Goal: Information Seeking & Learning: Learn about a topic

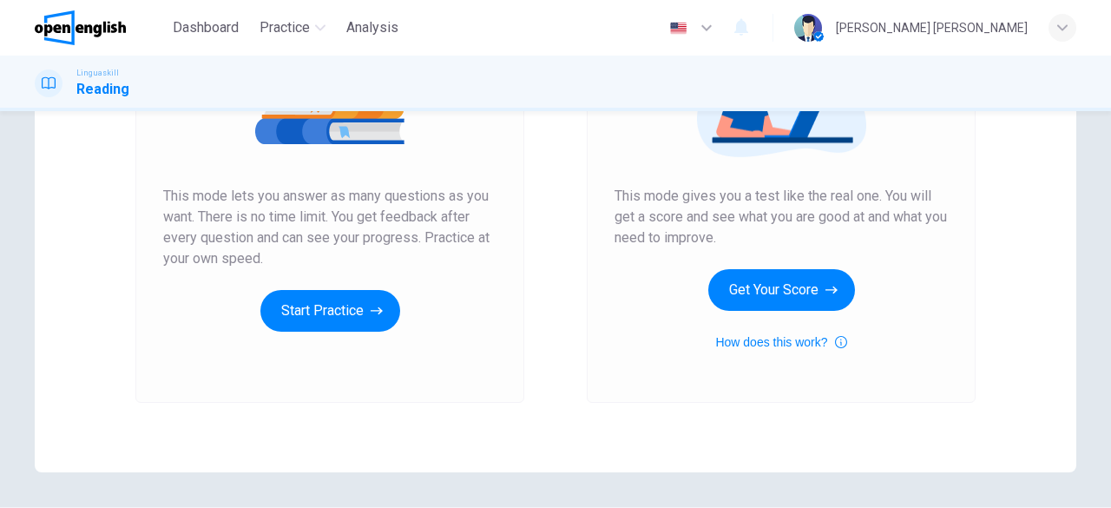
scroll to position [278, 0]
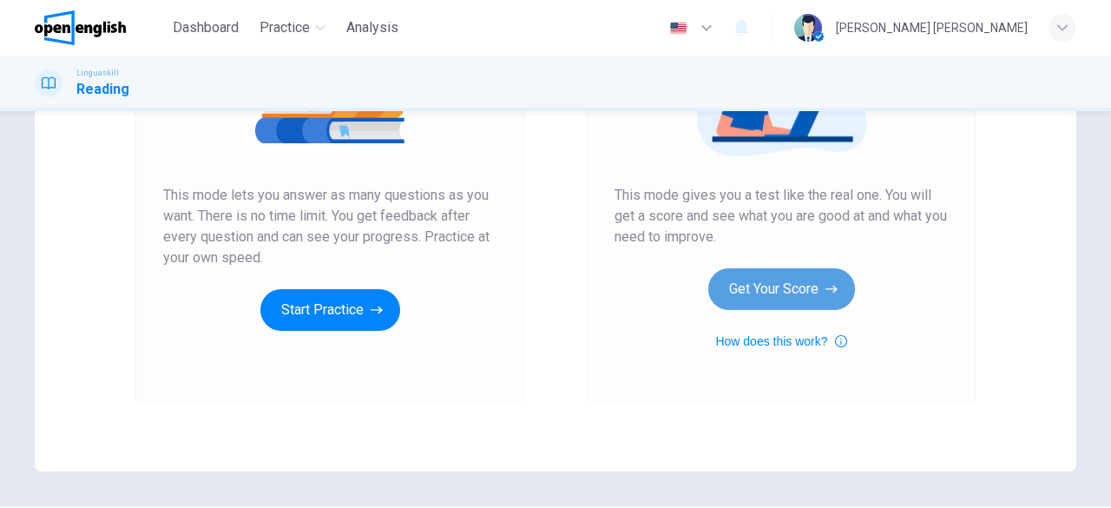
click at [759, 291] on button "Get Your Score" at bounding box center [781, 289] width 147 height 42
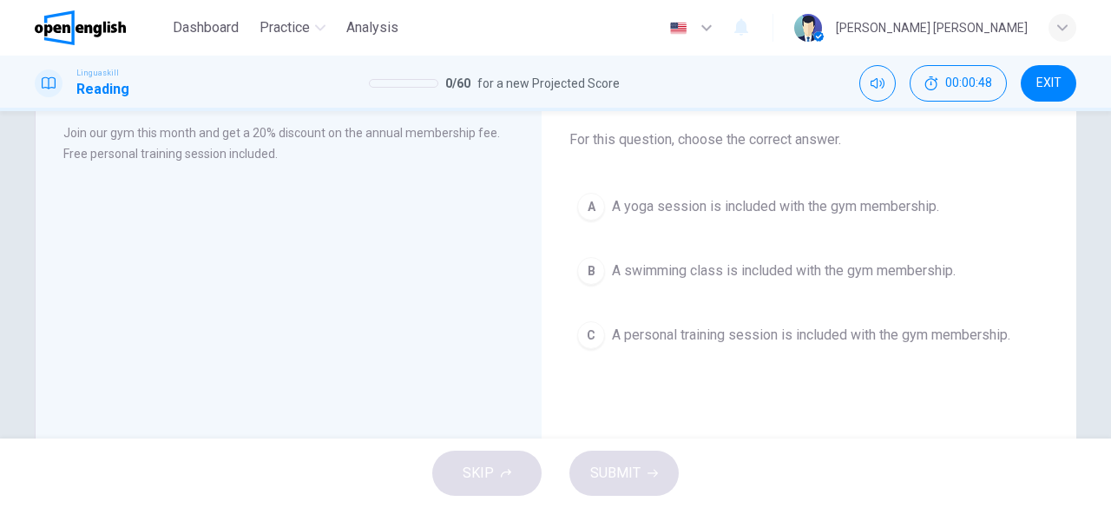
scroll to position [99, 0]
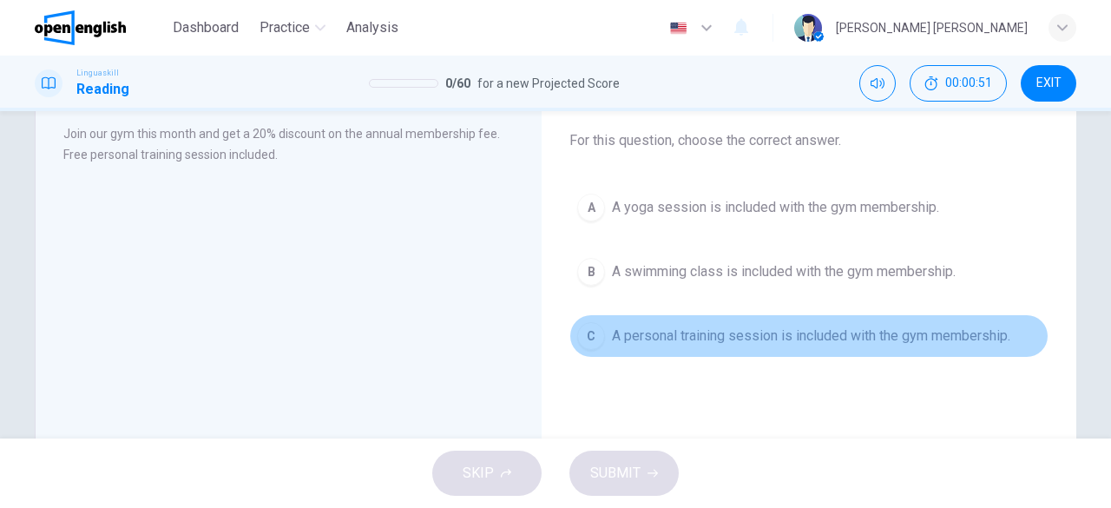
click at [823, 331] on span "A personal training session is included with the gym membership." at bounding box center [811, 336] width 399 height 21
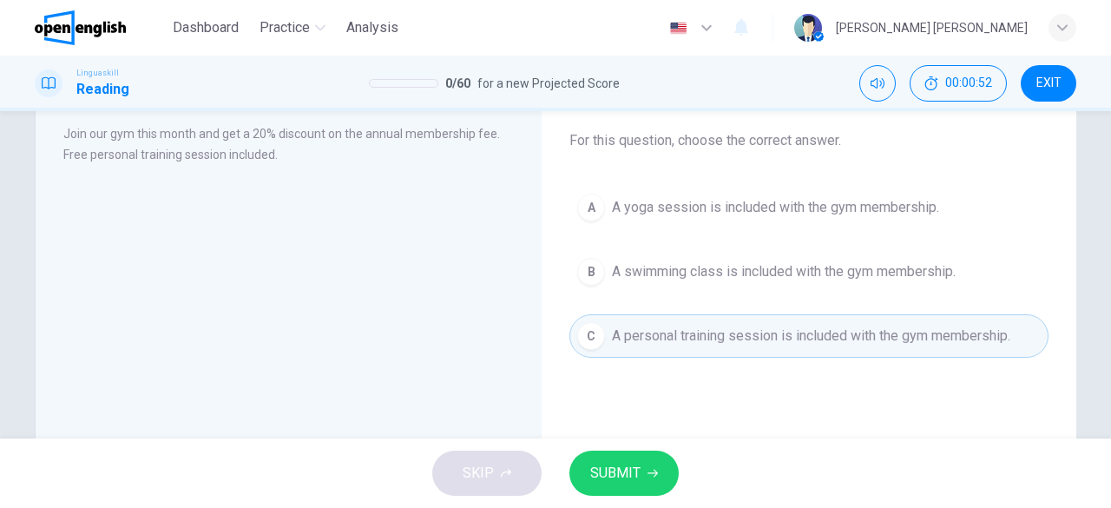
click at [636, 454] on button "SUBMIT" at bounding box center [624, 473] width 109 height 45
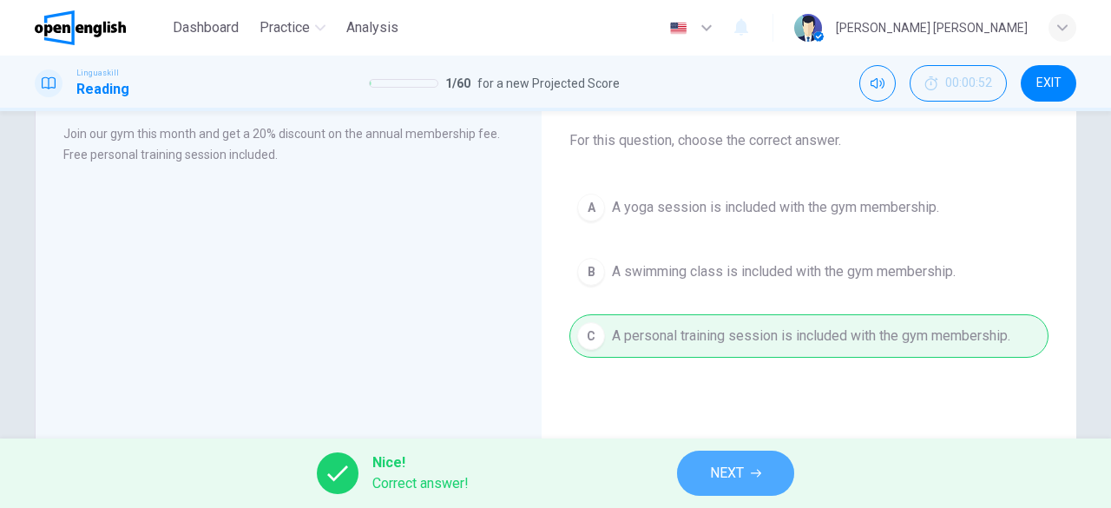
click at [724, 475] on span "NEXT" at bounding box center [727, 473] width 34 height 24
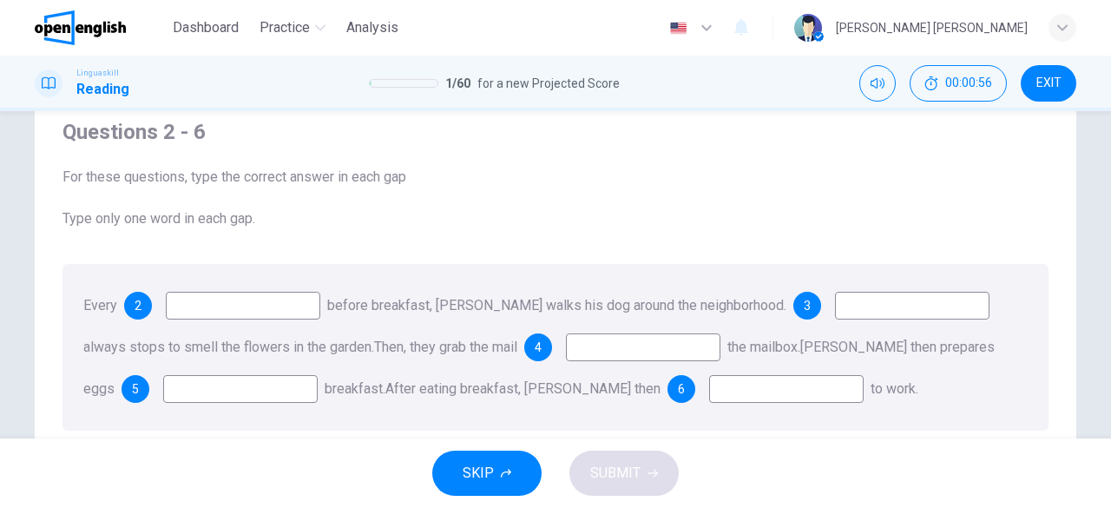
scroll to position [64, 0]
click at [275, 300] on input at bounding box center [243, 304] width 155 height 28
click at [394, 173] on span "For these questions, type the correct answer in each gap" at bounding box center [556, 175] width 986 height 21
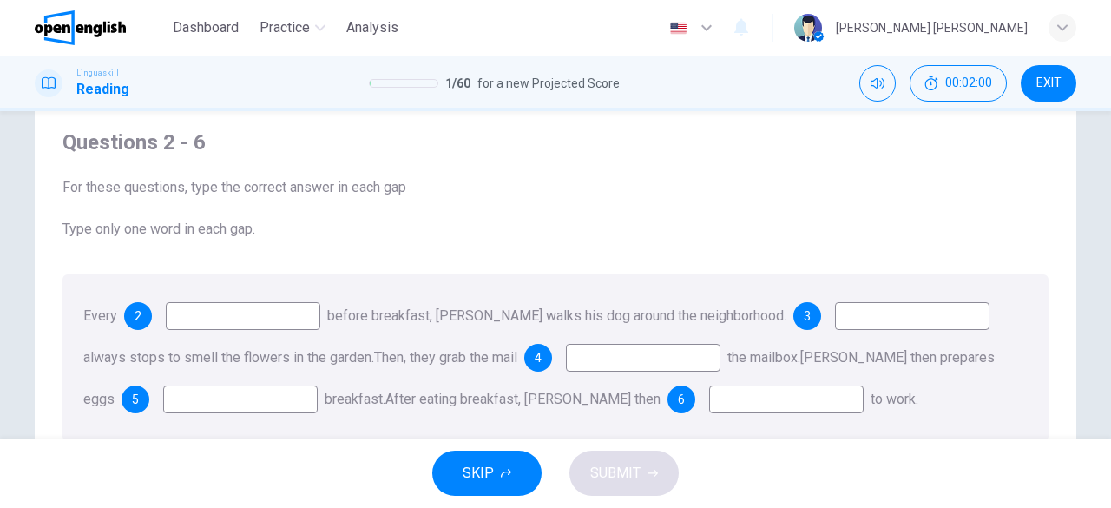
scroll to position [52, 0]
click at [304, 324] on input at bounding box center [243, 316] width 155 height 28
type input "*******"
click at [141, 314] on div "2" at bounding box center [138, 316] width 28 height 28
click at [852, 327] on input at bounding box center [912, 316] width 155 height 28
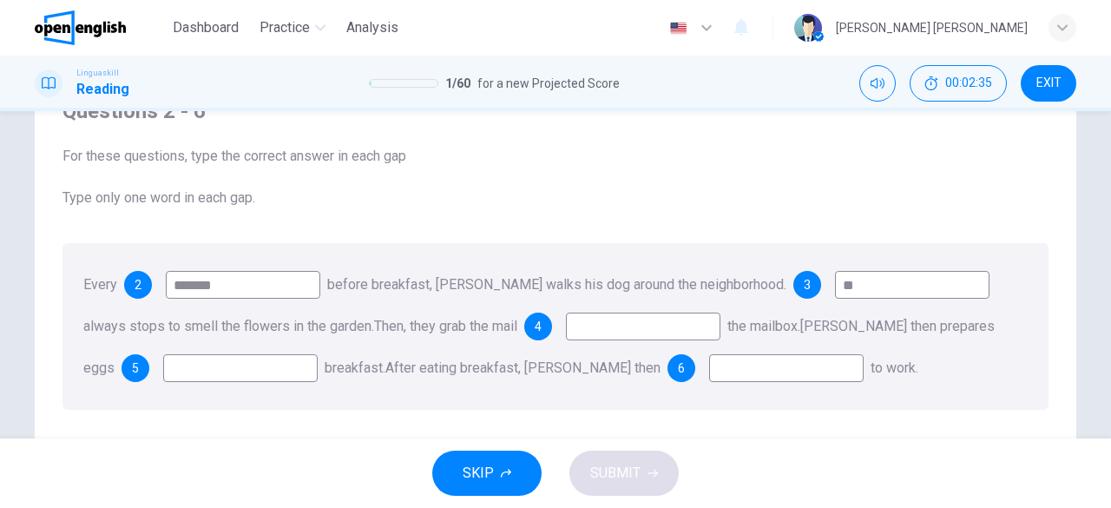
scroll to position [85, 0]
type input "*"
type input "**"
click at [705, 323] on input at bounding box center [643, 325] width 155 height 28
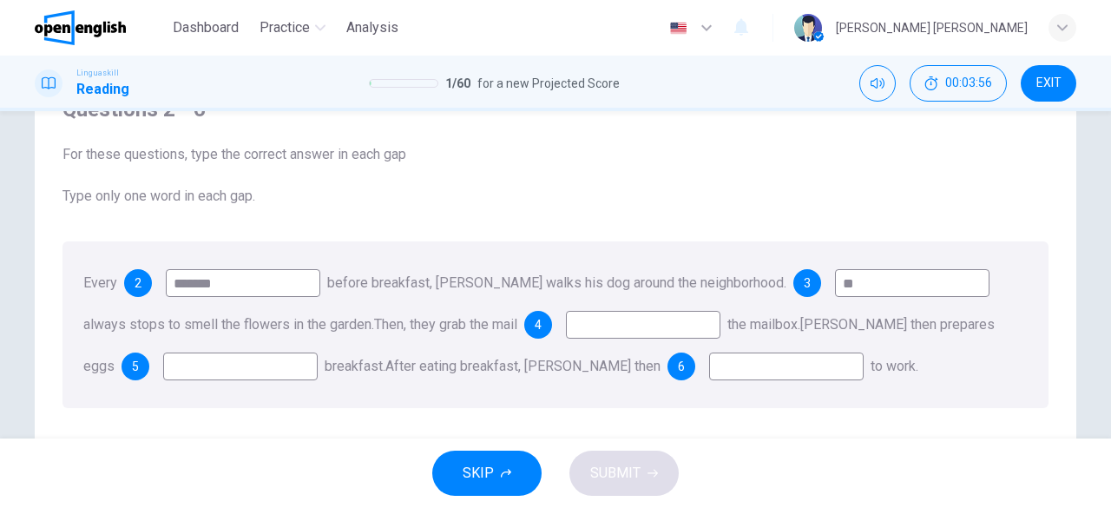
click at [230, 371] on input at bounding box center [240, 366] width 155 height 28
click at [859, 287] on input "**" at bounding box center [912, 283] width 155 height 28
click at [287, 286] on input "*******" at bounding box center [243, 283] width 155 height 28
click at [284, 283] on input at bounding box center [243, 283] width 155 height 28
type input "*******"
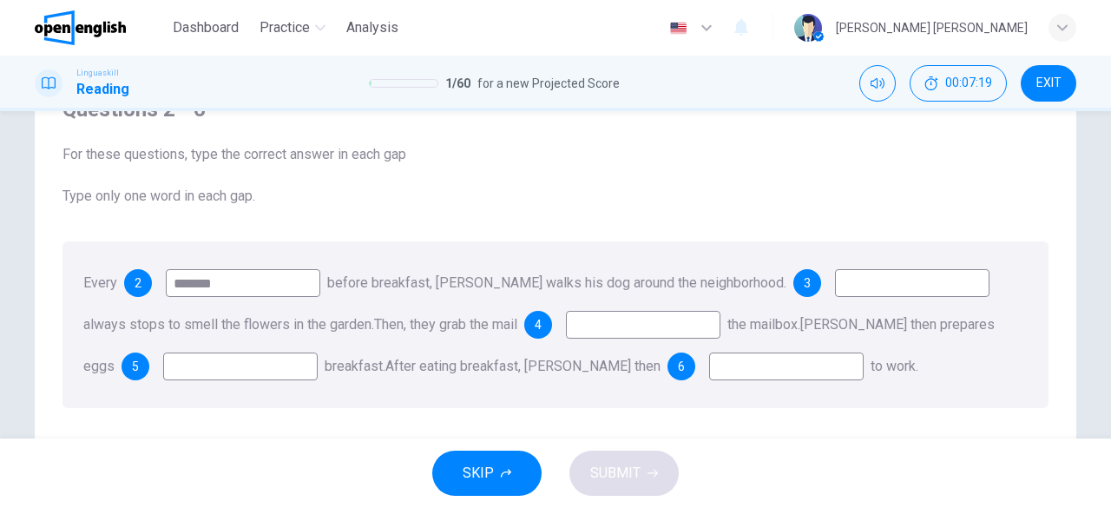
click at [861, 284] on input at bounding box center [912, 283] width 155 height 28
type input "**"
click at [655, 314] on input at bounding box center [643, 325] width 155 height 28
type input "****"
click at [275, 371] on input at bounding box center [240, 366] width 155 height 28
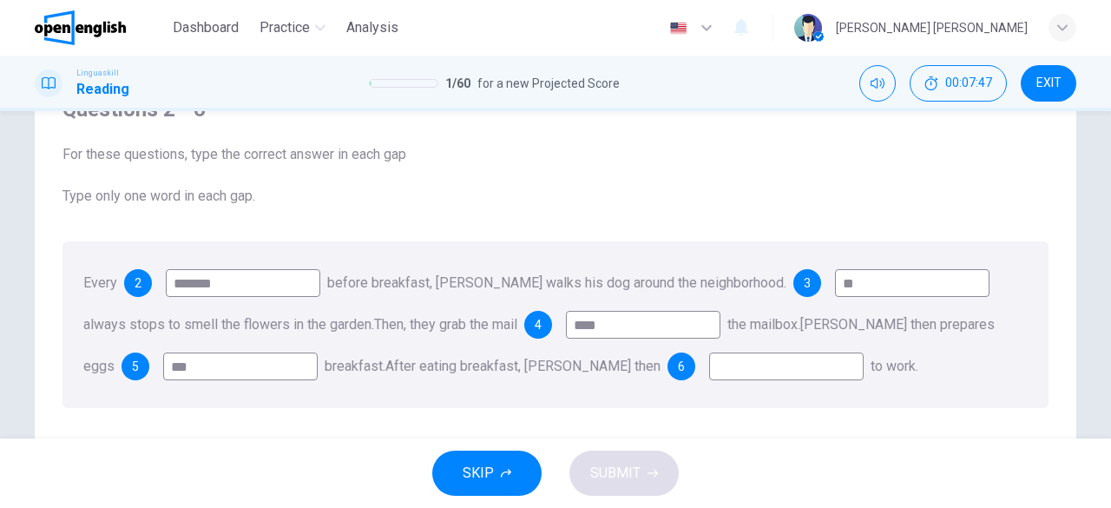
type input "***"
click at [711, 370] on input at bounding box center [786, 366] width 155 height 28
type input "****"
click at [618, 471] on span "SUBMIT" at bounding box center [615, 473] width 50 height 24
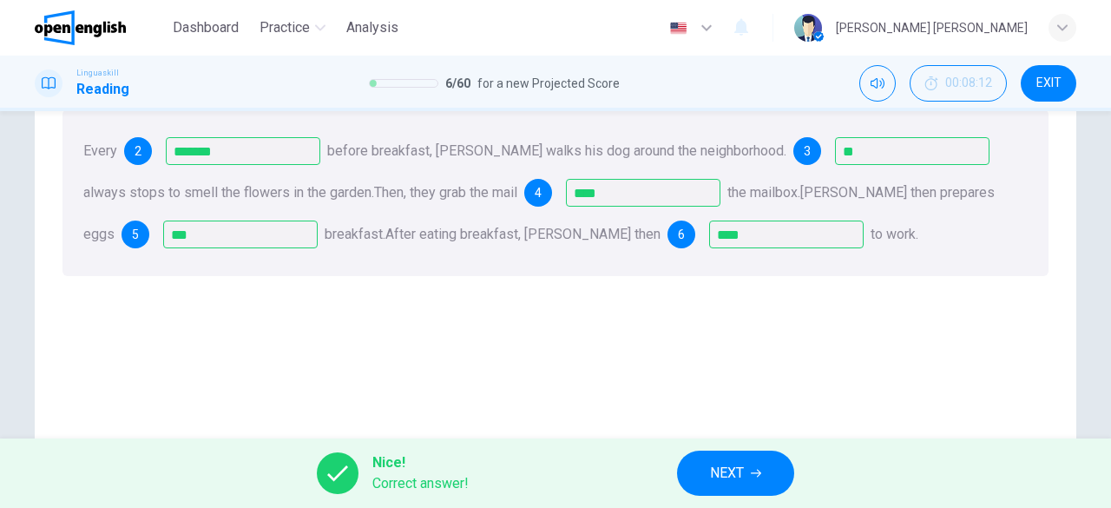
scroll to position [247, 0]
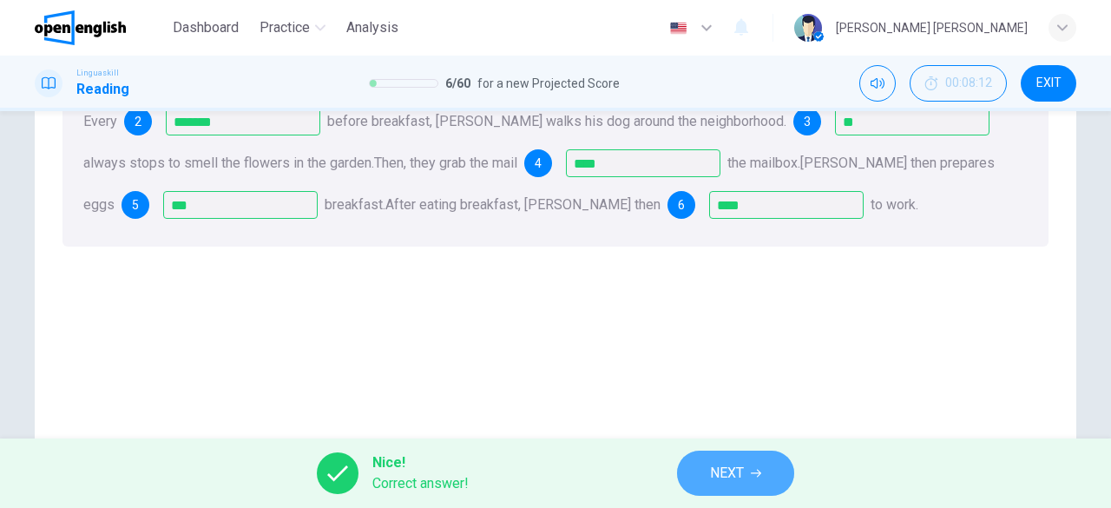
click at [728, 466] on span "NEXT" at bounding box center [727, 473] width 34 height 24
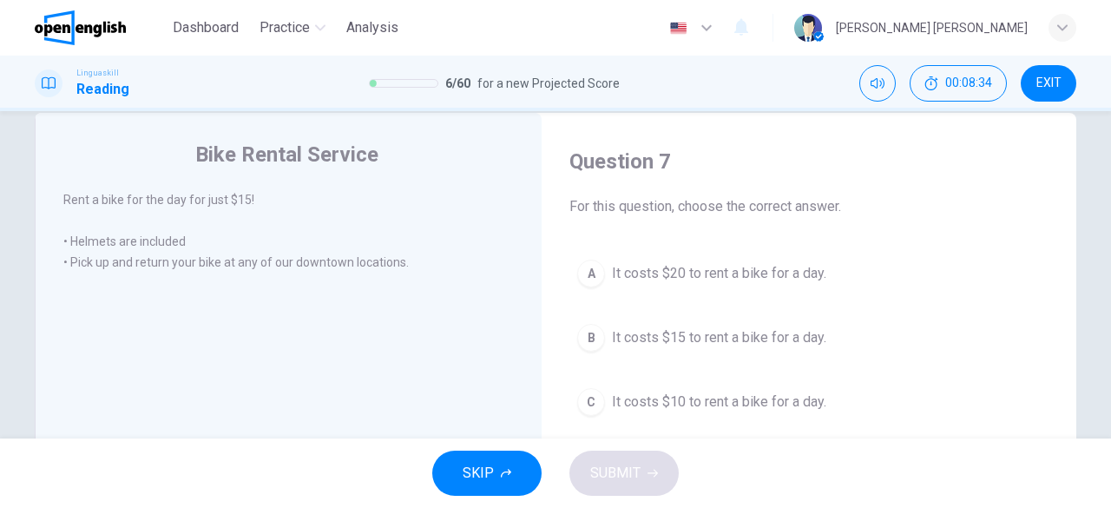
scroll to position [32, 0]
click at [690, 343] on span "It costs $15 to rent a bike for a day." at bounding box center [719, 338] width 214 height 21
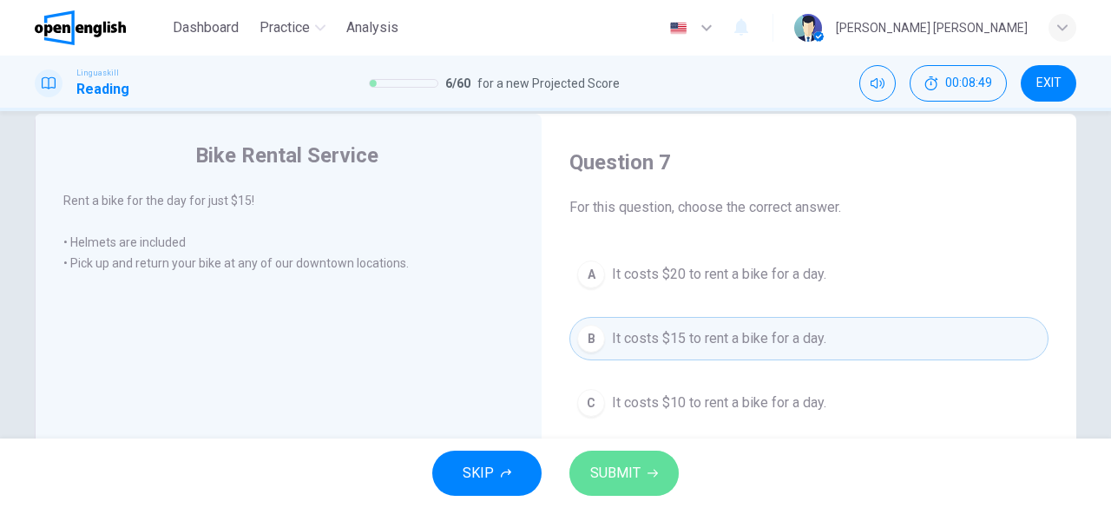
click at [629, 469] on span "SUBMIT" at bounding box center [615, 473] width 50 height 24
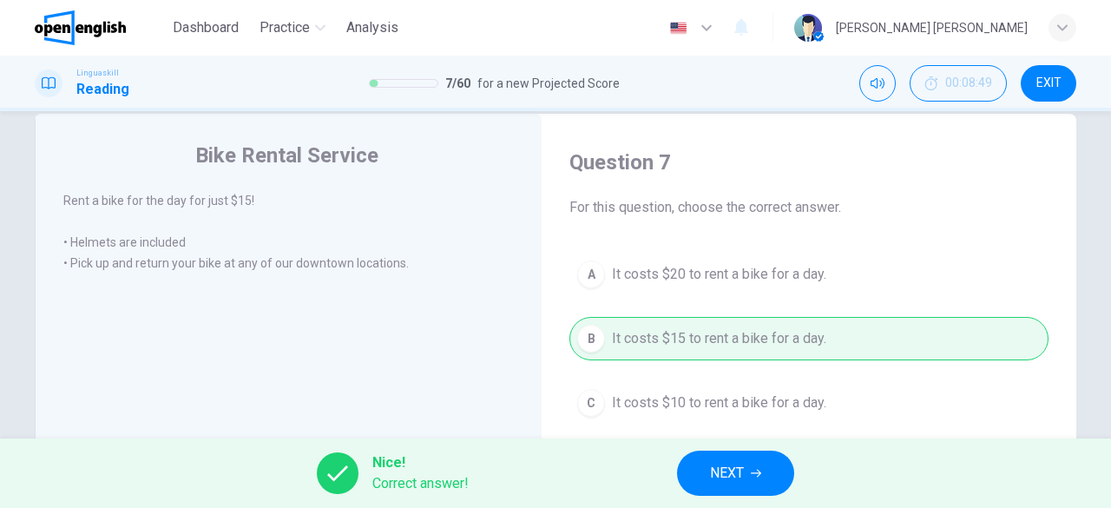
click at [717, 460] on button "NEXT" at bounding box center [735, 473] width 117 height 45
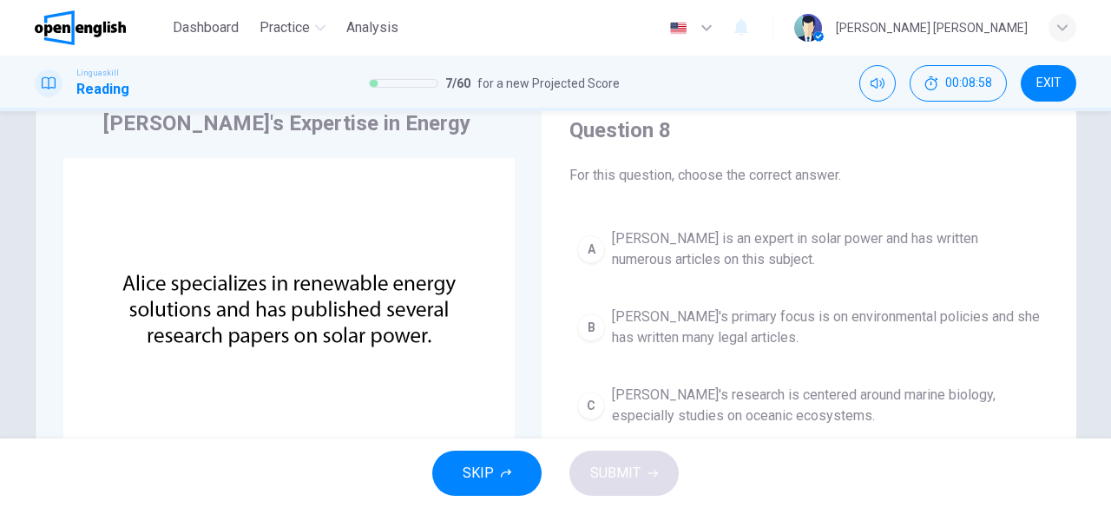
scroll to position [68, 0]
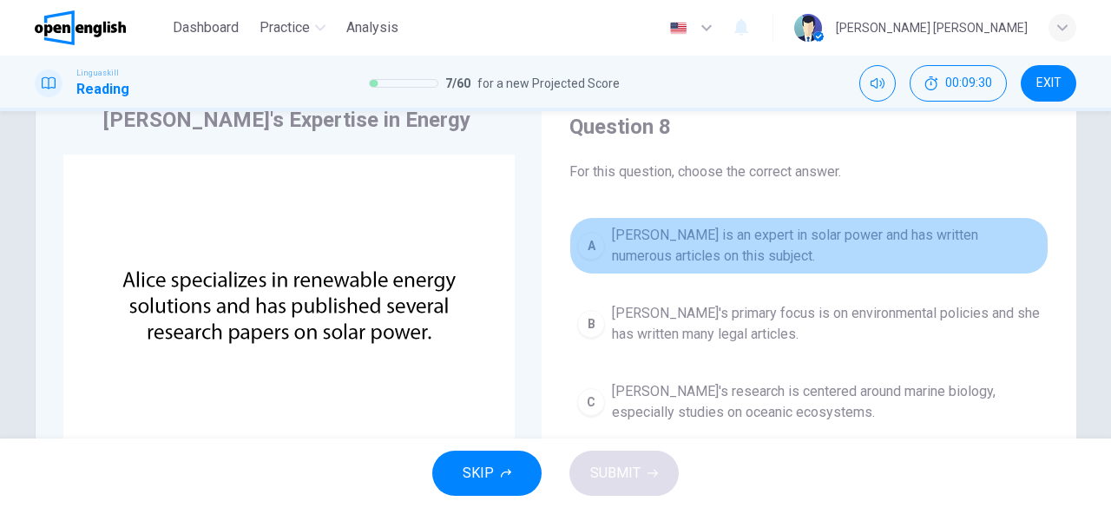
click at [841, 260] on span "[PERSON_NAME] is an expert in solar power and has written numerous articles on …" at bounding box center [826, 246] width 429 height 42
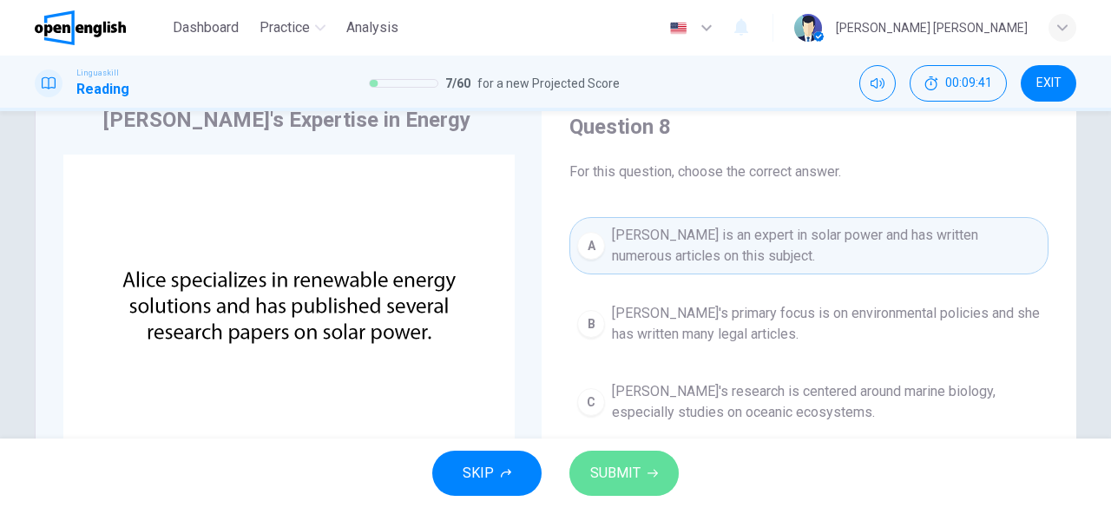
click at [642, 458] on button "SUBMIT" at bounding box center [624, 473] width 109 height 45
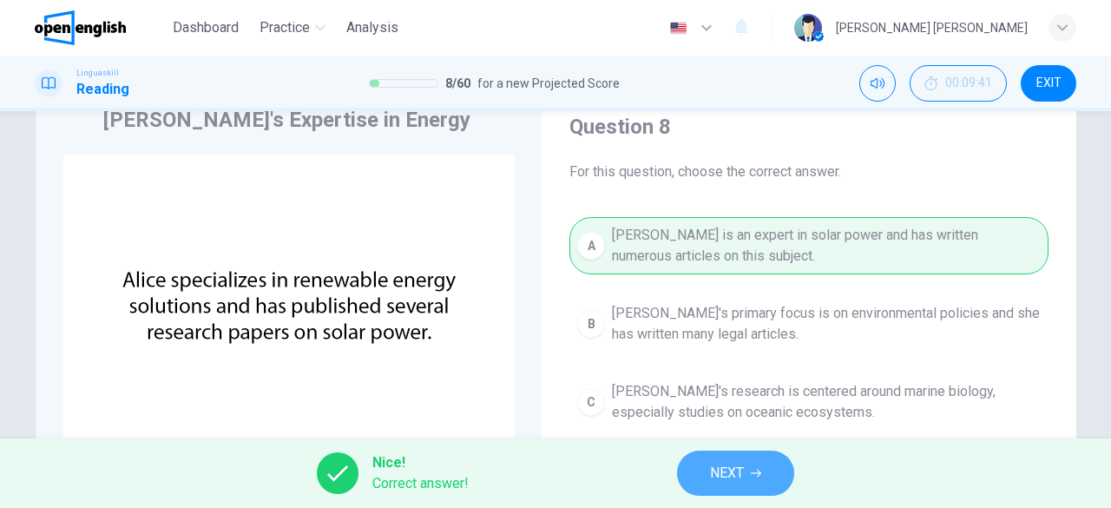
click at [740, 474] on span "NEXT" at bounding box center [727, 473] width 34 height 24
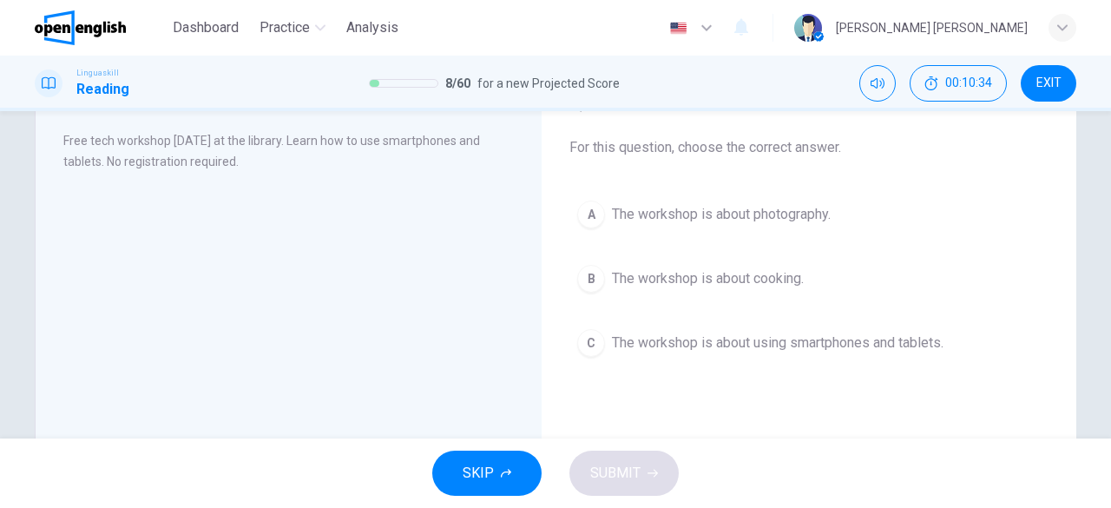
scroll to position [90, 0]
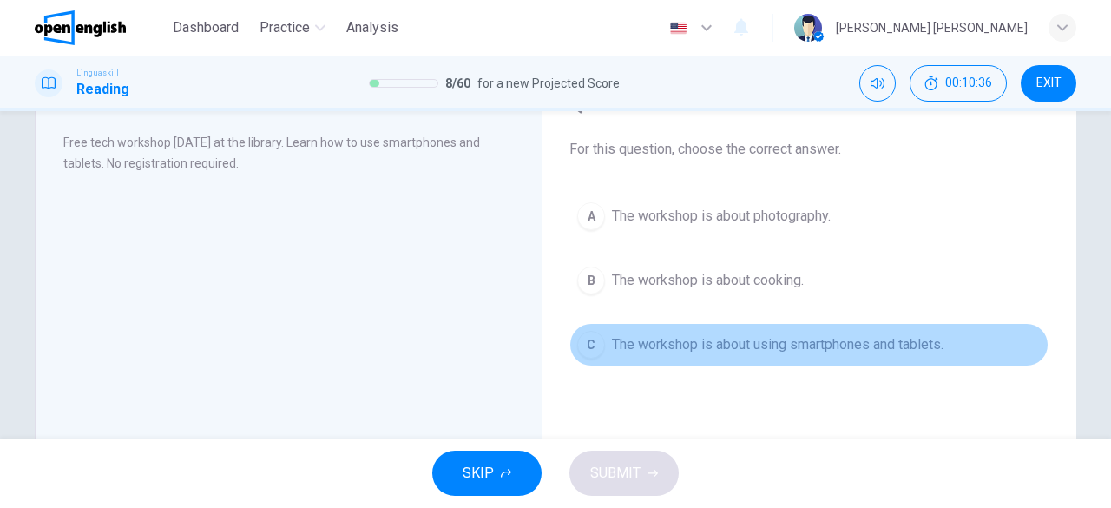
click at [749, 346] on span "The workshop is about using smartphones and tablets." at bounding box center [778, 344] width 332 height 21
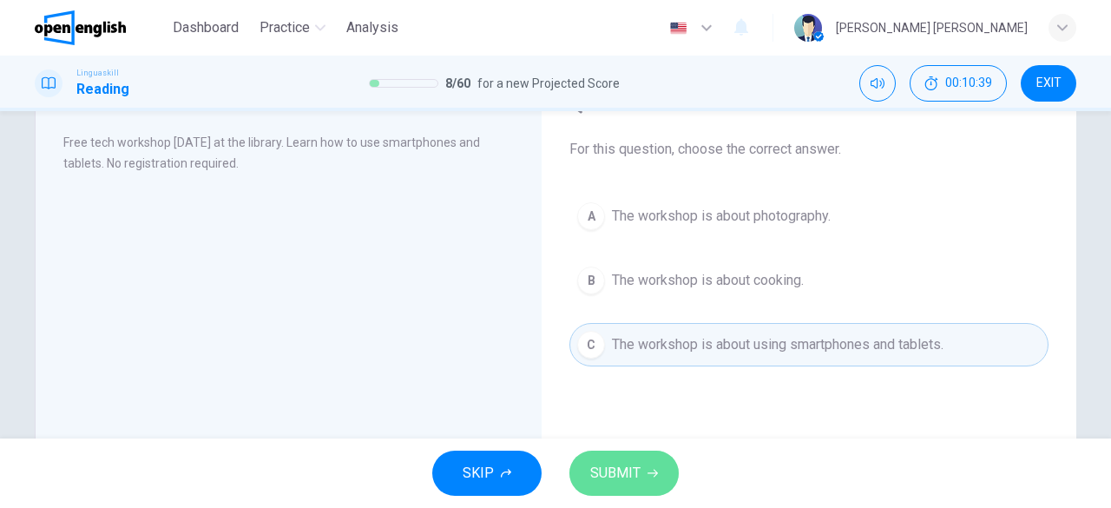
click at [648, 468] on icon "button" at bounding box center [653, 473] width 10 height 10
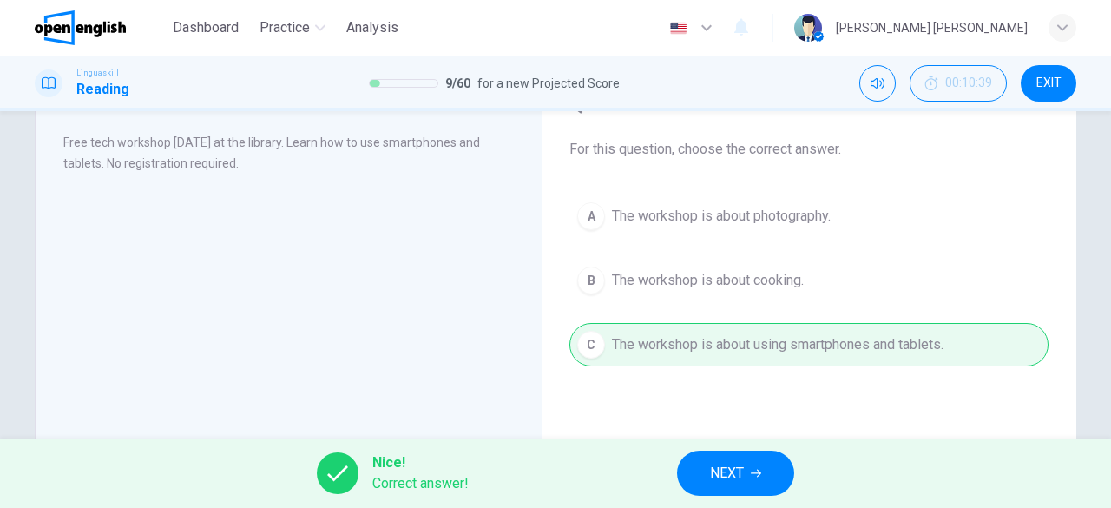
click at [712, 480] on span "NEXT" at bounding box center [727, 473] width 34 height 24
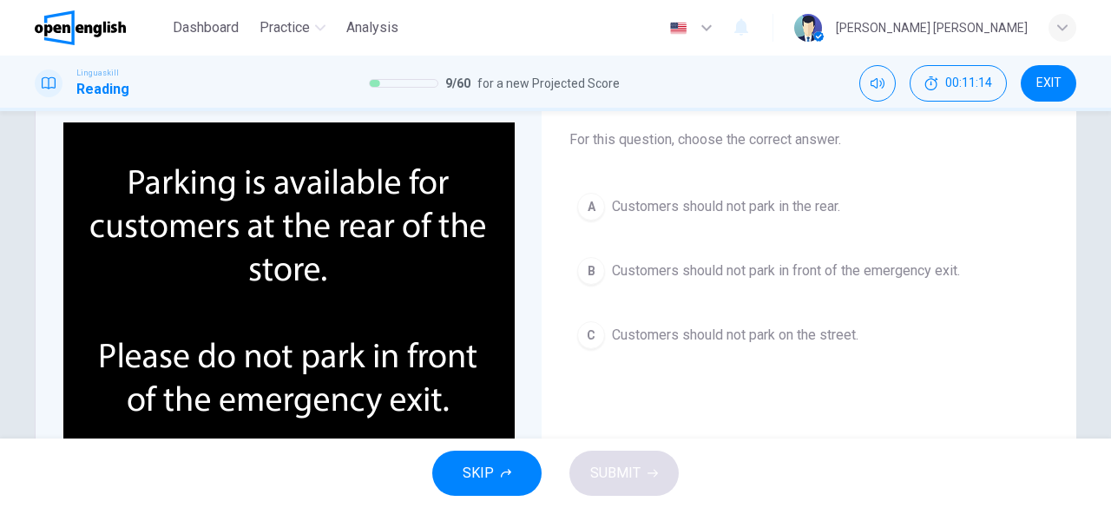
scroll to position [102, 0]
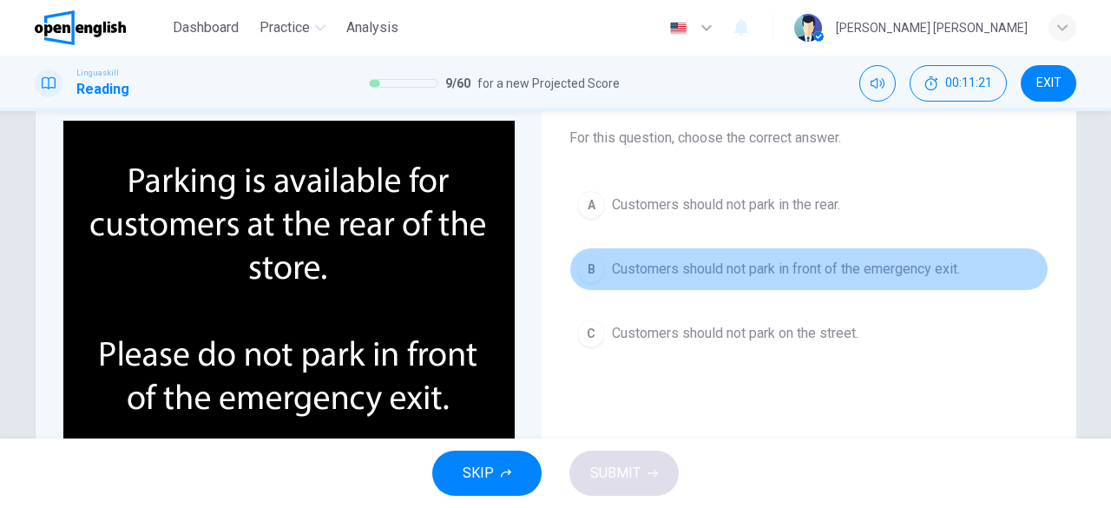
click at [788, 275] on span "Customers should not park in front of the emergency exit." at bounding box center [786, 269] width 348 height 21
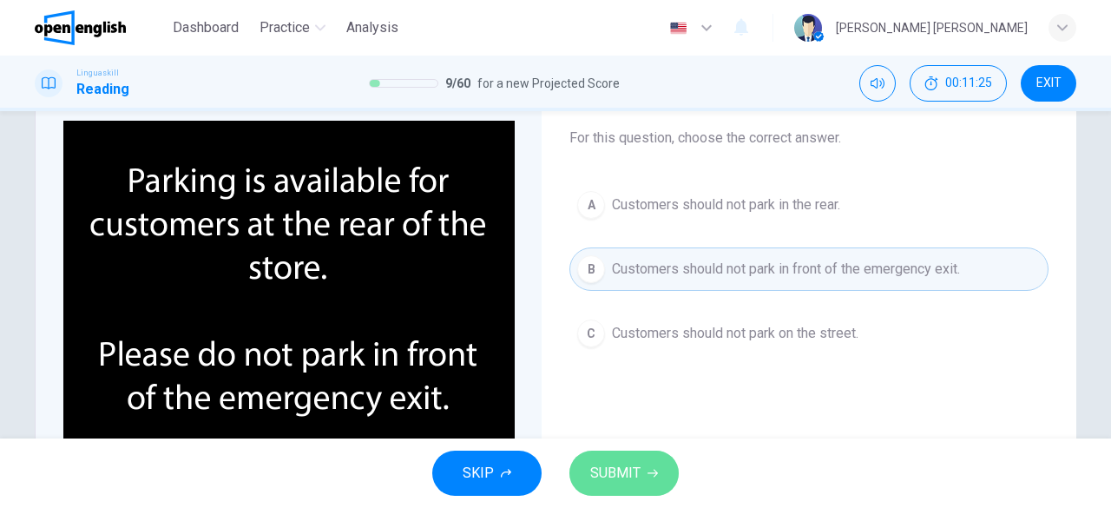
click at [626, 472] on span "SUBMIT" at bounding box center [615, 473] width 50 height 24
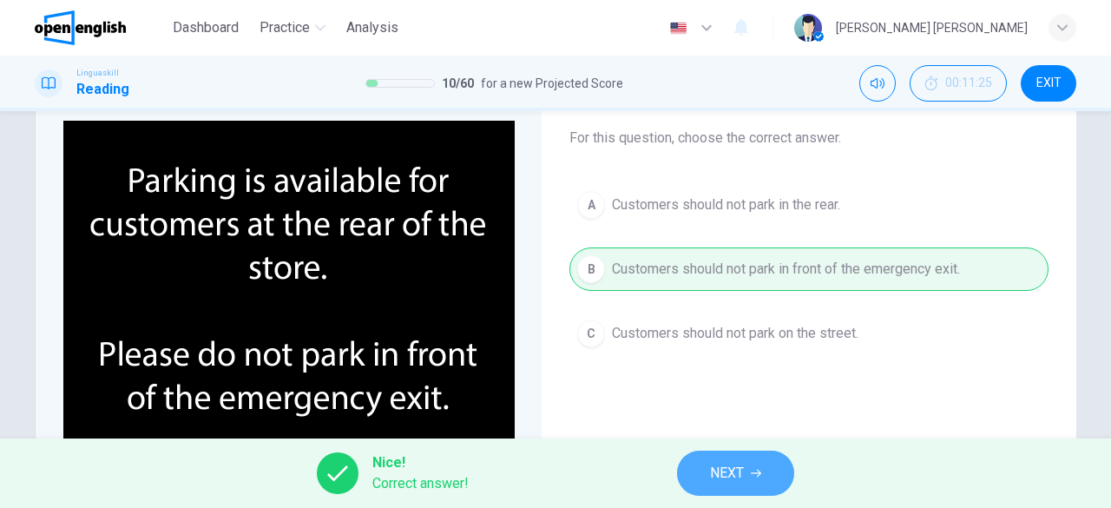
click at [697, 462] on button "NEXT" at bounding box center [735, 473] width 117 height 45
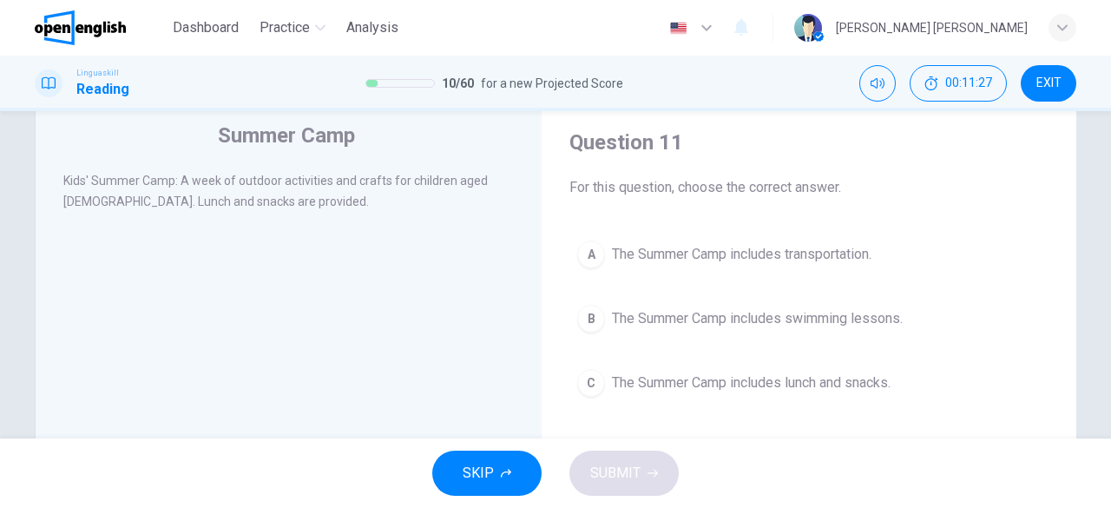
scroll to position [45, 0]
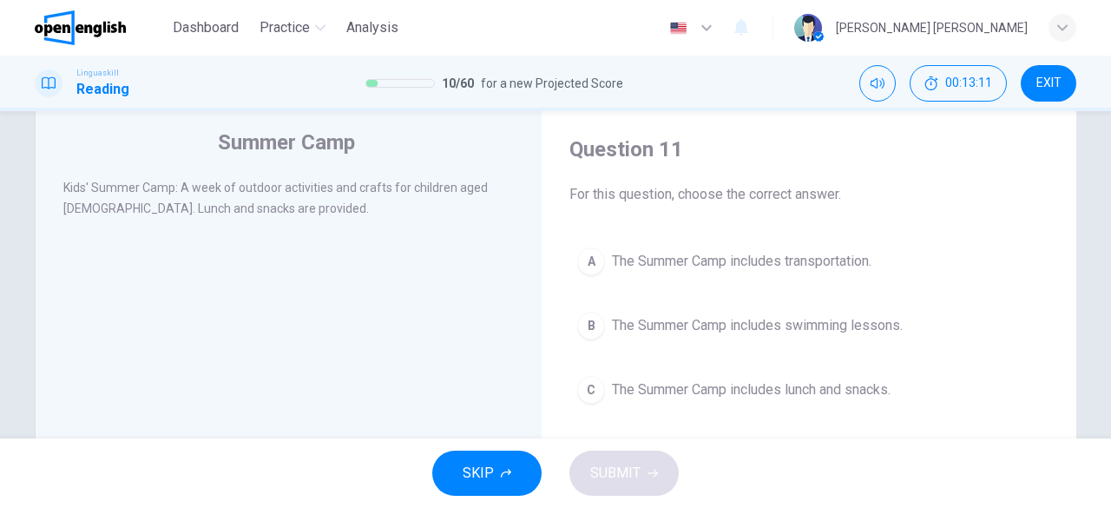
click at [709, 406] on button "C The Summer Camp includes lunch and snacks." at bounding box center [809, 389] width 479 height 43
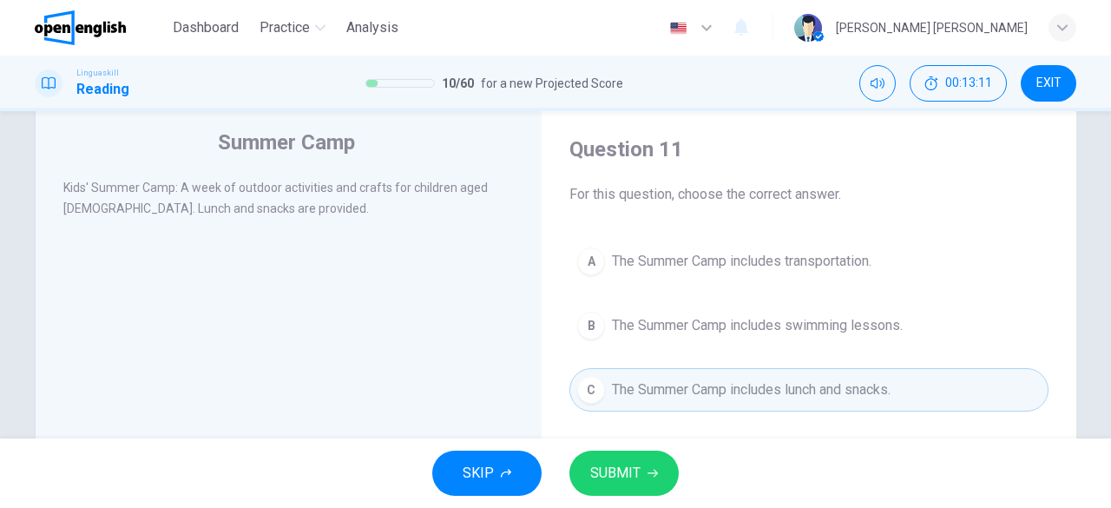
click at [625, 464] on span "SUBMIT" at bounding box center [615, 473] width 50 height 24
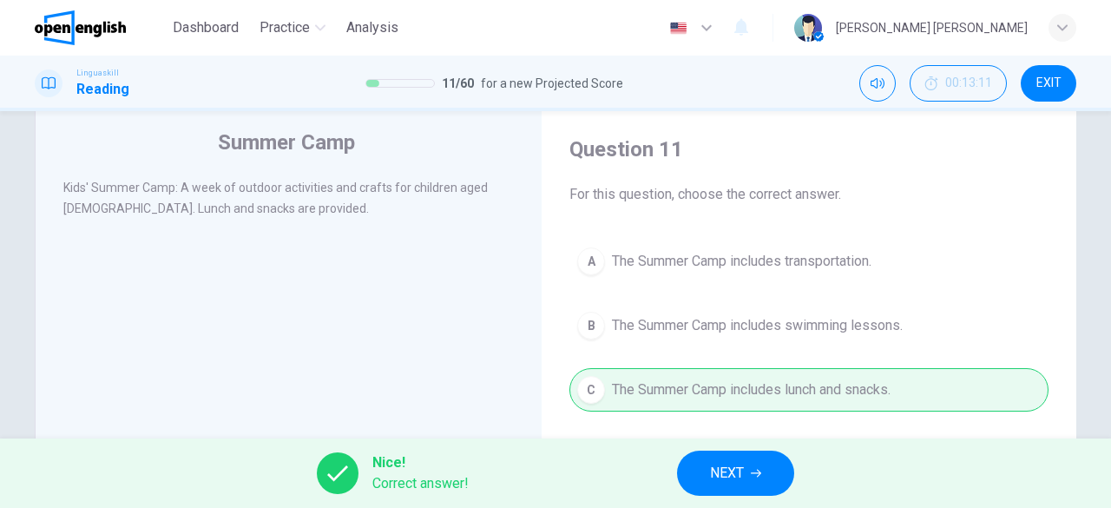
click at [714, 471] on button "NEXT" at bounding box center [735, 473] width 117 height 45
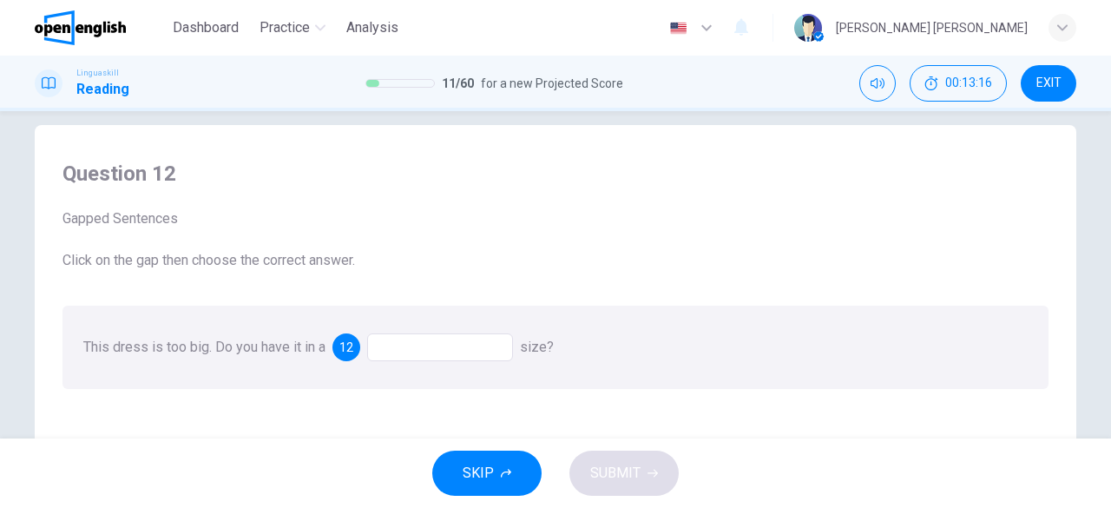
scroll to position [17, 0]
click at [455, 354] on div at bounding box center [440, 351] width 146 height 28
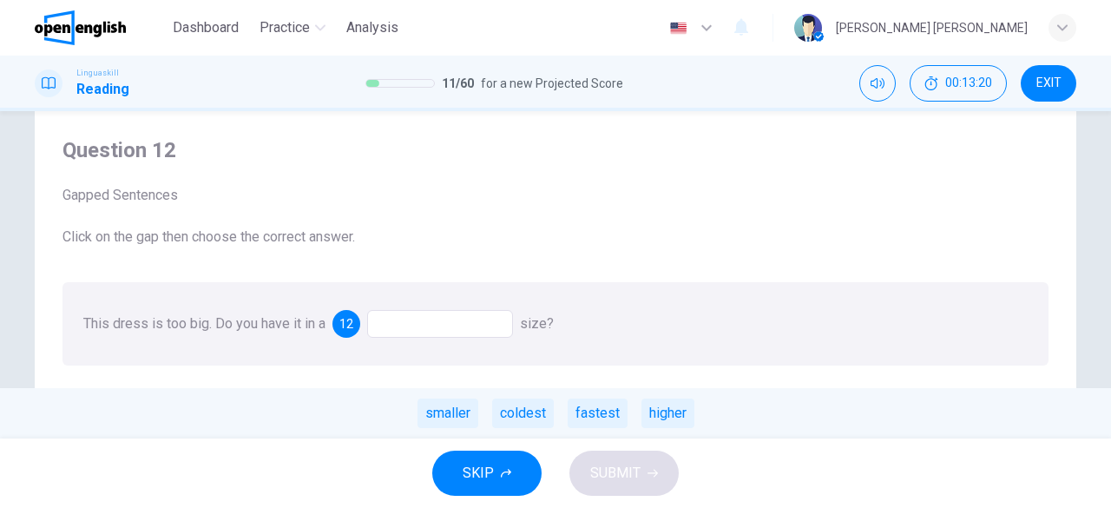
scroll to position [56, 0]
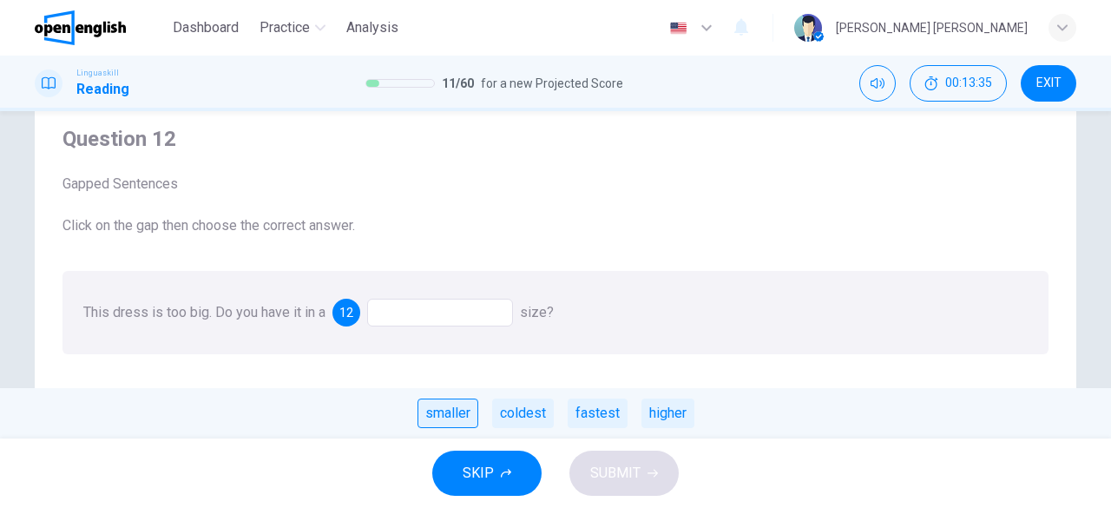
click at [454, 418] on div "smaller" at bounding box center [448, 414] width 61 height 30
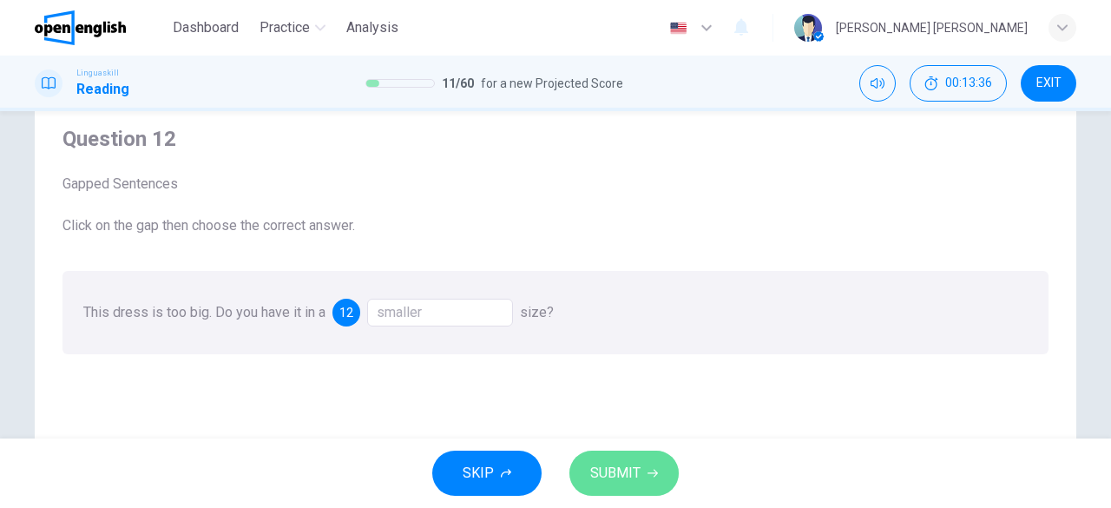
click at [632, 472] on span "SUBMIT" at bounding box center [615, 473] width 50 height 24
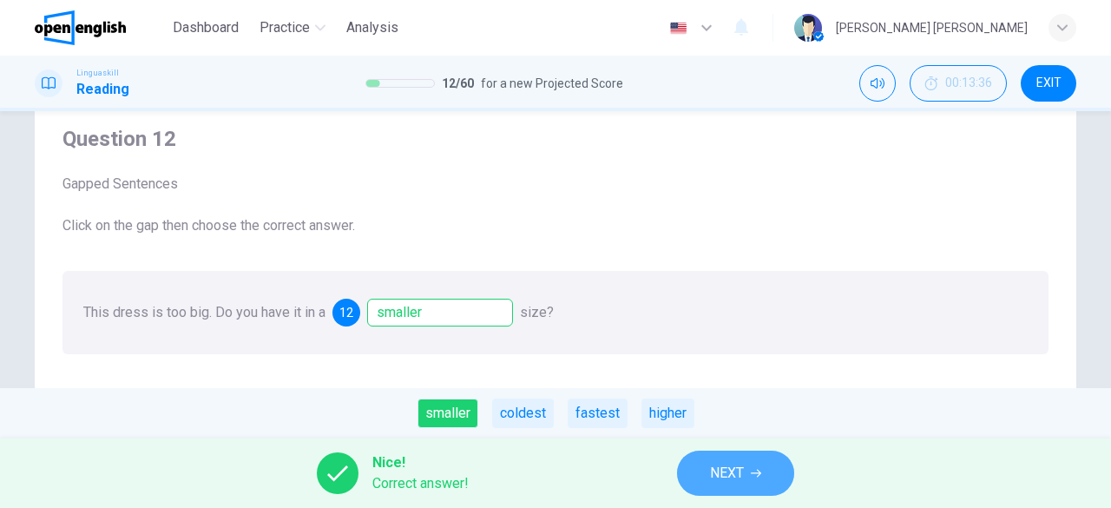
click at [734, 461] on span "NEXT" at bounding box center [727, 473] width 34 height 24
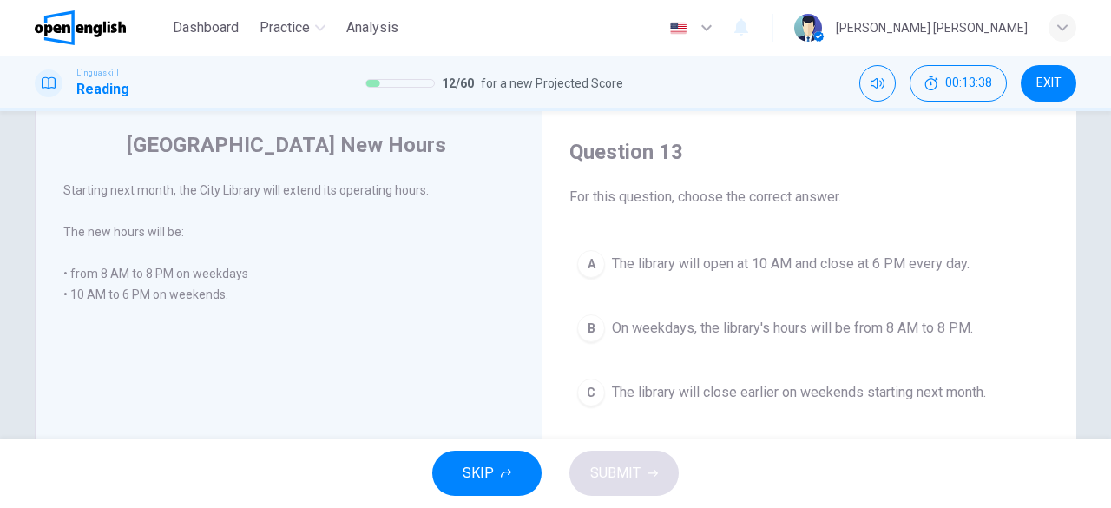
scroll to position [46, 0]
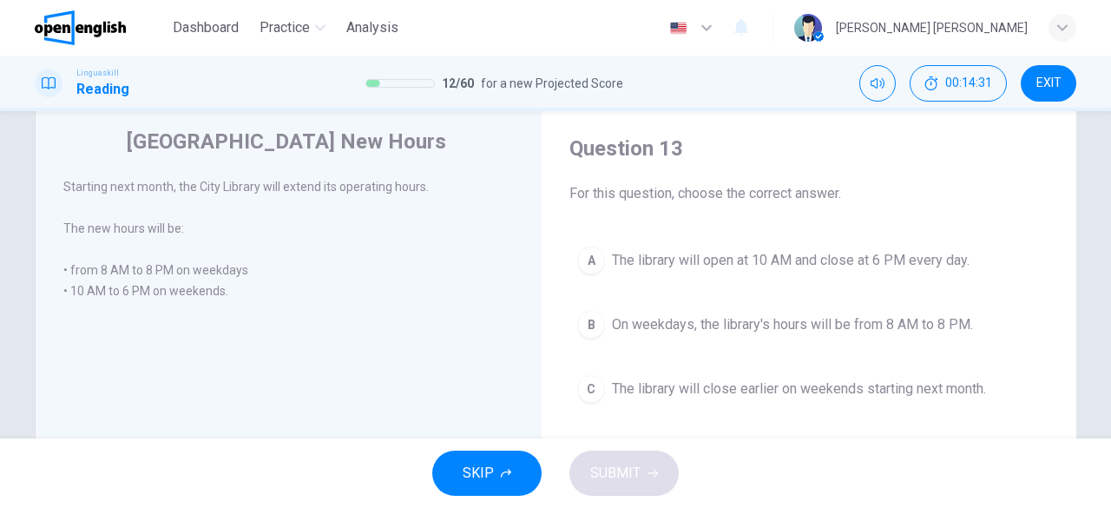
click at [837, 312] on button "B On weekdays, the library's hours will be from 8 AM to 8 PM." at bounding box center [809, 324] width 479 height 43
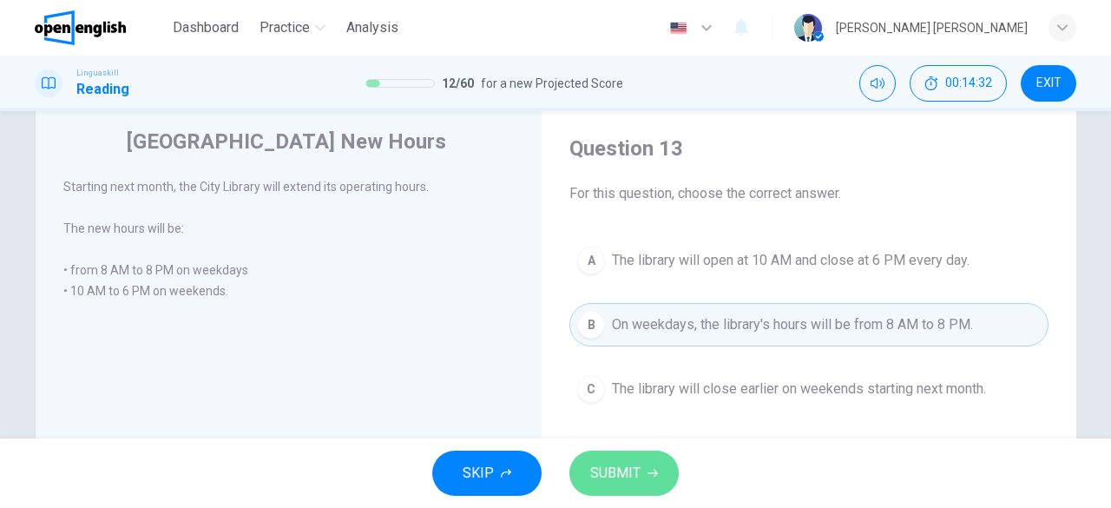
click at [633, 478] on span "SUBMIT" at bounding box center [615, 473] width 50 height 24
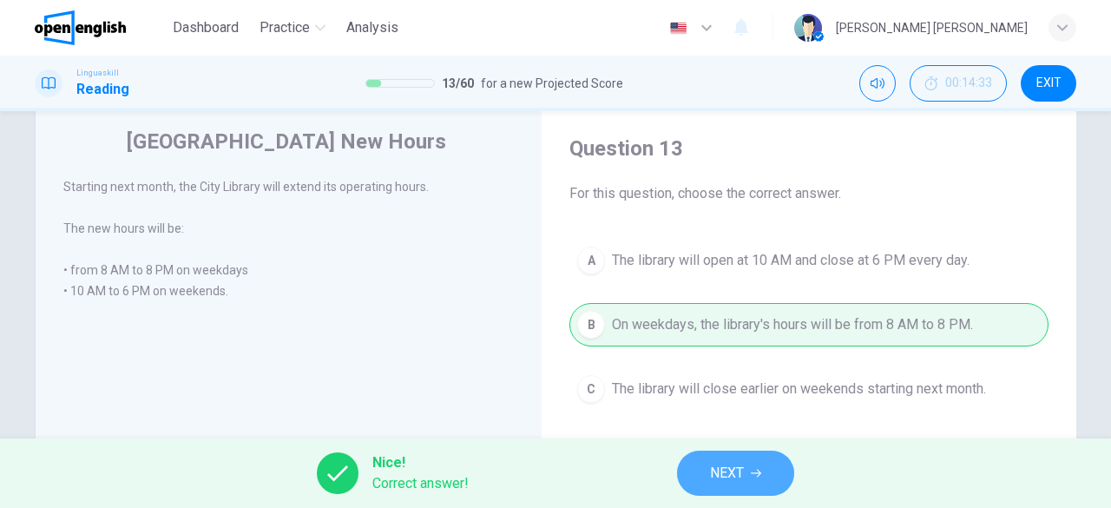
click at [734, 451] on button "NEXT" at bounding box center [735, 473] width 117 height 45
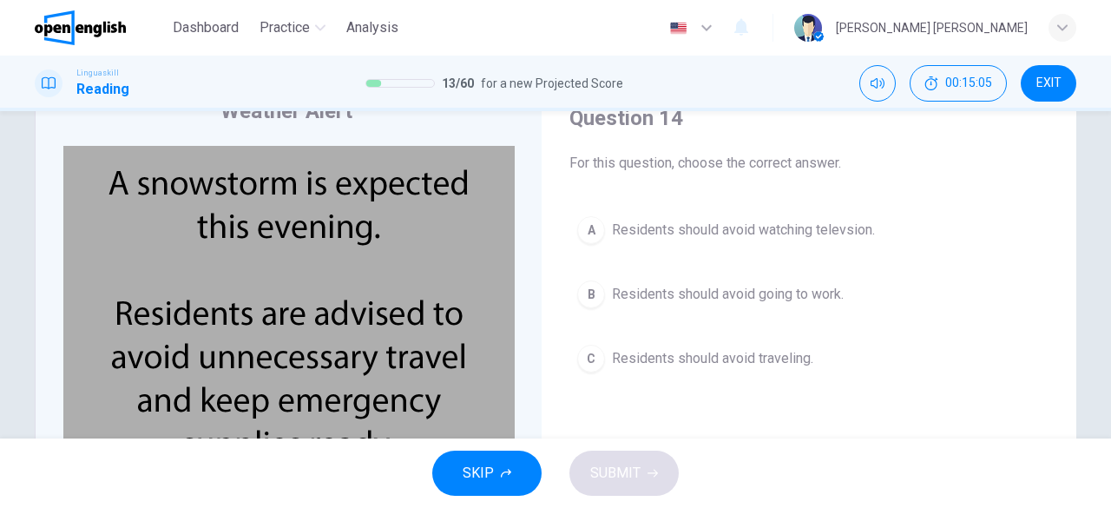
scroll to position [77, 0]
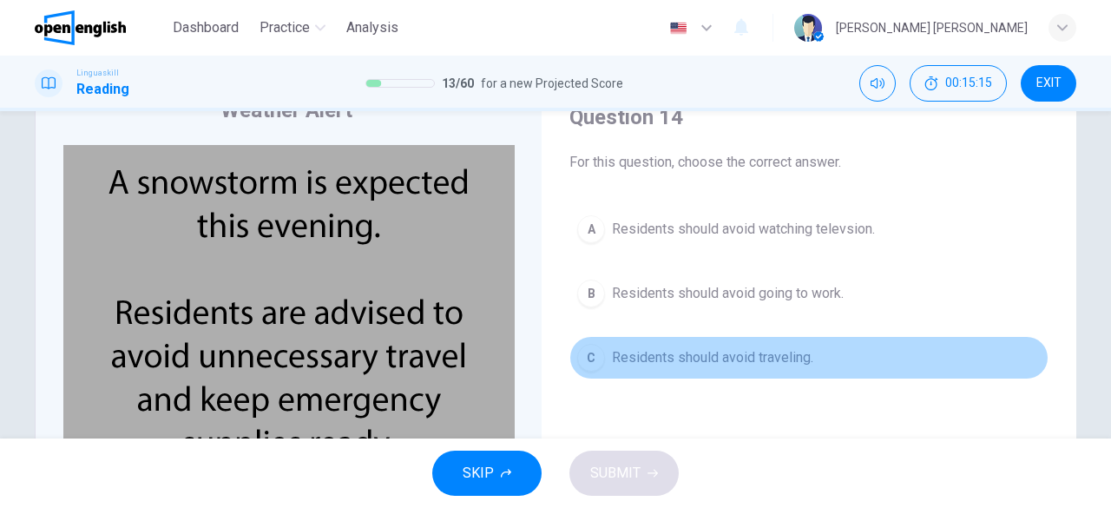
click at [720, 362] on span "Residents should avoid traveling." at bounding box center [712, 357] width 201 height 21
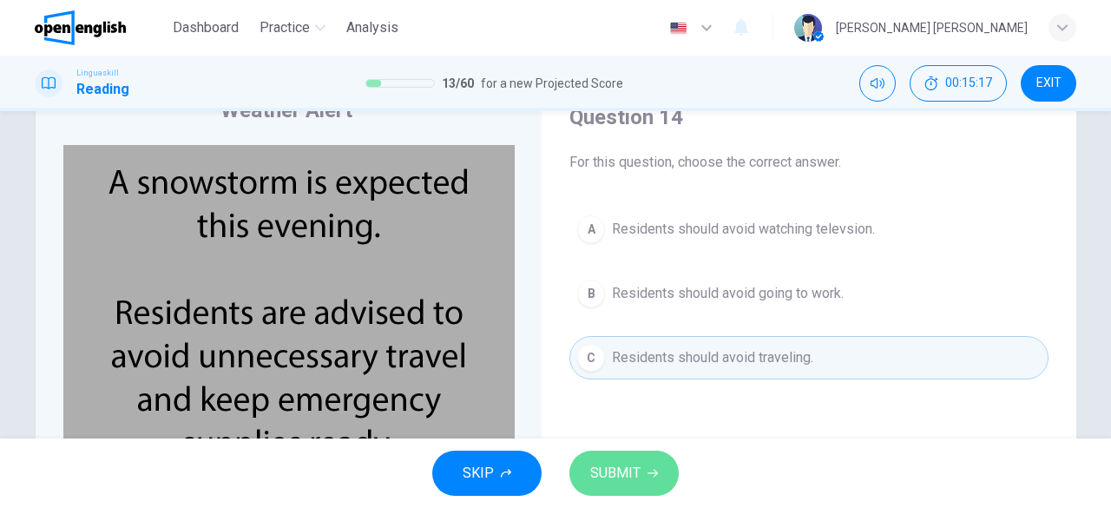
click at [629, 471] on span "SUBMIT" at bounding box center [615, 473] width 50 height 24
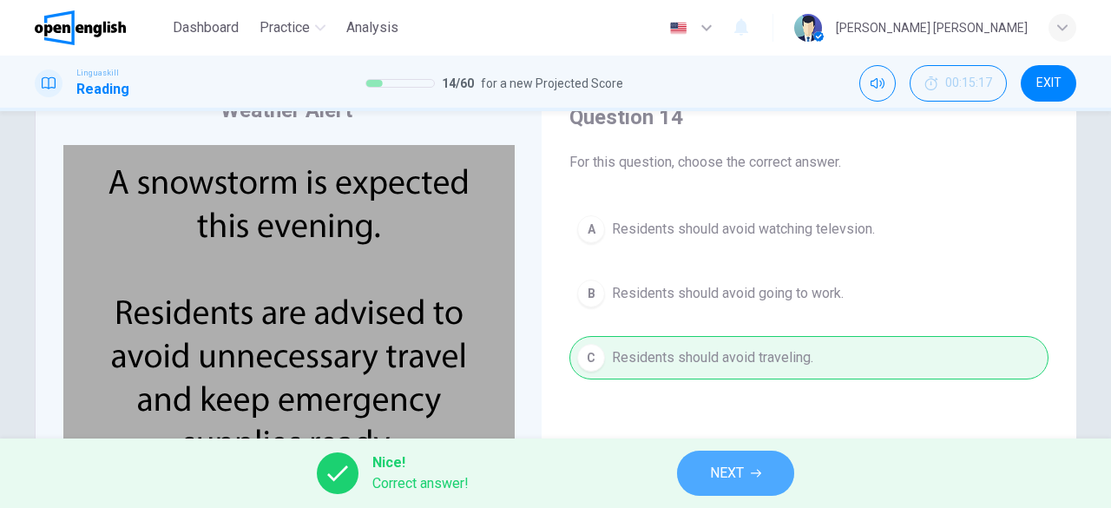
drag, startPoint x: 700, startPoint y: 476, endPoint x: 712, endPoint y: 473, distance: 12.4
click at [712, 473] on button "NEXT" at bounding box center [735, 473] width 117 height 45
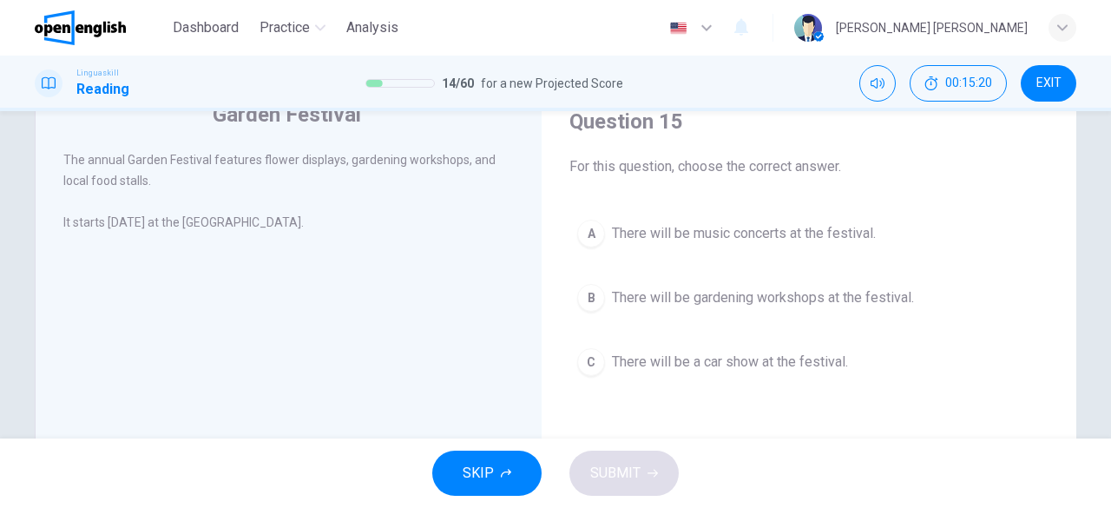
scroll to position [59, 0]
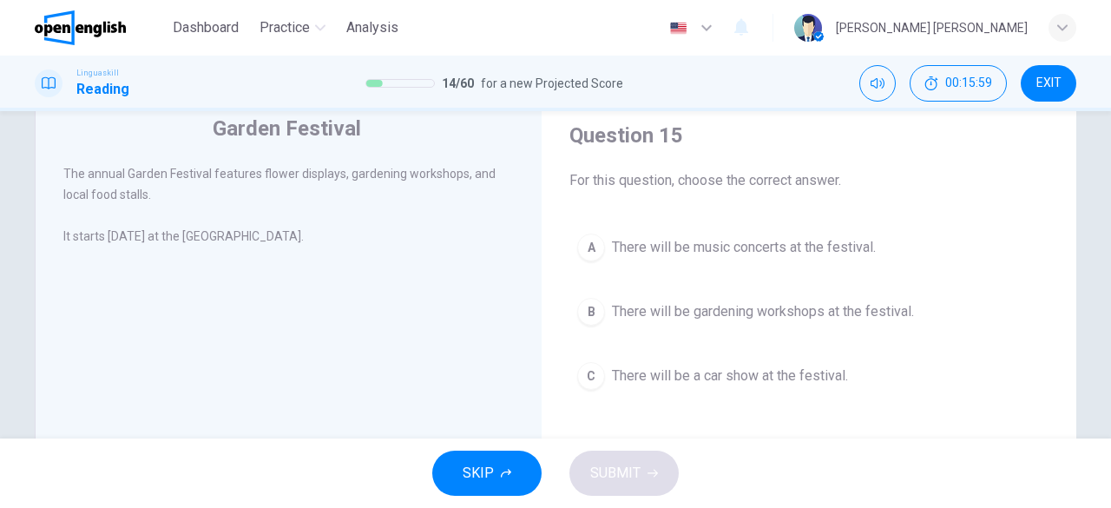
click at [828, 324] on button "B There will be gardening workshops at the festival." at bounding box center [809, 311] width 479 height 43
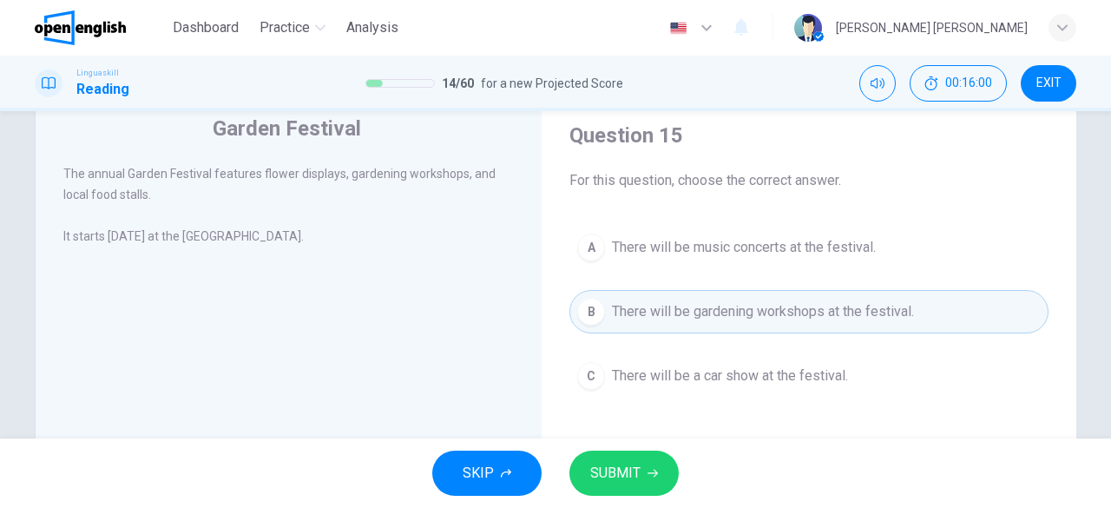
click at [629, 466] on span "SUBMIT" at bounding box center [615, 473] width 50 height 24
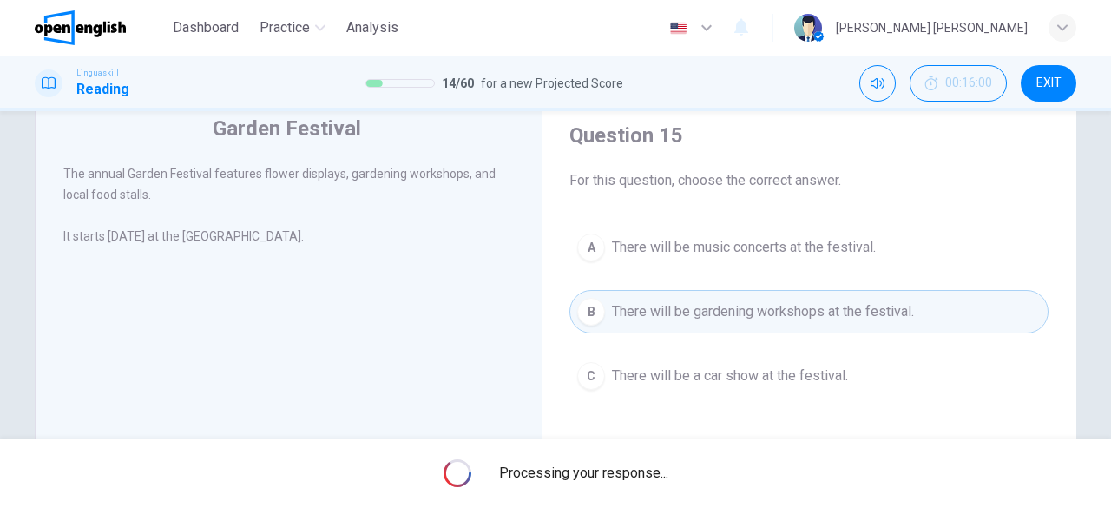
click at [629, 466] on span "Processing your response..." at bounding box center [583, 473] width 169 height 21
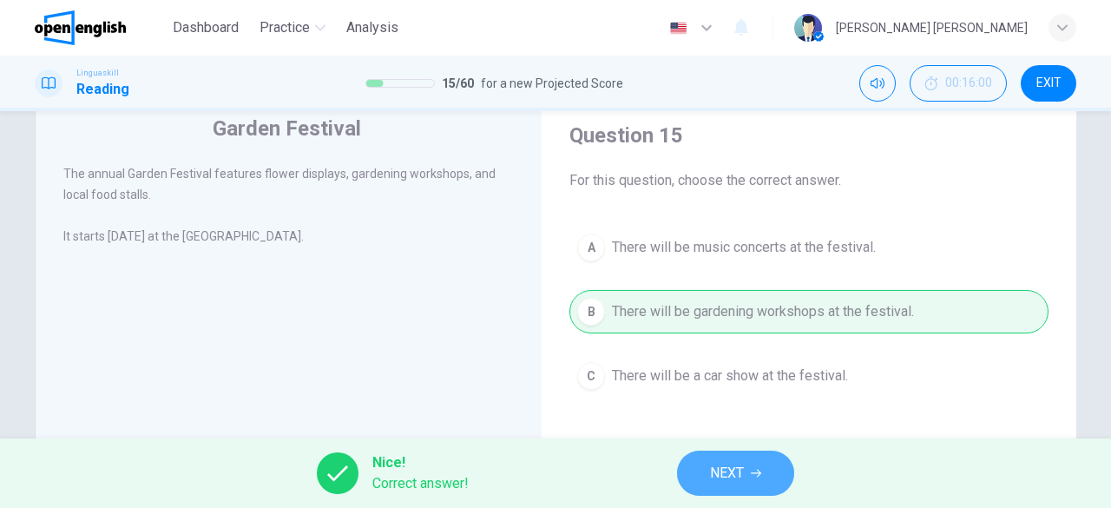
click at [726, 469] on span "NEXT" at bounding box center [727, 473] width 34 height 24
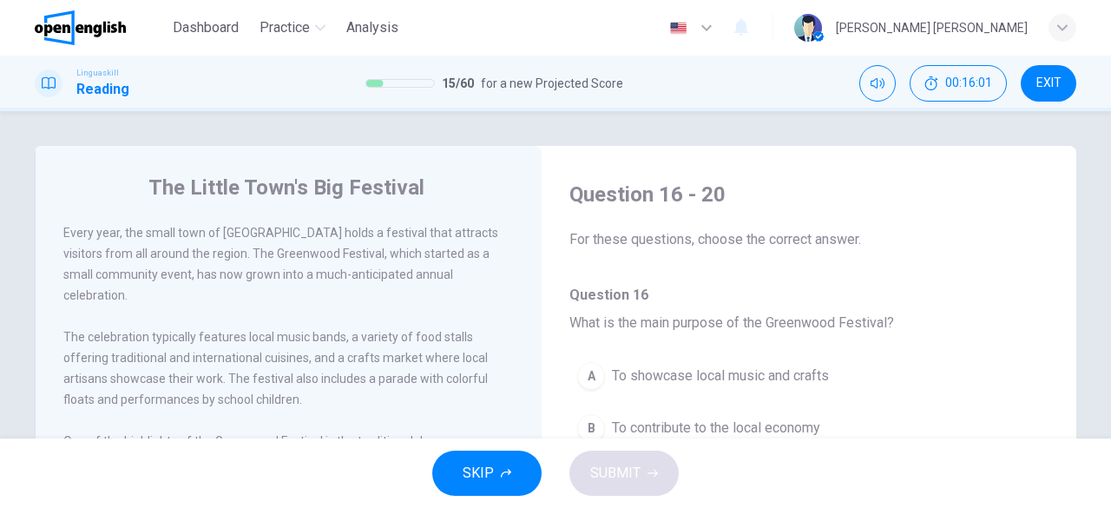
drag, startPoint x: 1101, startPoint y: 208, endPoint x: 1110, endPoint y: 202, distance: 10.9
click at [1103, 208] on div "The Little Town's Big Festival Every year, the small town of [GEOGRAPHIC_DATA] …" at bounding box center [555, 274] width 1111 height 327
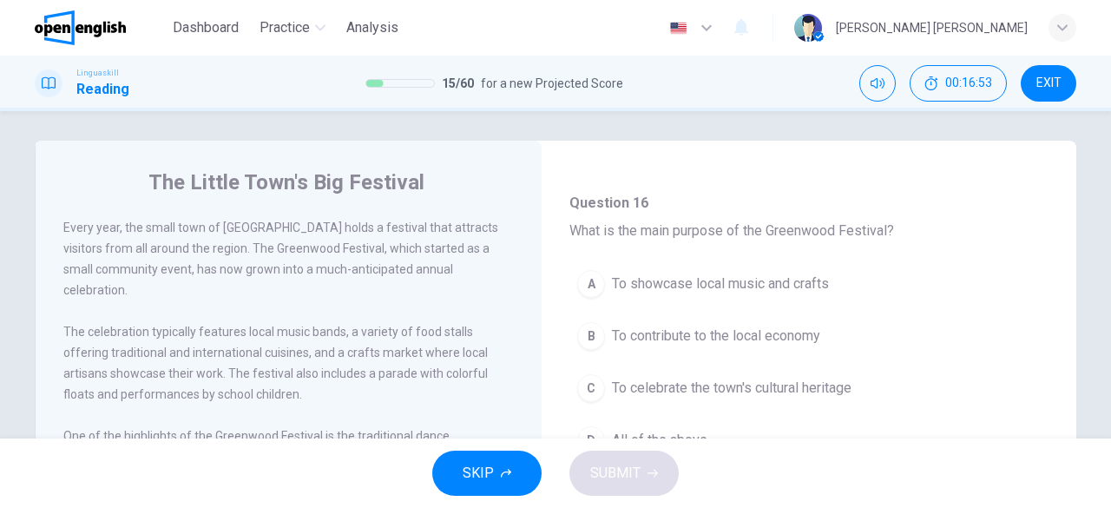
scroll to position [134, 0]
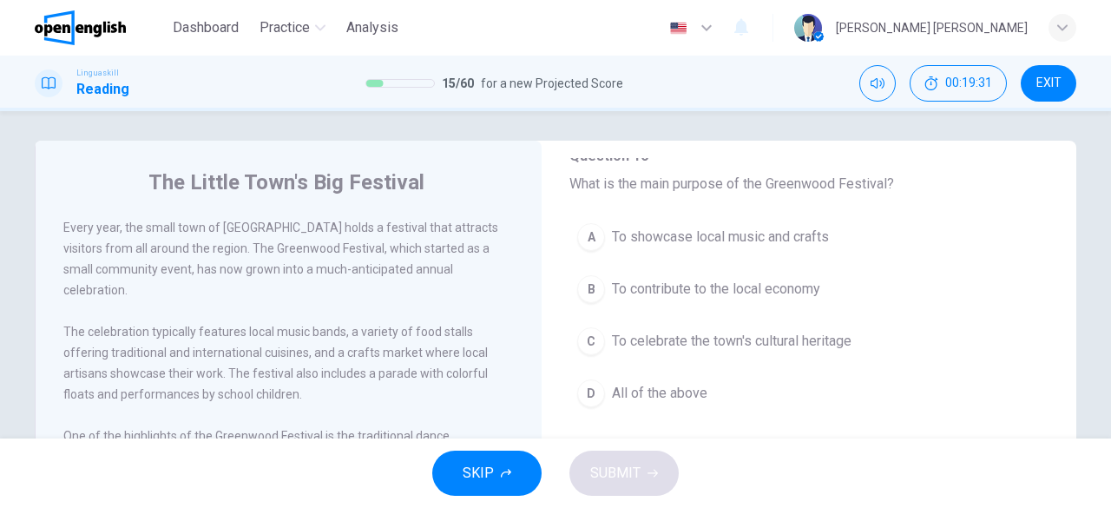
click at [694, 343] on span "To celebrate the town's cultural heritage" at bounding box center [732, 341] width 240 height 21
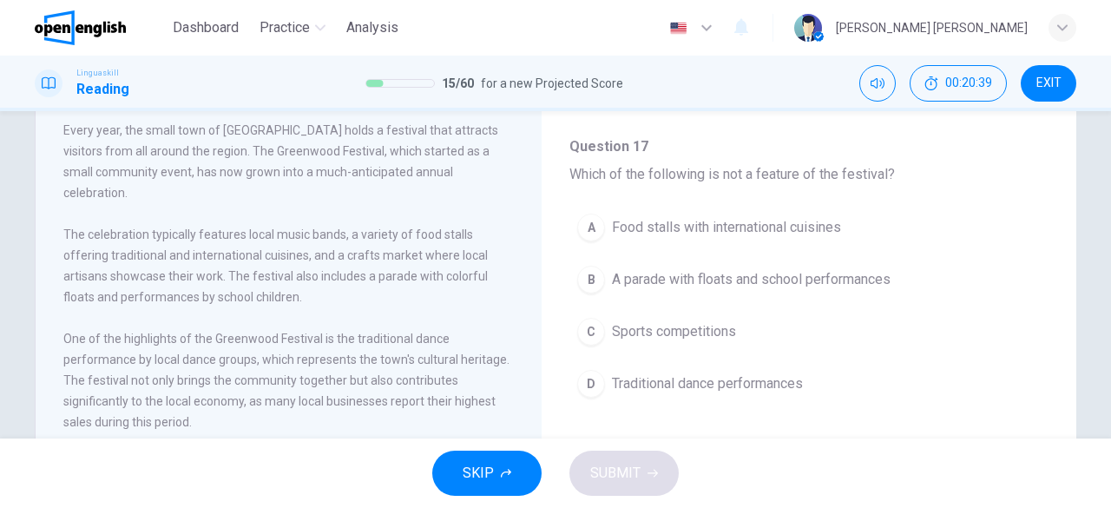
scroll to position [355, 0]
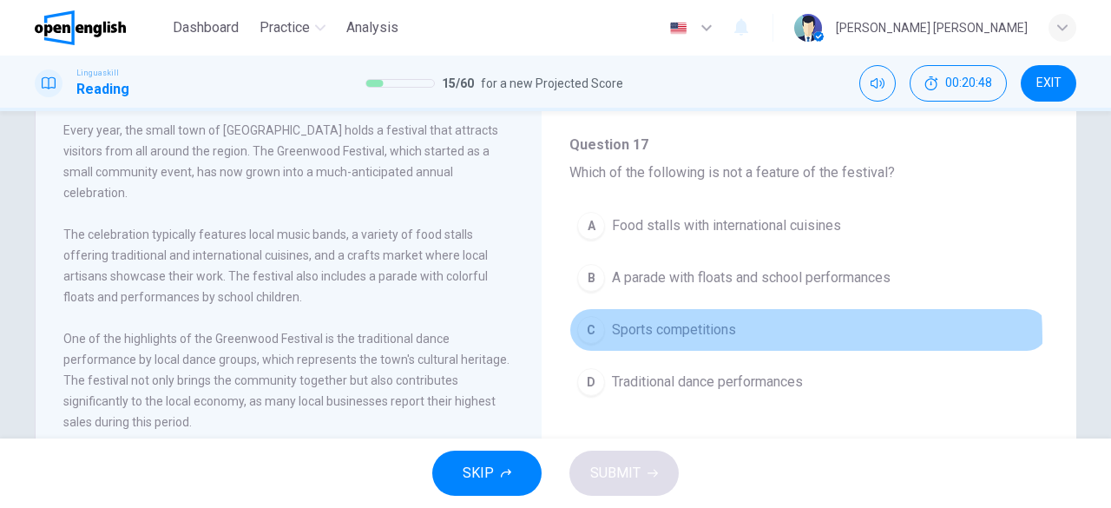
click at [689, 334] on span "Sports competitions" at bounding box center [674, 329] width 124 height 21
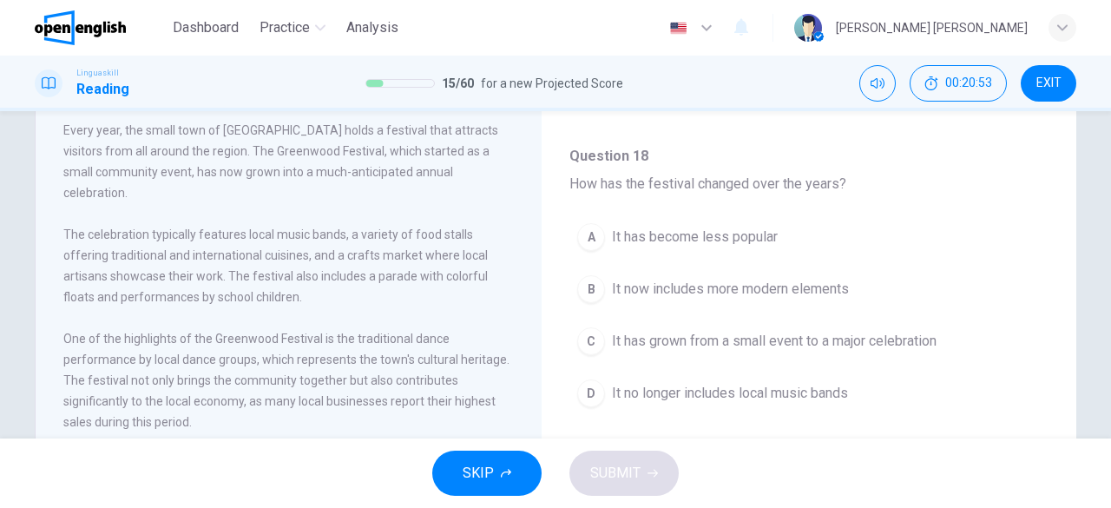
scroll to position [653, 0]
click at [372, 266] on div "The celebration typically features local music bands, a variety of food stalls …" at bounding box center [288, 265] width 451 height 83
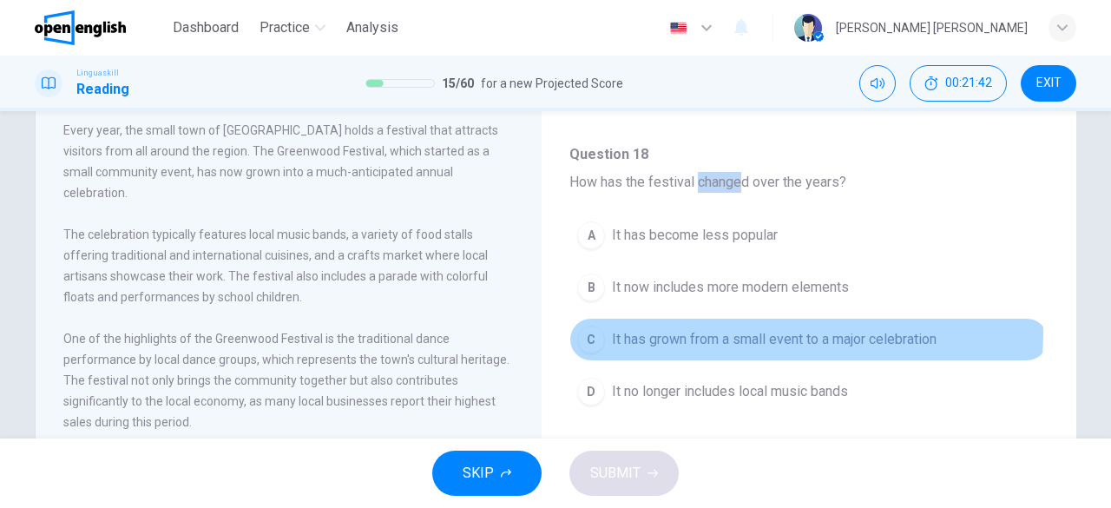
click at [801, 329] on span "It has grown from a small event to a major celebration" at bounding box center [774, 339] width 325 height 21
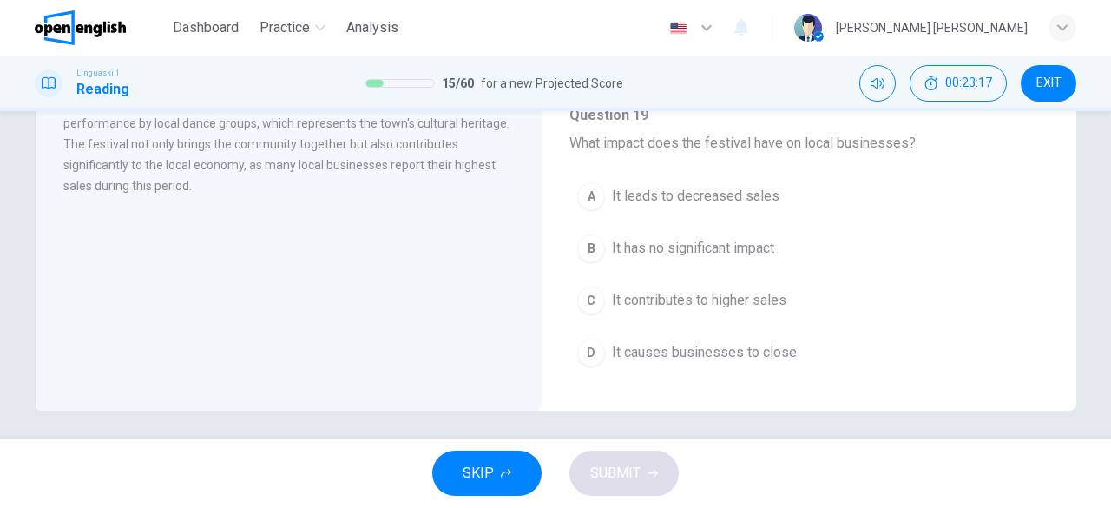
scroll to position [339, 0]
click at [814, 278] on button "C It contributes to higher sales" at bounding box center [809, 299] width 479 height 43
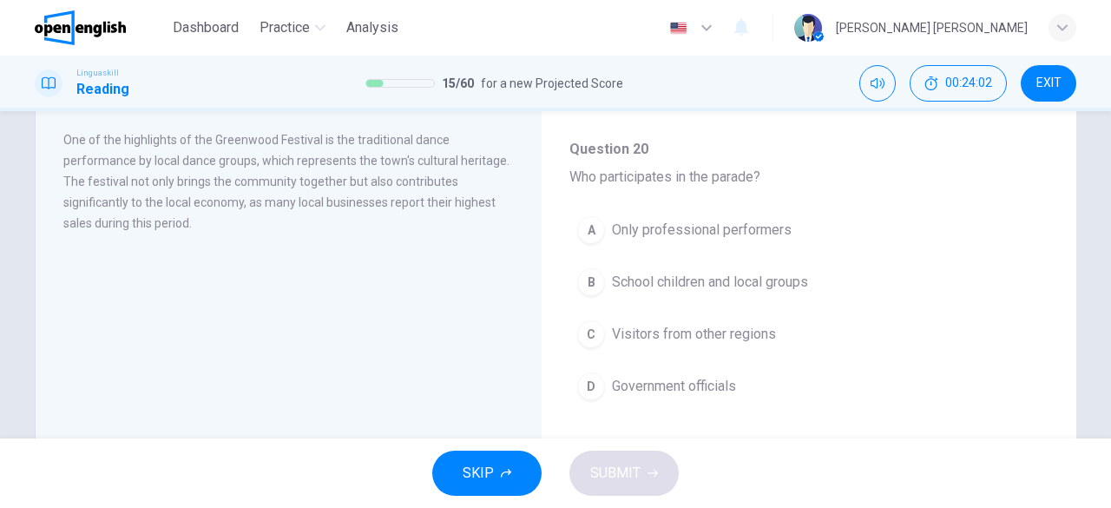
scroll to position [293, 0]
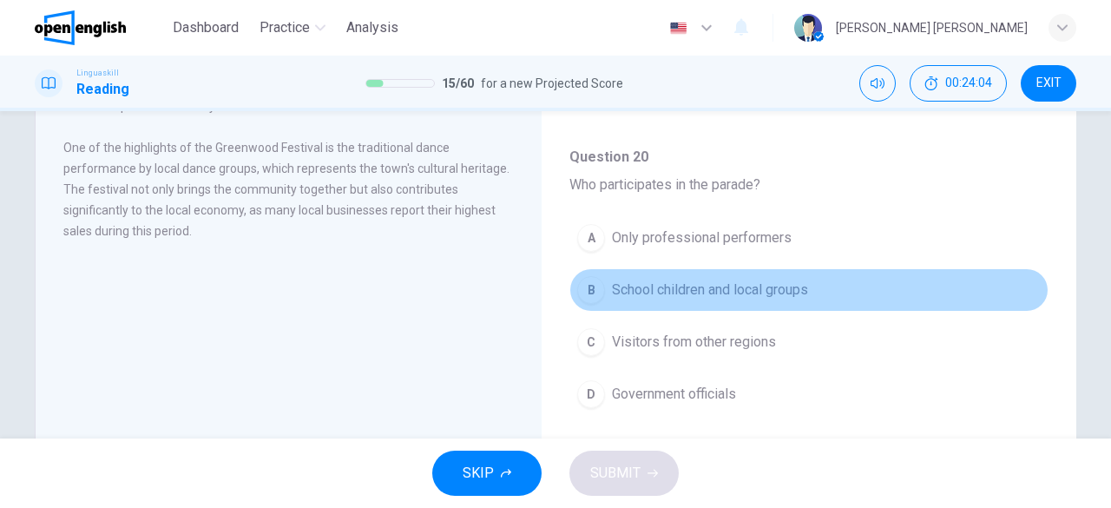
click at [832, 282] on button "B School children and local groups" at bounding box center [809, 289] width 479 height 43
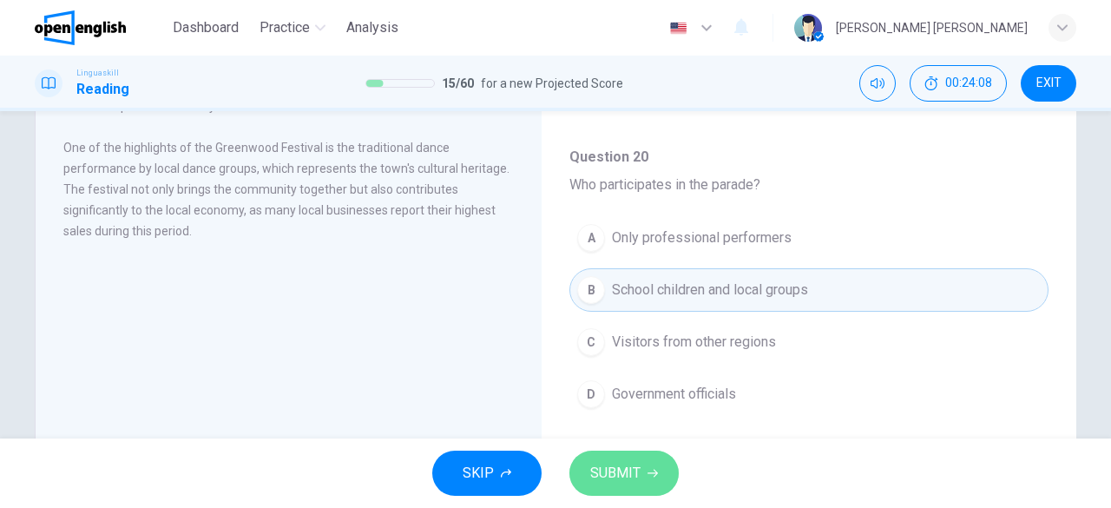
click at [642, 464] on button "SUBMIT" at bounding box center [624, 473] width 109 height 45
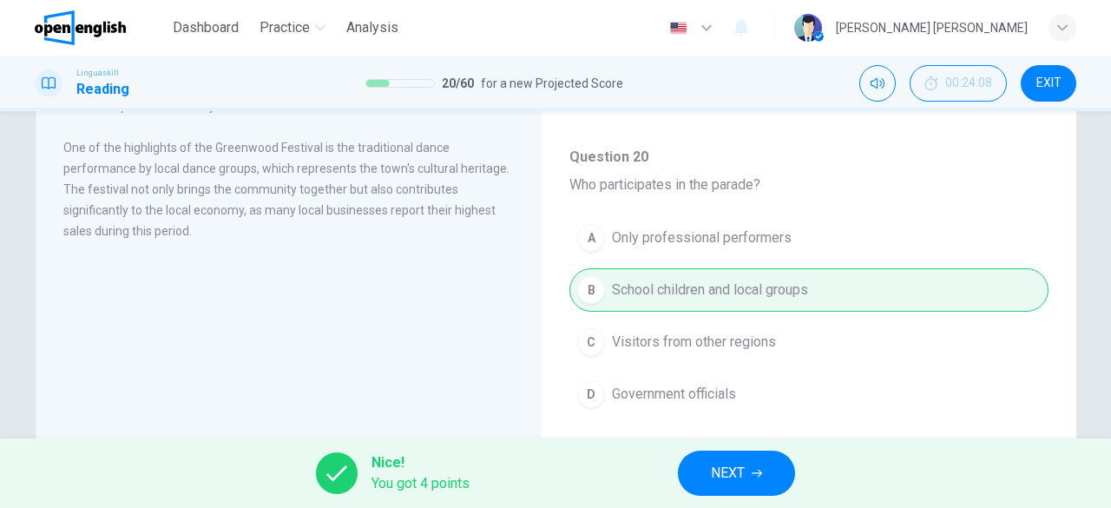
click at [756, 497] on div "Nice! You got 4 points NEXT" at bounding box center [555, 472] width 1111 height 69
click at [725, 478] on span "NEXT" at bounding box center [728, 473] width 34 height 24
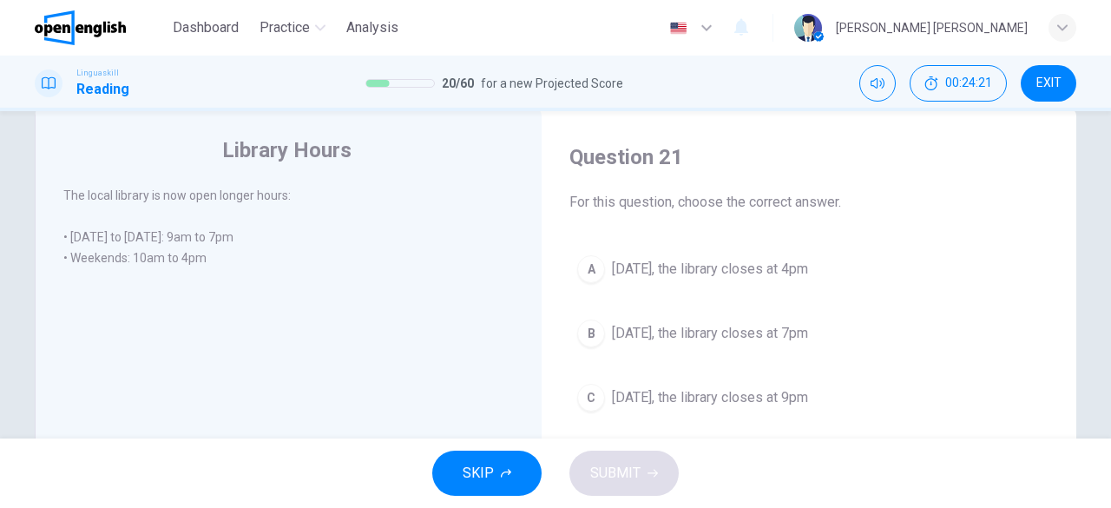
scroll to position [38, 0]
click at [827, 279] on button "A [DATE], the library closes at 4pm" at bounding box center [809, 268] width 479 height 43
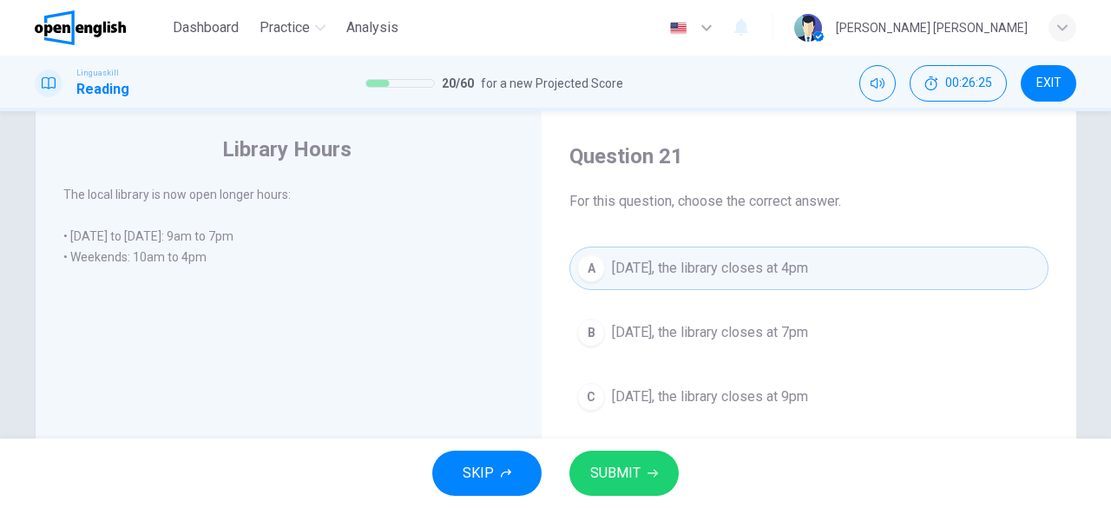
click at [651, 468] on icon "button" at bounding box center [653, 473] width 10 height 10
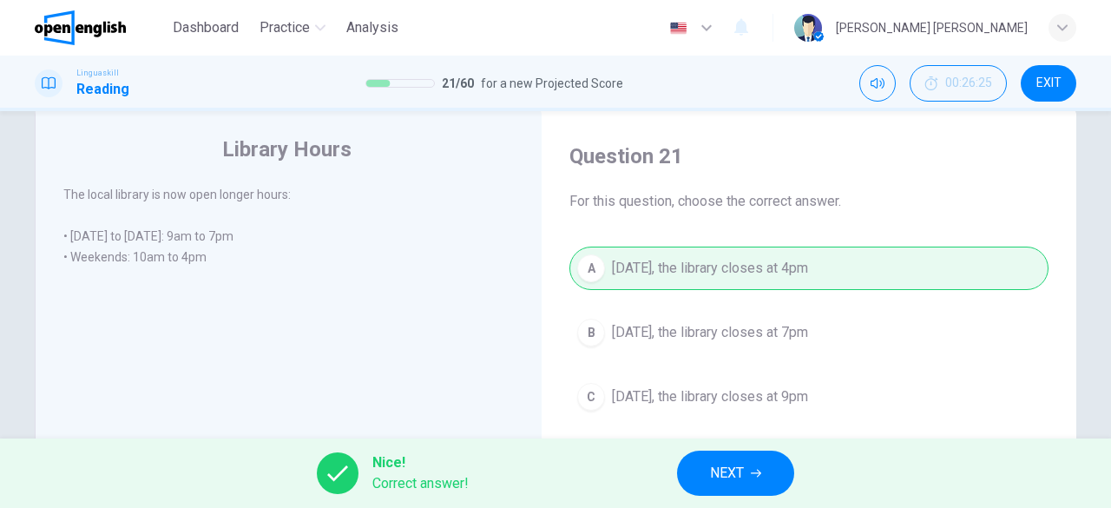
click at [734, 485] on button "NEXT" at bounding box center [735, 473] width 117 height 45
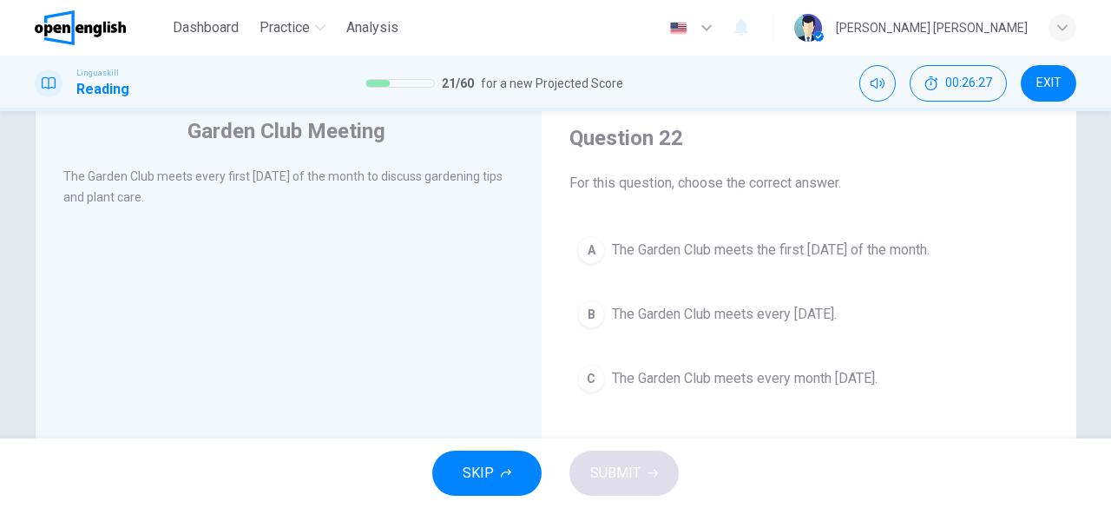
scroll to position [36, 0]
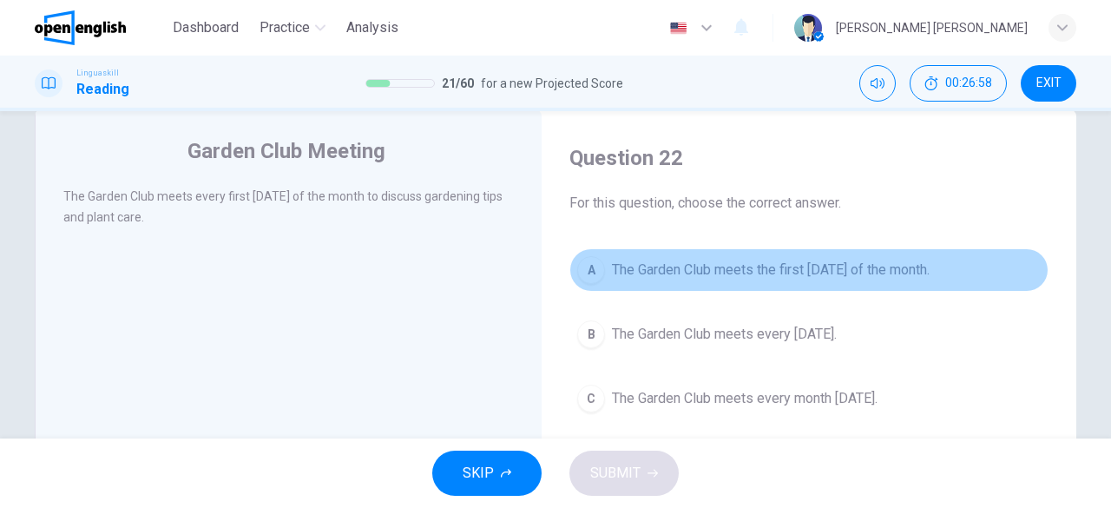
click at [790, 267] on span "The Garden Club meets the first [DATE] of the month." at bounding box center [771, 270] width 318 height 21
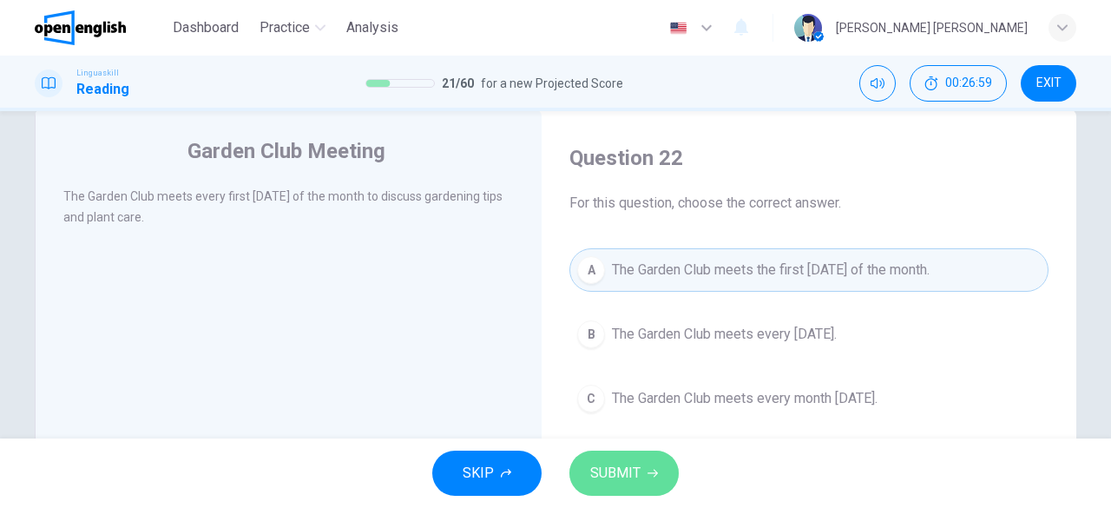
click at [636, 464] on span "SUBMIT" at bounding box center [615, 473] width 50 height 24
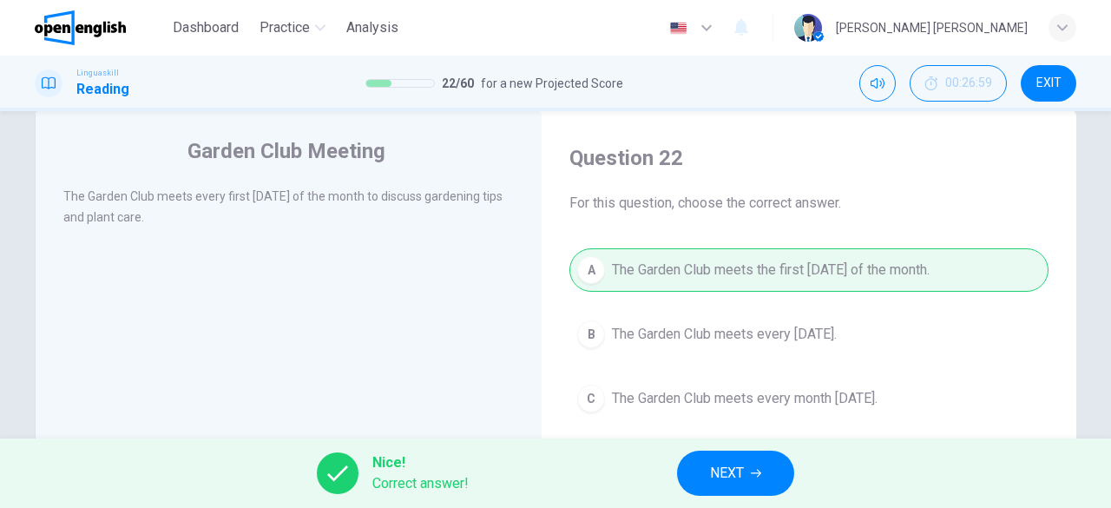
click at [717, 480] on span "NEXT" at bounding box center [727, 473] width 34 height 24
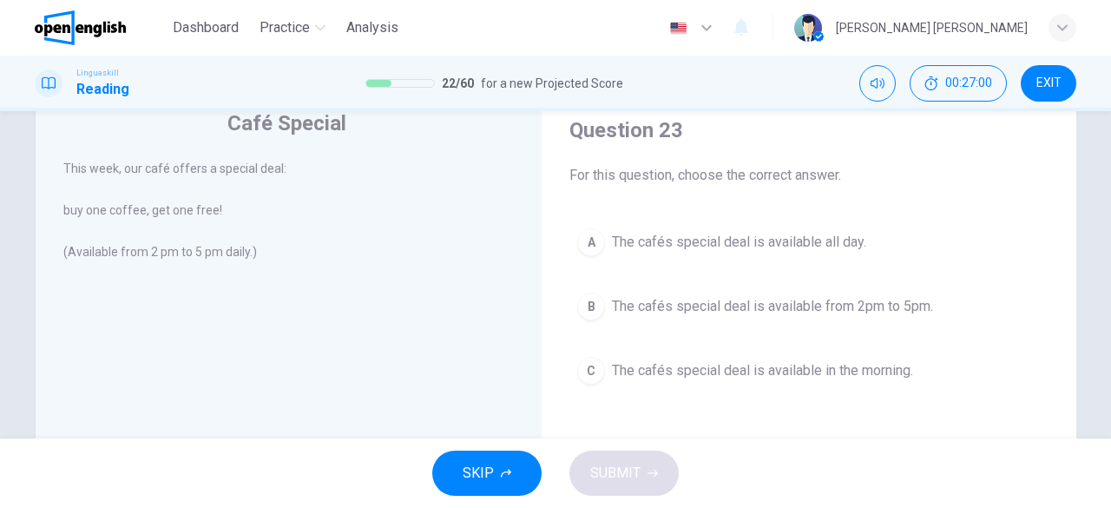
scroll to position [43, 0]
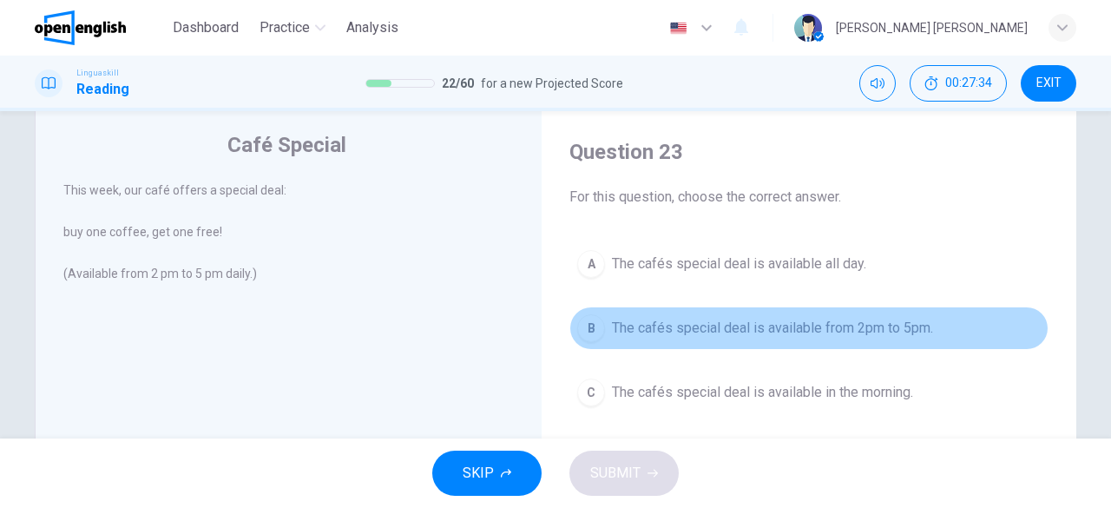
click at [811, 327] on span "The cafés special deal is available from 2pm to 5pm." at bounding box center [772, 328] width 321 height 21
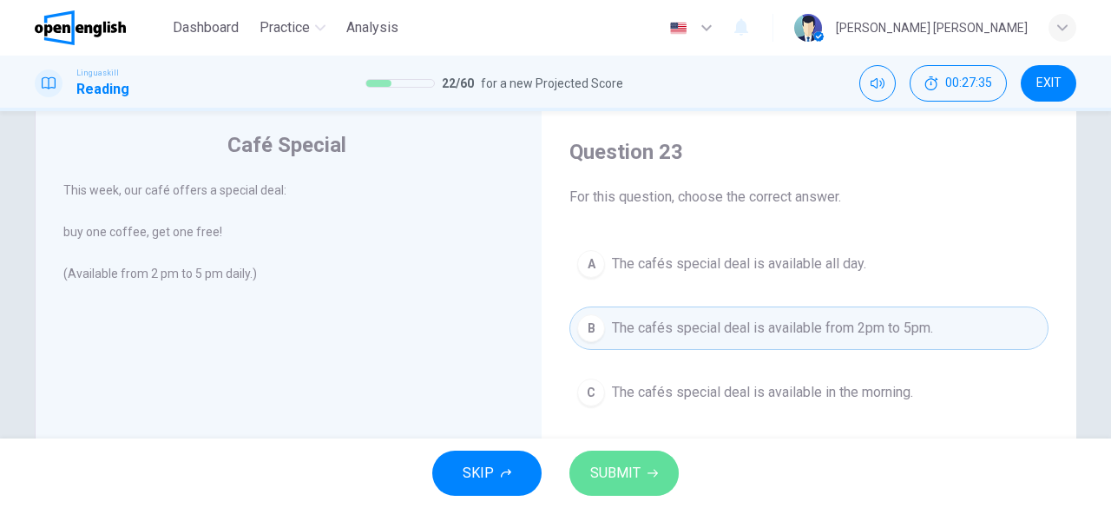
click at [627, 482] on span "SUBMIT" at bounding box center [615, 473] width 50 height 24
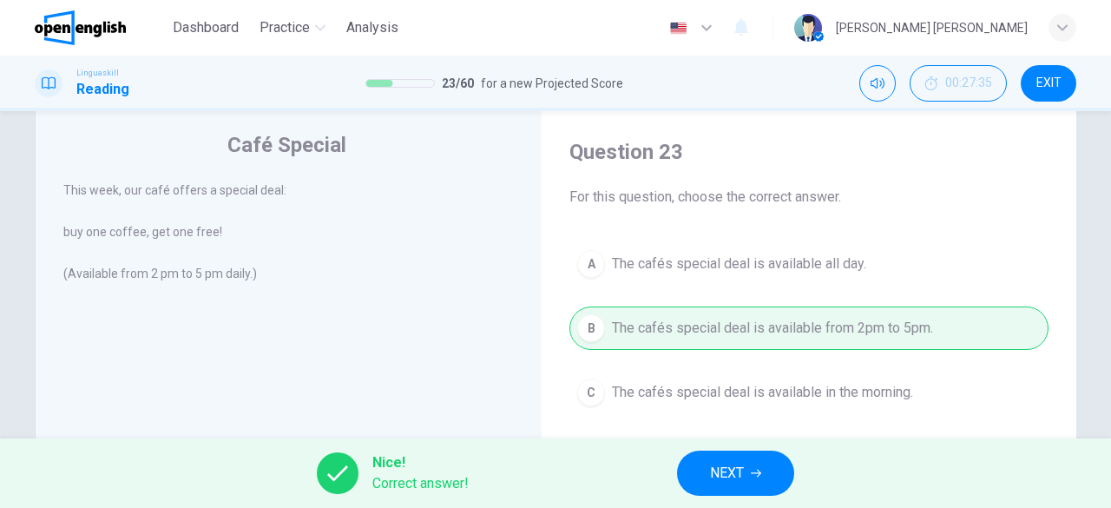
click at [740, 480] on span "NEXT" at bounding box center [727, 473] width 34 height 24
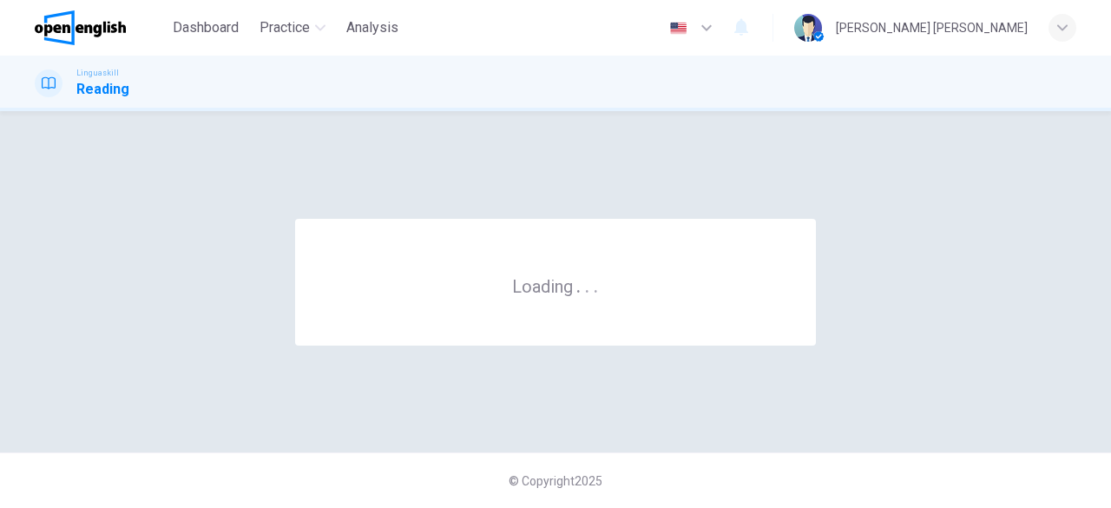
scroll to position [0, 0]
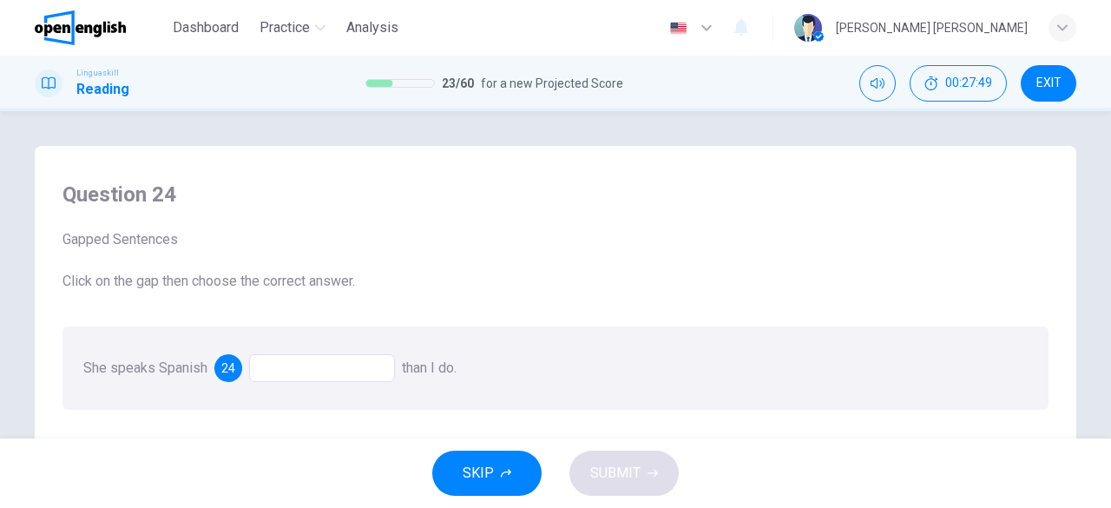
click at [323, 372] on div at bounding box center [322, 368] width 146 height 28
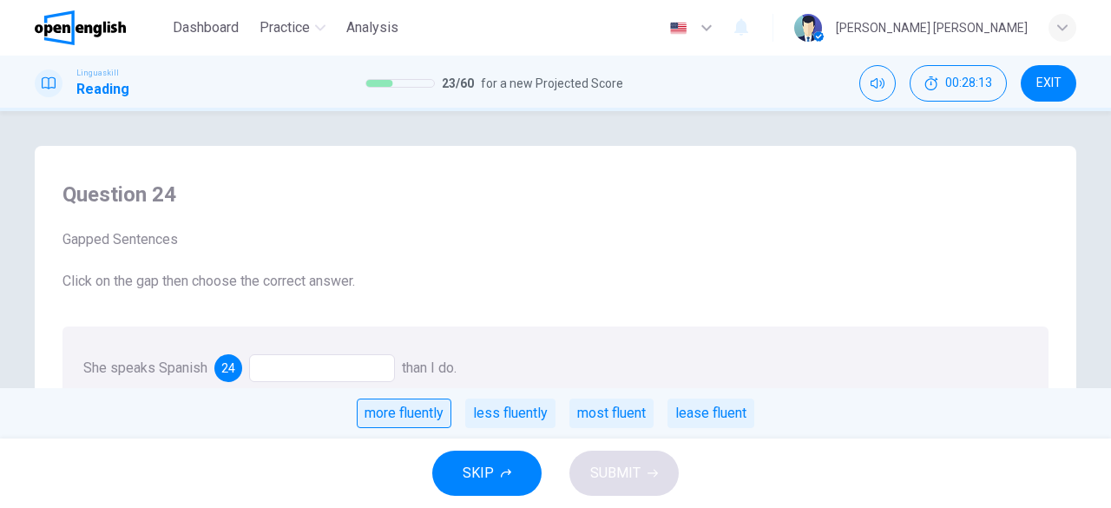
click at [429, 421] on div "more fluently" at bounding box center [404, 414] width 95 height 30
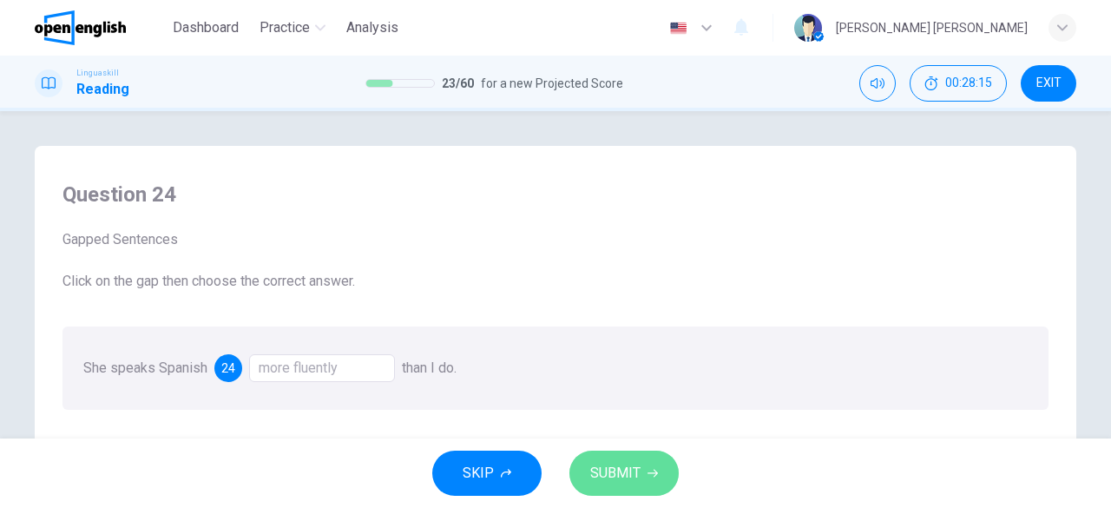
click at [644, 464] on button "SUBMIT" at bounding box center [624, 473] width 109 height 45
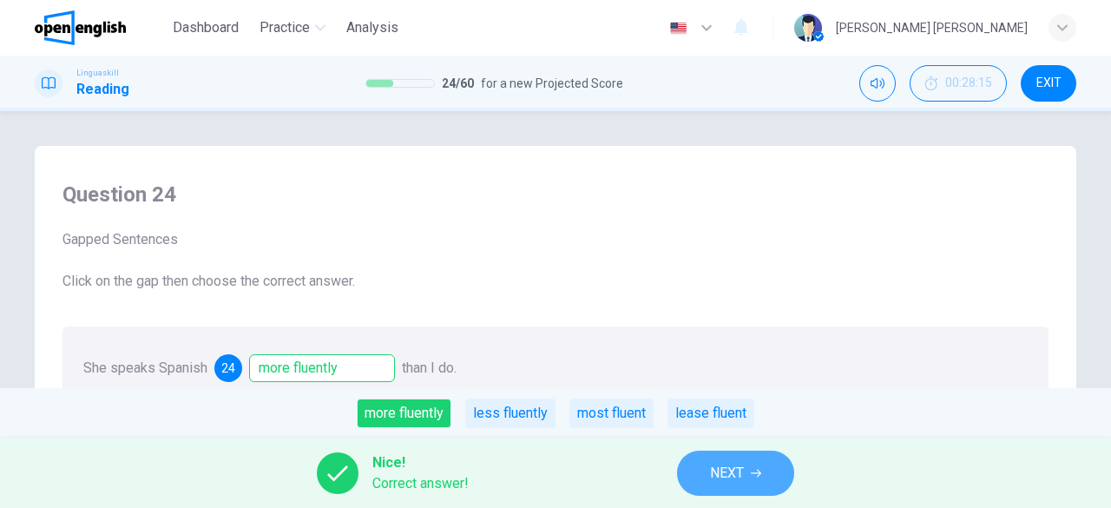
click at [729, 473] on span "NEXT" at bounding box center [727, 473] width 34 height 24
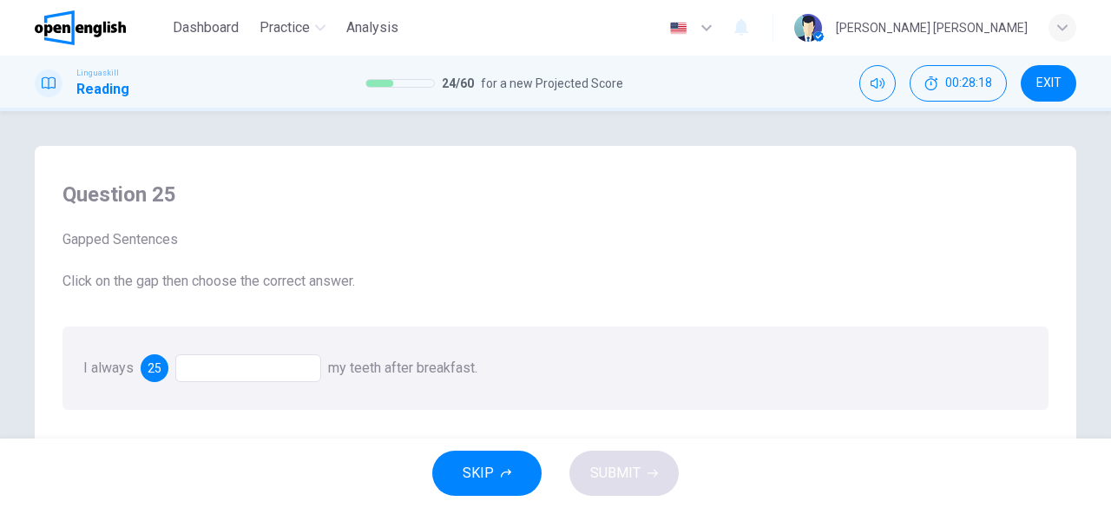
click at [276, 372] on div at bounding box center [248, 368] width 146 height 28
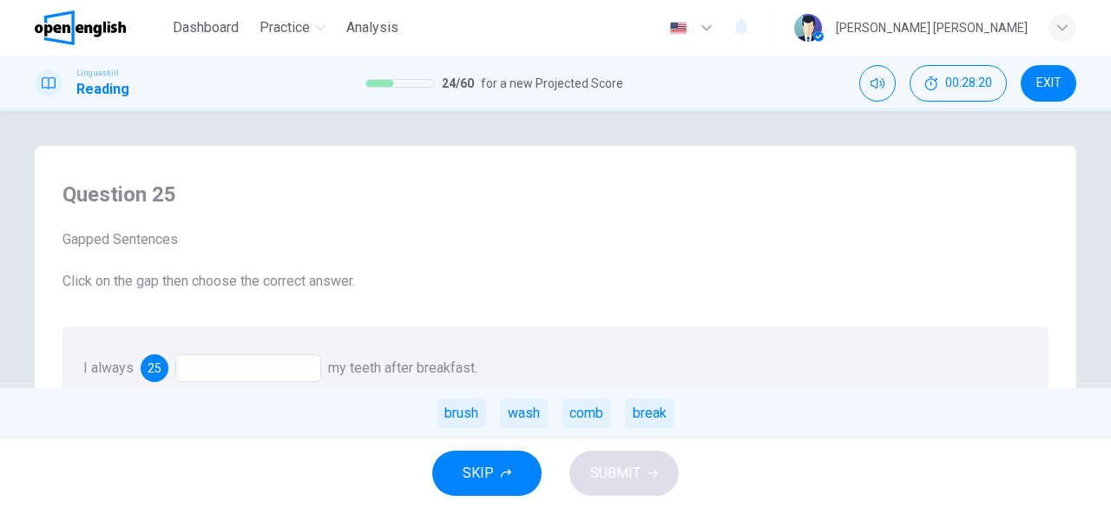
click at [458, 418] on div "brush" at bounding box center [461, 414] width 49 height 30
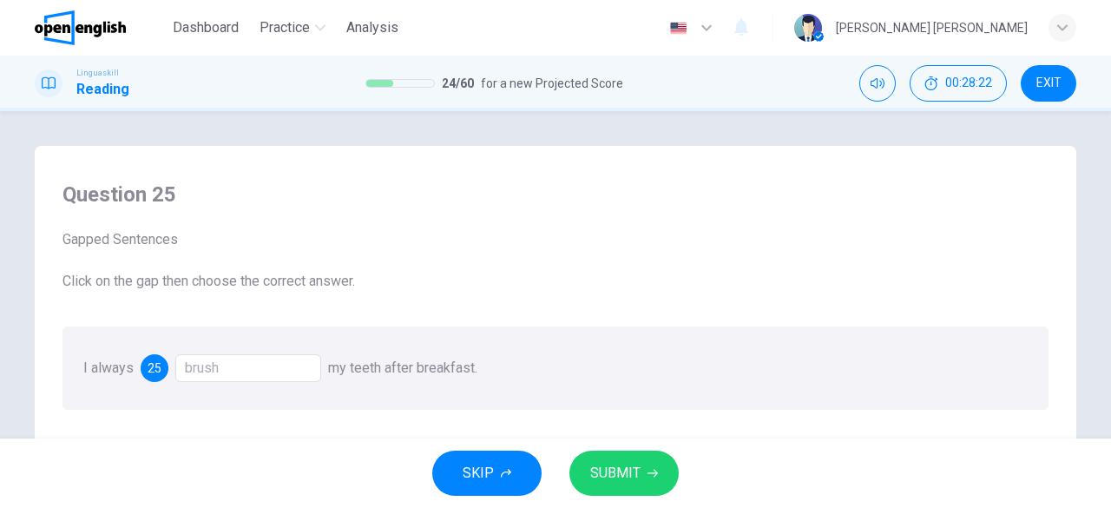
click at [649, 471] on icon "button" at bounding box center [653, 473] width 10 height 10
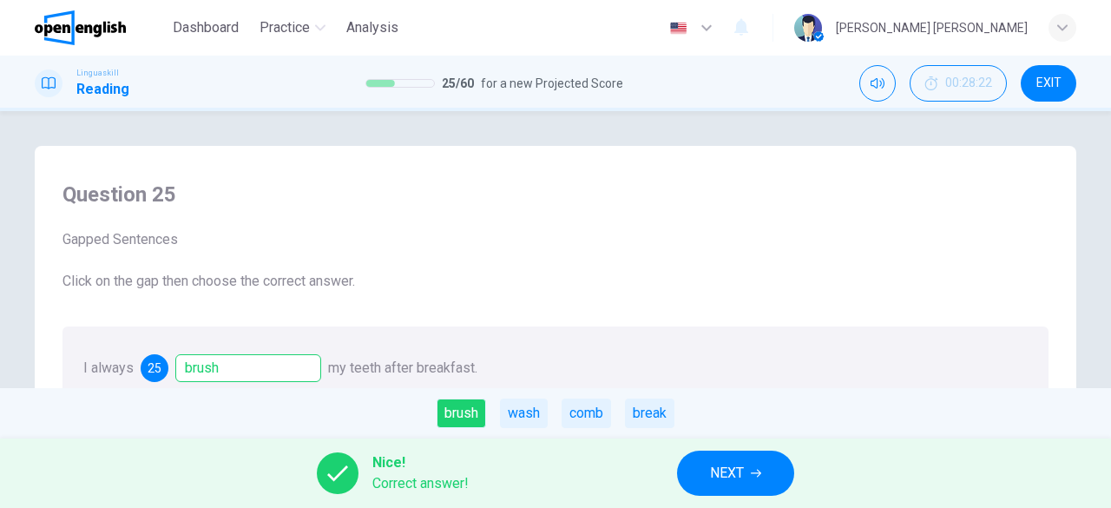
click at [738, 464] on span "NEXT" at bounding box center [727, 473] width 34 height 24
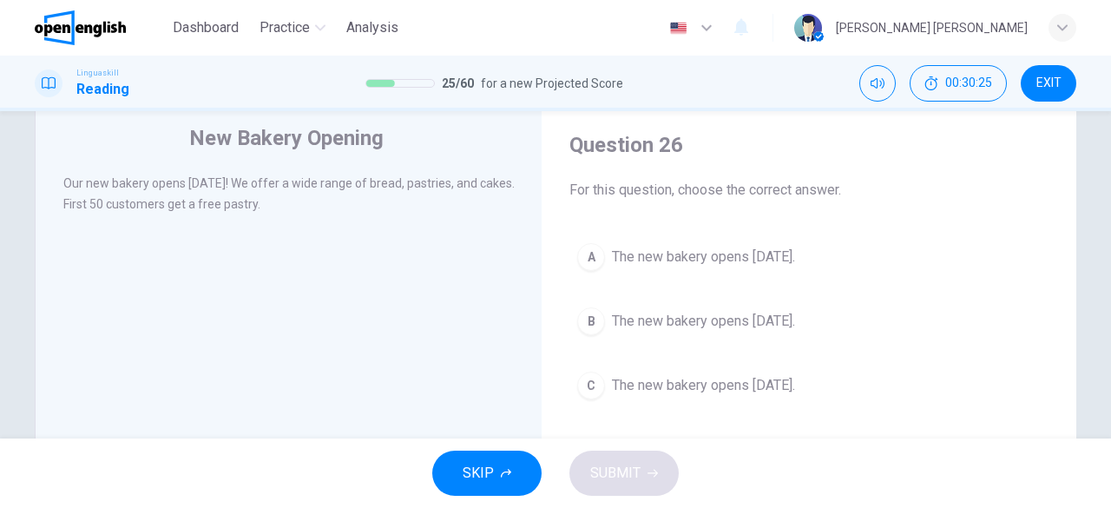
scroll to position [50, 0]
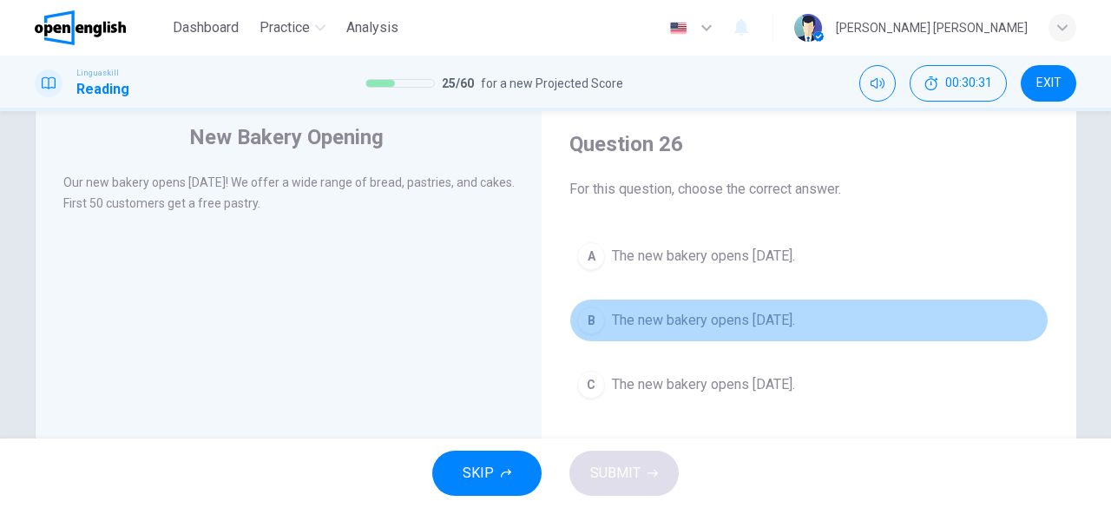
click at [795, 314] on span "The new bakery opens [DATE]." at bounding box center [703, 320] width 183 height 21
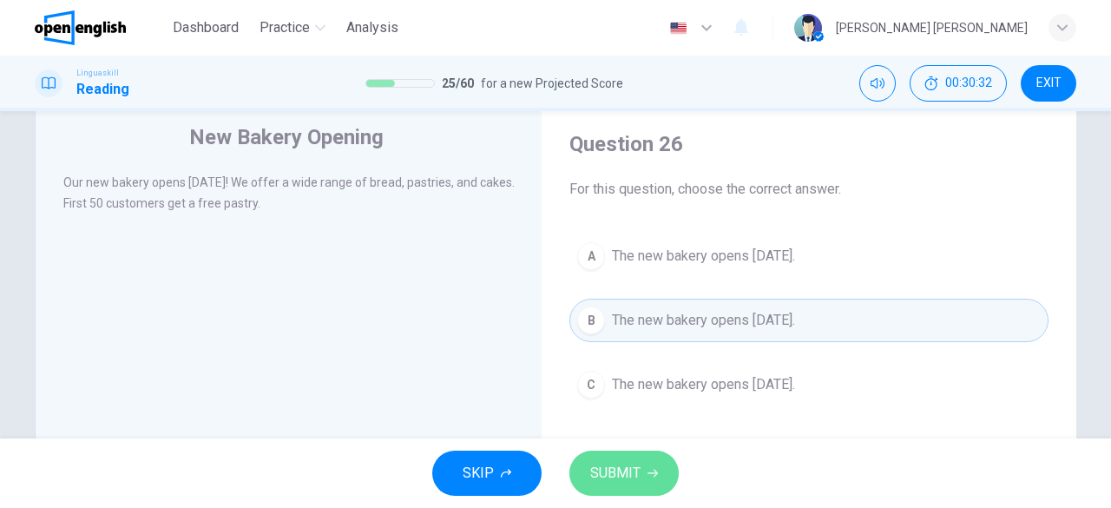
click at [615, 464] on span "SUBMIT" at bounding box center [615, 473] width 50 height 24
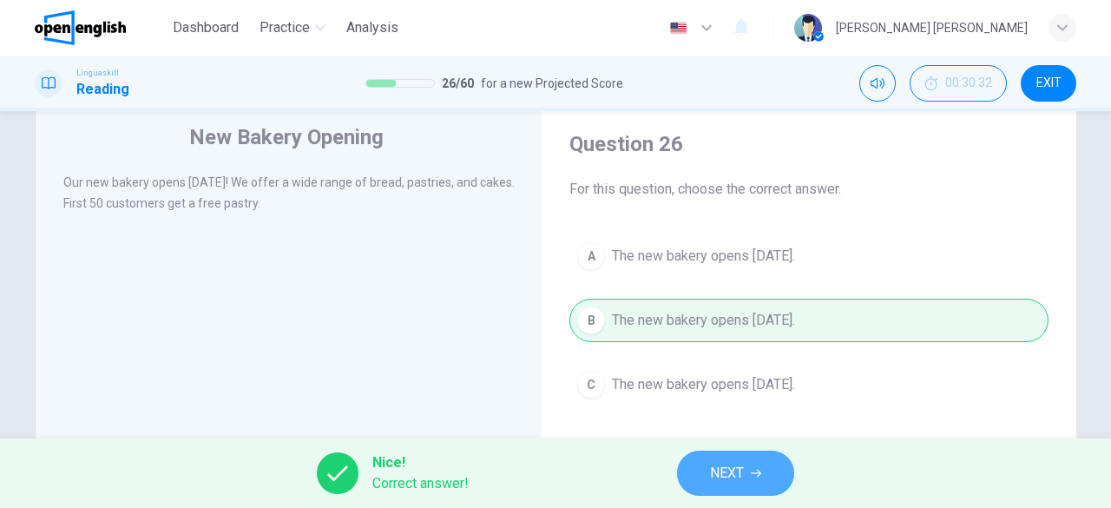
click at [748, 461] on button "NEXT" at bounding box center [735, 473] width 117 height 45
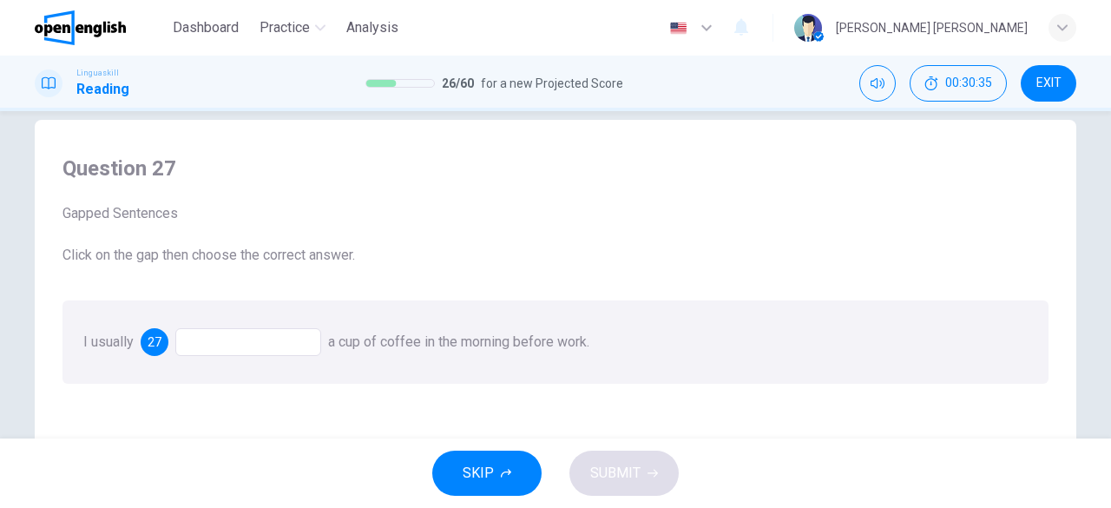
scroll to position [33, 0]
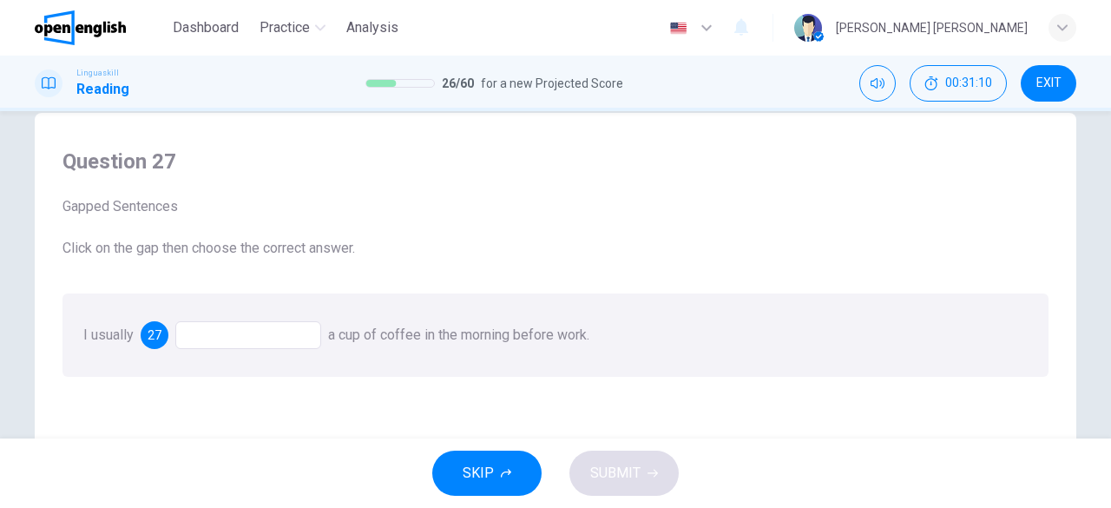
click at [287, 333] on div at bounding box center [248, 335] width 146 height 28
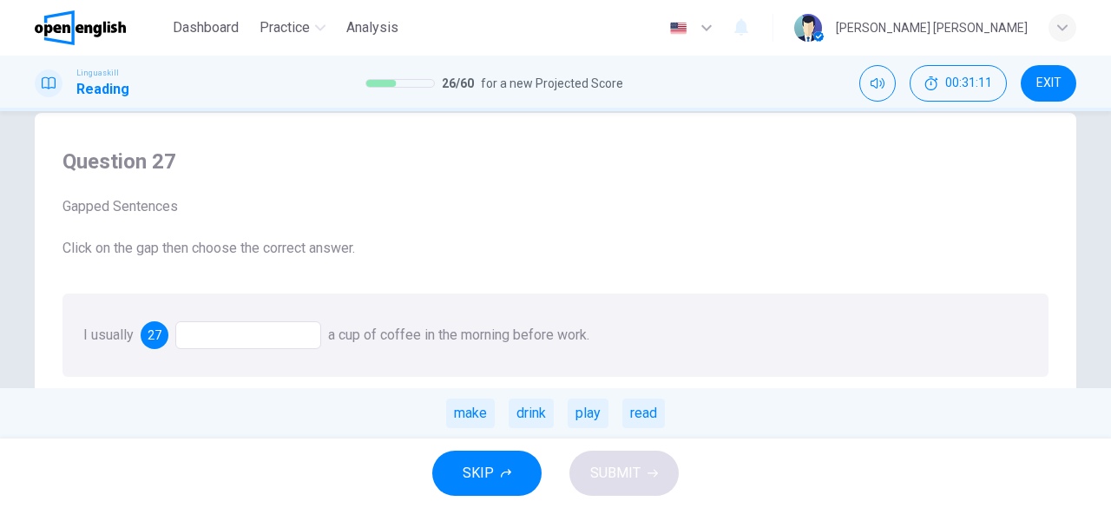
click at [287, 333] on div at bounding box center [248, 335] width 146 height 28
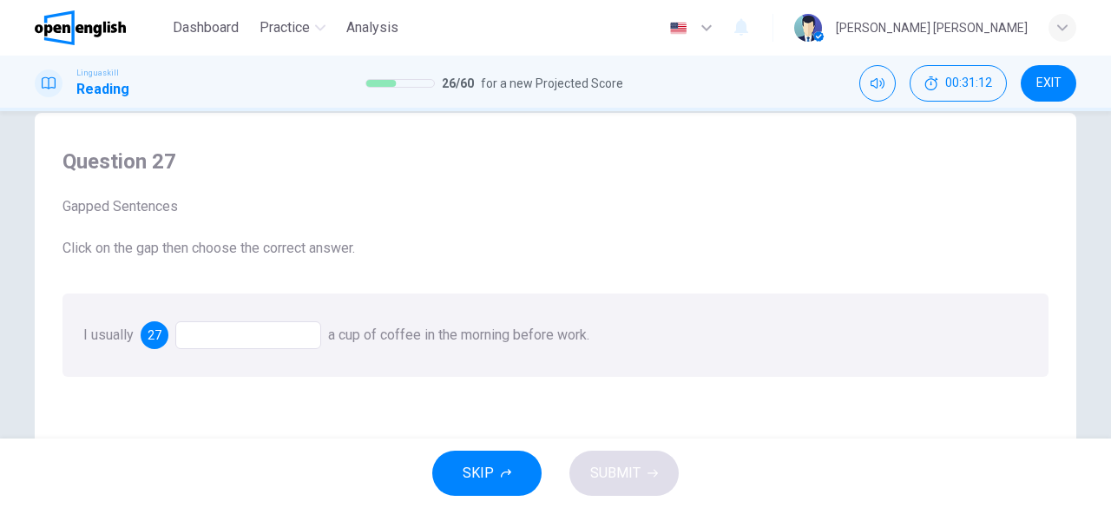
click at [248, 344] on div at bounding box center [248, 335] width 146 height 28
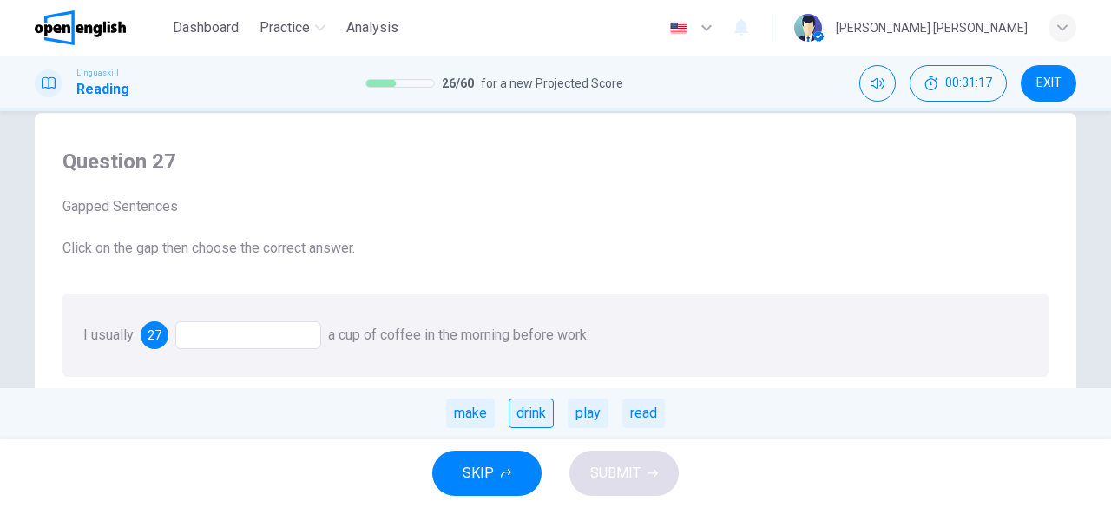
click at [533, 412] on div "drink" at bounding box center [531, 414] width 45 height 30
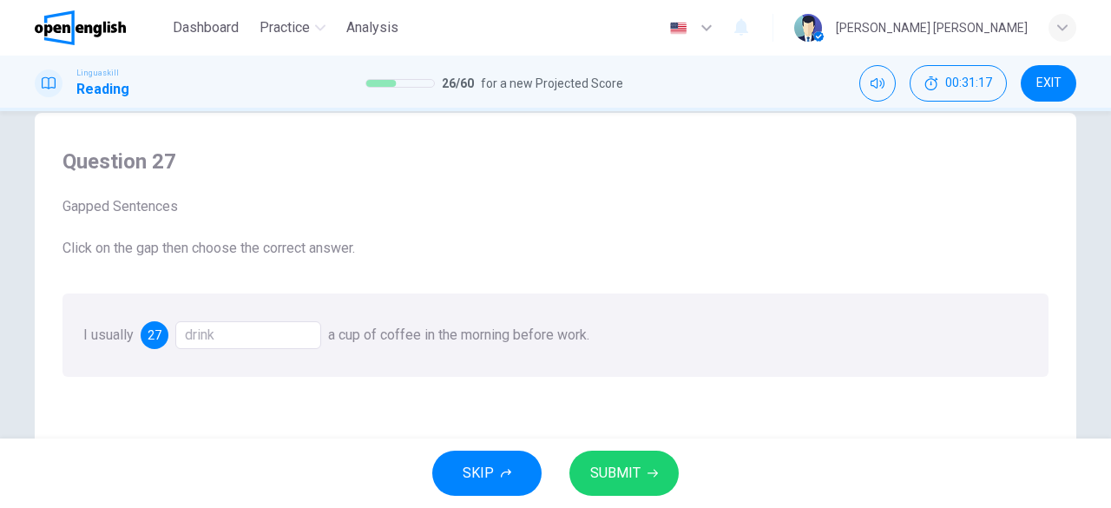
click at [639, 478] on span "SUBMIT" at bounding box center [615, 473] width 50 height 24
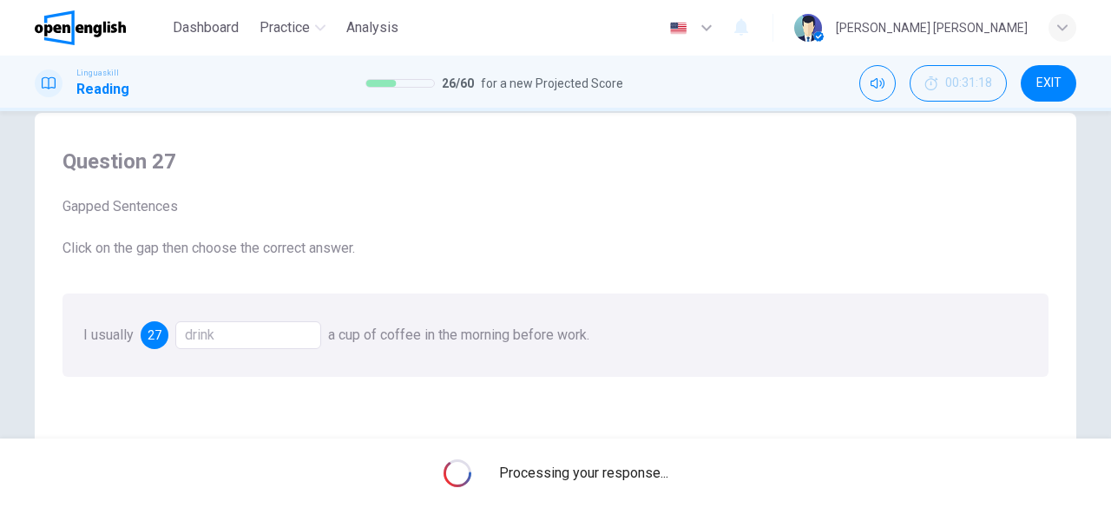
click at [639, 478] on span "Processing your response..." at bounding box center [583, 473] width 169 height 21
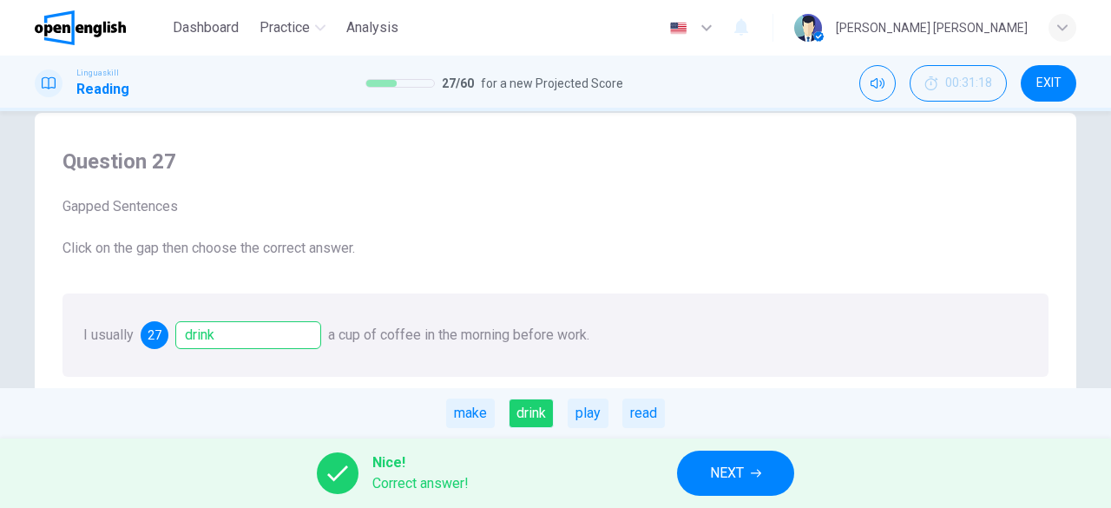
click at [732, 480] on span "NEXT" at bounding box center [727, 473] width 34 height 24
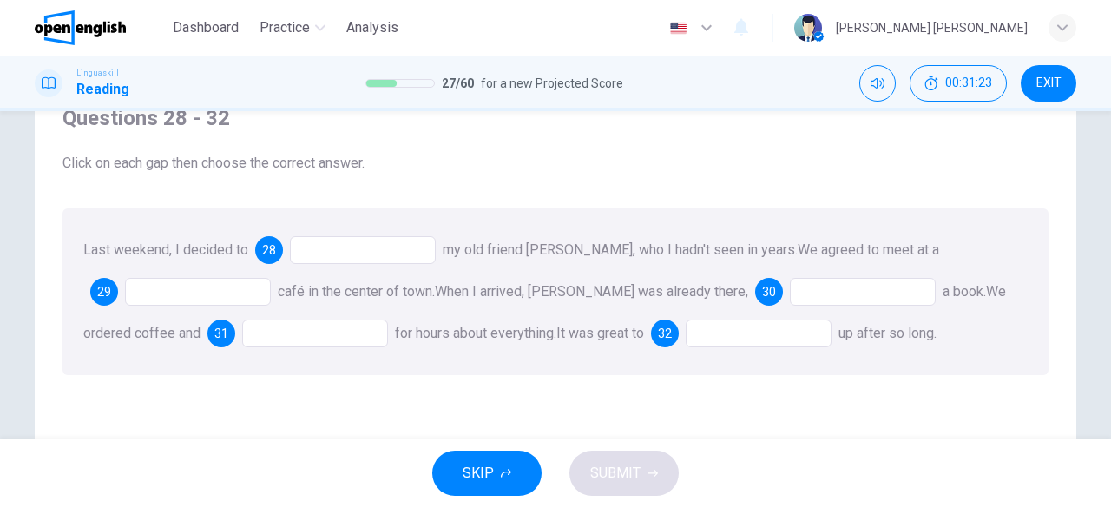
scroll to position [76, 0]
click at [346, 248] on div at bounding box center [363, 251] width 146 height 28
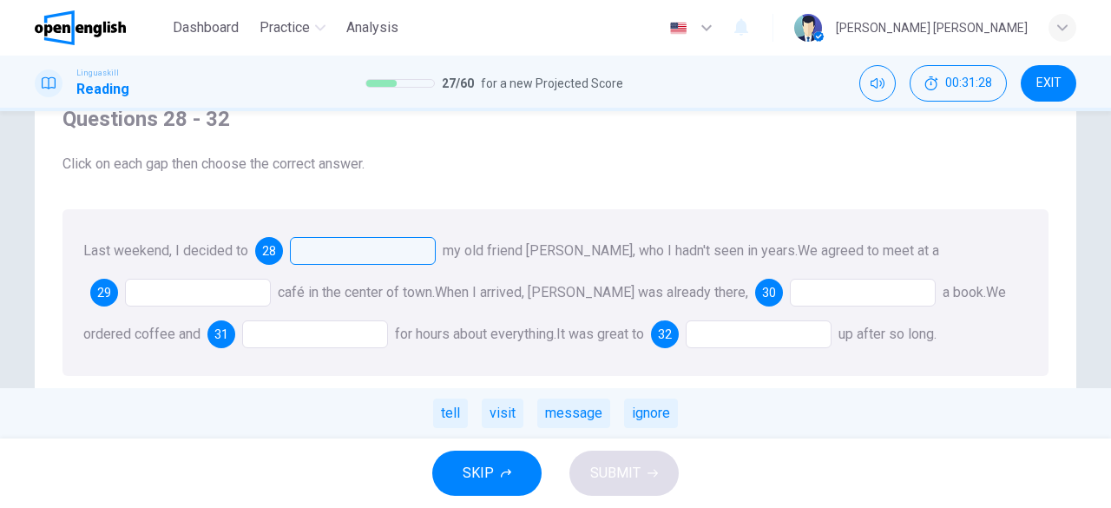
click at [359, 251] on div at bounding box center [363, 251] width 146 height 28
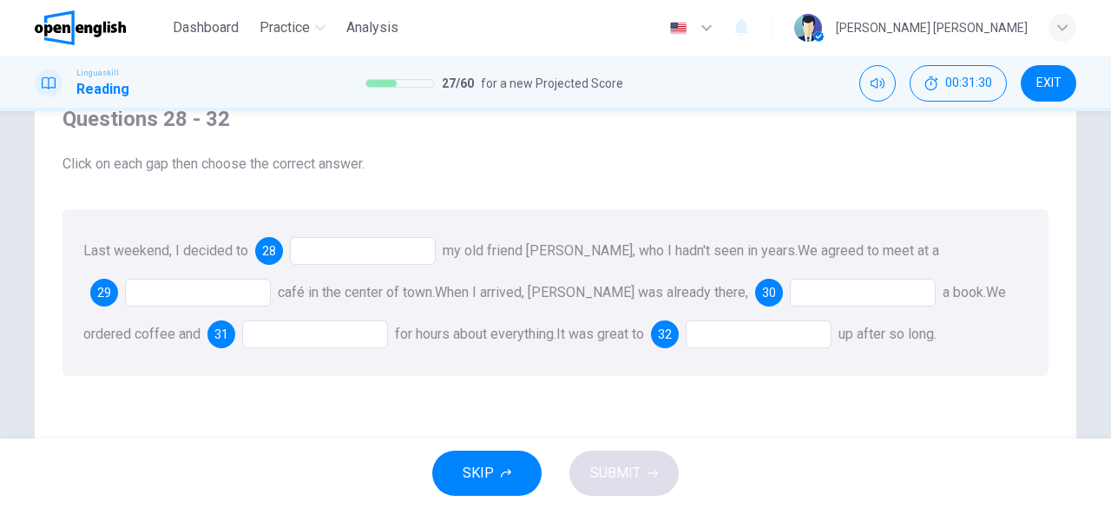
click at [359, 250] on div at bounding box center [363, 251] width 146 height 28
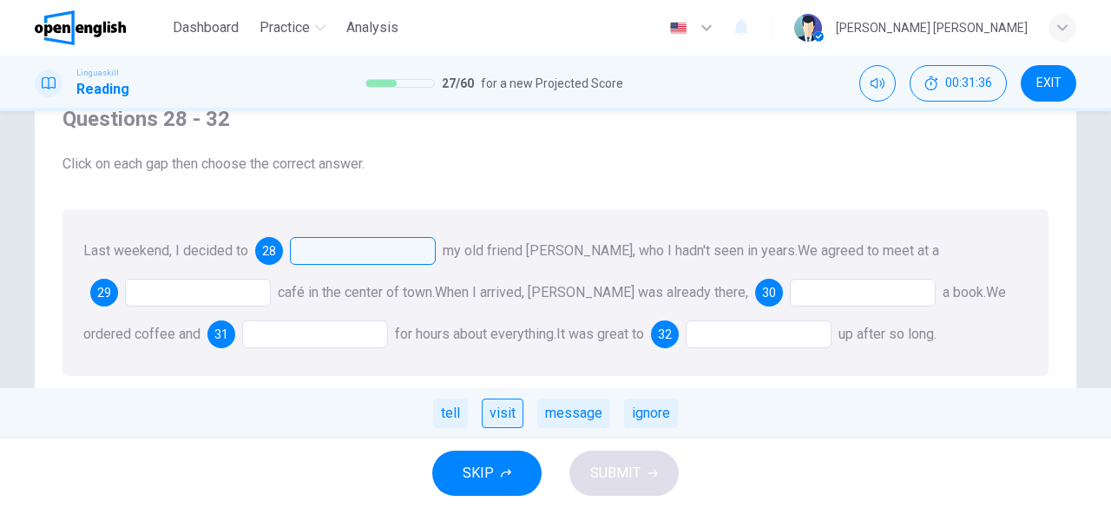
click at [504, 416] on div "visit" at bounding box center [503, 414] width 42 height 30
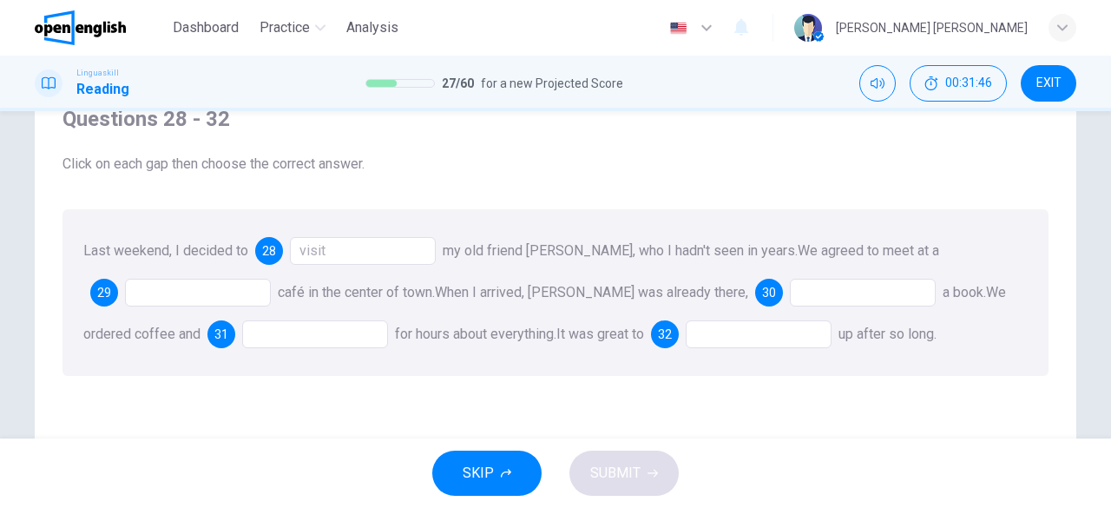
click at [175, 298] on div at bounding box center [198, 293] width 146 height 28
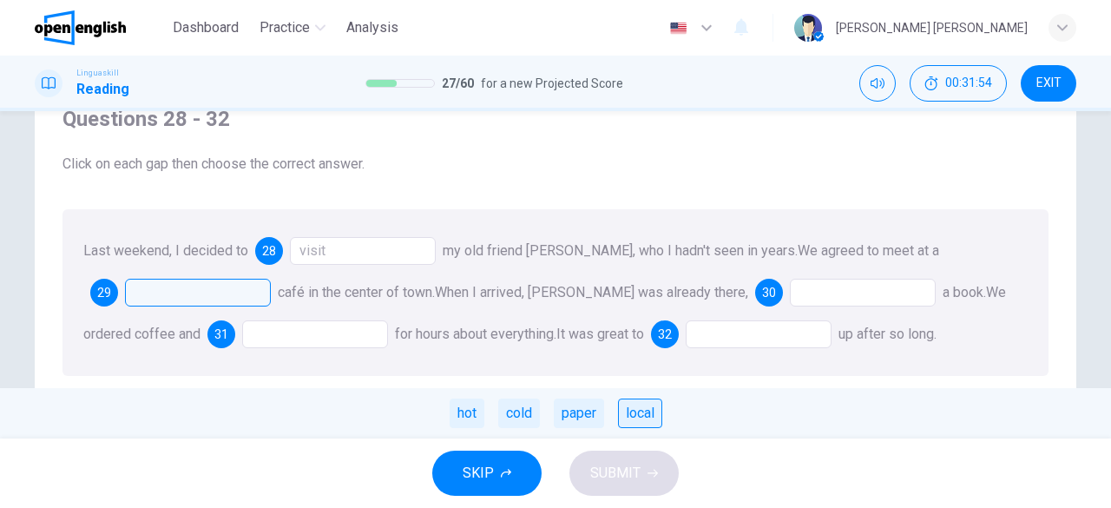
click at [637, 418] on div "local" at bounding box center [640, 414] width 44 height 30
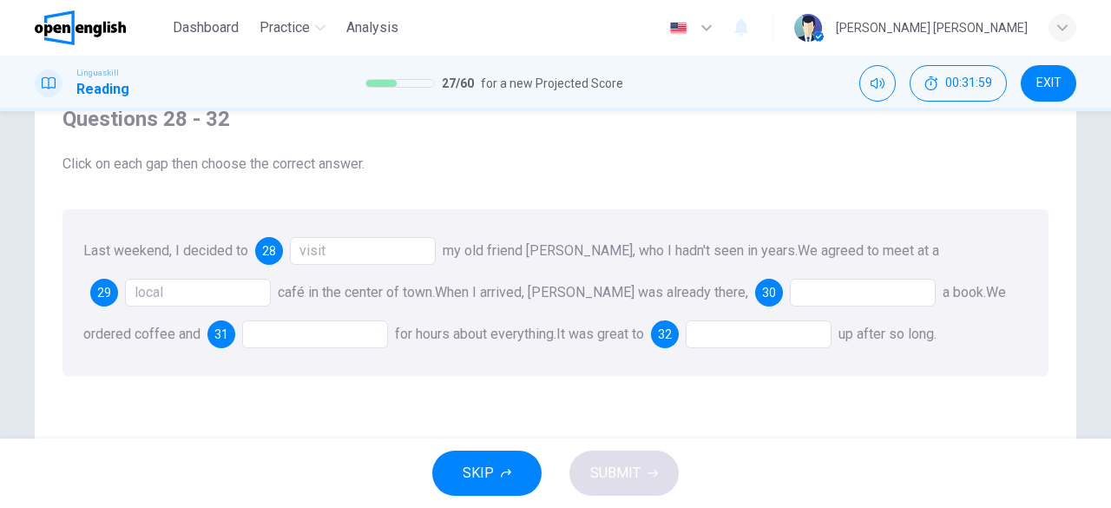
click at [495, 337] on span "for hours about everything." at bounding box center [475, 334] width 161 height 16
click at [803, 300] on div at bounding box center [863, 293] width 146 height 28
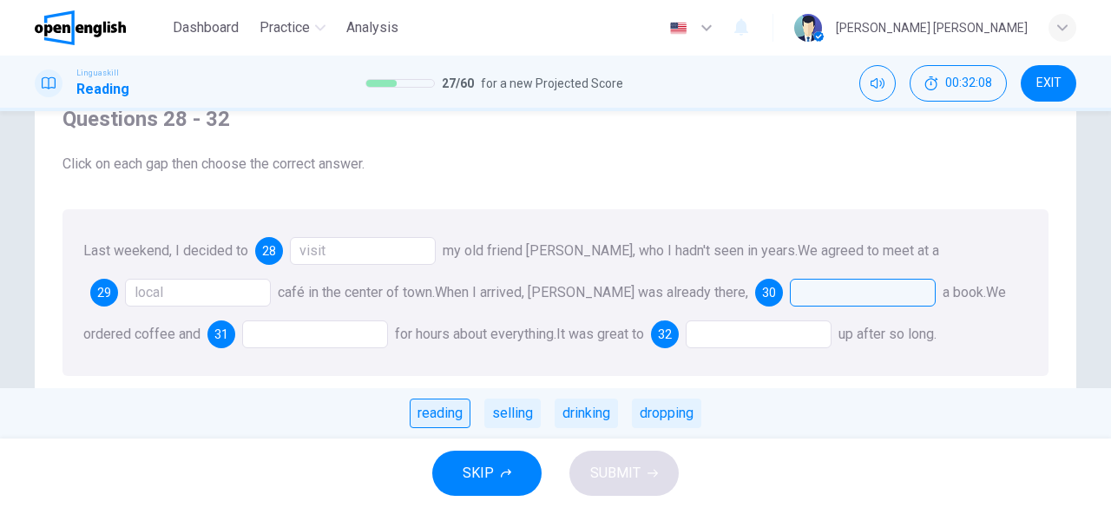
click at [446, 415] on div "reading" at bounding box center [440, 414] width 61 height 30
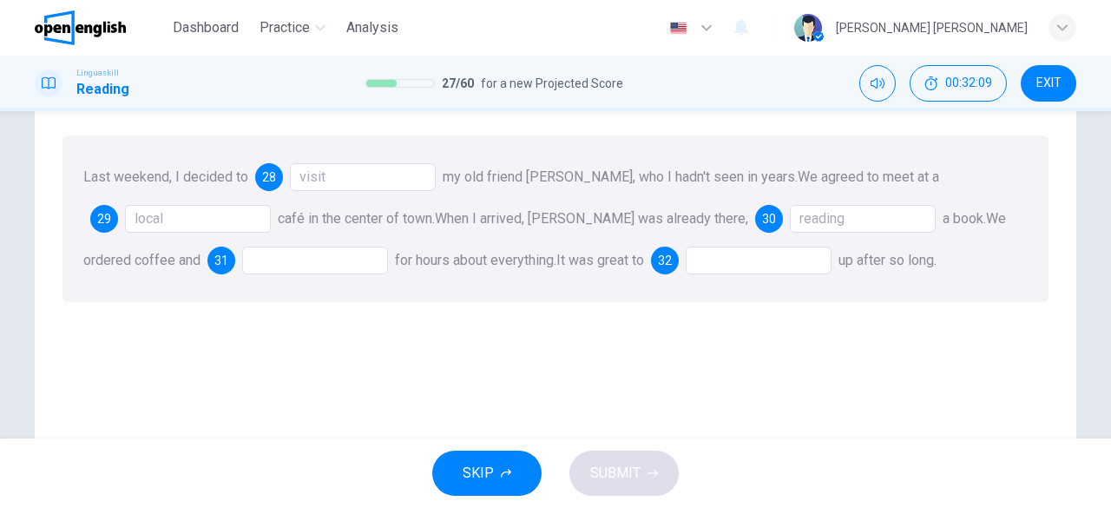
scroll to position [156, 0]
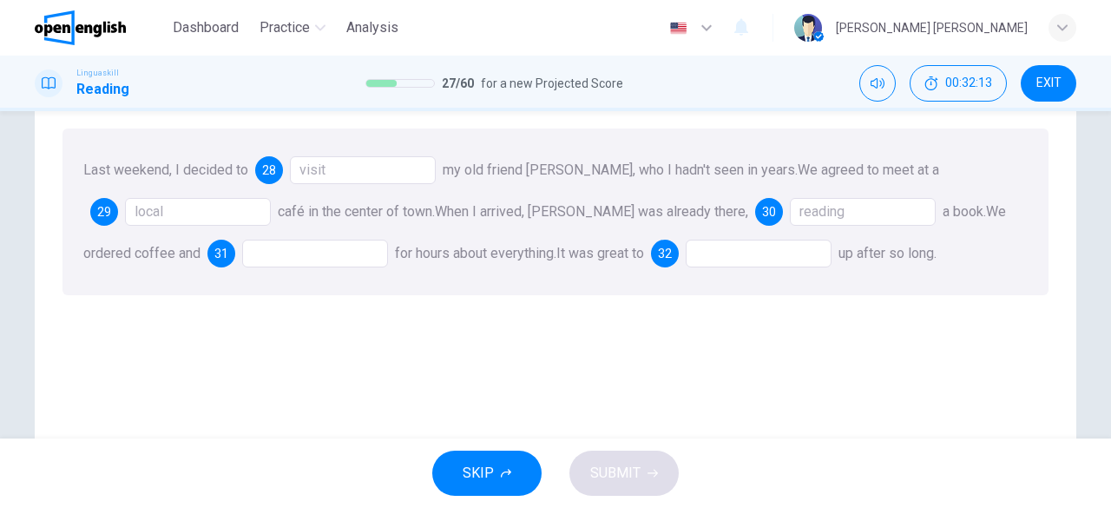
click at [297, 261] on div at bounding box center [315, 254] width 146 height 28
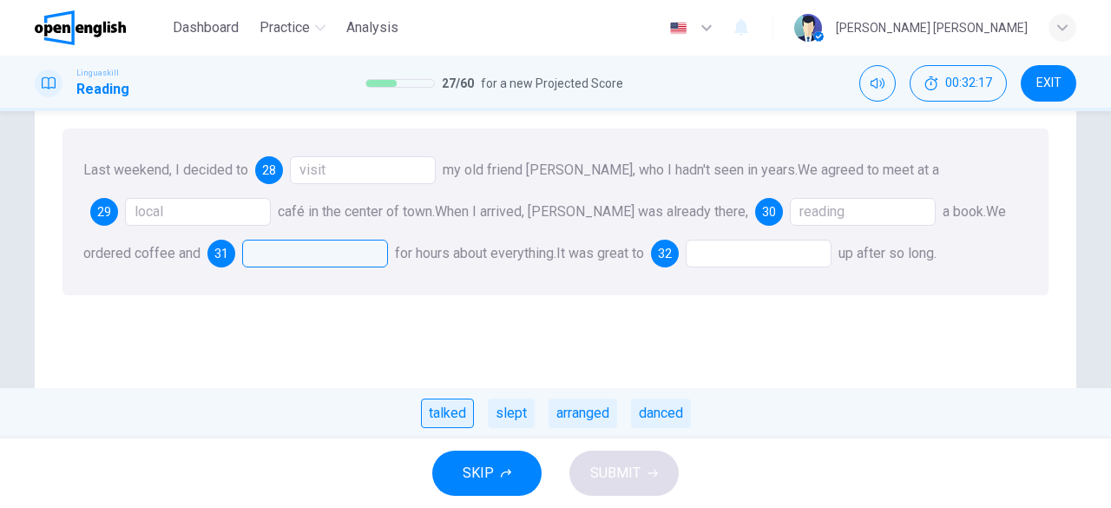
click at [455, 405] on div "talked" at bounding box center [447, 414] width 53 height 30
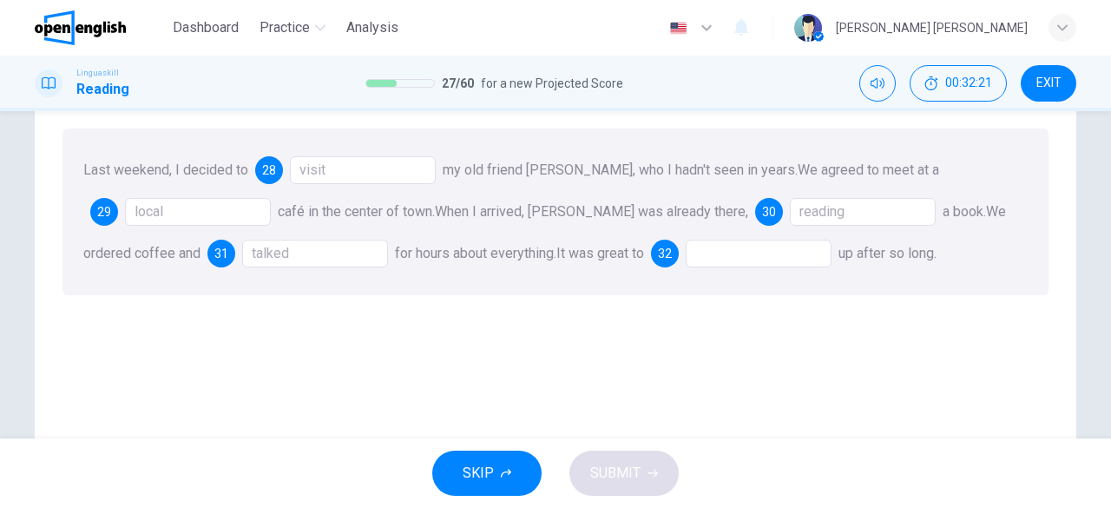
click at [723, 254] on div at bounding box center [759, 254] width 146 height 28
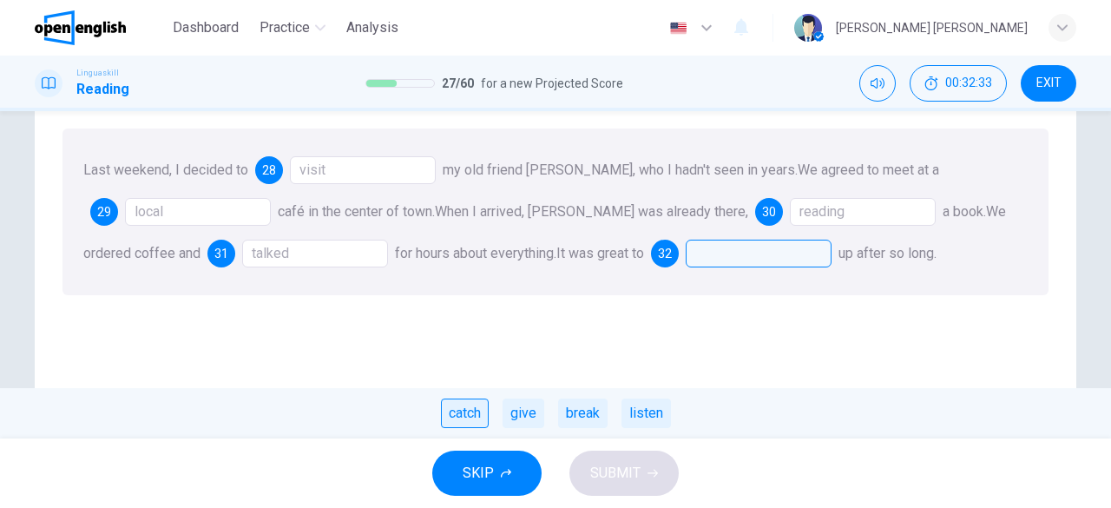
click at [476, 412] on div "catch" at bounding box center [465, 414] width 48 height 30
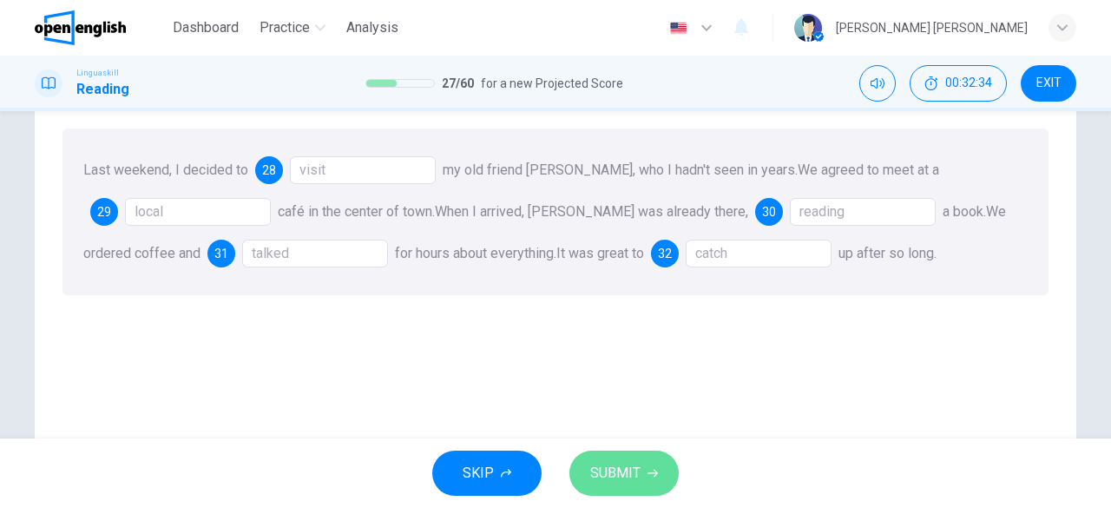
click at [641, 478] on button "SUBMIT" at bounding box center [624, 473] width 109 height 45
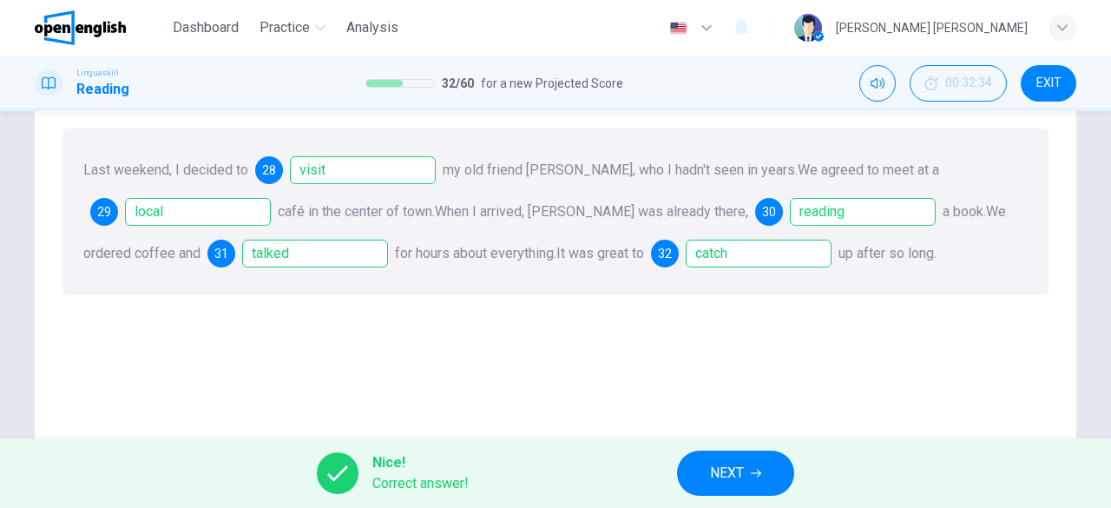
click at [745, 476] on button "NEXT" at bounding box center [735, 473] width 117 height 45
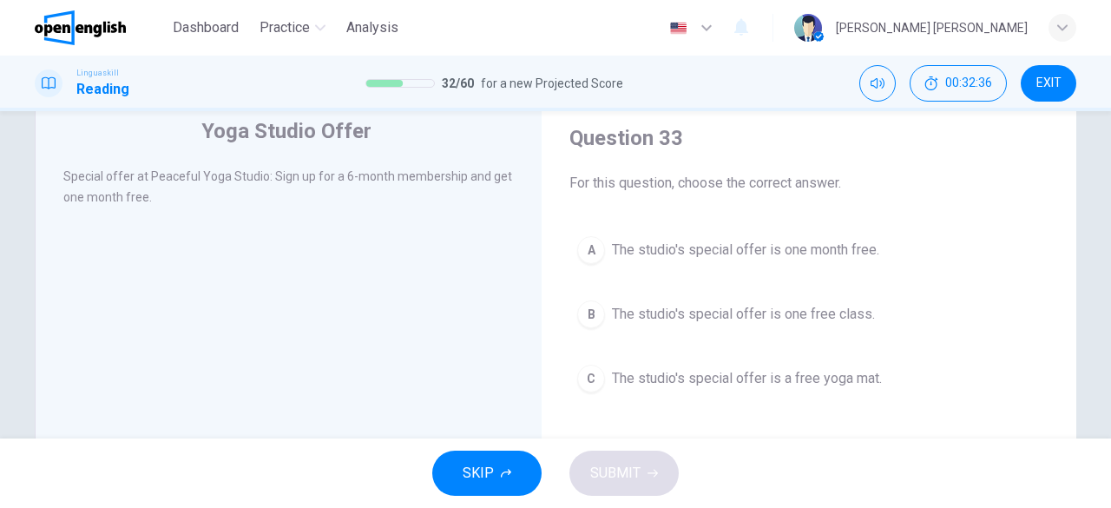
scroll to position [55, 0]
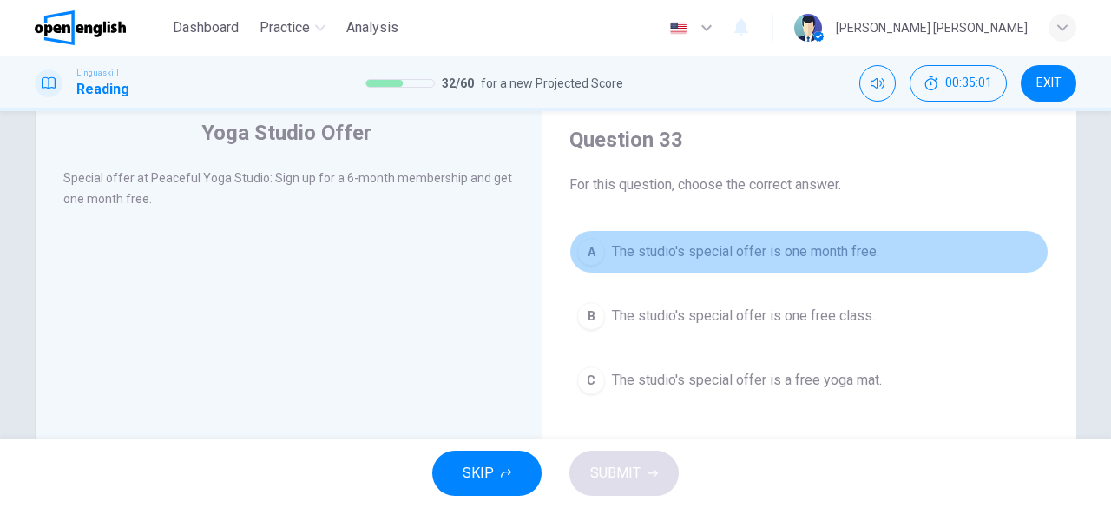
click at [770, 236] on button "A The studio's special offer is one month free." at bounding box center [809, 251] width 479 height 43
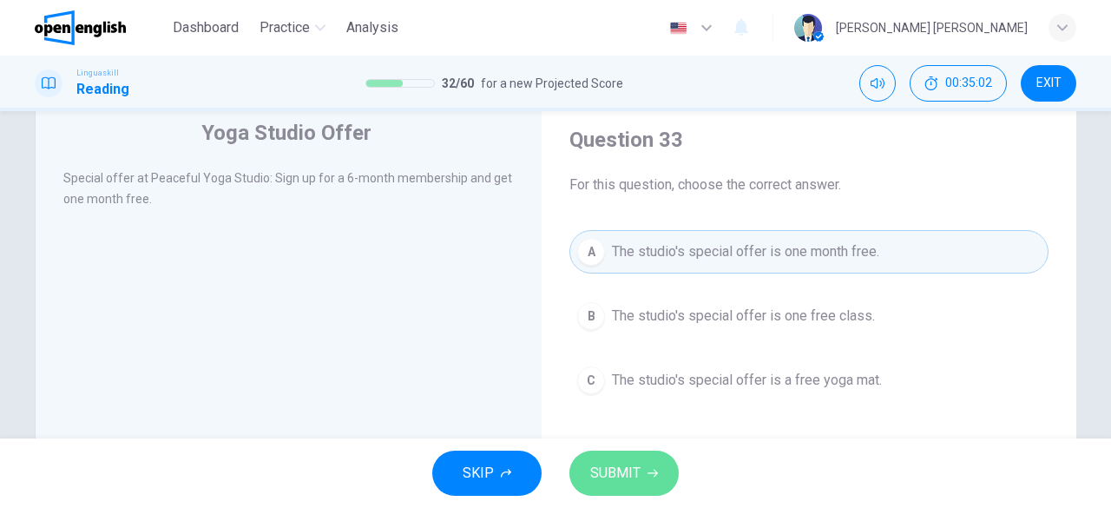
click at [632, 466] on span "SUBMIT" at bounding box center [615, 473] width 50 height 24
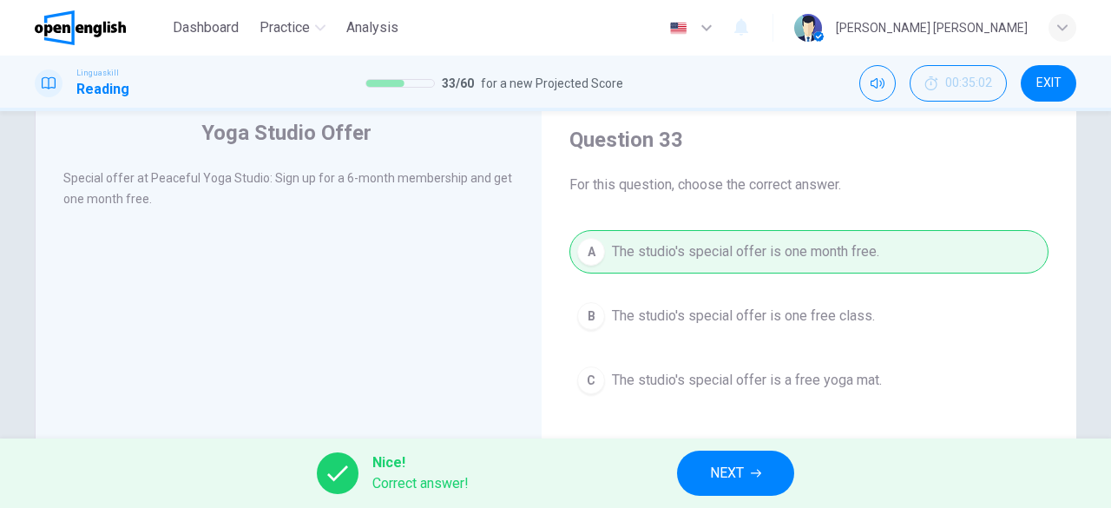
click at [769, 479] on button "NEXT" at bounding box center [735, 473] width 117 height 45
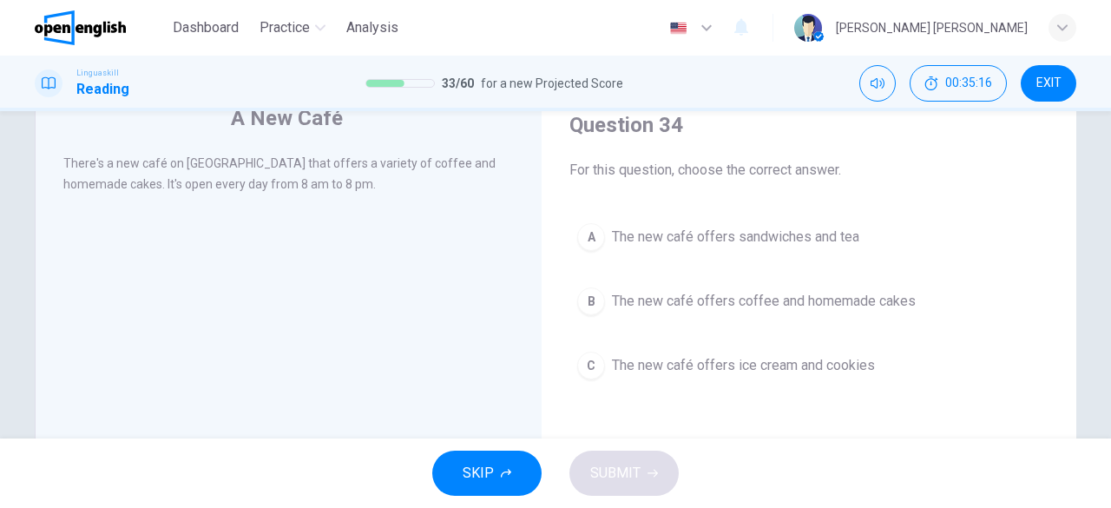
scroll to position [41, 0]
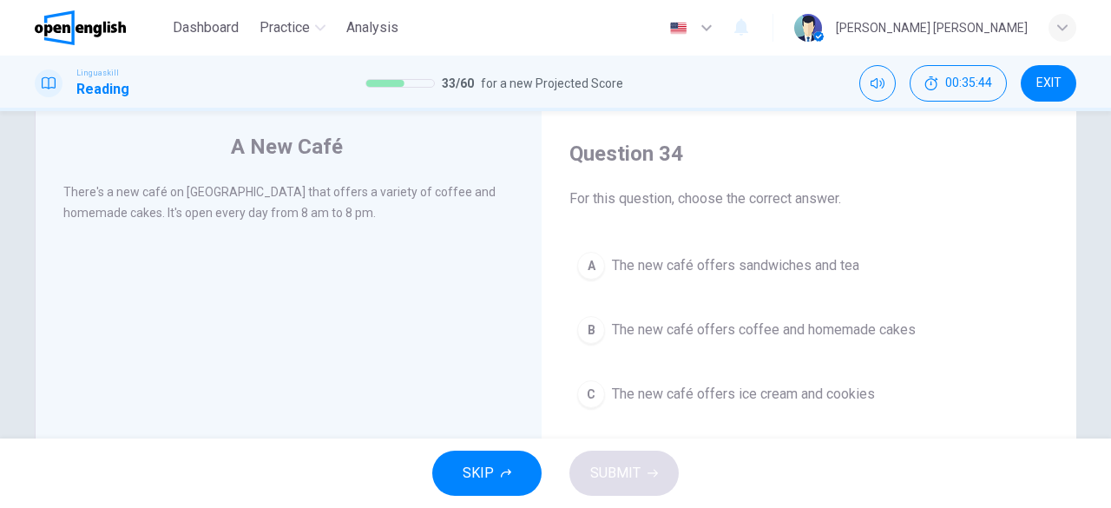
click at [817, 331] on span "The new café offers coffee and homemade cakes" at bounding box center [764, 329] width 304 height 21
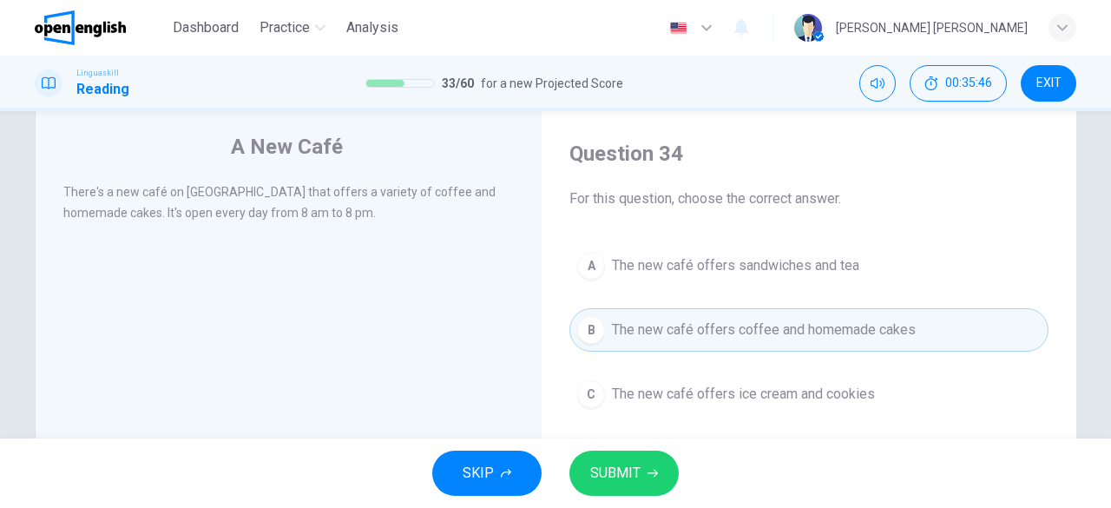
click at [667, 449] on div "SKIP SUBMIT" at bounding box center [555, 472] width 1111 height 69
click at [632, 467] on span "SUBMIT" at bounding box center [615, 473] width 50 height 24
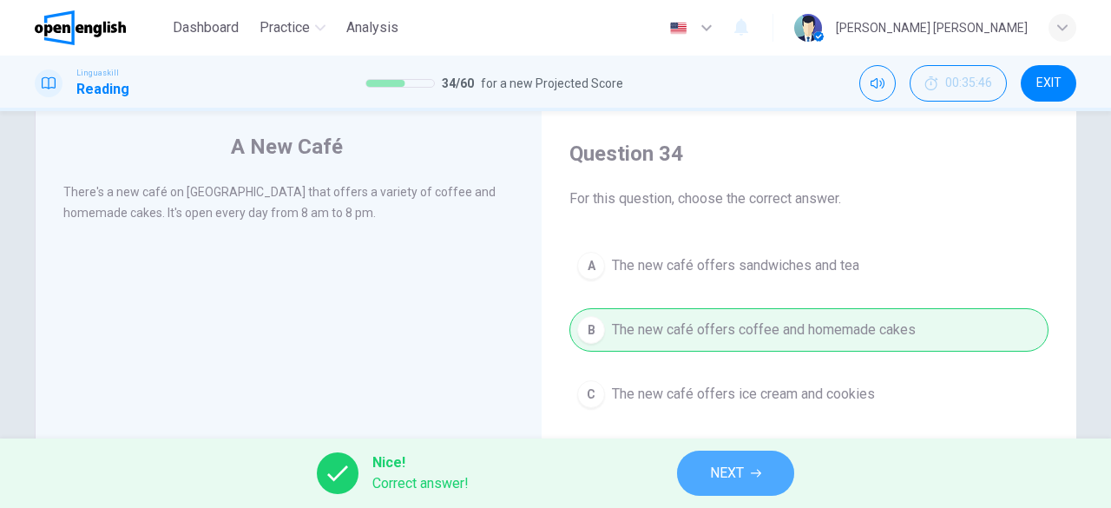
click at [731, 473] on span "NEXT" at bounding box center [727, 473] width 34 height 24
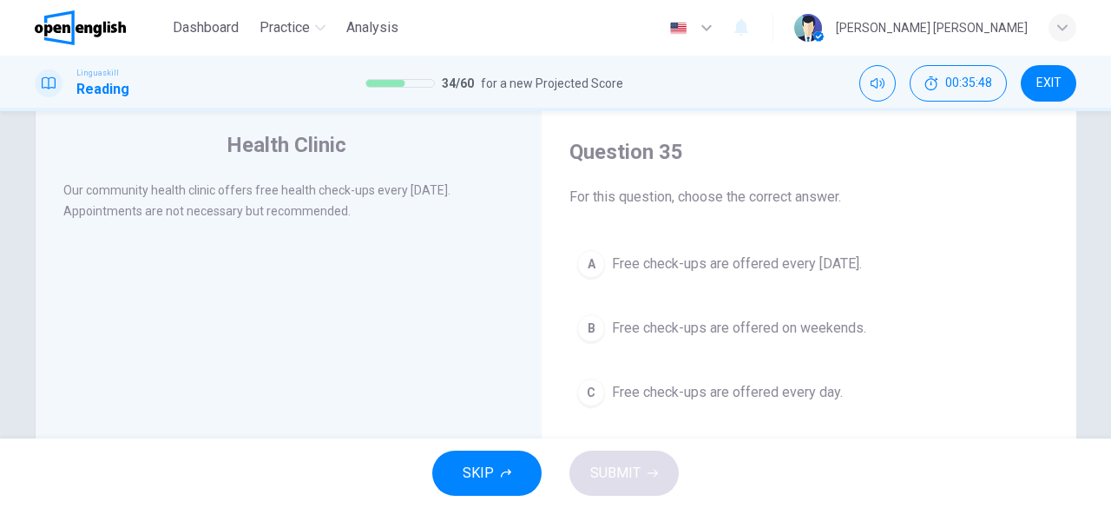
scroll to position [38, 0]
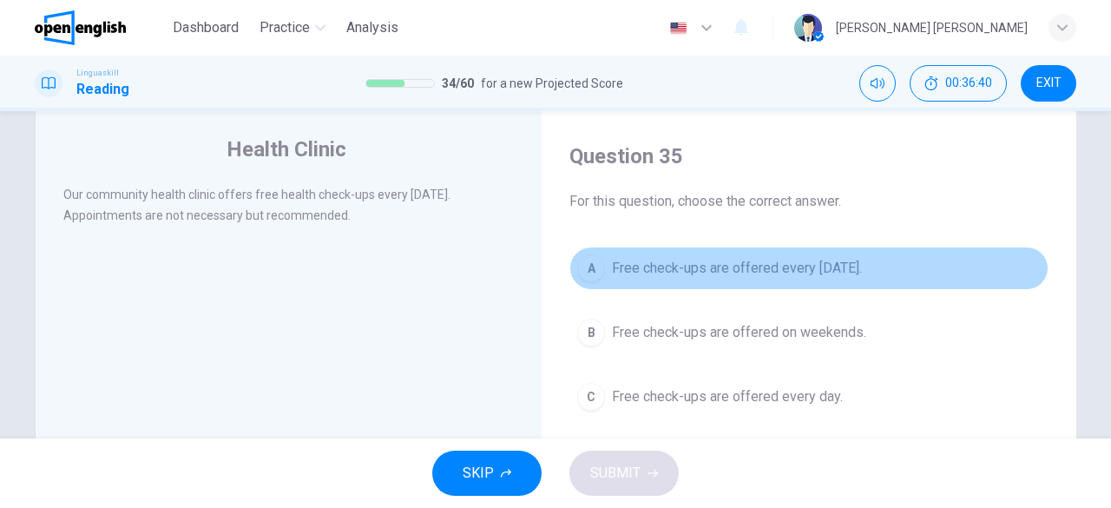
click at [835, 280] on button "A Free check-ups are offered every [DATE]." at bounding box center [809, 268] width 479 height 43
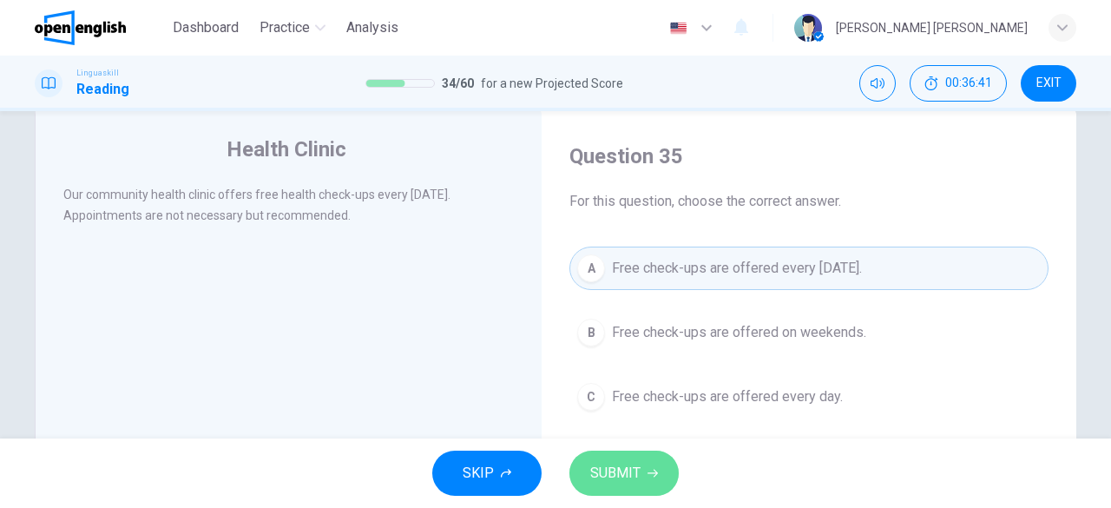
click at [638, 476] on button "SUBMIT" at bounding box center [624, 473] width 109 height 45
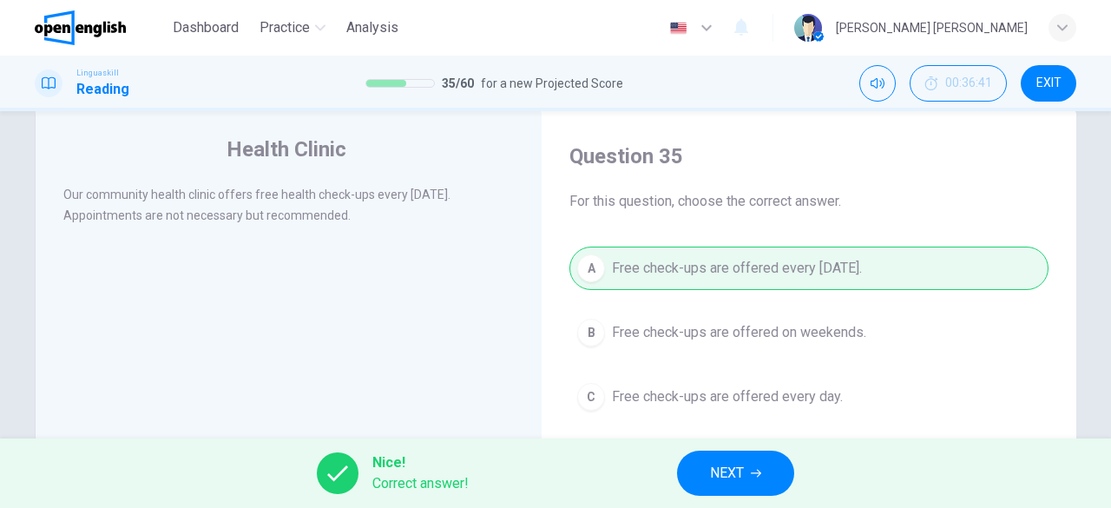
click at [752, 452] on button "NEXT" at bounding box center [735, 473] width 117 height 45
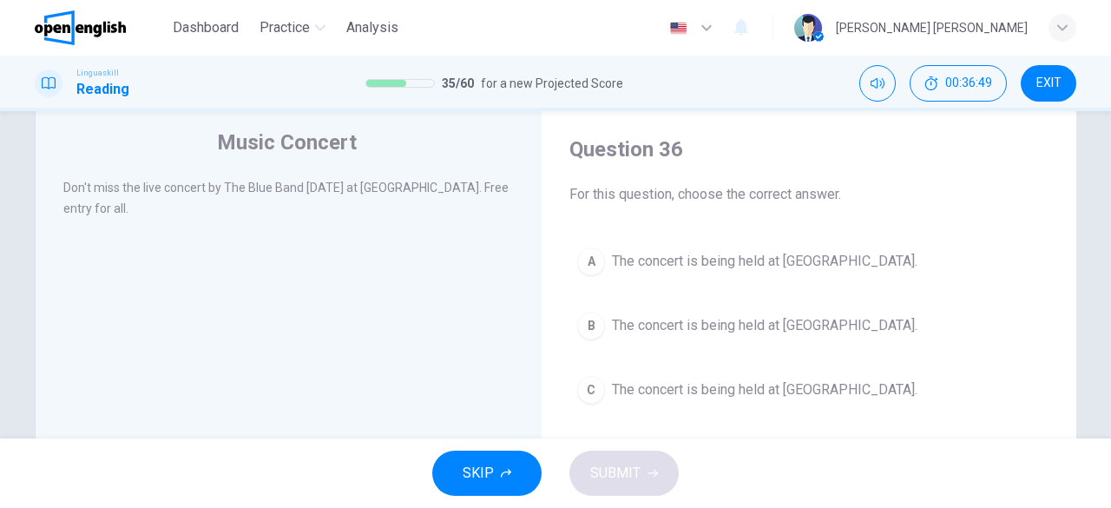
scroll to position [47, 0]
click at [429, 247] on div "Music Concert Don't miss the live concert by The Blue Band [DATE] at [GEOGRAPHI…" at bounding box center [288, 400] width 507 height 603
click at [695, 397] on button "C The concert is being held at [GEOGRAPHIC_DATA]." at bounding box center [809, 387] width 479 height 43
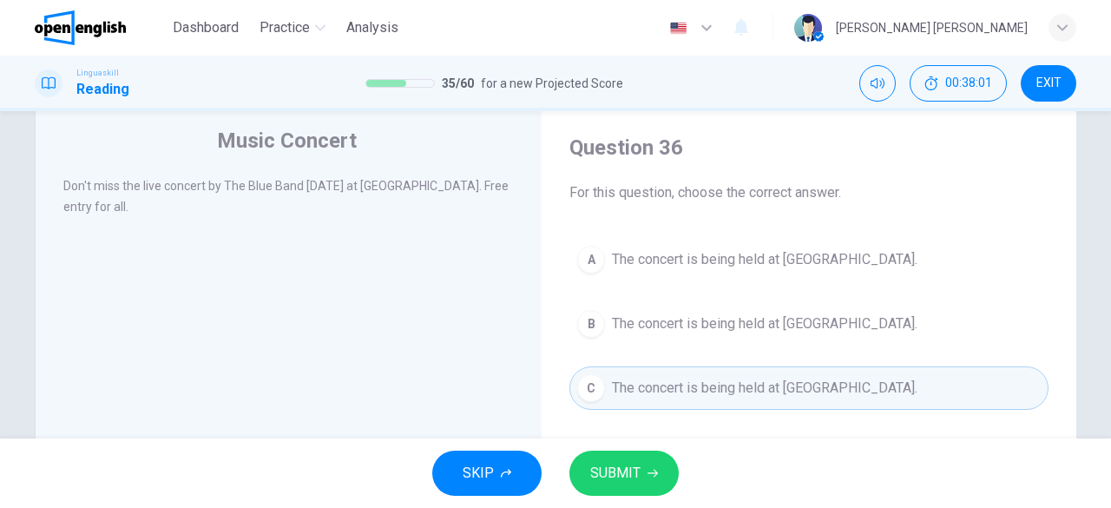
click at [629, 475] on span "SUBMIT" at bounding box center [615, 473] width 50 height 24
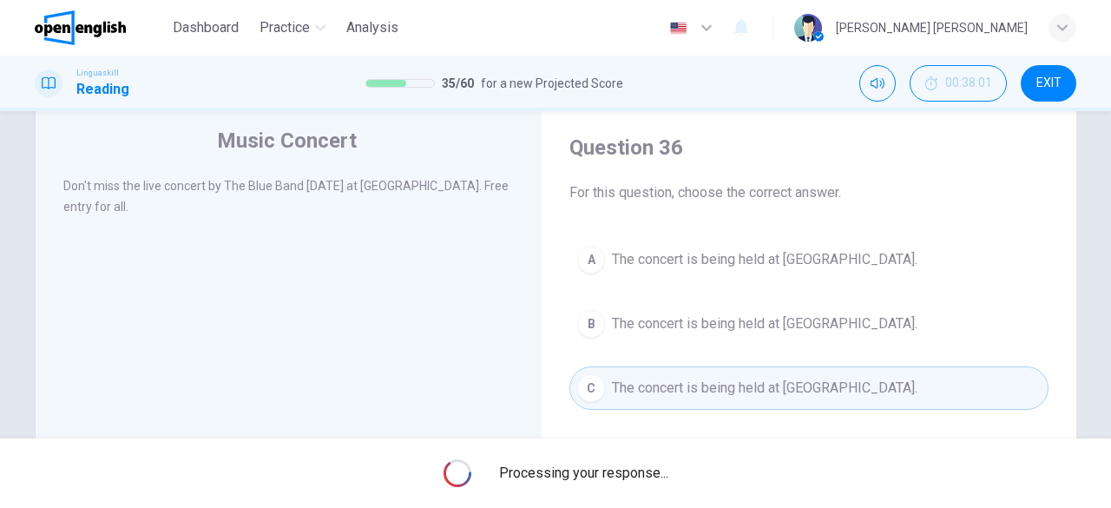
click at [629, 475] on span "Processing your response..." at bounding box center [583, 473] width 169 height 21
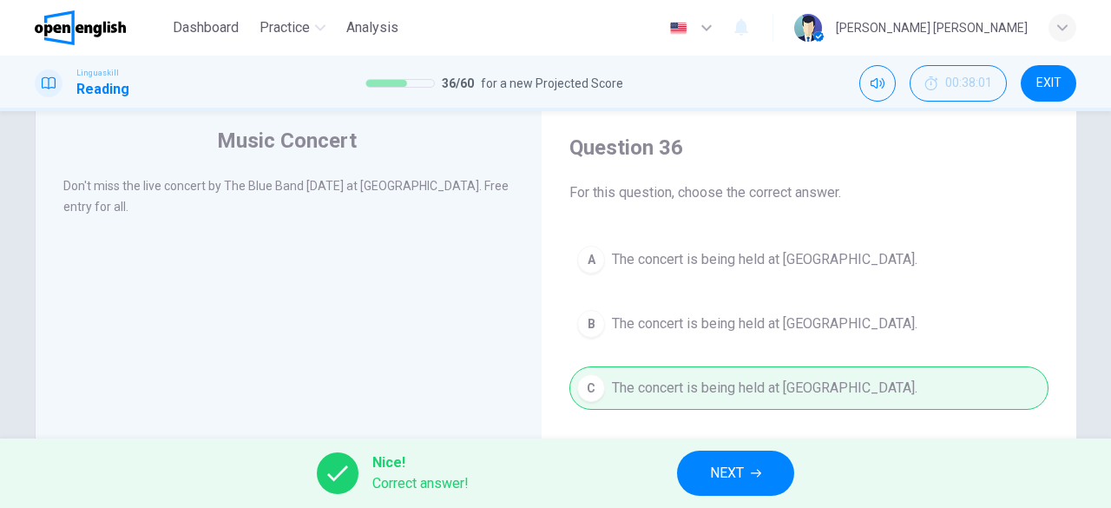
click at [719, 471] on span "NEXT" at bounding box center [727, 473] width 34 height 24
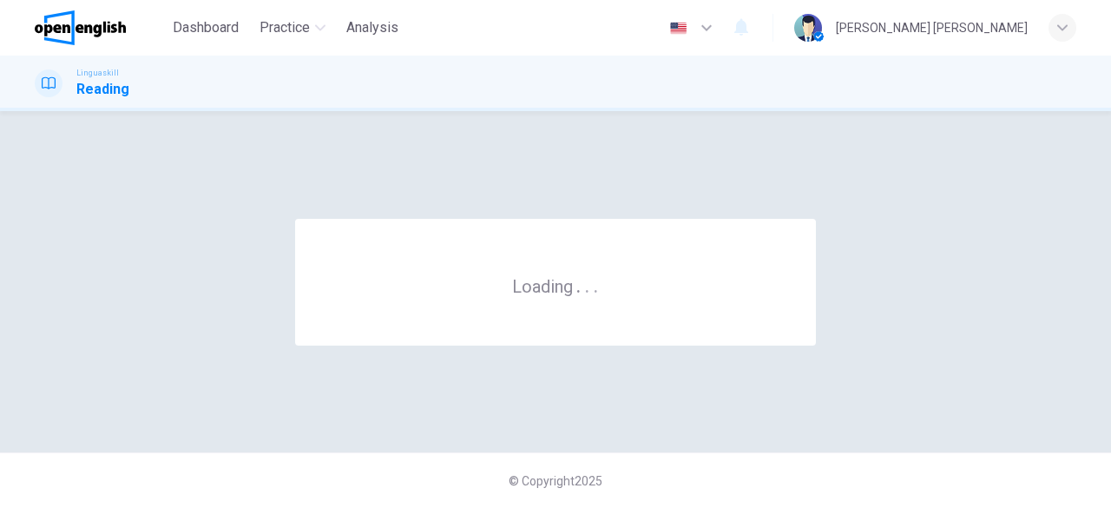
scroll to position [0, 0]
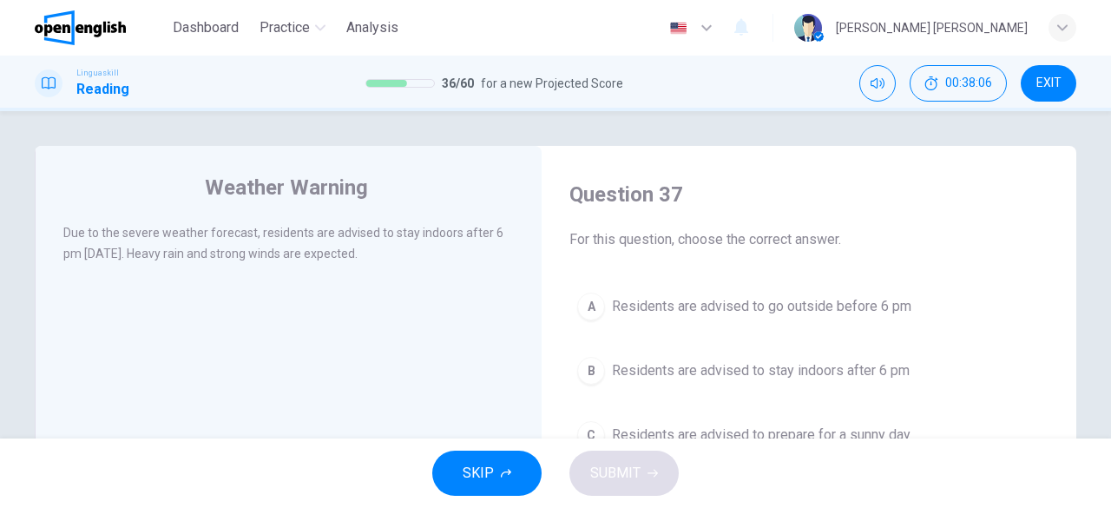
click at [398, 286] on div "Weather Warning Due to the severe weather forecast, residents are advised to st…" at bounding box center [288, 447] width 507 height 603
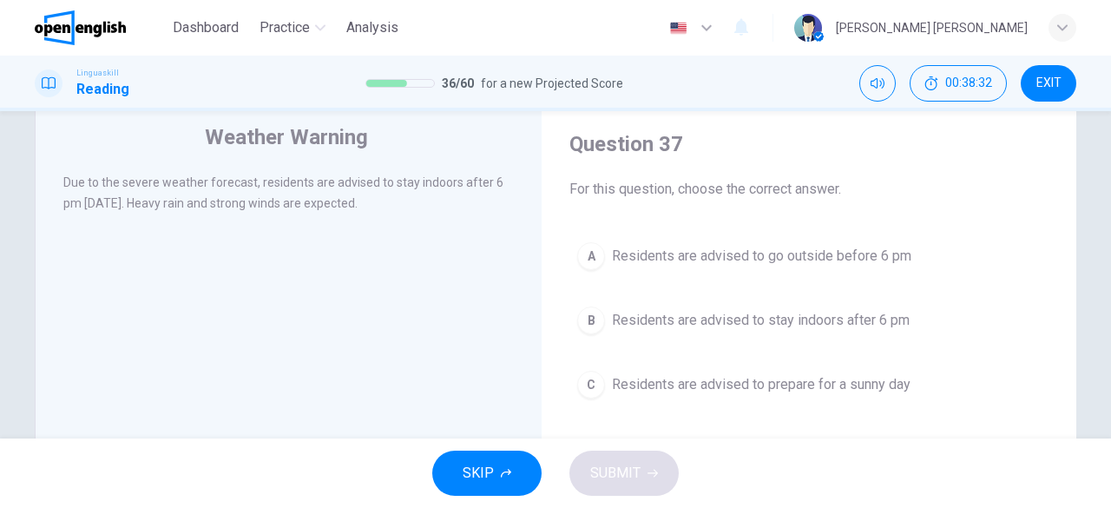
scroll to position [54, 0]
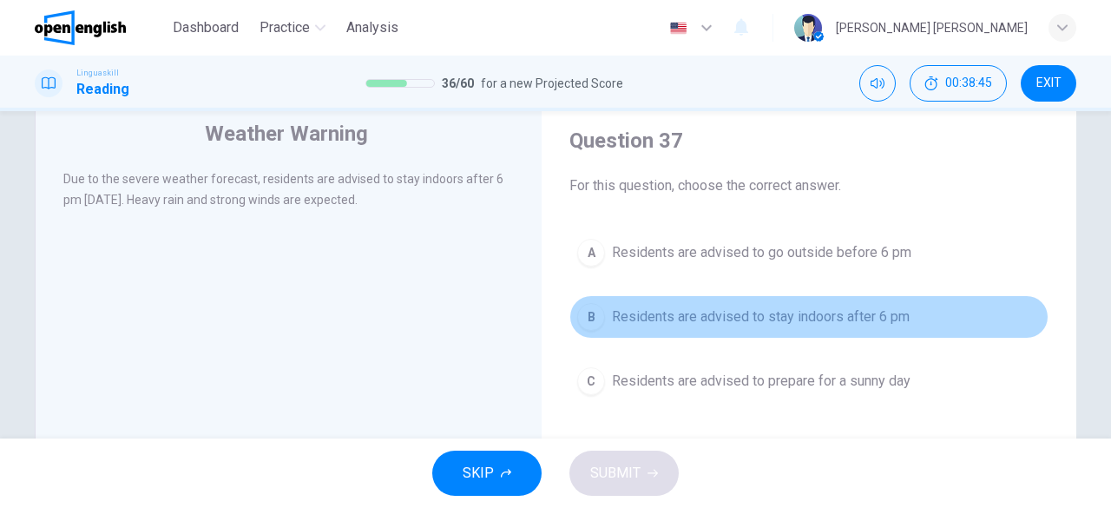
click at [766, 318] on span "Residents are advised to stay indoors after 6 pm" at bounding box center [761, 316] width 298 height 21
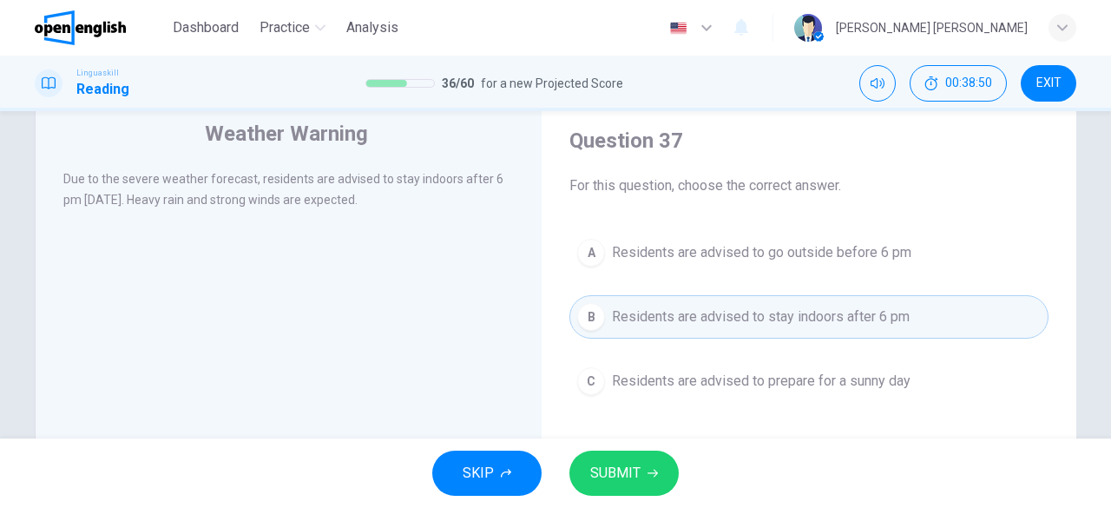
click at [638, 477] on span "SUBMIT" at bounding box center [615, 473] width 50 height 24
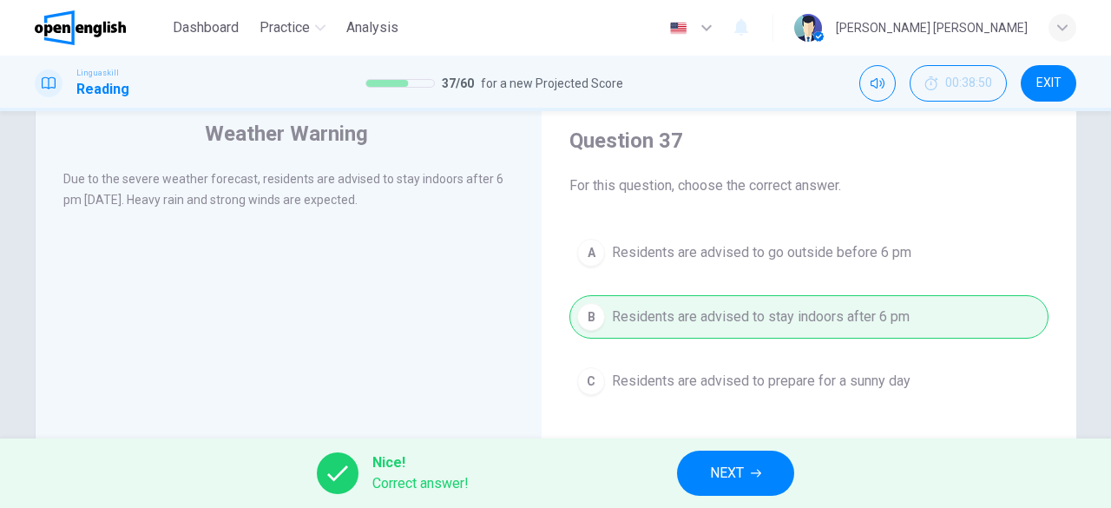
click at [742, 467] on span "NEXT" at bounding box center [727, 473] width 34 height 24
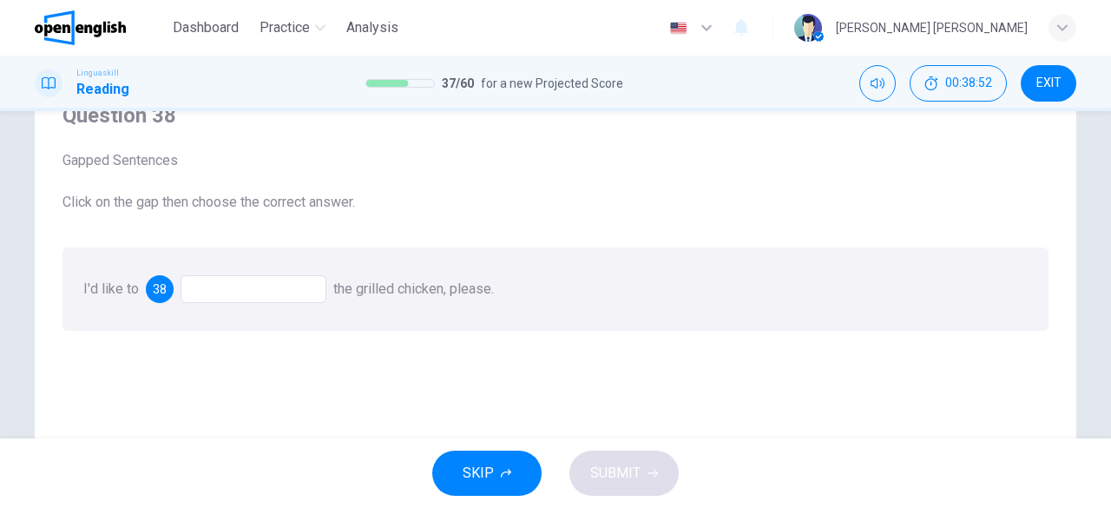
scroll to position [78, 0]
click at [290, 294] on div at bounding box center [254, 290] width 146 height 28
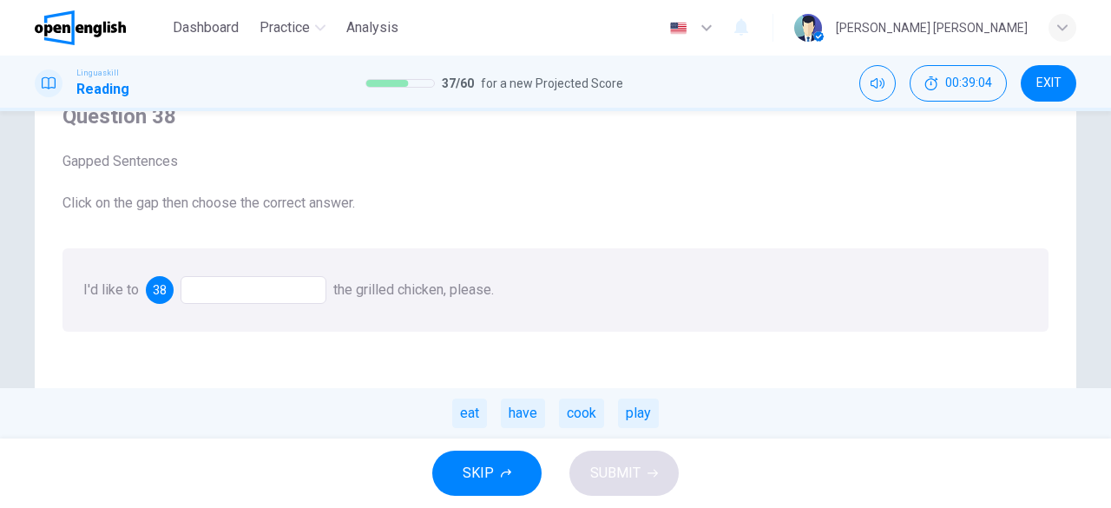
click at [479, 417] on div "eat" at bounding box center [469, 414] width 35 height 30
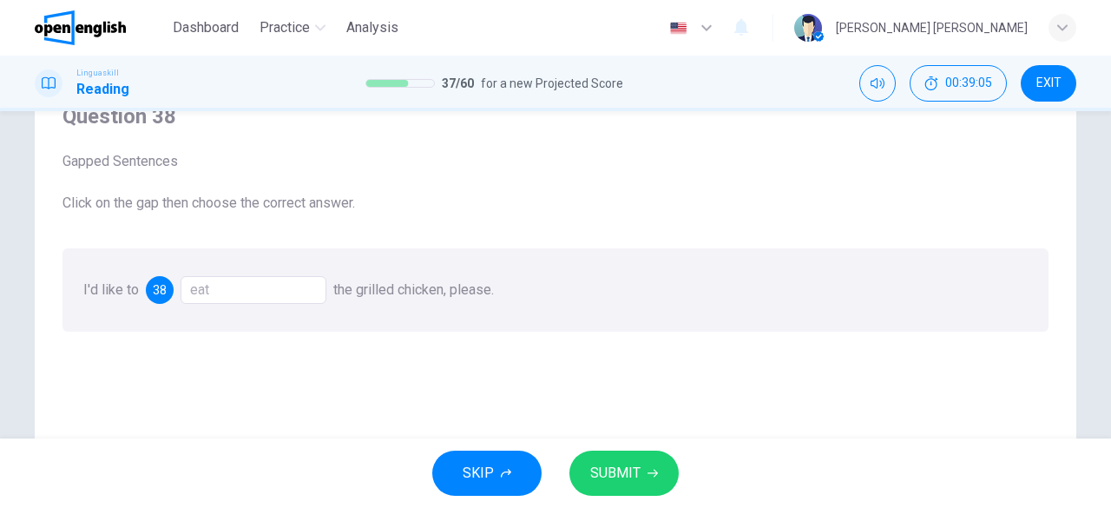
click at [300, 298] on div "eat" at bounding box center [254, 290] width 146 height 28
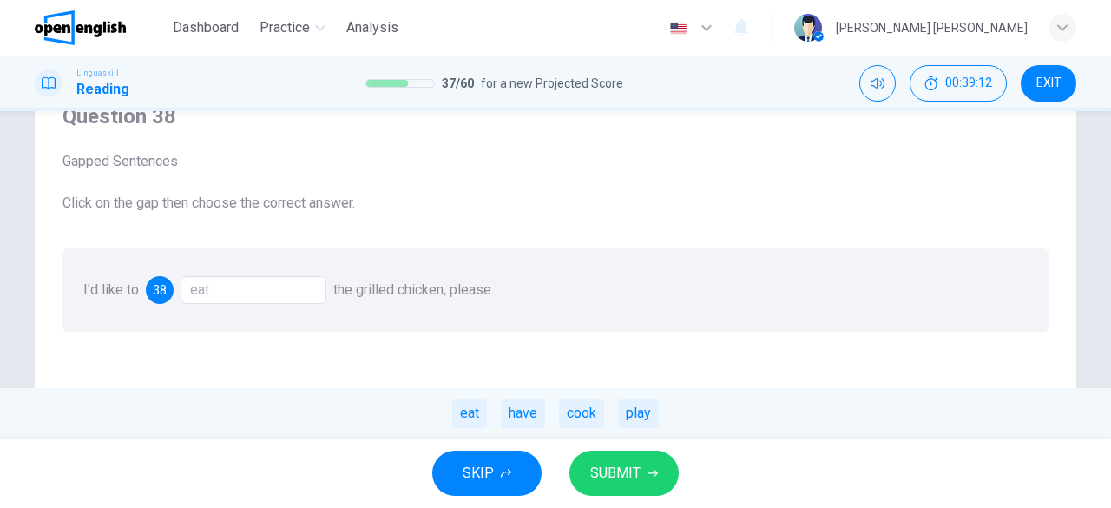
click at [646, 471] on button "SUBMIT" at bounding box center [624, 473] width 109 height 45
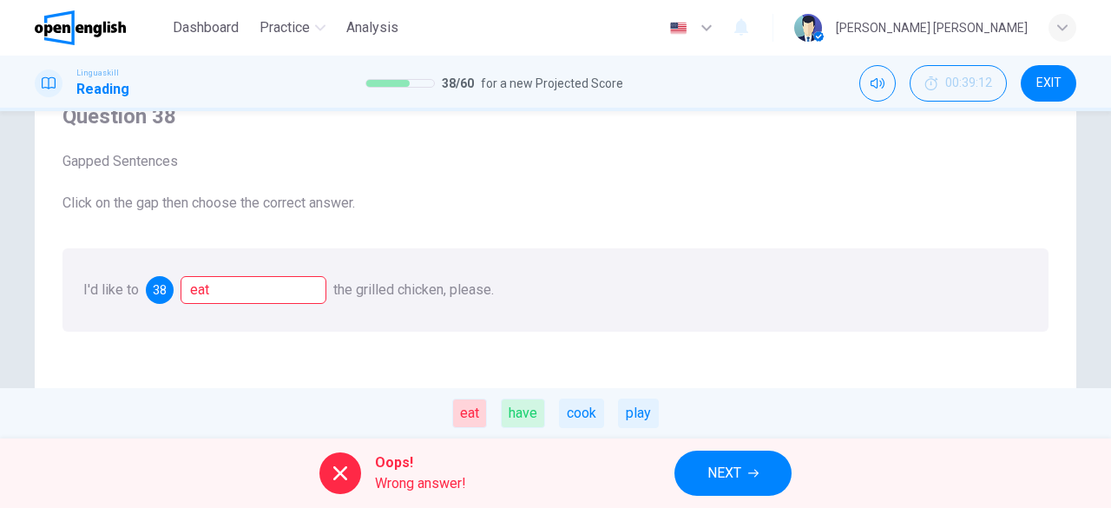
click at [710, 471] on span "NEXT" at bounding box center [725, 473] width 34 height 24
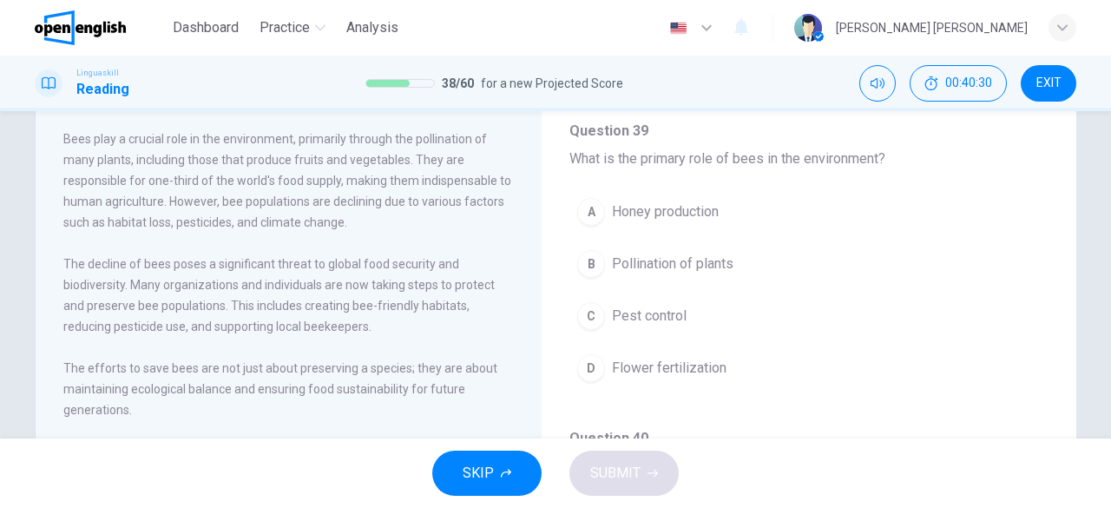
scroll to position [67, 0]
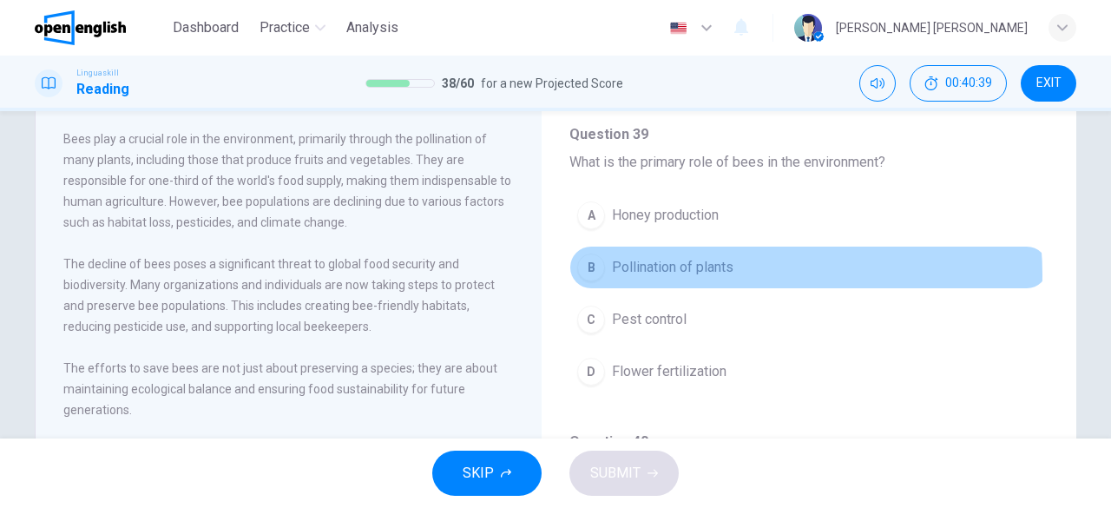
click at [728, 273] on span "Pollination of plants" at bounding box center [673, 267] width 122 height 21
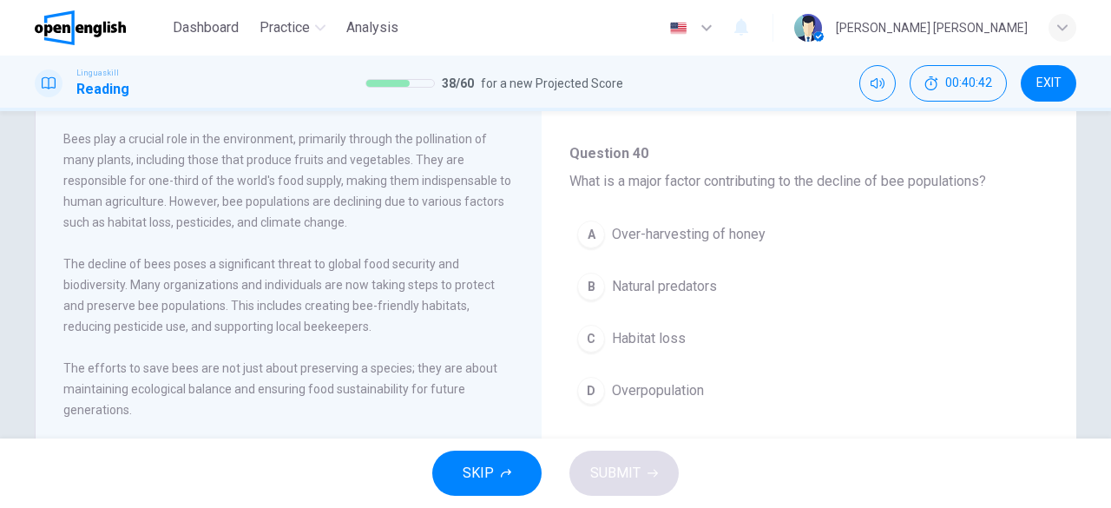
scroll to position [359, 0]
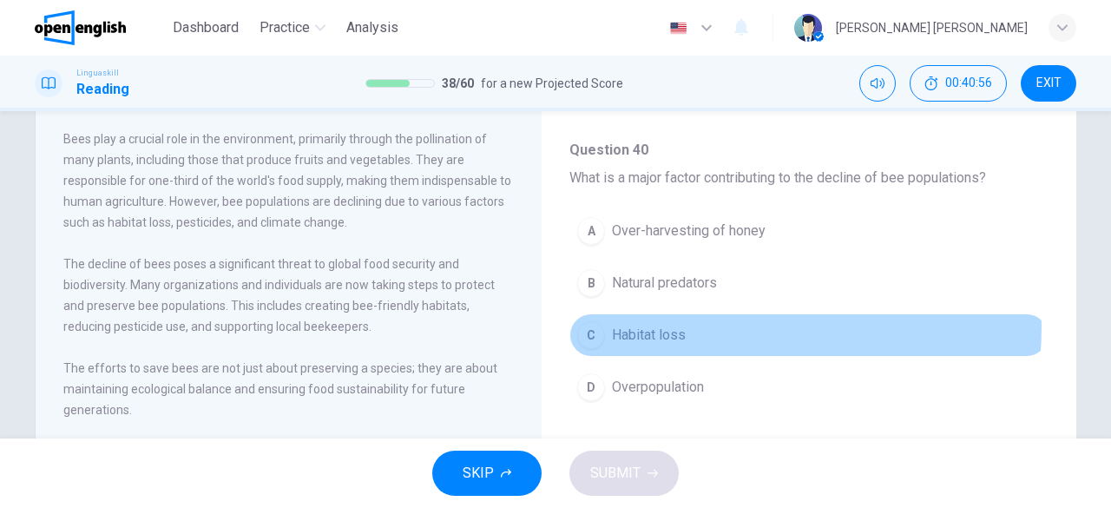
click at [679, 325] on span "Habitat loss" at bounding box center [649, 335] width 74 height 21
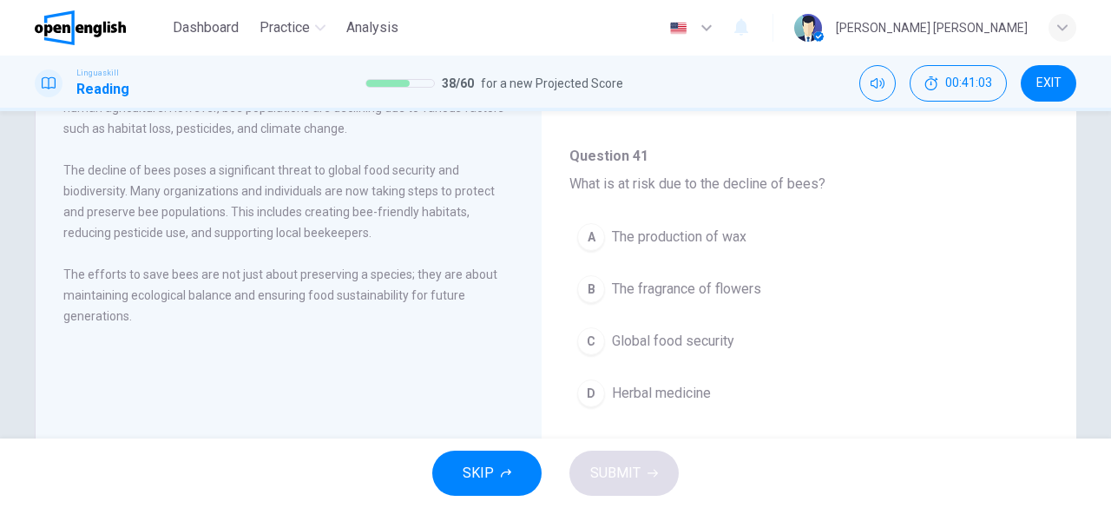
scroll to position [576, 0]
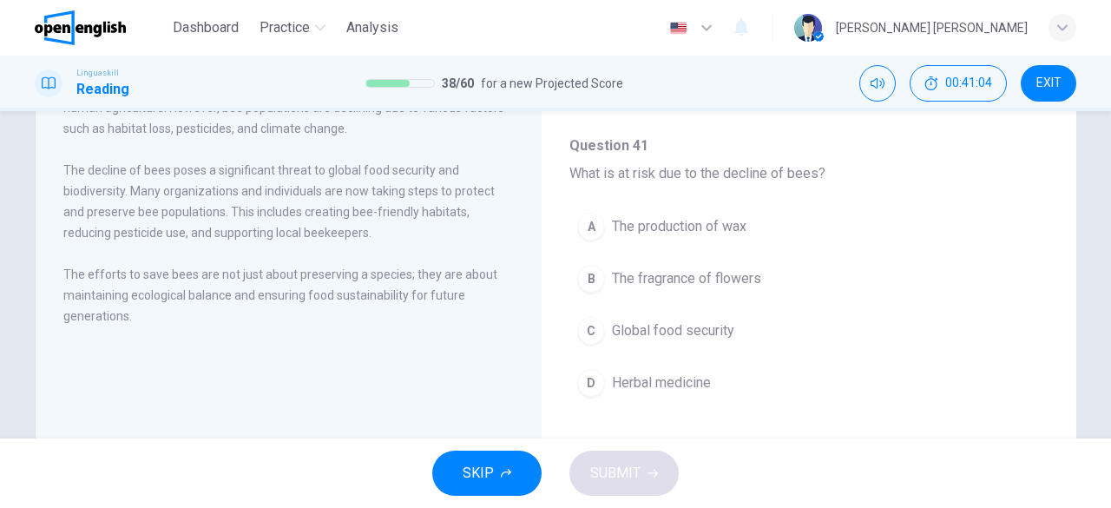
drag, startPoint x: 1057, startPoint y: 236, endPoint x: 1058, endPoint y: 308, distance: 72.1
click at [1058, 308] on div "The Importance of Bees Bees play a crucial role in the environment, primarily t…" at bounding box center [556, 259] width 1042 height 603
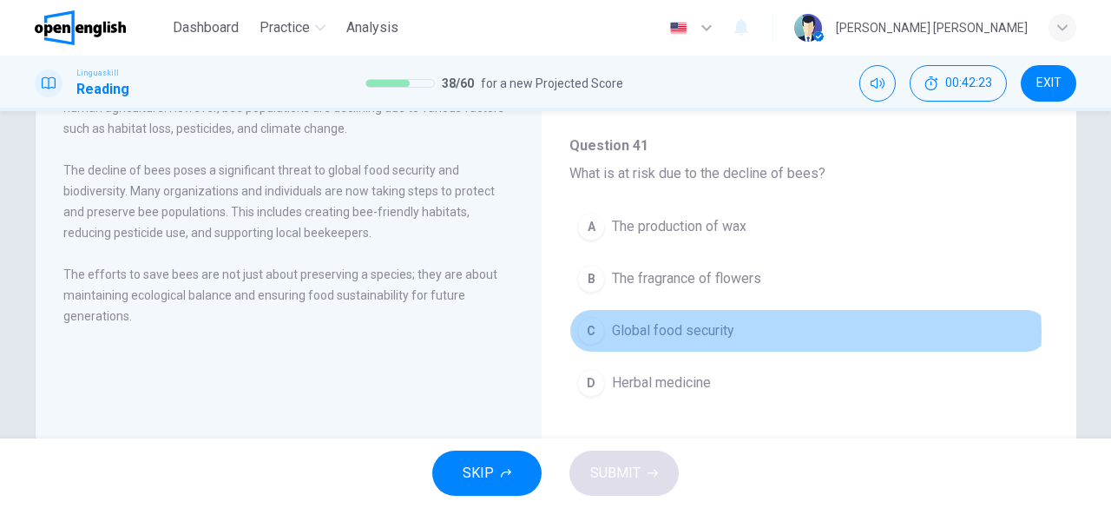
click at [734, 326] on button "C Global food security" at bounding box center [809, 330] width 479 height 43
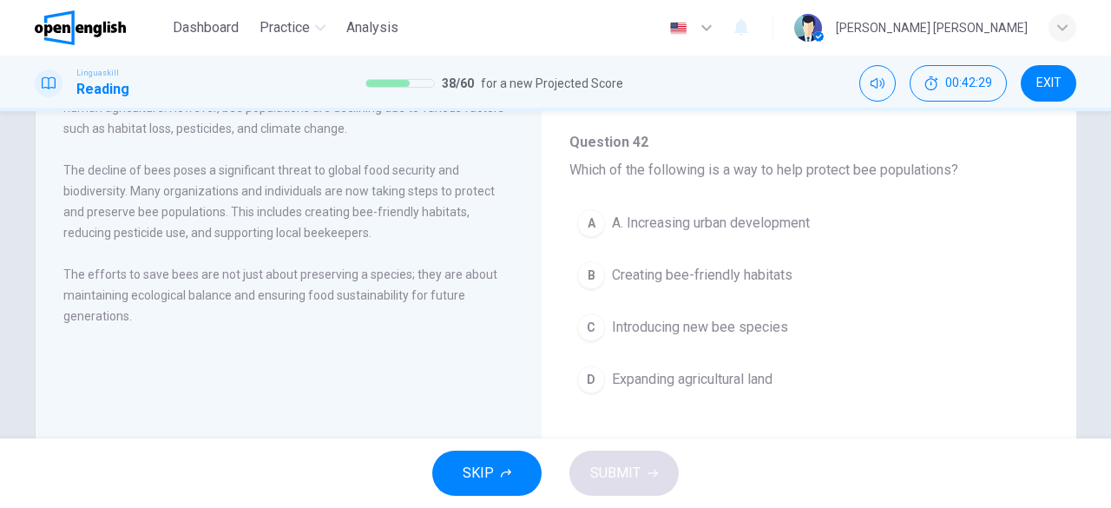
scroll to position [886, 0]
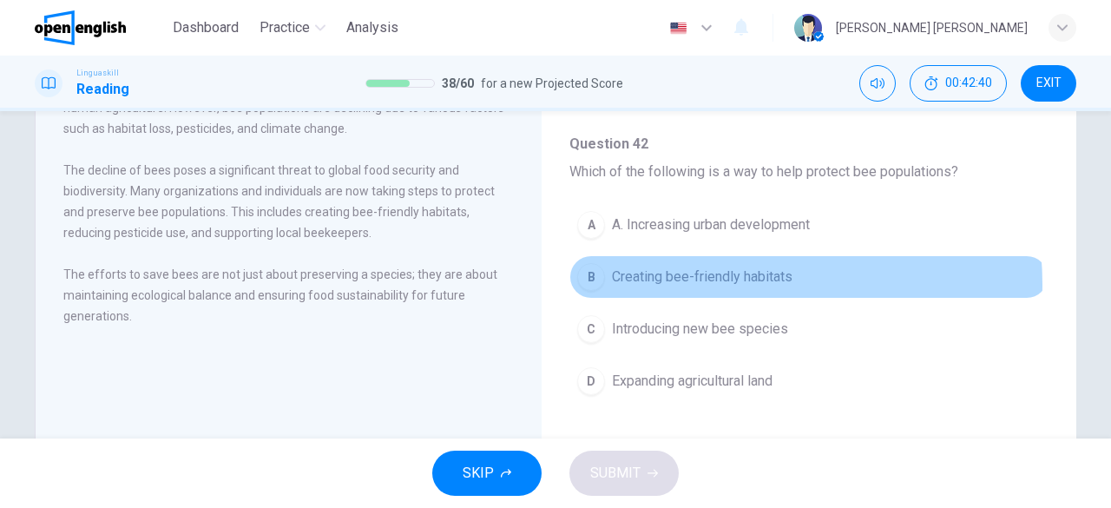
click at [710, 277] on span "Creating bee-friendly habitats" at bounding box center [702, 277] width 181 height 21
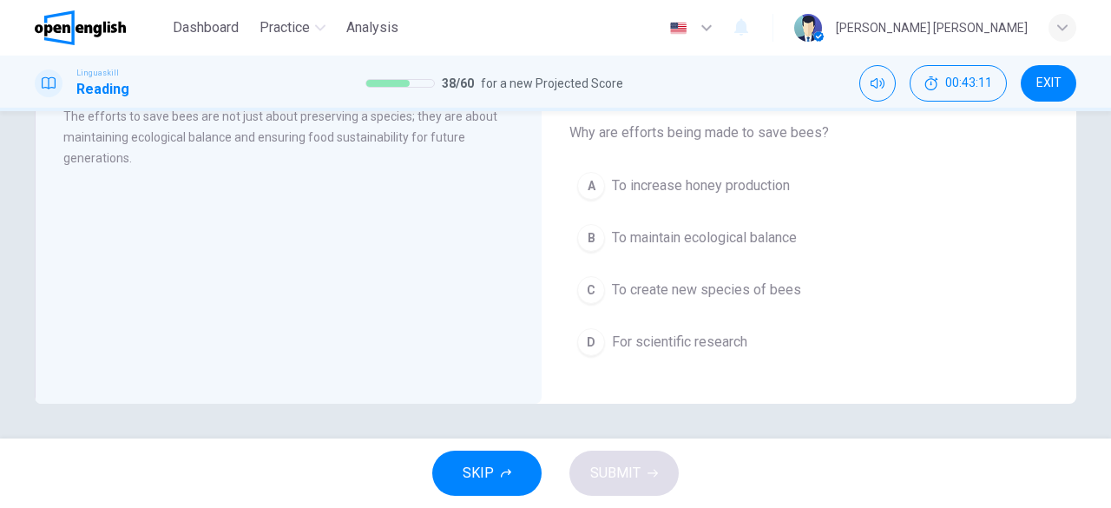
scroll to position [1029, 0]
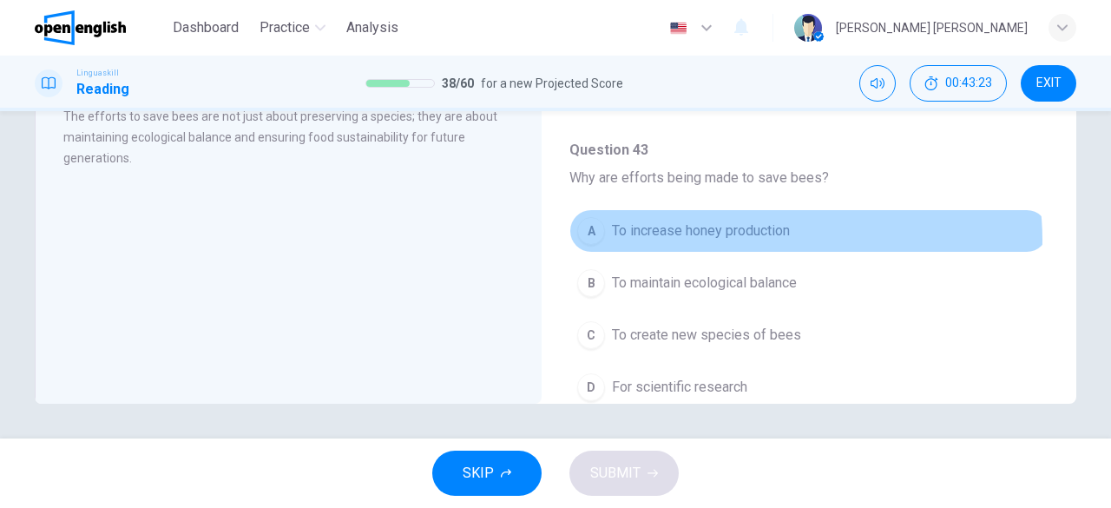
click at [777, 230] on span "To increase honey production" at bounding box center [701, 231] width 178 height 21
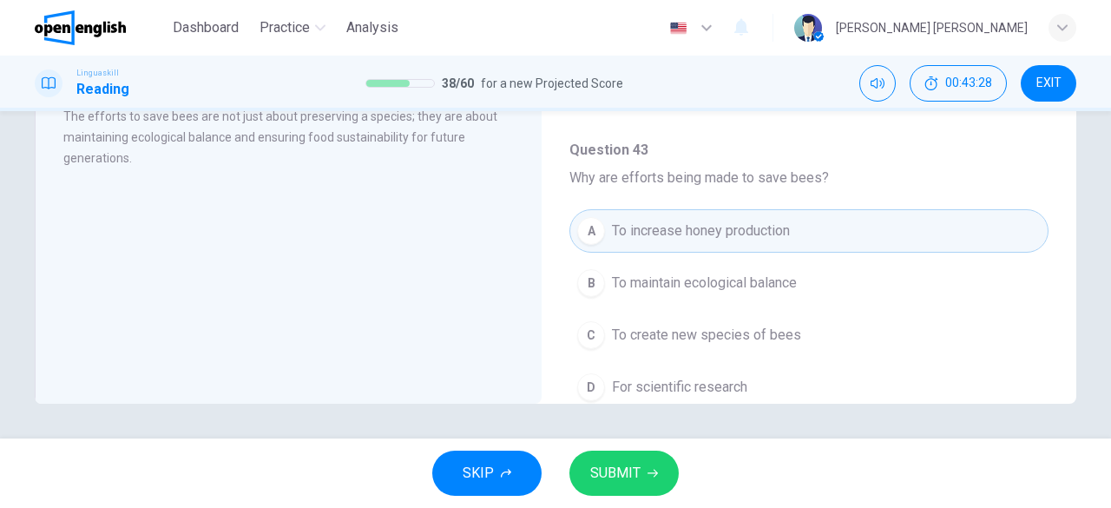
click at [819, 290] on button "B To maintain ecological balance" at bounding box center [809, 282] width 479 height 43
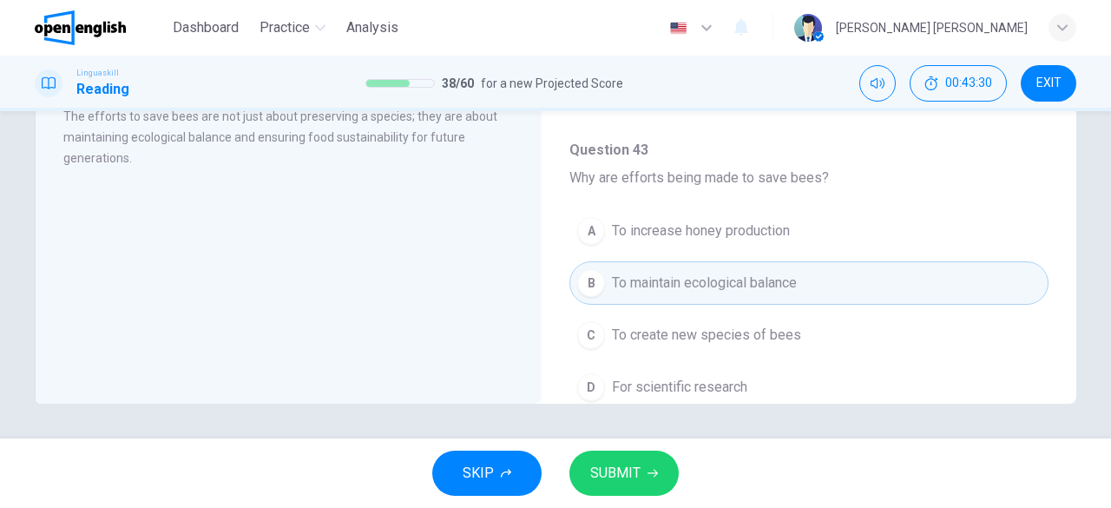
drag, startPoint x: 1102, startPoint y: 346, endPoint x: 1094, endPoint y: 304, distance: 42.4
click at [1094, 304] on div "The Importance of Bees Bees play a crucial role in the environment, primarily t…" at bounding box center [555, 274] width 1111 height 327
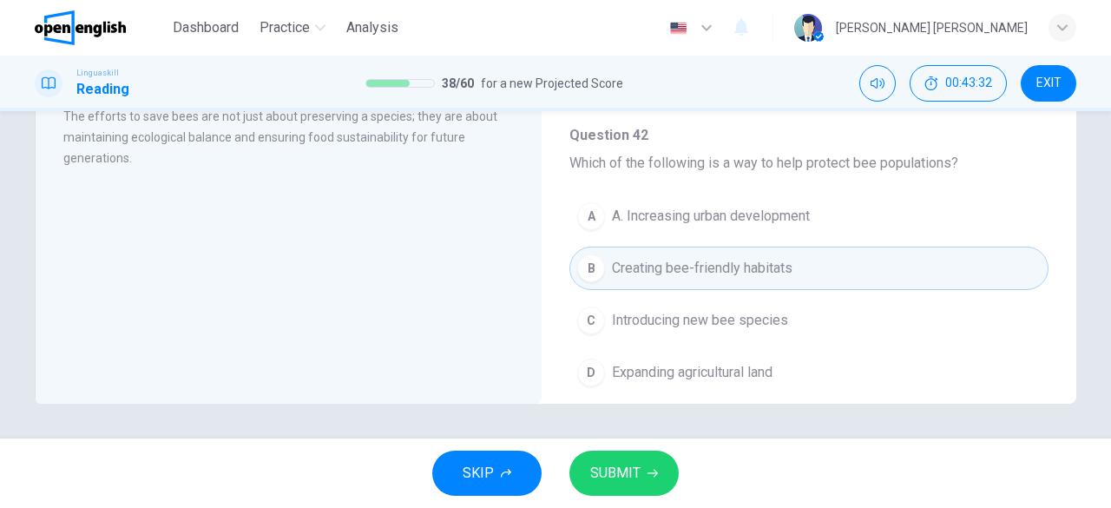
scroll to position [733, 0]
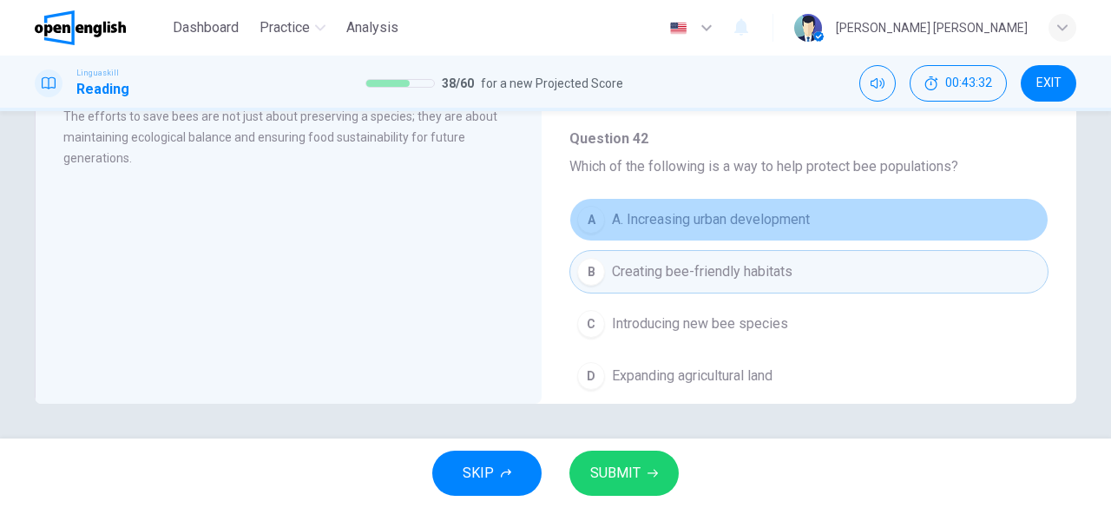
click at [1032, 216] on button "A A. Increasing urban development" at bounding box center [809, 219] width 479 height 43
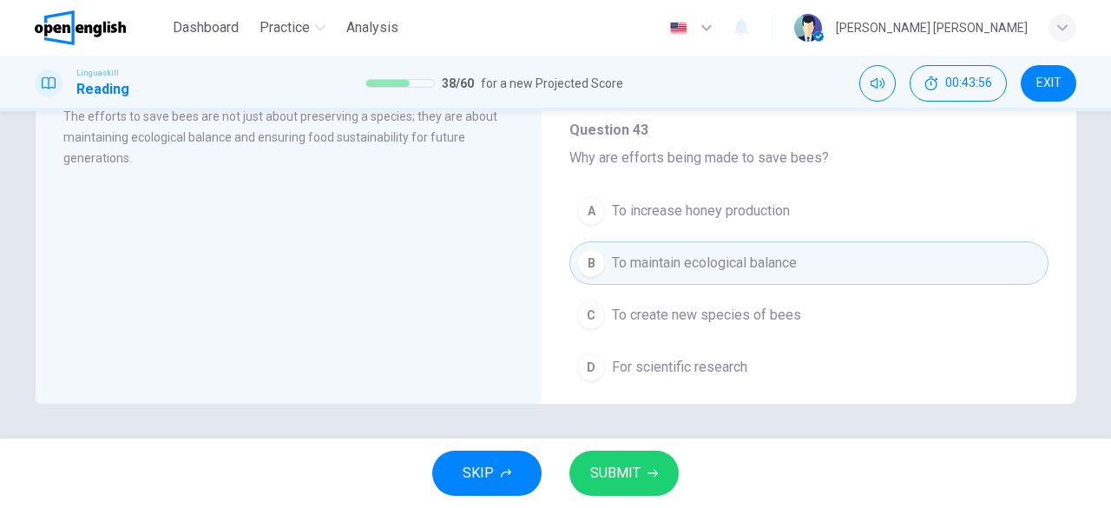
scroll to position [1063, 0]
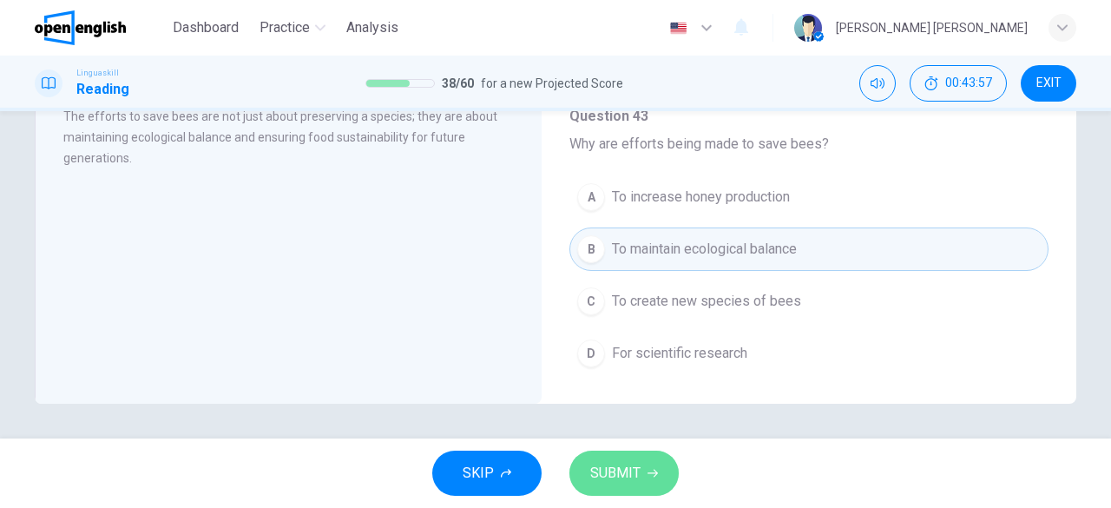
click at [615, 472] on span "SUBMIT" at bounding box center [615, 473] width 50 height 24
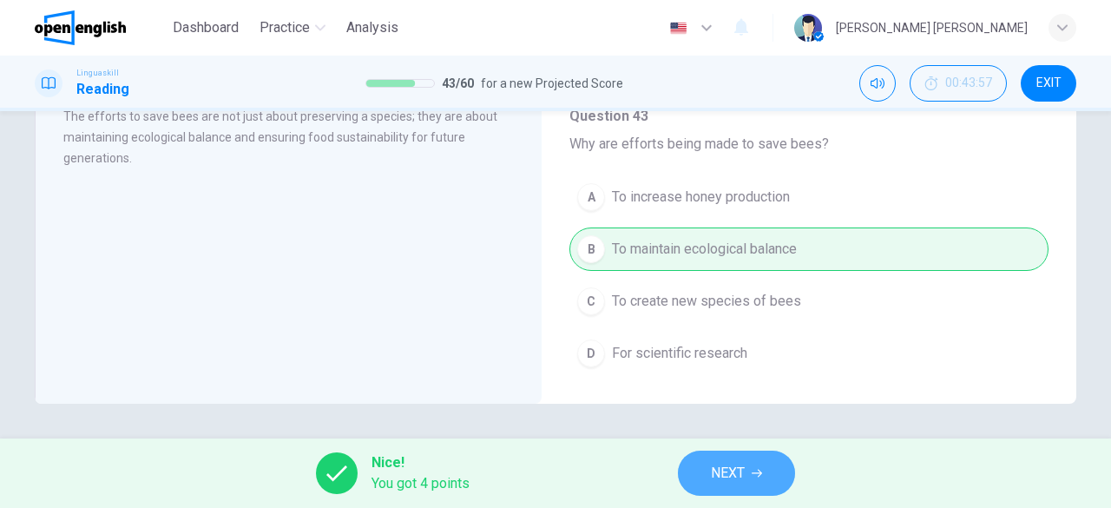
click at [741, 480] on span "NEXT" at bounding box center [728, 473] width 34 height 24
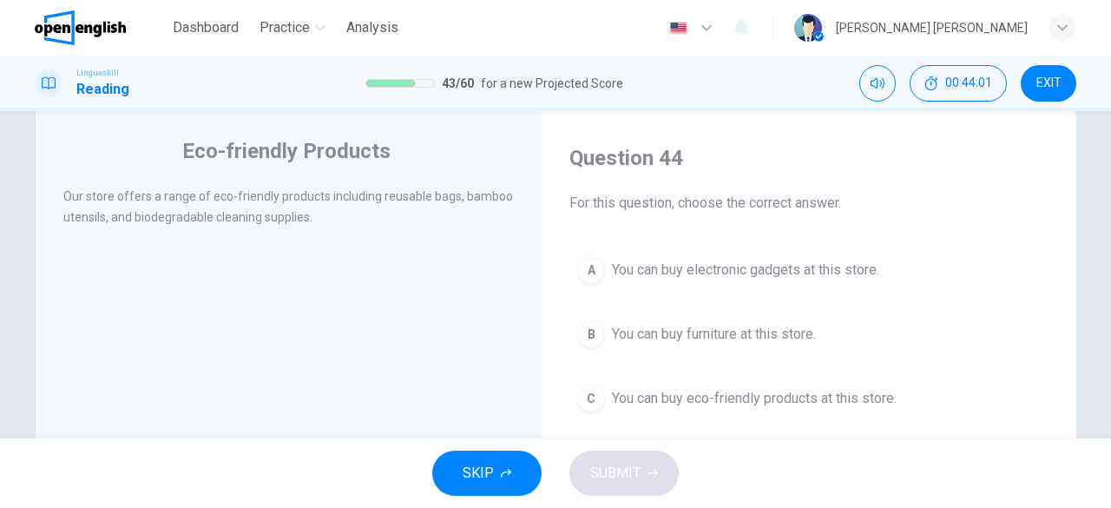
scroll to position [37, 0]
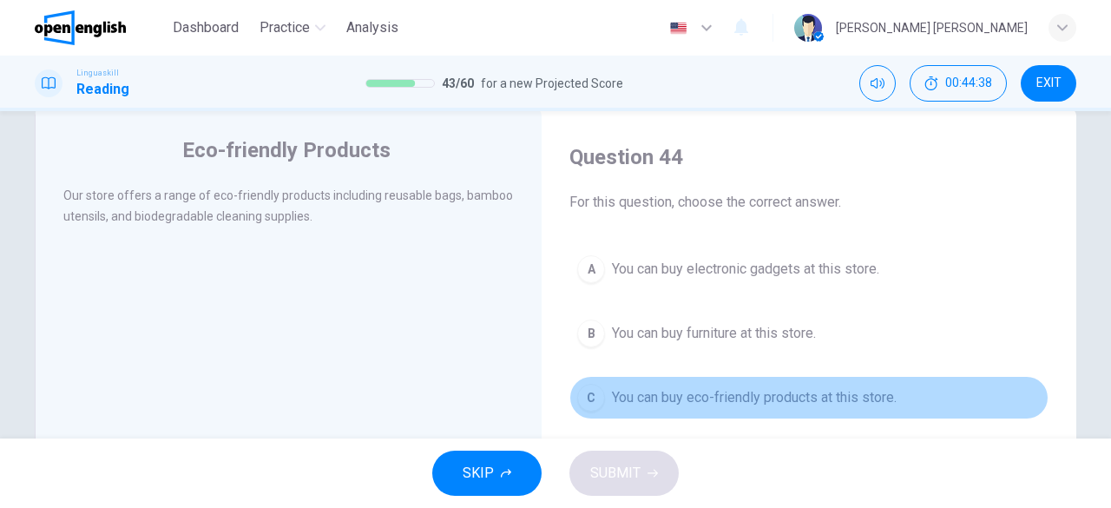
click at [875, 399] on span "You can buy eco-friendly products at this store." at bounding box center [754, 397] width 285 height 21
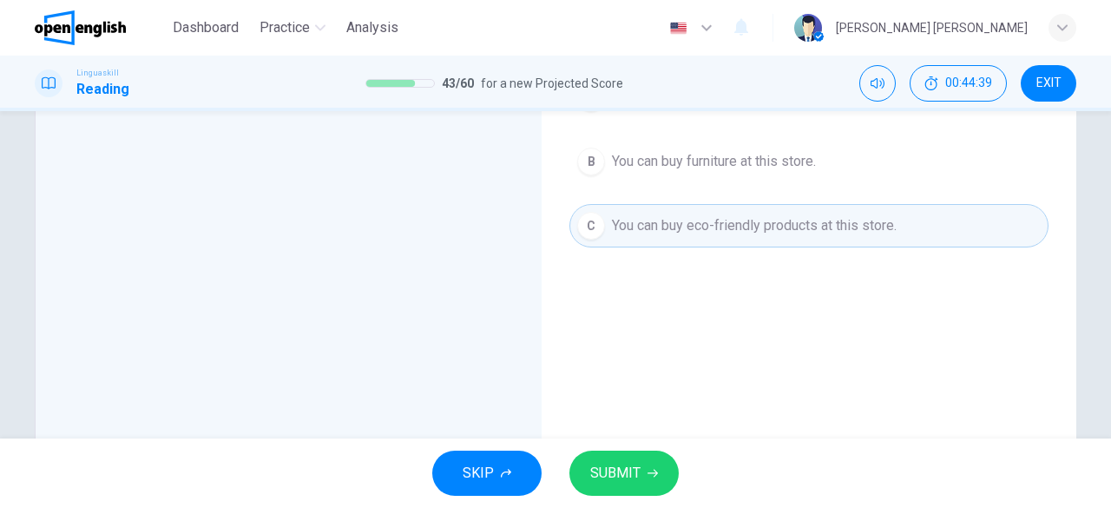
scroll to position [233, 0]
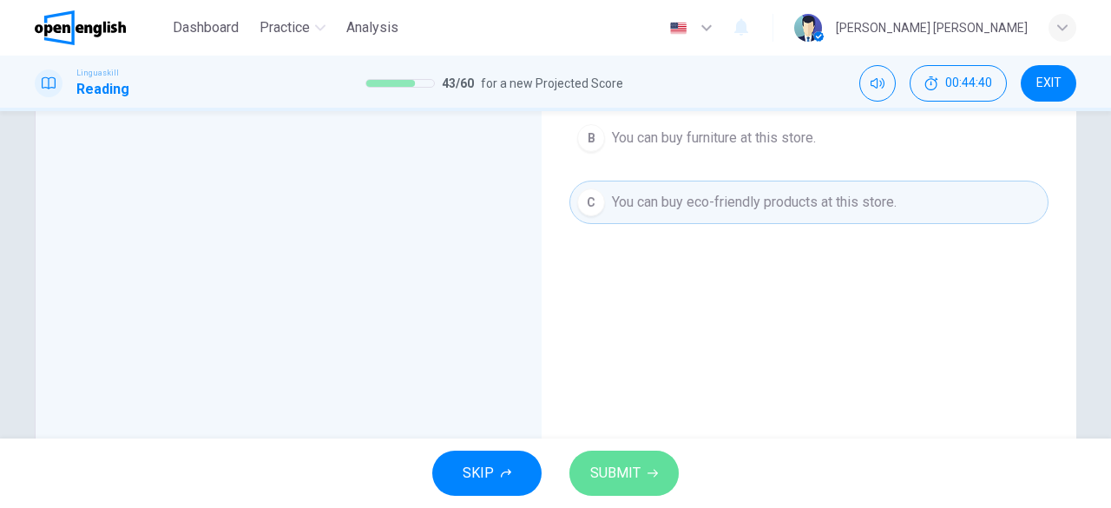
click at [626, 466] on span "SUBMIT" at bounding box center [615, 473] width 50 height 24
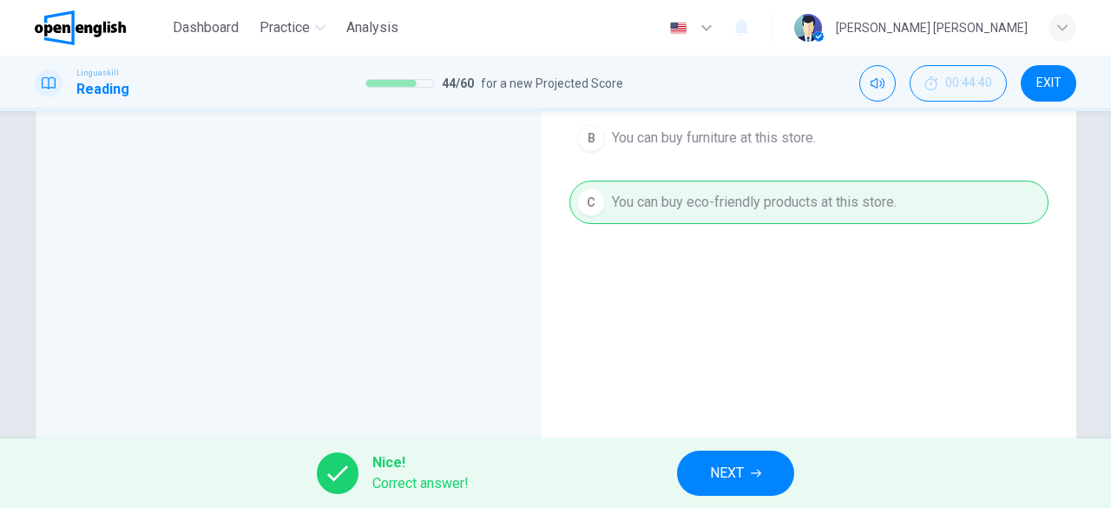
drag, startPoint x: 1100, startPoint y: 289, endPoint x: 899, endPoint y: 370, distance: 216.2
click at [1073, 299] on div "Eco-friendly Products Our store offers a range of eco-friendly products includi…" at bounding box center [555, 274] width 1111 height 327
click at [750, 463] on button "NEXT" at bounding box center [735, 473] width 117 height 45
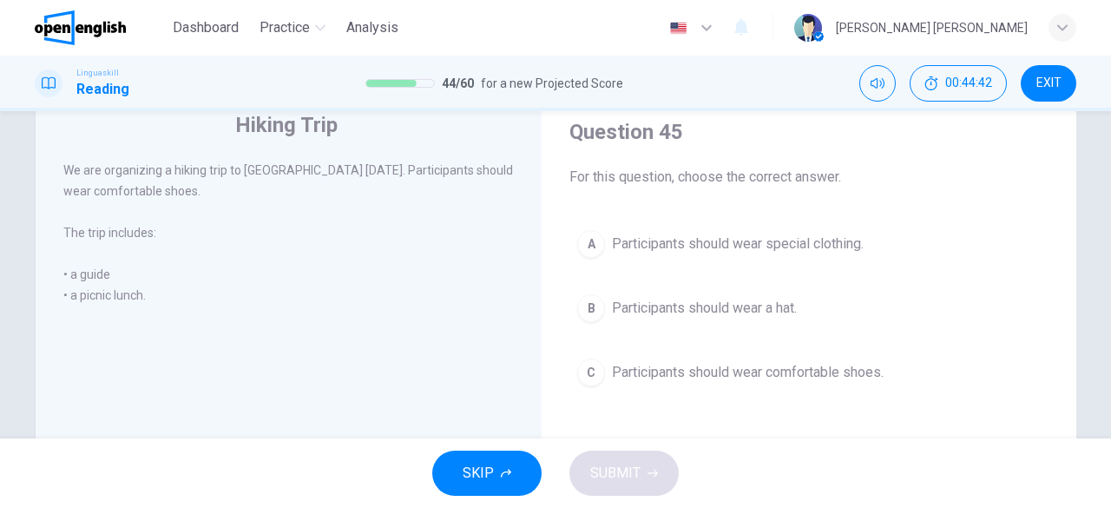
scroll to position [43, 0]
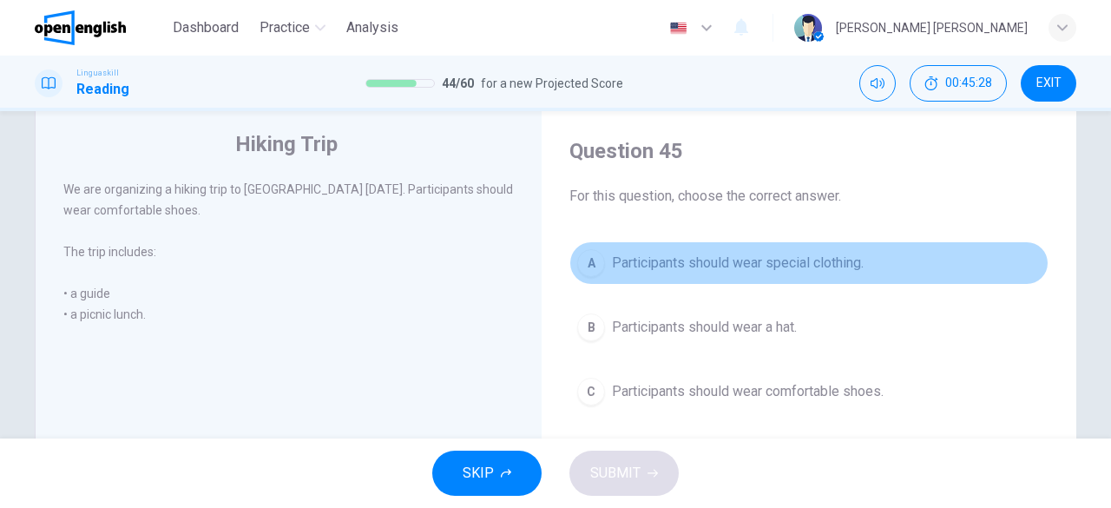
click at [820, 277] on button "A Participants should wear special clothing." at bounding box center [809, 262] width 479 height 43
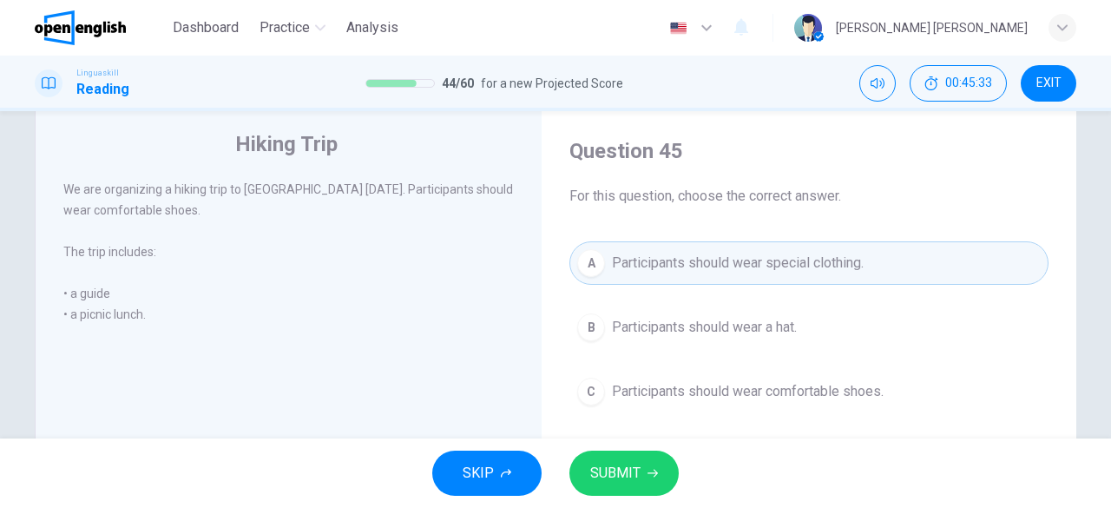
click at [791, 381] on span "Participants should wear comfortable shoes." at bounding box center [748, 391] width 272 height 21
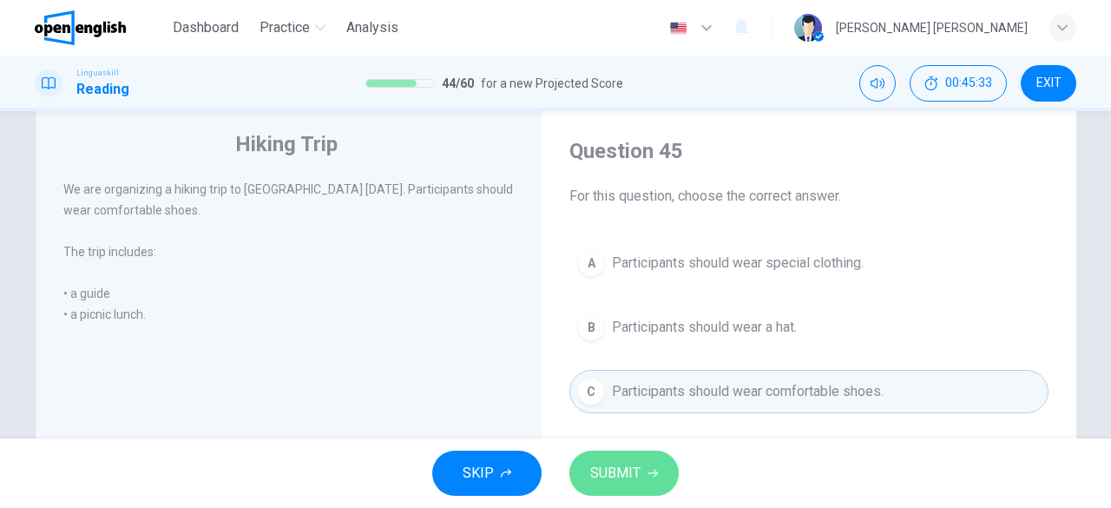
click at [629, 470] on span "SUBMIT" at bounding box center [615, 473] width 50 height 24
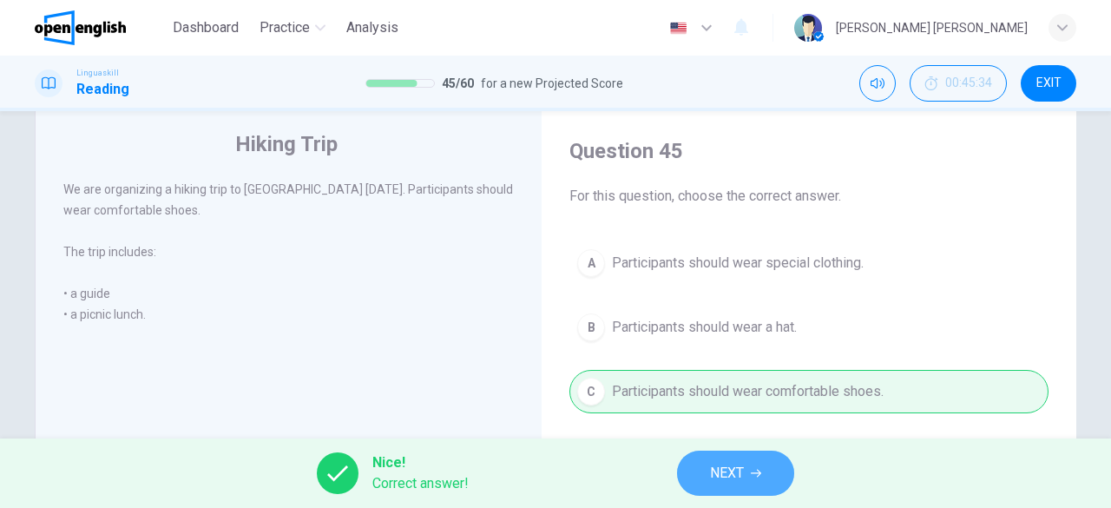
click at [752, 471] on button "NEXT" at bounding box center [735, 473] width 117 height 45
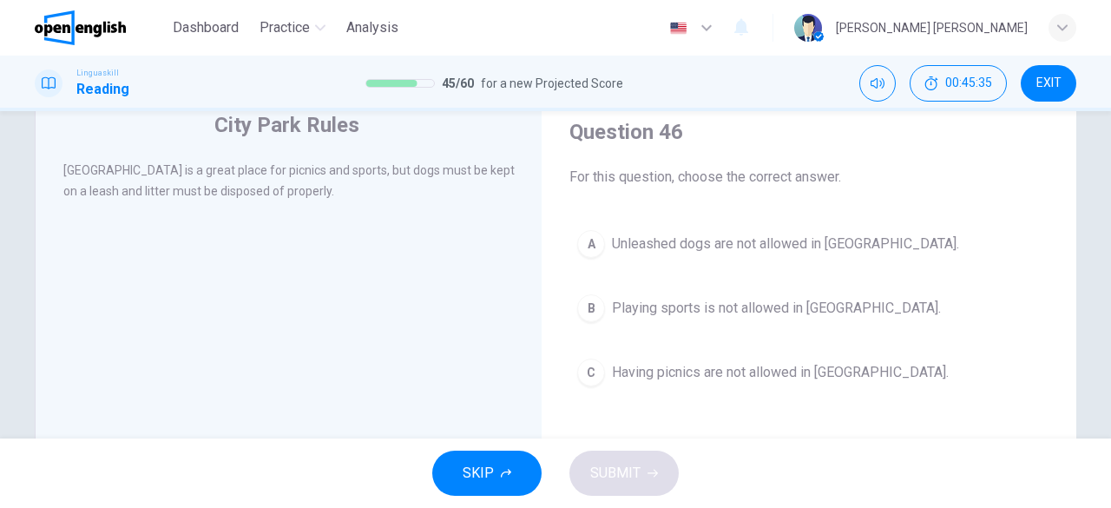
scroll to position [61, 0]
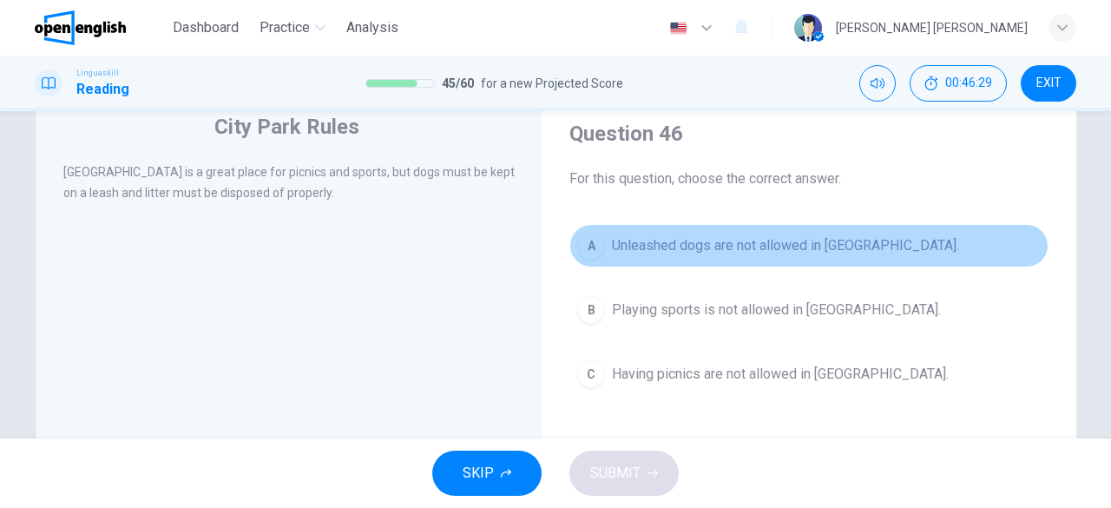
click at [750, 247] on span "Unleashed dogs are not allowed in [GEOGRAPHIC_DATA]." at bounding box center [785, 245] width 347 height 21
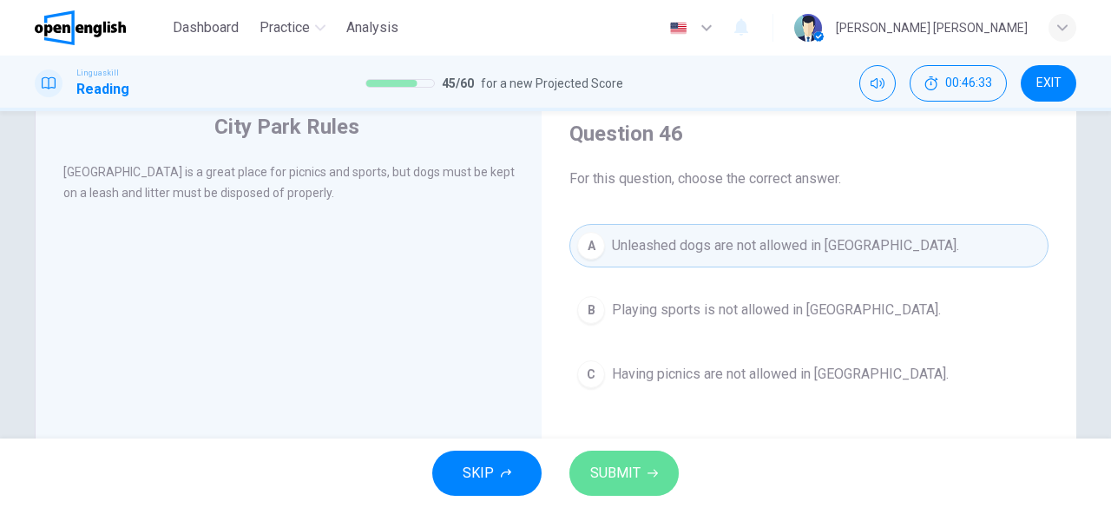
click at [626, 471] on span "SUBMIT" at bounding box center [615, 473] width 50 height 24
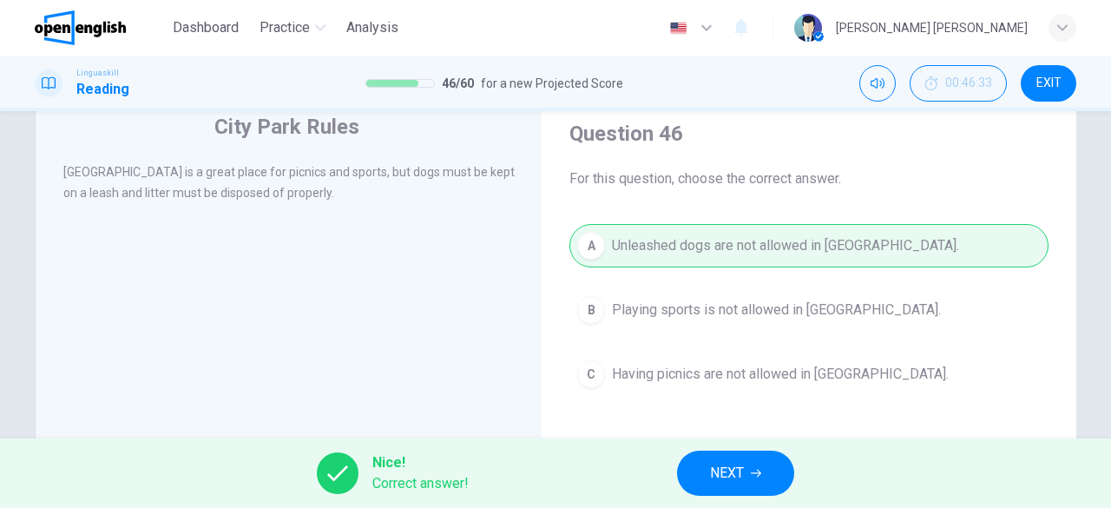
click at [745, 459] on button "NEXT" at bounding box center [735, 473] width 117 height 45
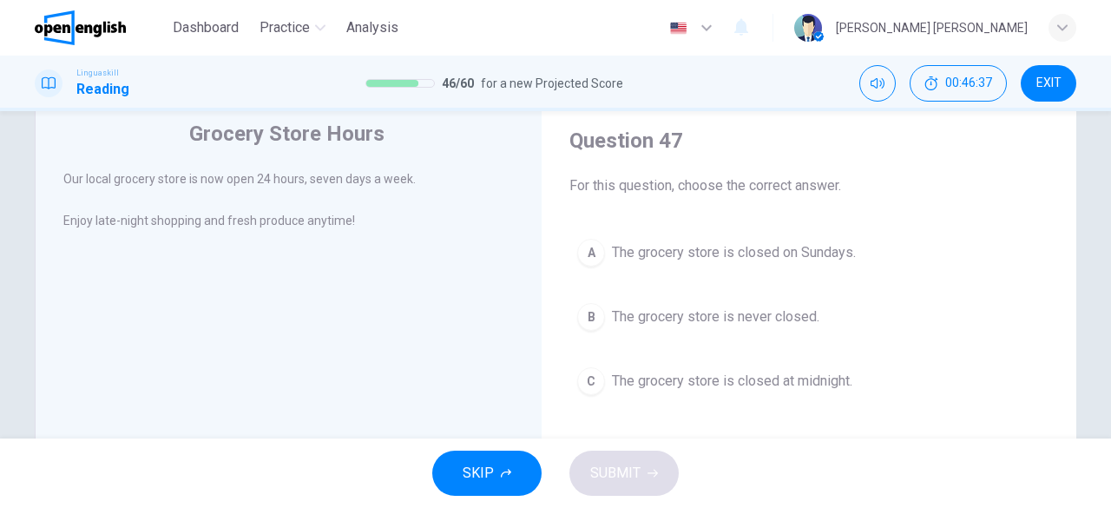
scroll to position [55, 0]
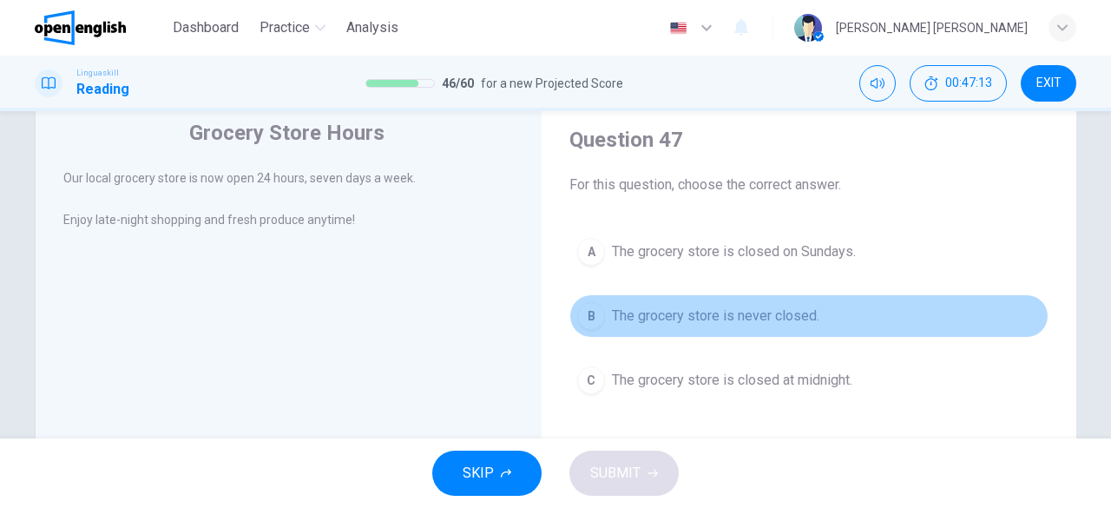
click at [784, 329] on button "B The grocery store is never closed." at bounding box center [809, 315] width 479 height 43
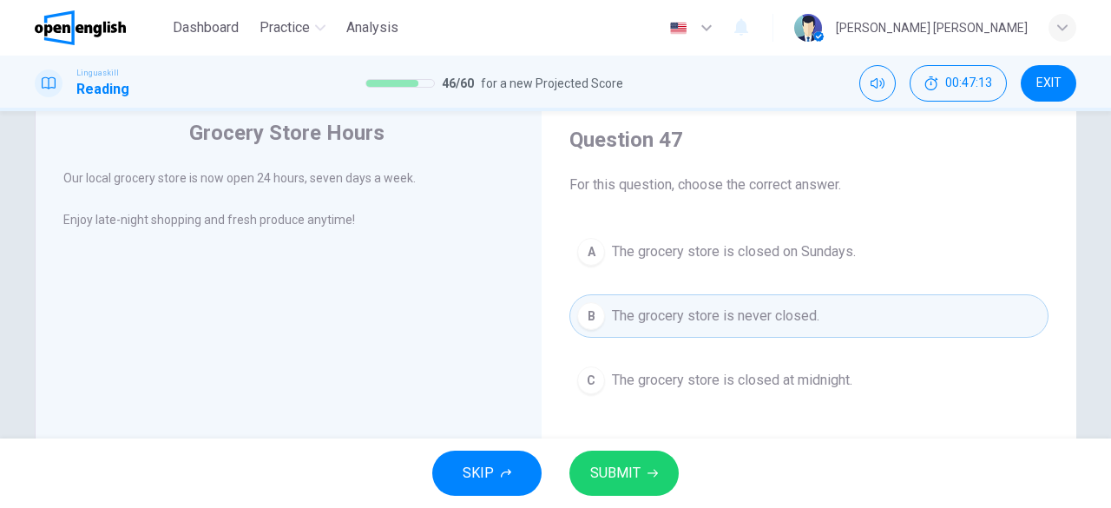
click at [646, 449] on div "SKIP SUBMIT" at bounding box center [555, 472] width 1111 height 69
click at [629, 468] on span "SUBMIT" at bounding box center [615, 473] width 50 height 24
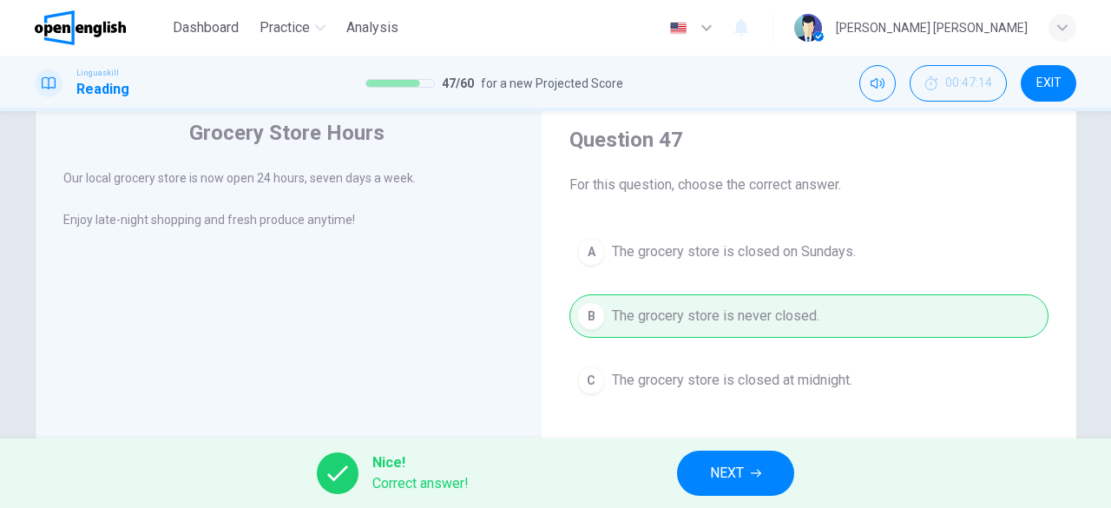
click at [762, 464] on button "NEXT" at bounding box center [735, 473] width 117 height 45
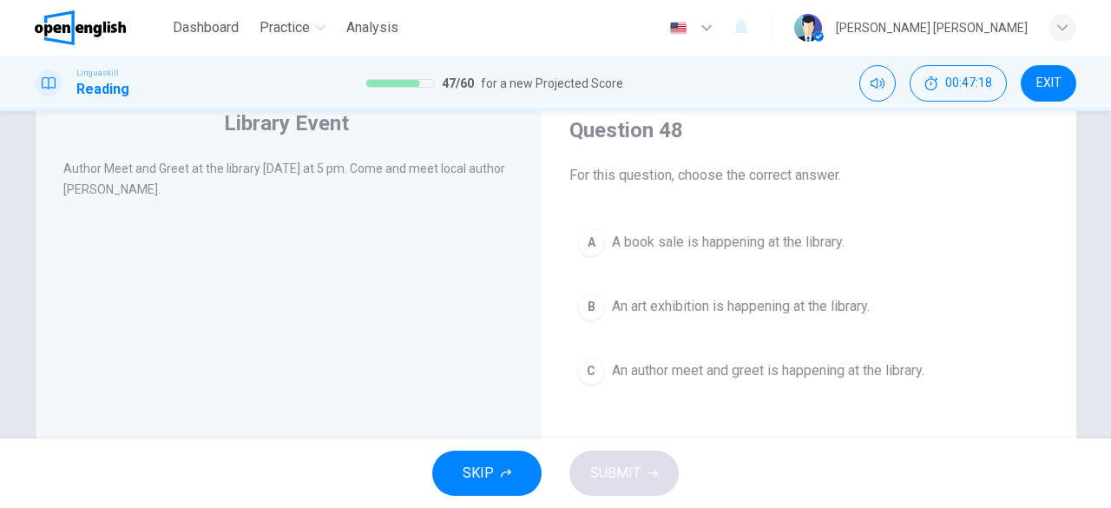
scroll to position [63, 0]
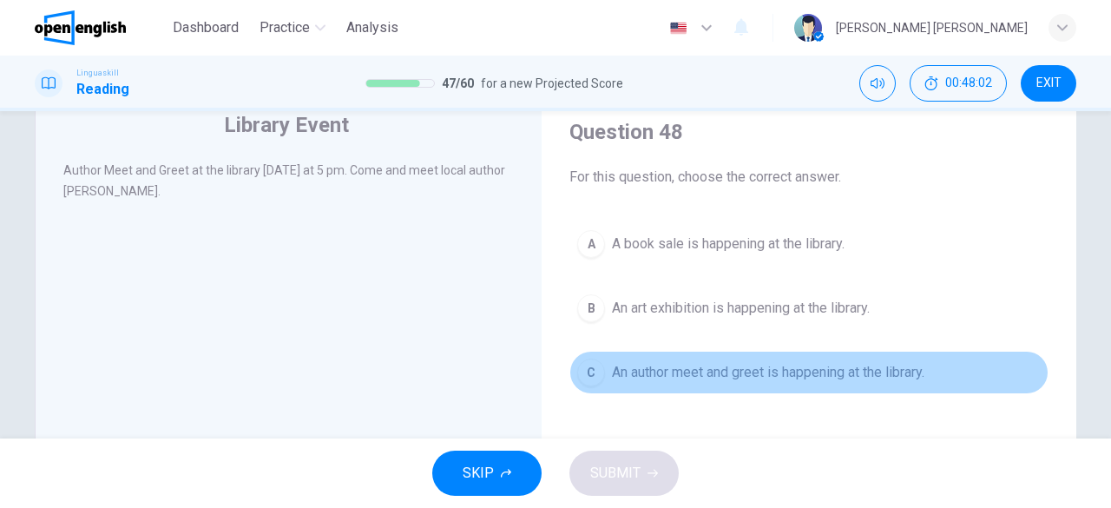
click at [742, 376] on span "An author meet and greet is happening at the library." at bounding box center [768, 372] width 313 height 21
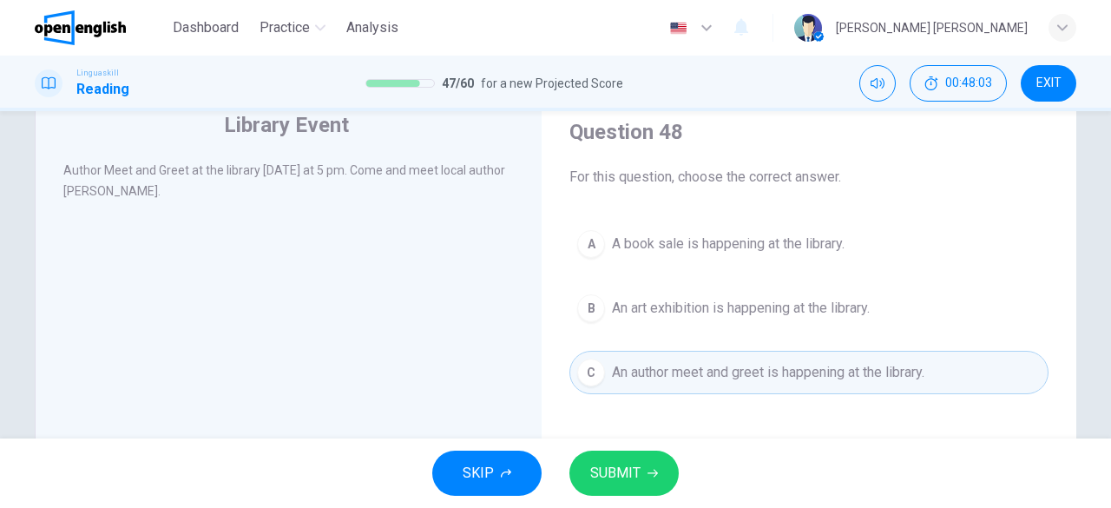
click at [637, 454] on button "SUBMIT" at bounding box center [624, 473] width 109 height 45
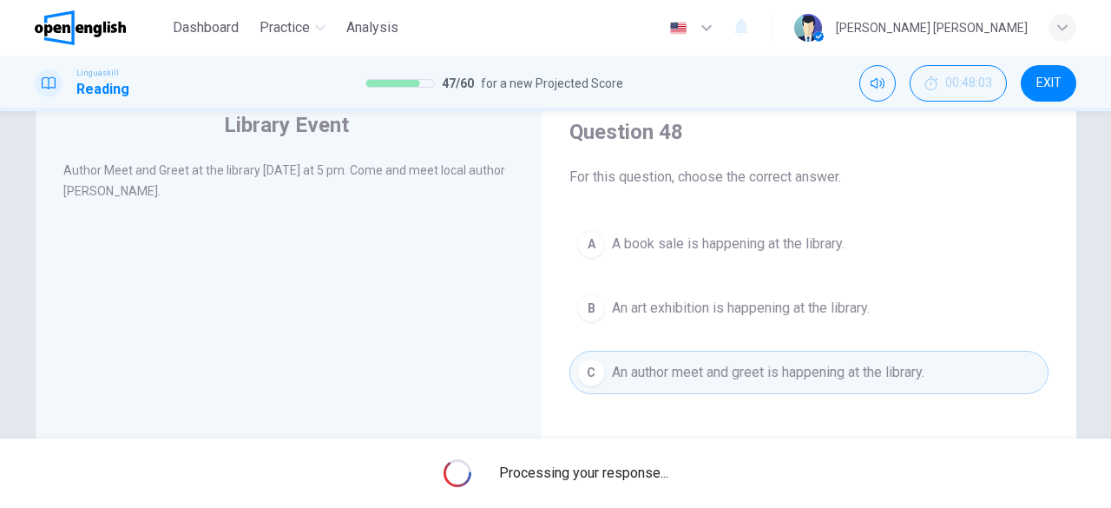
click at [631, 461] on div "Processing your response..." at bounding box center [555, 472] width 1111 height 69
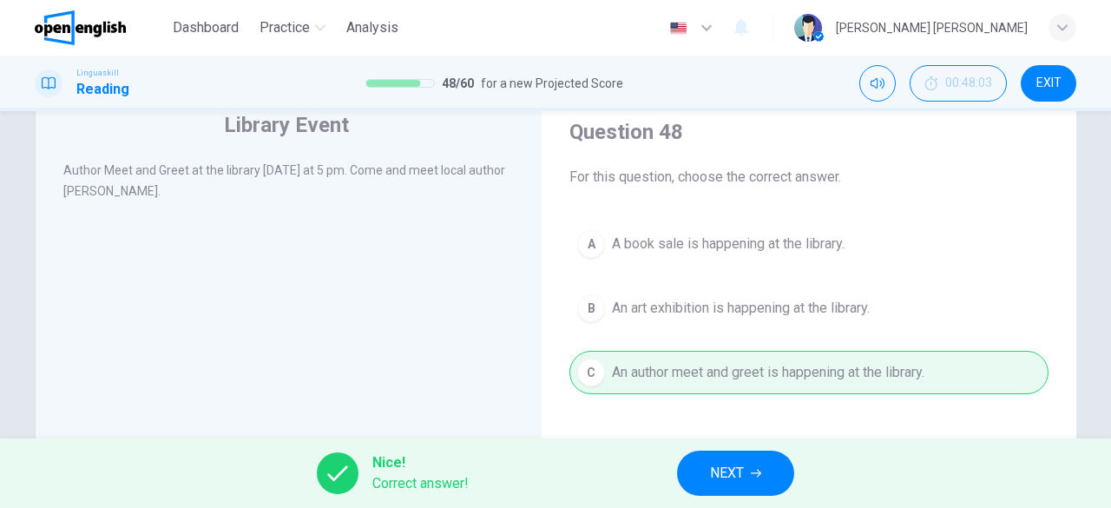
click at [682, 463] on div "Nice! Correct answer! NEXT" at bounding box center [555, 472] width 1111 height 69
click at [728, 464] on span "NEXT" at bounding box center [727, 473] width 34 height 24
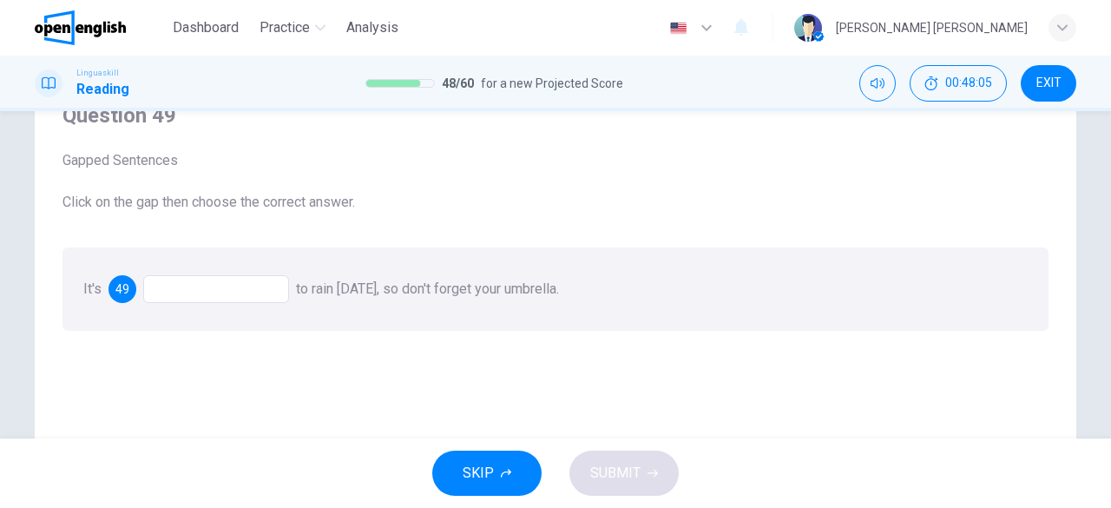
scroll to position [89, 0]
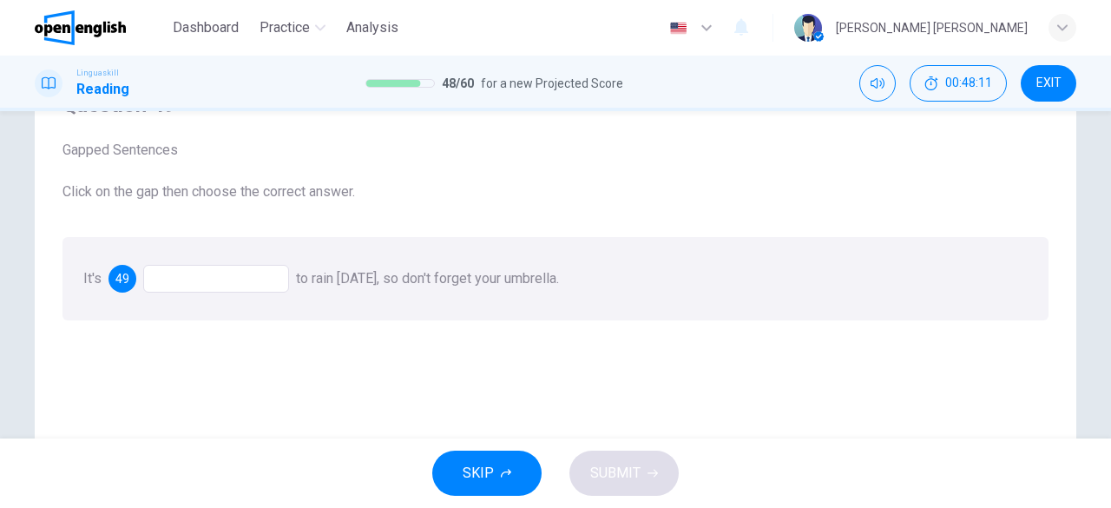
click at [206, 279] on div at bounding box center [216, 279] width 146 height 28
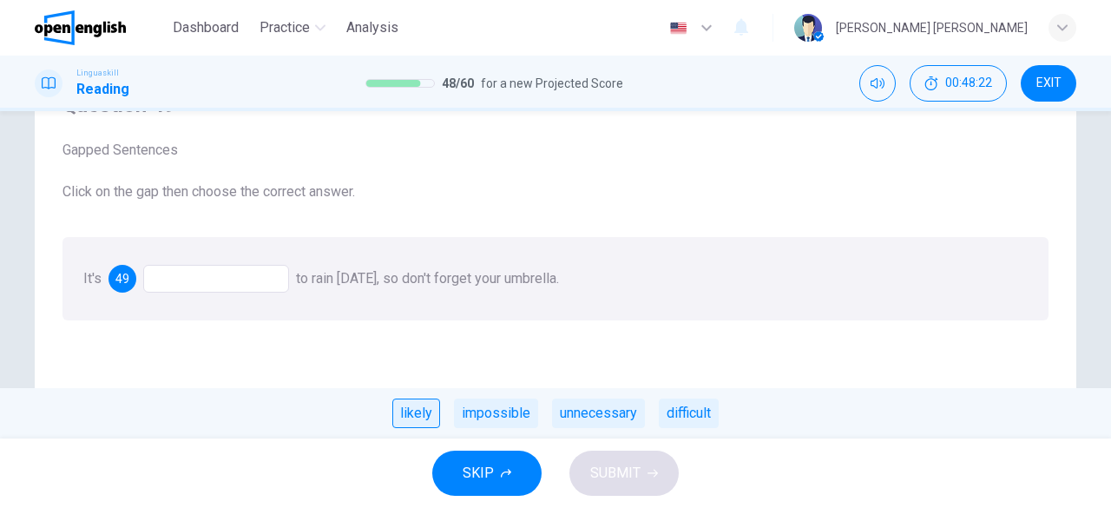
click at [413, 414] on div "likely" at bounding box center [416, 414] width 48 height 30
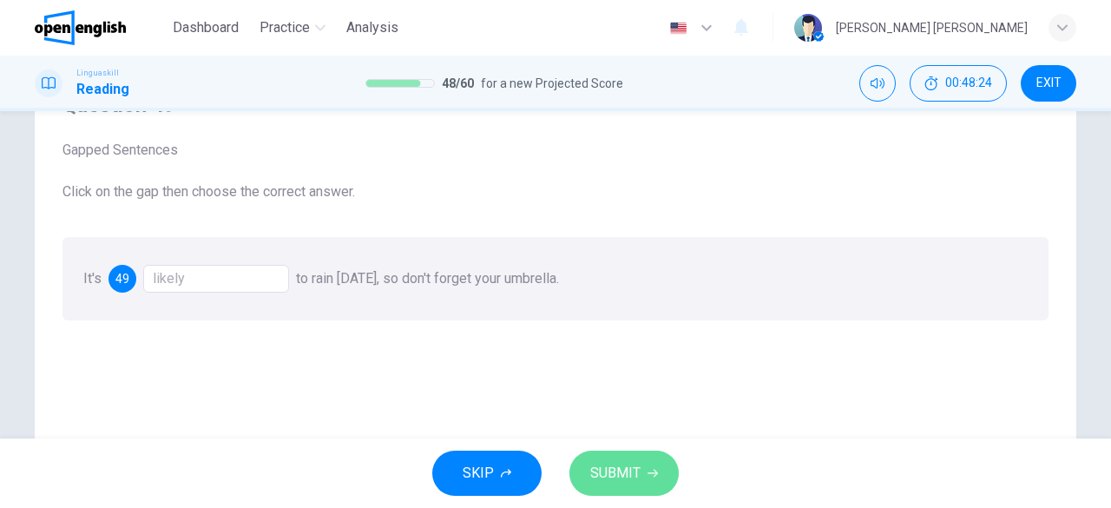
click at [633, 484] on span "SUBMIT" at bounding box center [615, 473] width 50 height 24
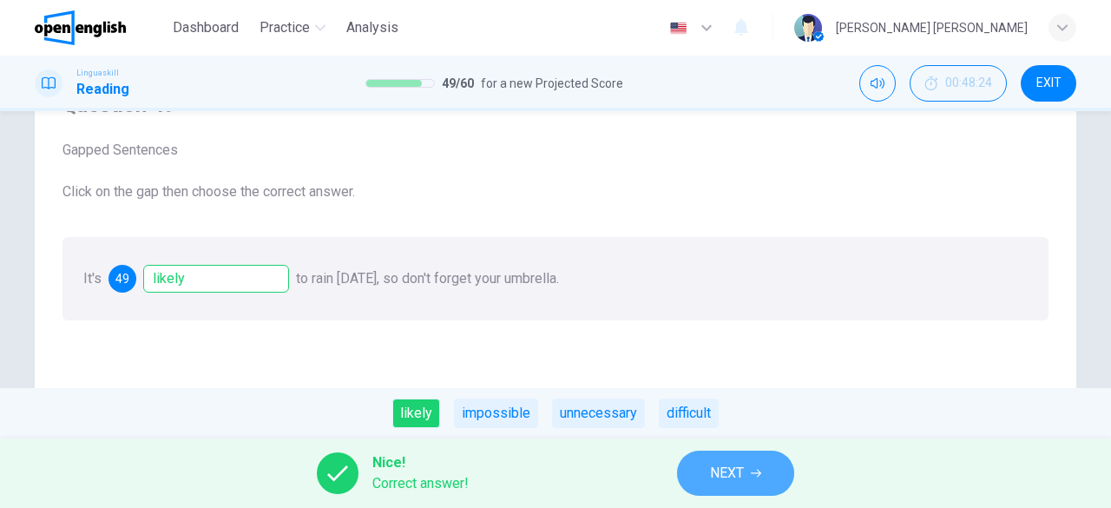
click at [731, 473] on span "NEXT" at bounding box center [727, 473] width 34 height 24
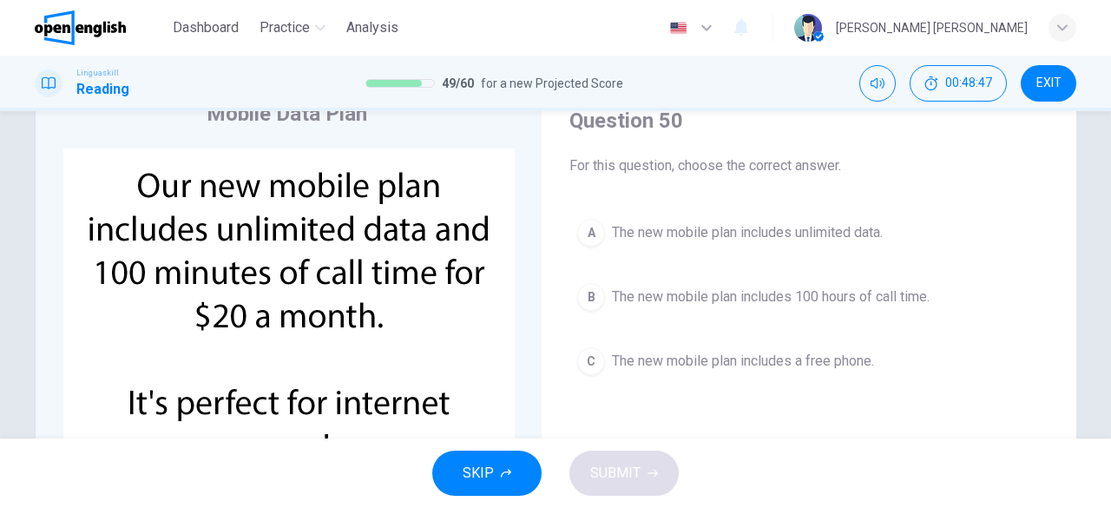
scroll to position [76, 0]
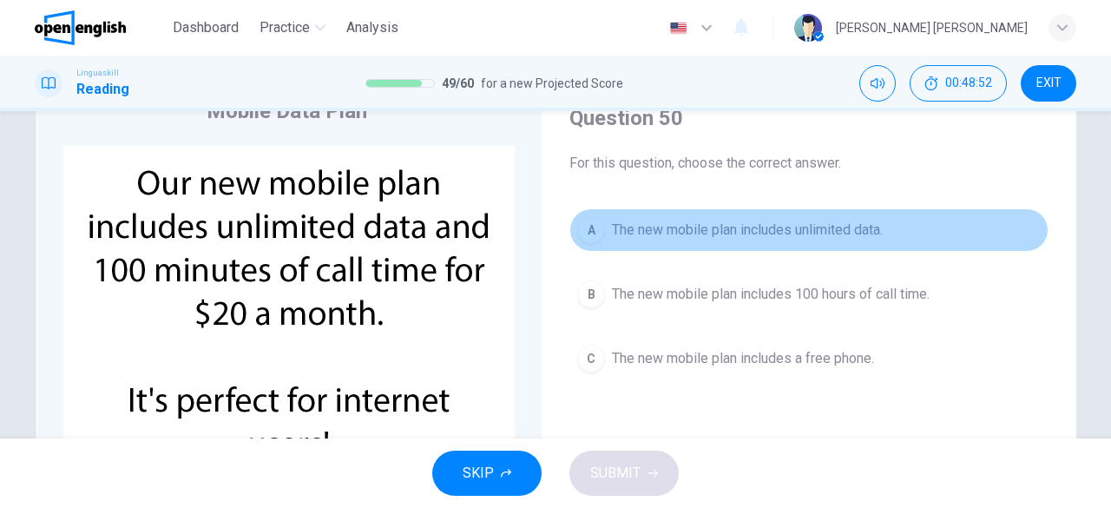
click at [851, 234] on span "The new mobile plan includes unlimited data." at bounding box center [747, 230] width 271 height 21
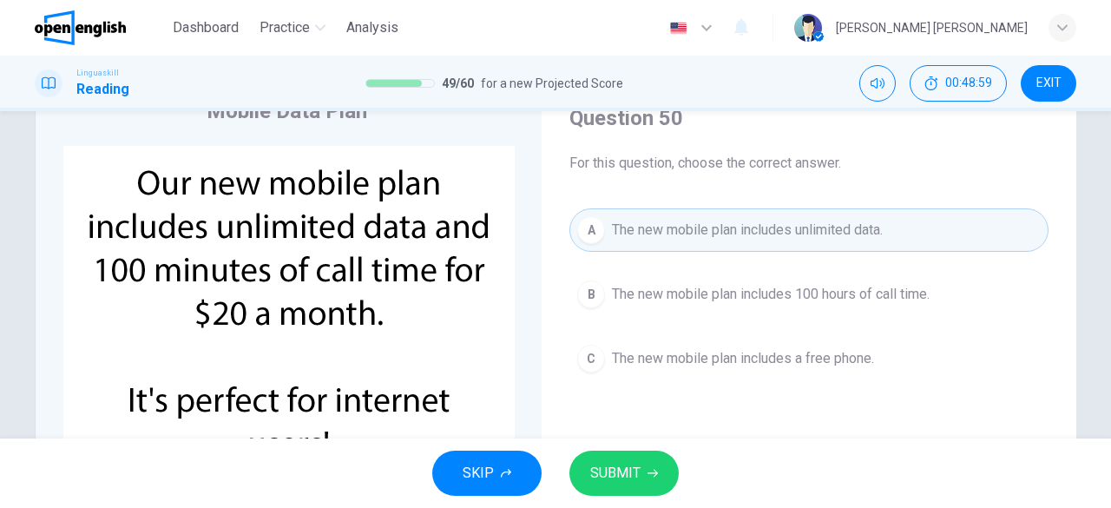
click at [646, 453] on button "SUBMIT" at bounding box center [624, 473] width 109 height 45
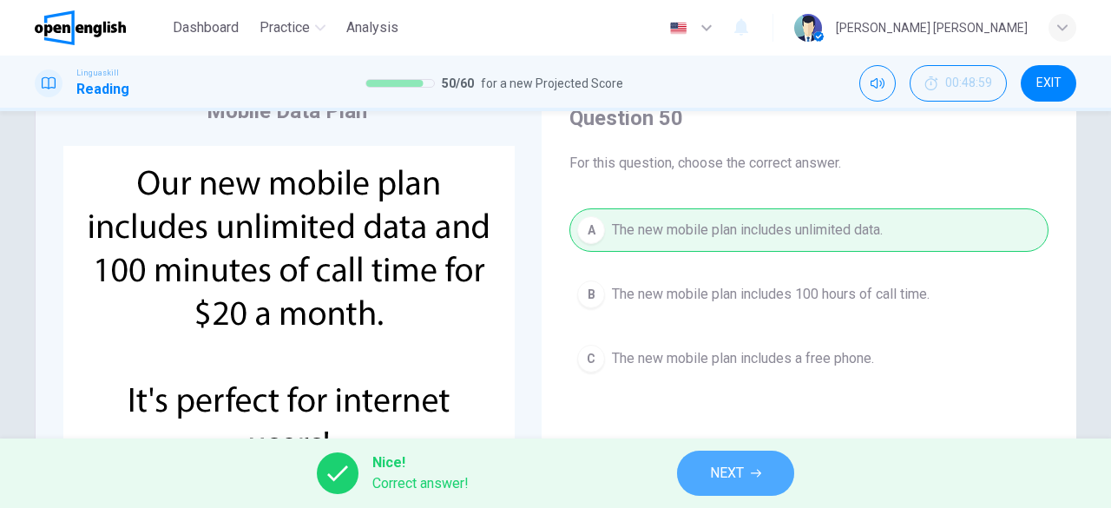
click at [720, 473] on span "NEXT" at bounding box center [727, 473] width 34 height 24
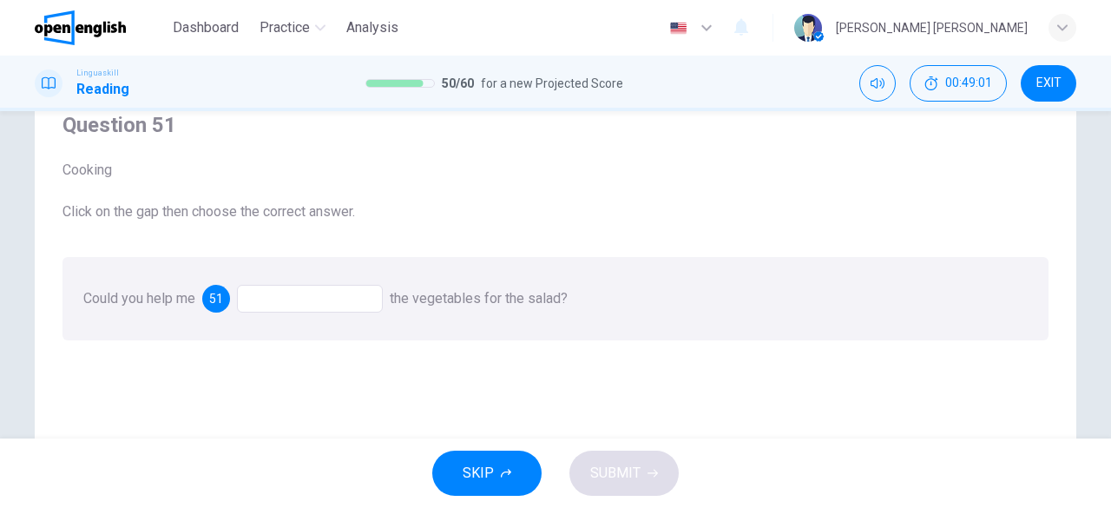
scroll to position [71, 0]
click at [319, 295] on div at bounding box center [310, 297] width 146 height 28
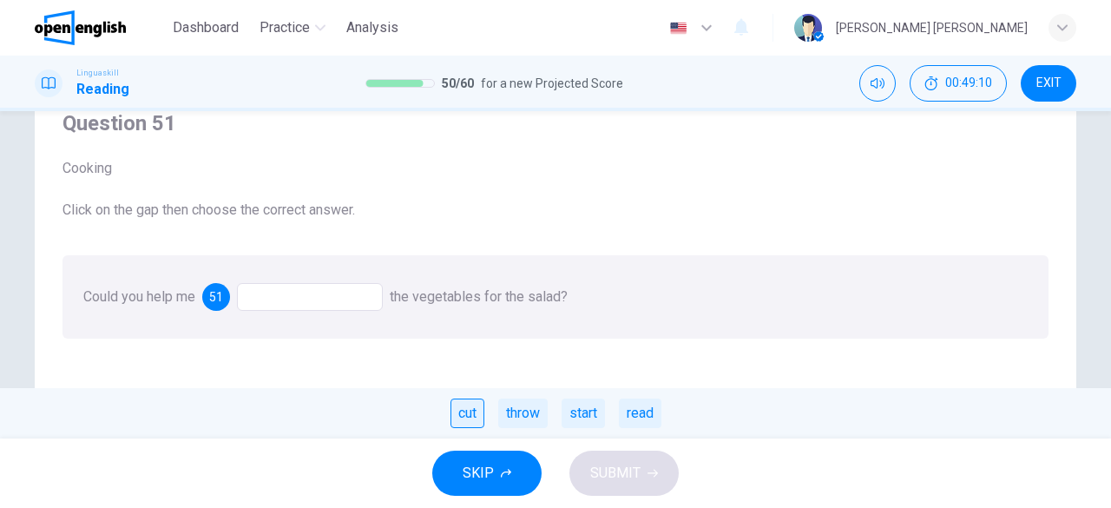
click at [469, 418] on div "cut" at bounding box center [468, 414] width 34 height 30
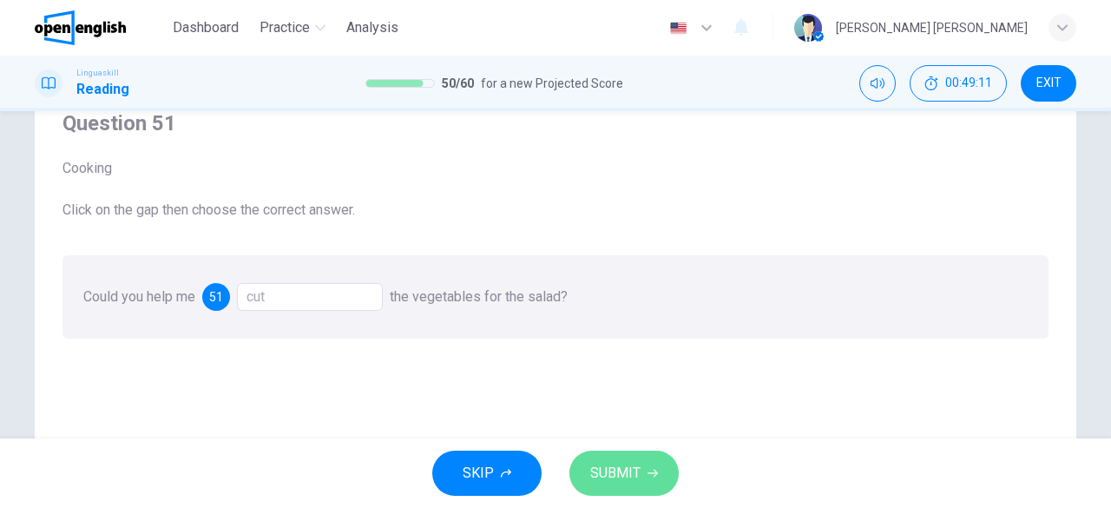
click at [616, 484] on span "SUBMIT" at bounding box center [615, 473] width 50 height 24
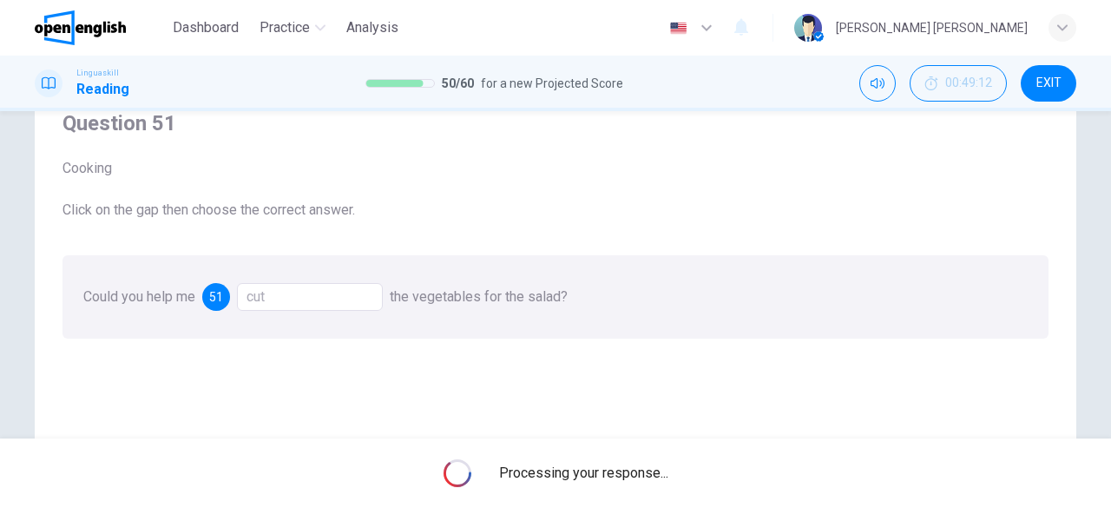
click at [616, 484] on span "Processing your response..." at bounding box center [583, 473] width 169 height 21
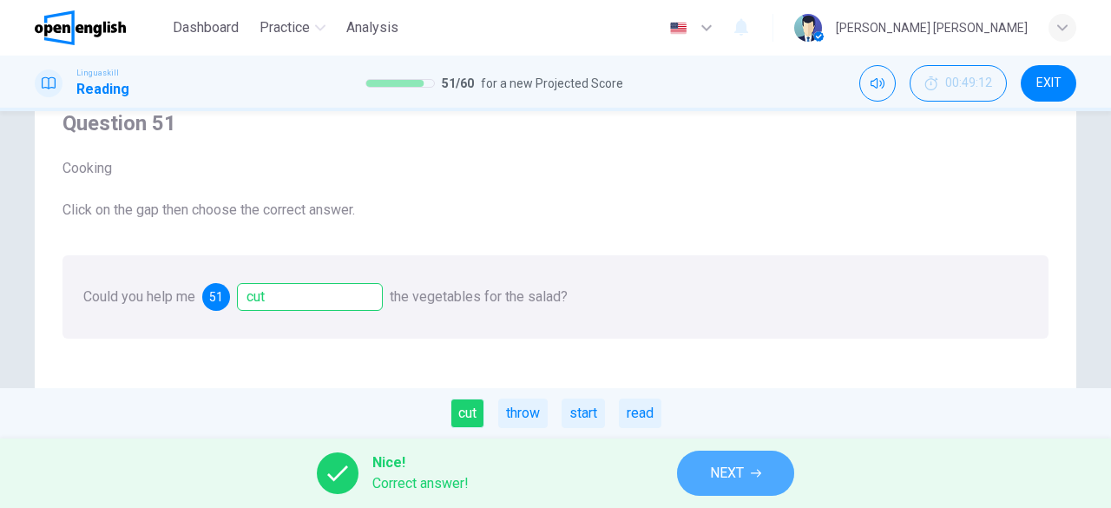
click at [721, 471] on span "NEXT" at bounding box center [727, 473] width 34 height 24
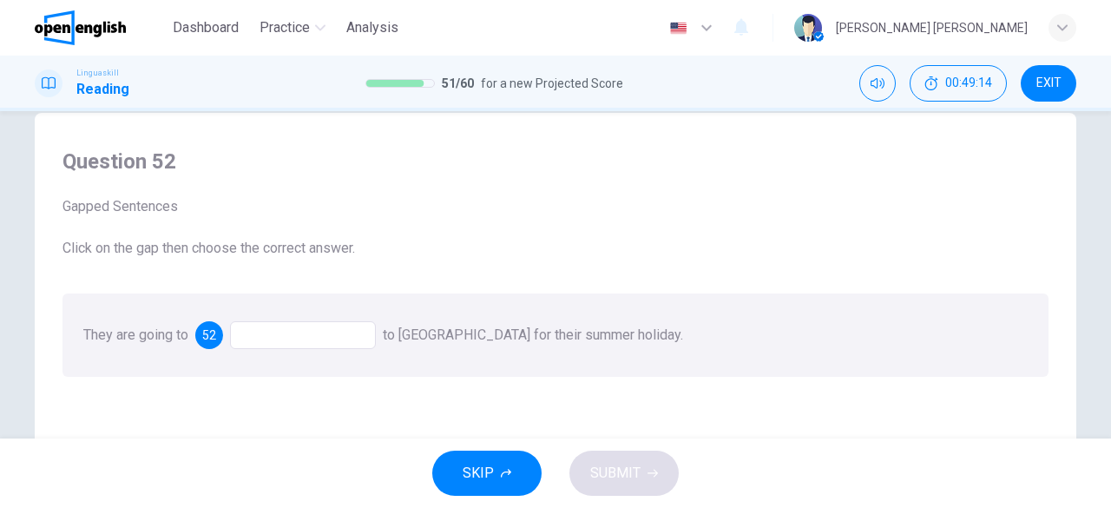
scroll to position [32, 0]
click at [340, 330] on div at bounding box center [303, 336] width 146 height 28
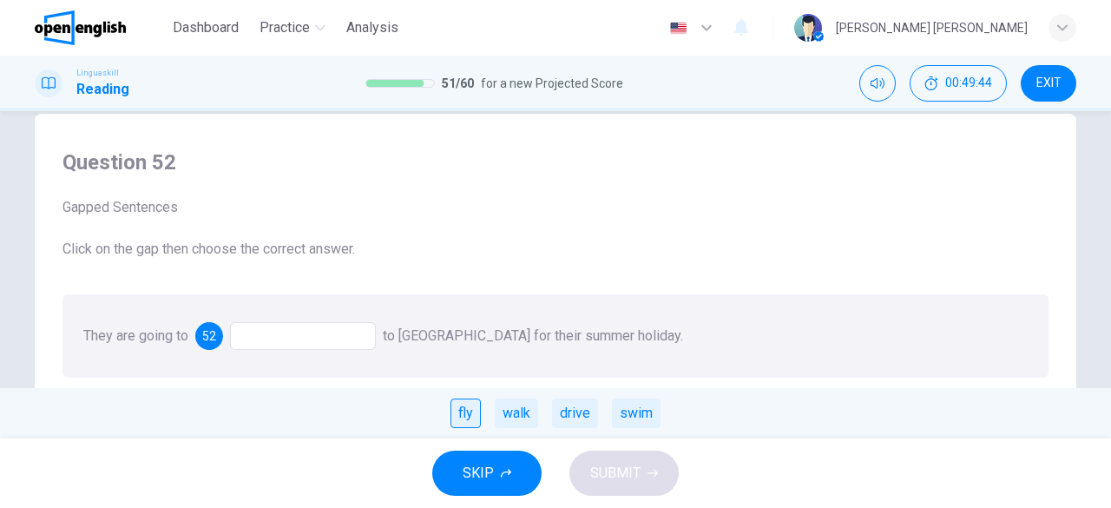
click at [466, 416] on div "fly" at bounding box center [466, 414] width 30 height 30
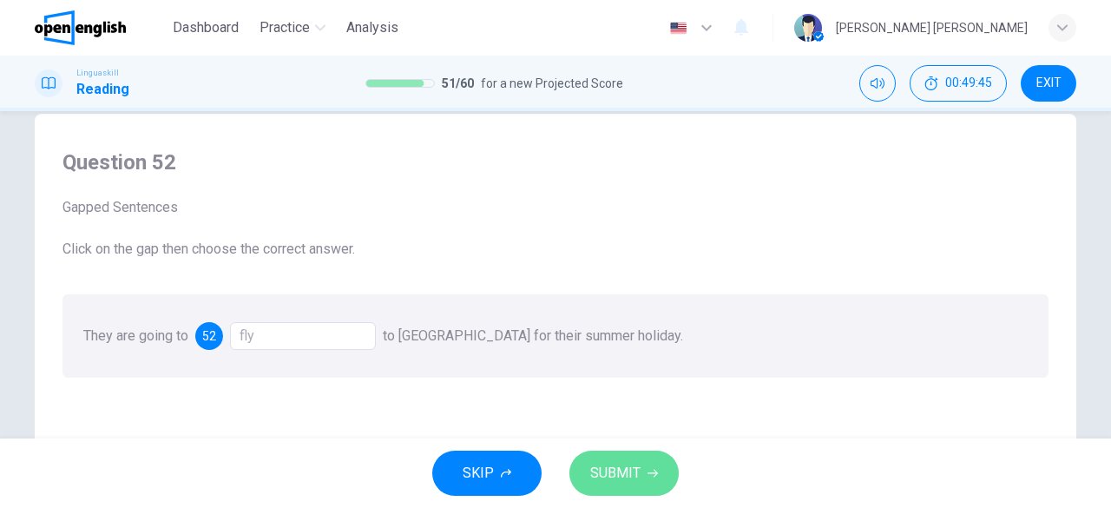
click at [662, 475] on button "SUBMIT" at bounding box center [624, 473] width 109 height 45
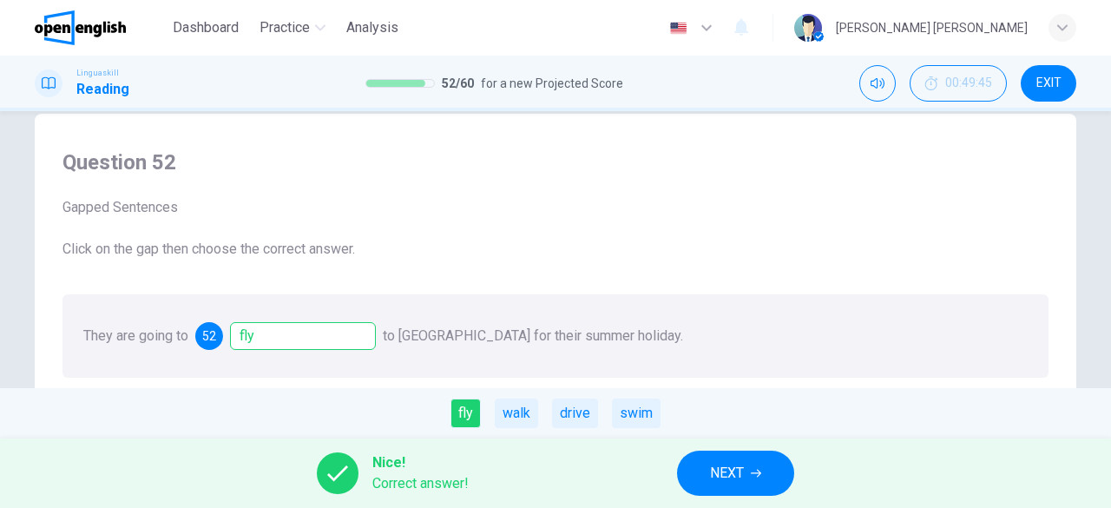
click at [743, 480] on span "NEXT" at bounding box center [727, 473] width 34 height 24
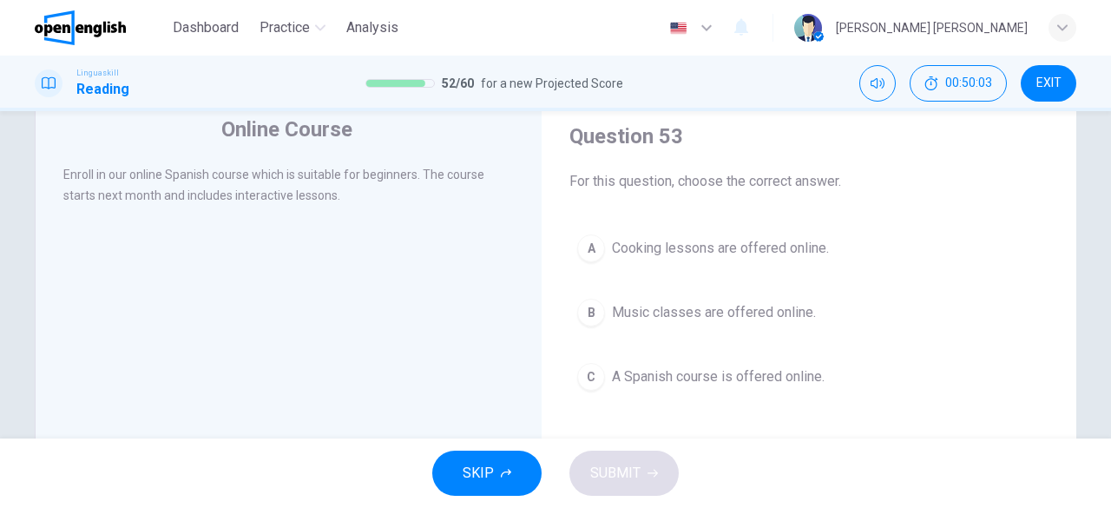
scroll to position [59, 0]
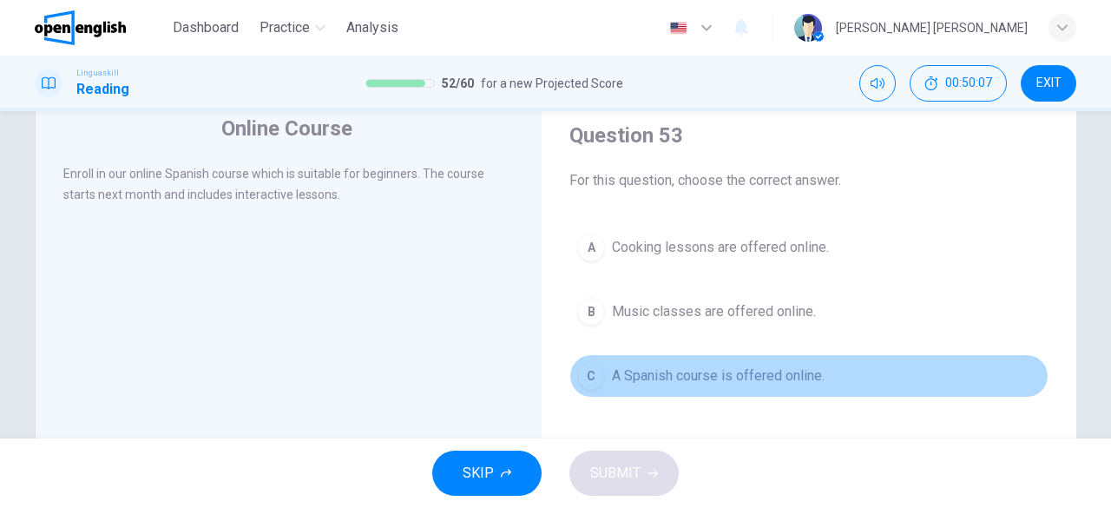
click at [727, 386] on button "C A Spanish course is offered online." at bounding box center [809, 375] width 479 height 43
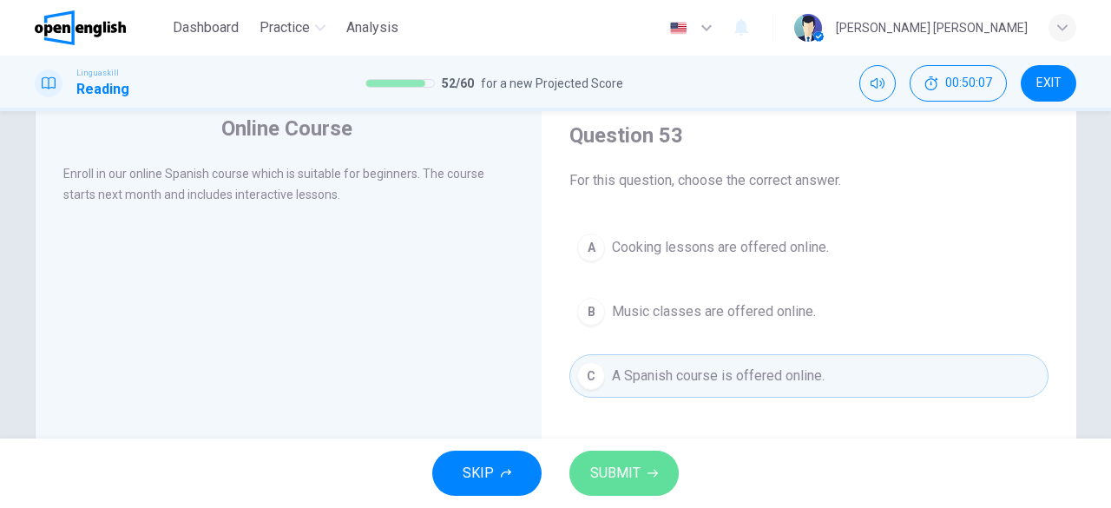
click at [623, 471] on span "SUBMIT" at bounding box center [615, 473] width 50 height 24
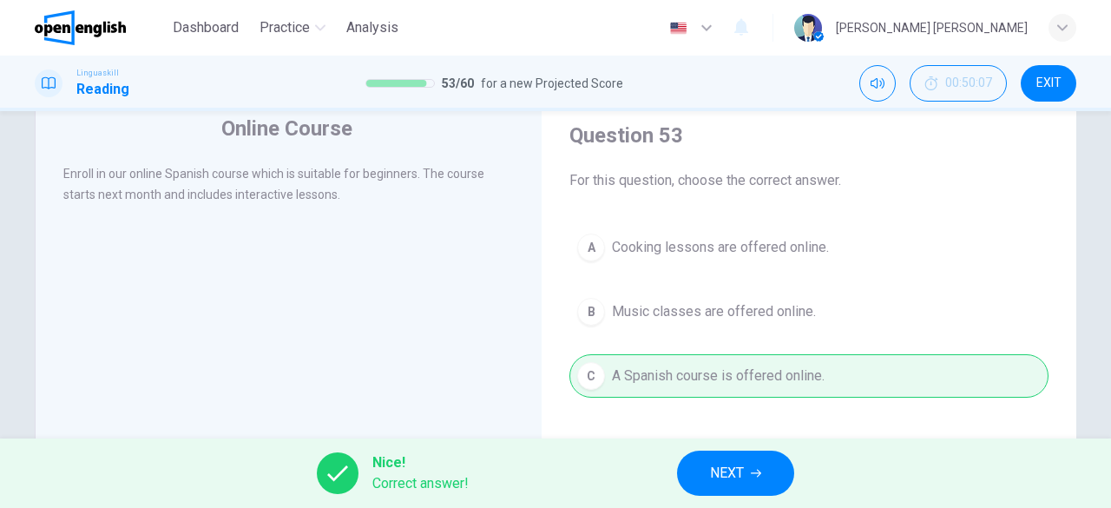
click at [742, 486] on button "NEXT" at bounding box center [735, 473] width 117 height 45
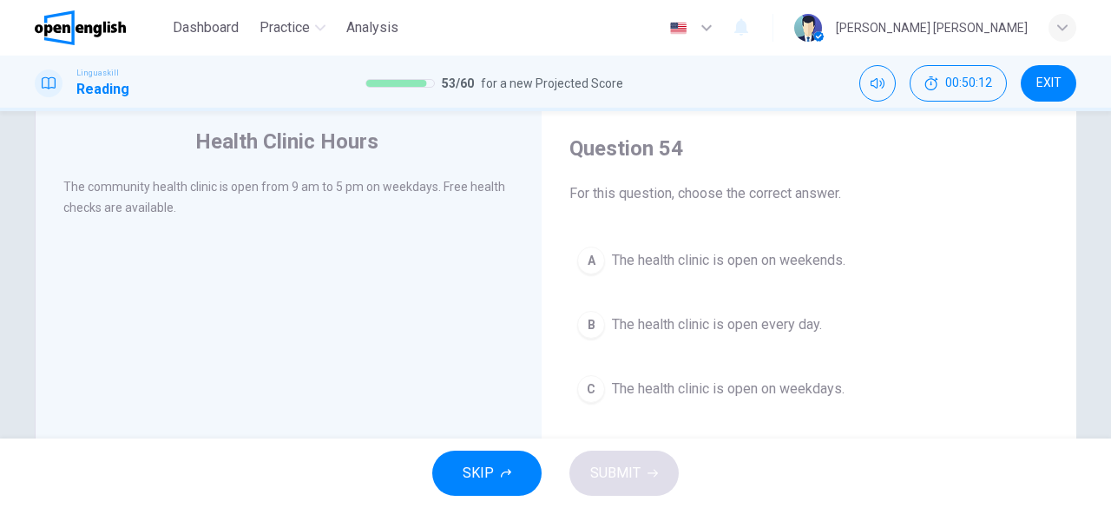
scroll to position [41, 0]
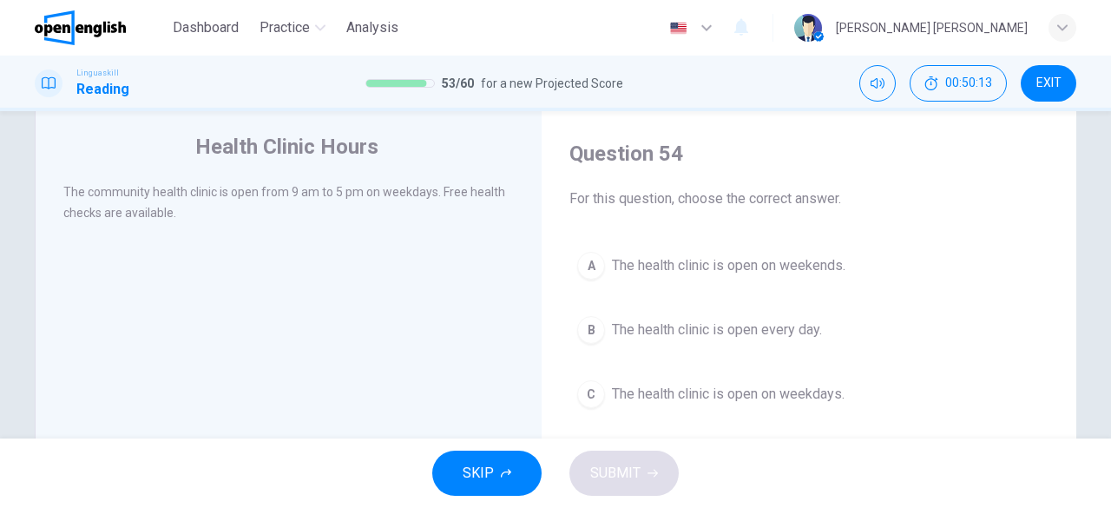
click at [344, 284] on div "Health Clinic Hours The community health clinic is open from 9 am to 5 pm on we…" at bounding box center [288, 406] width 507 height 603
click at [716, 405] on button "C The health clinic is open on weekdays." at bounding box center [809, 393] width 479 height 43
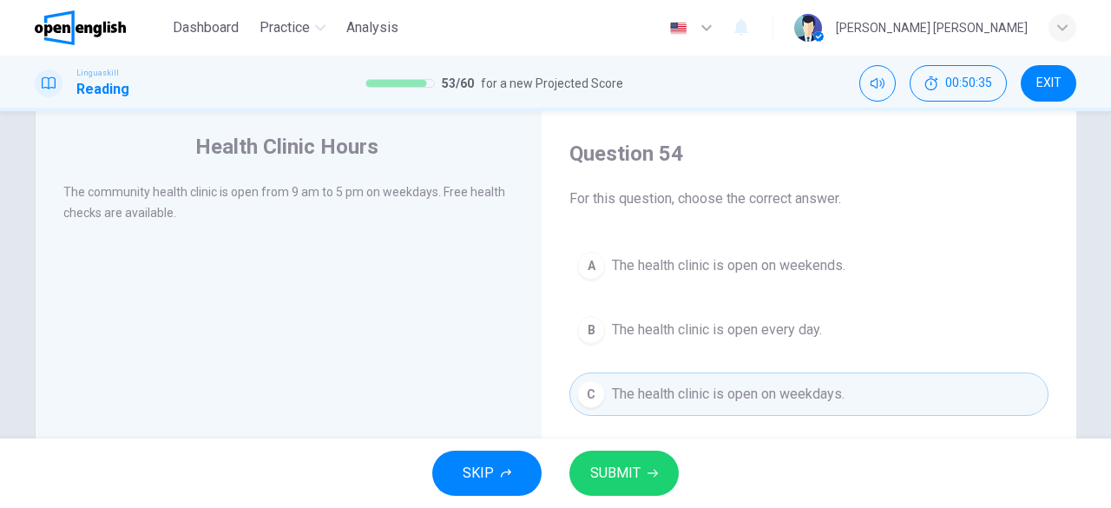
click at [651, 464] on button "SUBMIT" at bounding box center [624, 473] width 109 height 45
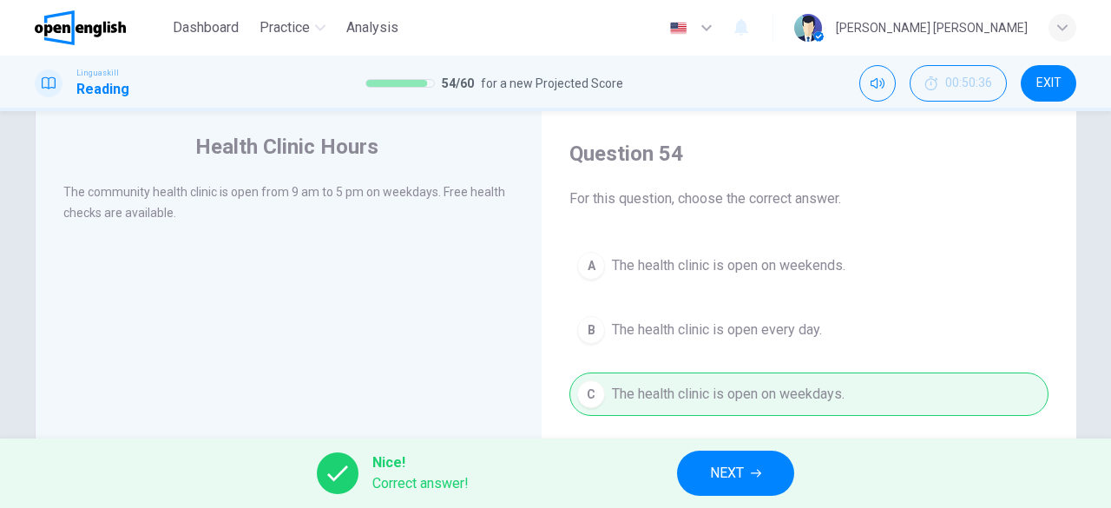
click at [722, 467] on span "NEXT" at bounding box center [727, 473] width 34 height 24
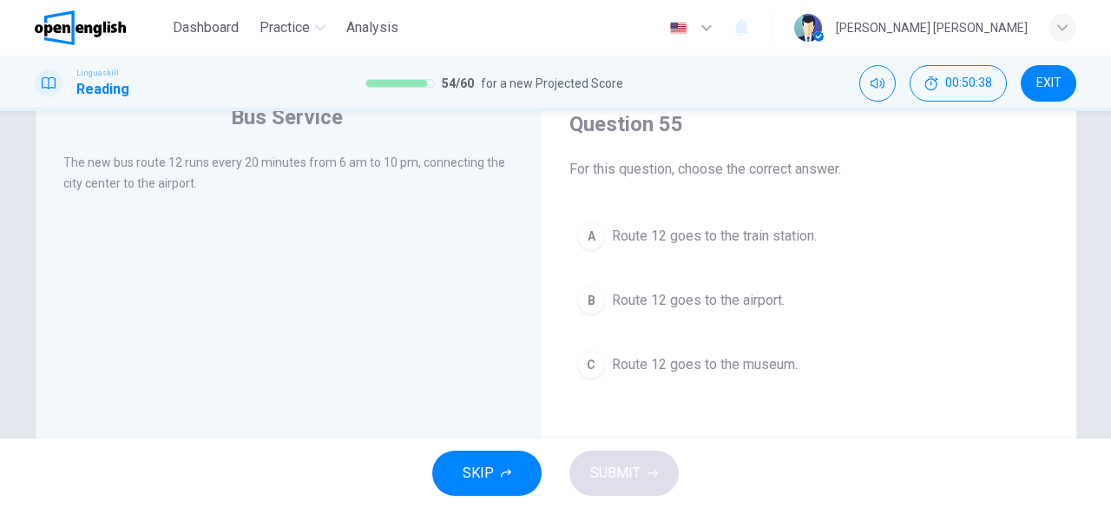
scroll to position [71, 0]
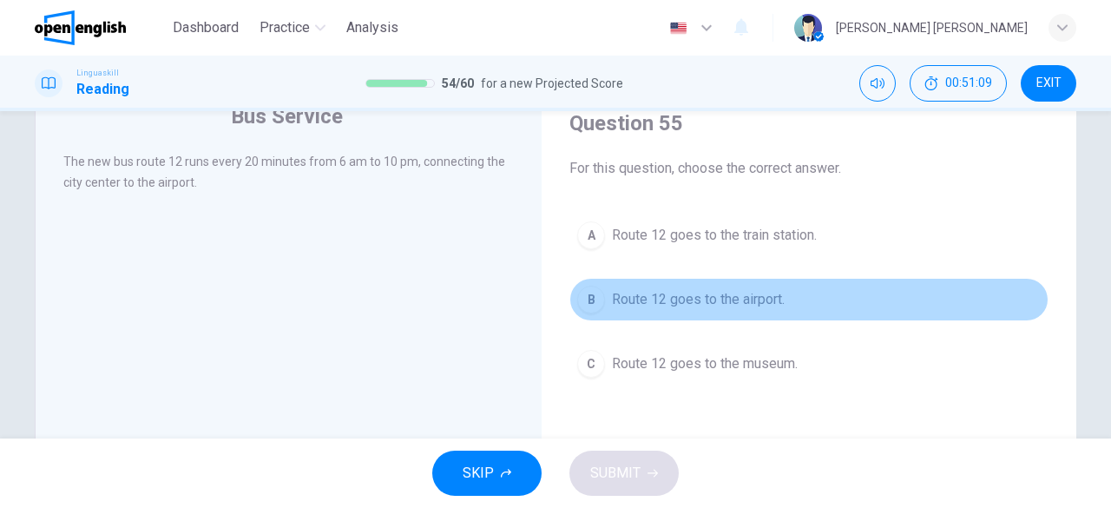
click at [858, 308] on button "B Route 12 goes to the airport." at bounding box center [809, 299] width 479 height 43
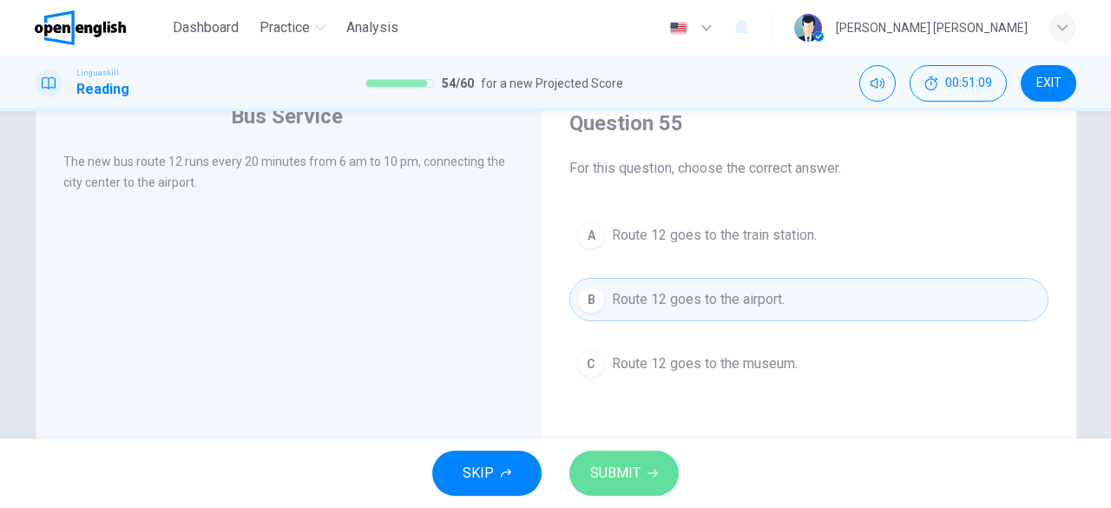
click at [622, 474] on span "SUBMIT" at bounding box center [615, 473] width 50 height 24
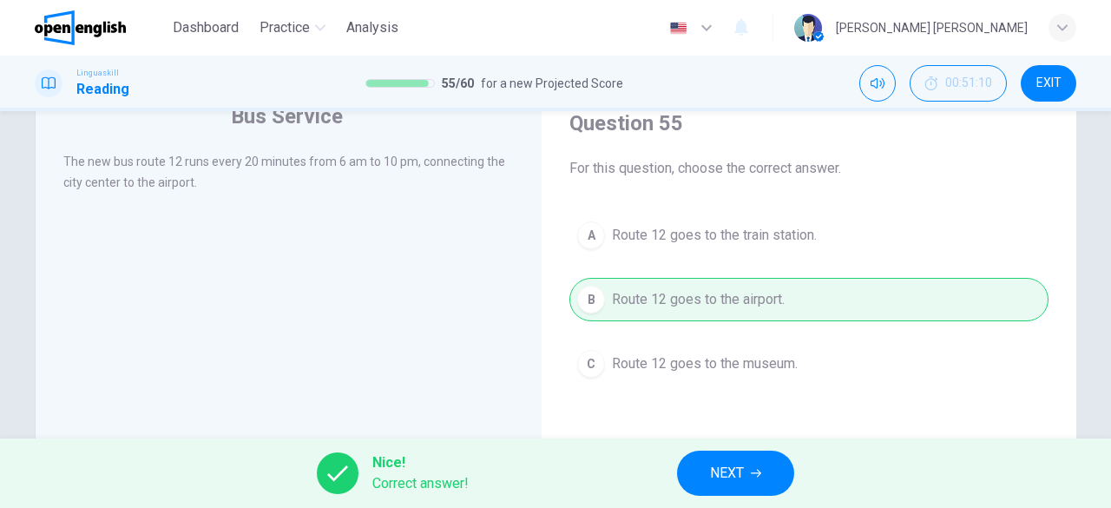
click at [682, 456] on div "Nice! Correct answer! NEXT" at bounding box center [555, 472] width 1111 height 69
click at [704, 459] on button "NEXT" at bounding box center [735, 473] width 117 height 45
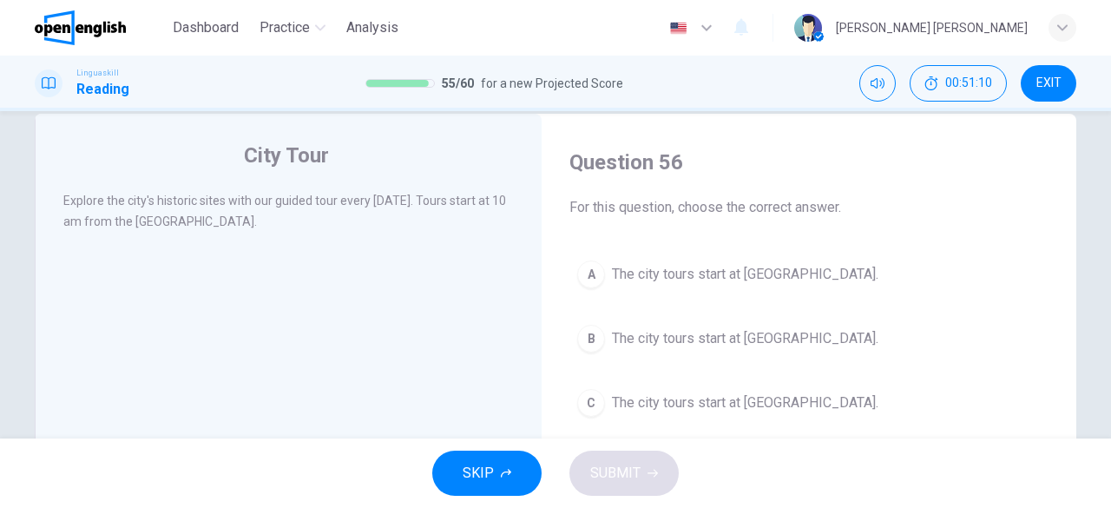
scroll to position [36, 0]
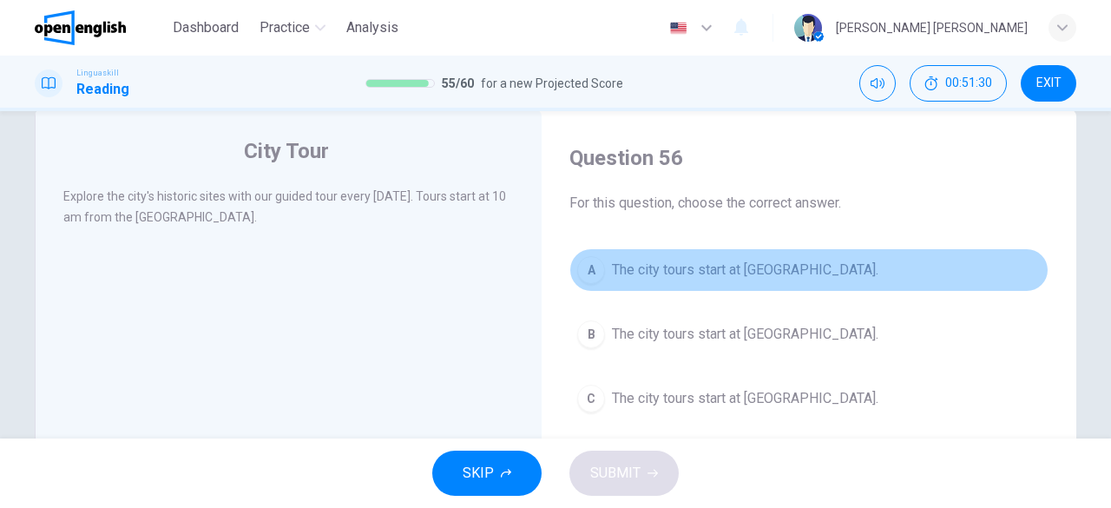
click at [787, 278] on span "The city tours start at [GEOGRAPHIC_DATA]." at bounding box center [745, 270] width 267 height 21
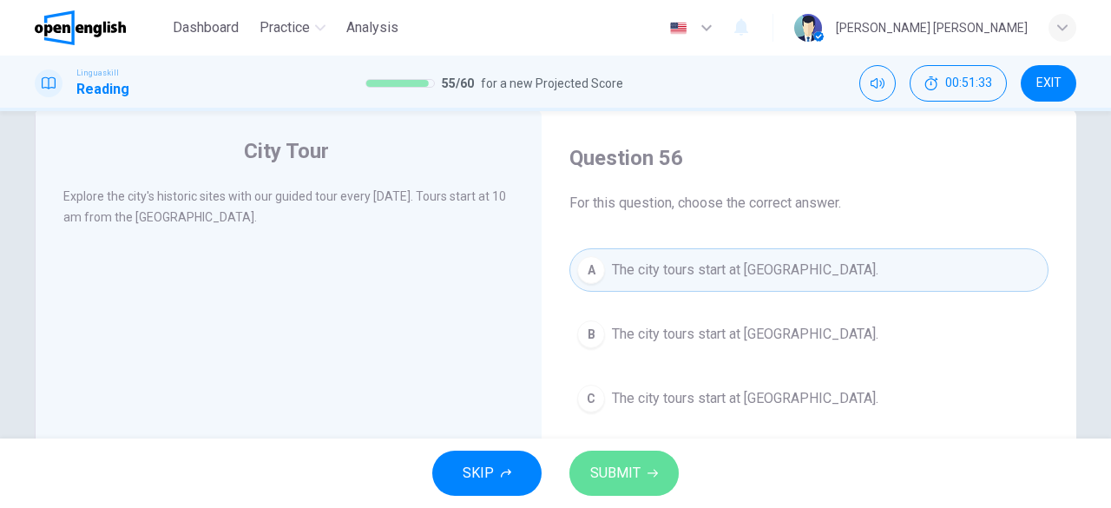
click at [642, 484] on button "SUBMIT" at bounding box center [624, 473] width 109 height 45
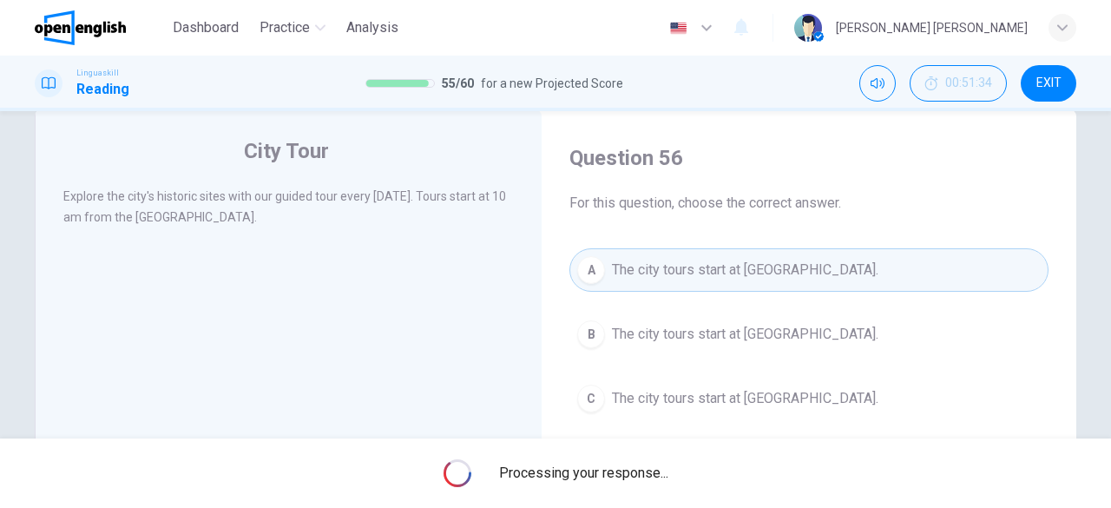
click at [642, 484] on div "Processing your response..." at bounding box center [555, 472] width 1111 height 69
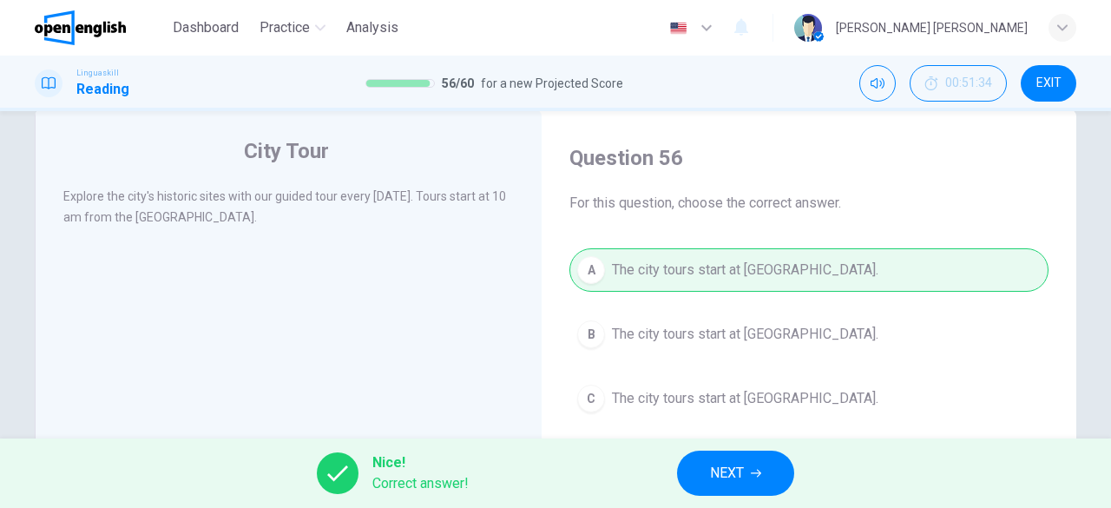
click at [642, 484] on div "Nice! Correct answer! NEXT" at bounding box center [555, 472] width 1111 height 69
drag, startPoint x: 642, startPoint y: 484, endPoint x: 718, endPoint y: 473, distance: 76.2
click at [718, 473] on div "Nice! Correct answer! NEXT" at bounding box center [555, 472] width 1111 height 69
click at [718, 473] on span "NEXT" at bounding box center [727, 473] width 34 height 24
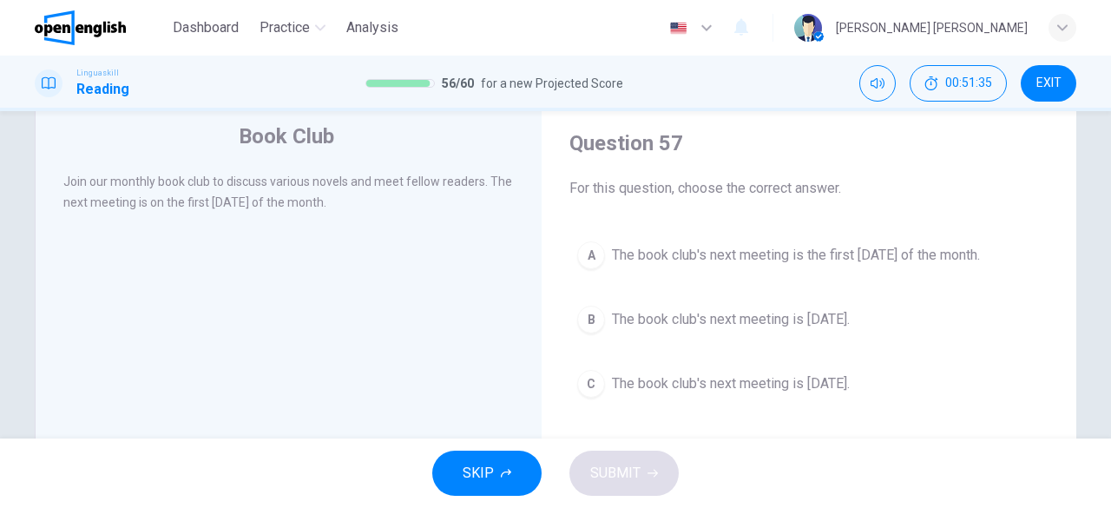
scroll to position [55, 0]
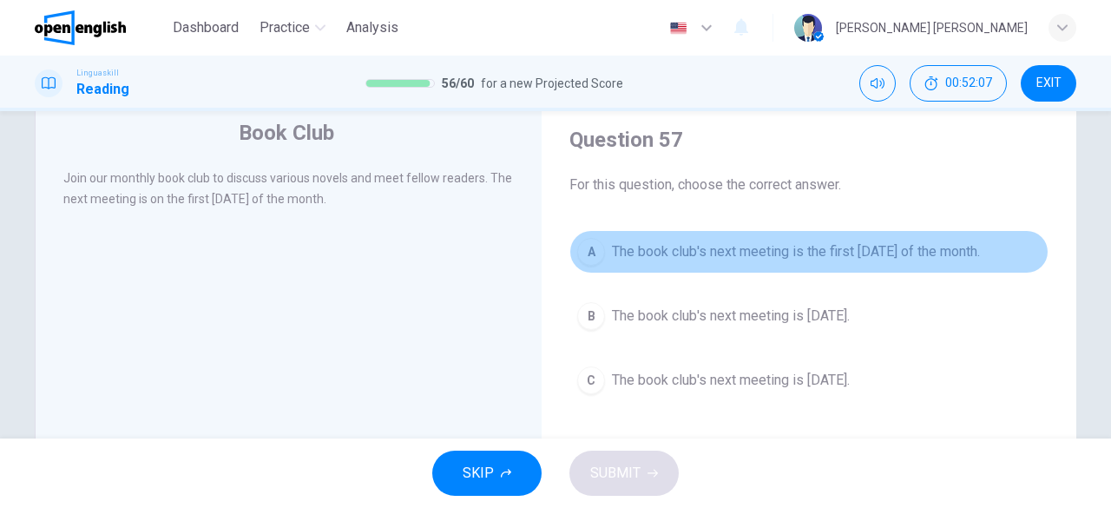
click at [781, 260] on span "The book club's next meeting is the first [DATE] of the month." at bounding box center [796, 251] width 368 height 21
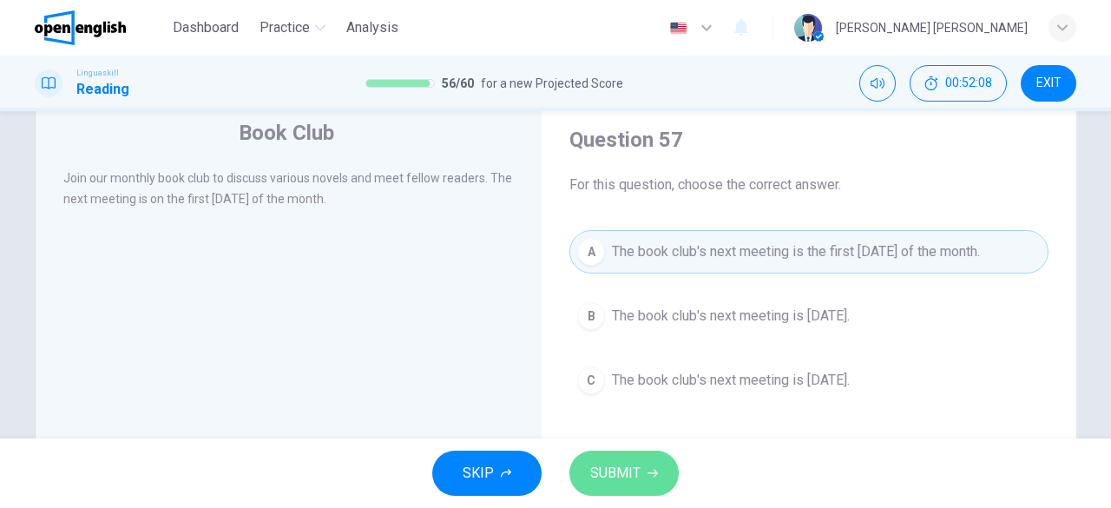
click at [632, 459] on button "SUBMIT" at bounding box center [624, 473] width 109 height 45
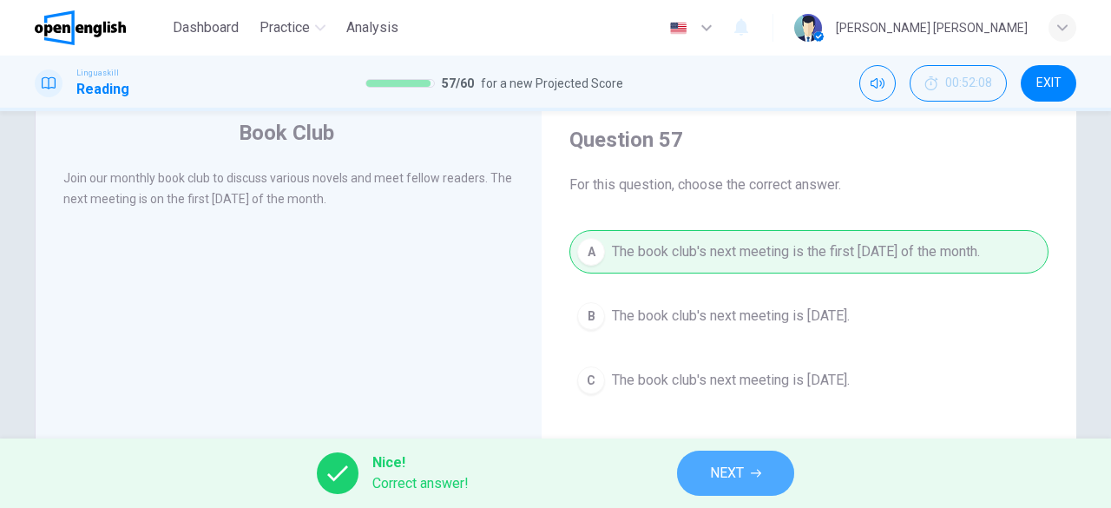
click at [748, 489] on button "NEXT" at bounding box center [735, 473] width 117 height 45
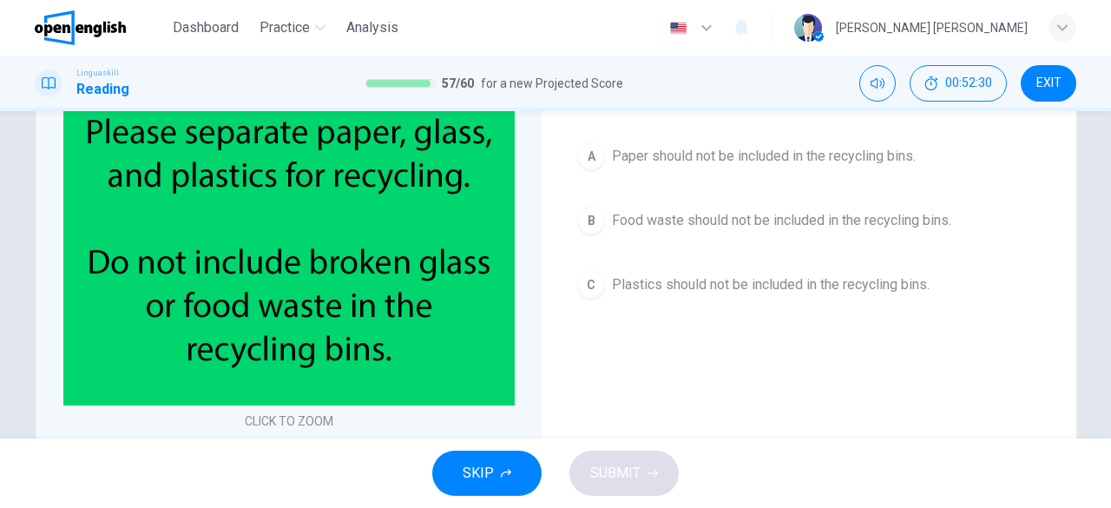
scroll to position [149, 0]
click at [665, 337] on div "Question 58 For this question, choose the correct answer. A Paper should not be…" at bounding box center [809, 307] width 507 height 586
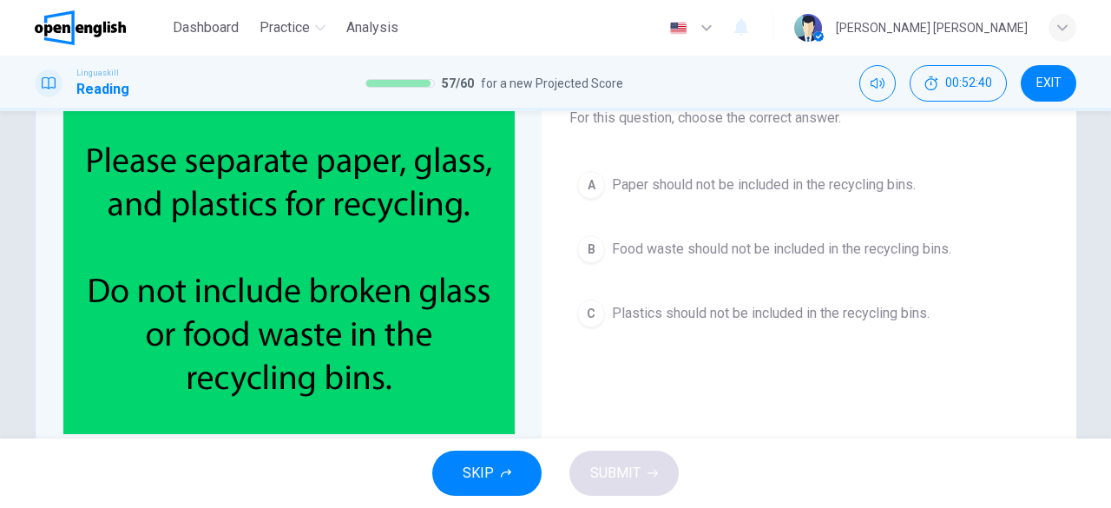
scroll to position [123, 0]
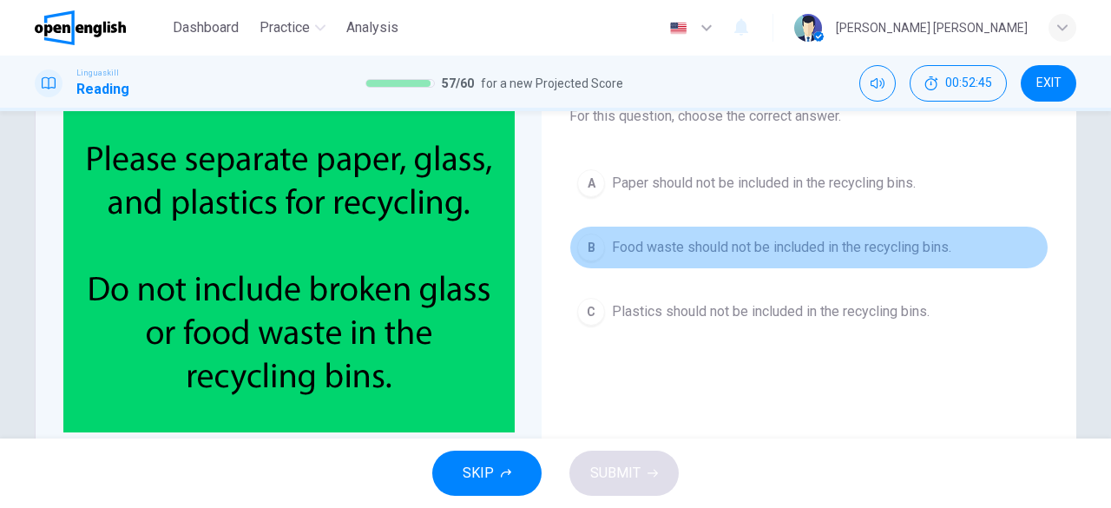
click at [803, 259] on button "B Food waste should not be included in the recycling bins." at bounding box center [809, 247] width 479 height 43
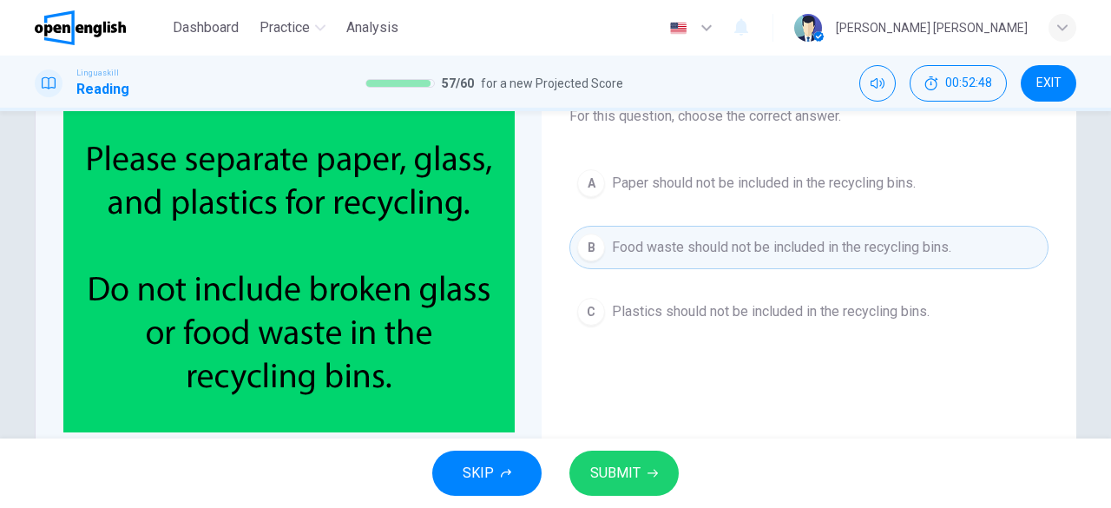
click at [637, 464] on span "SUBMIT" at bounding box center [615, 473] width 50 height 24
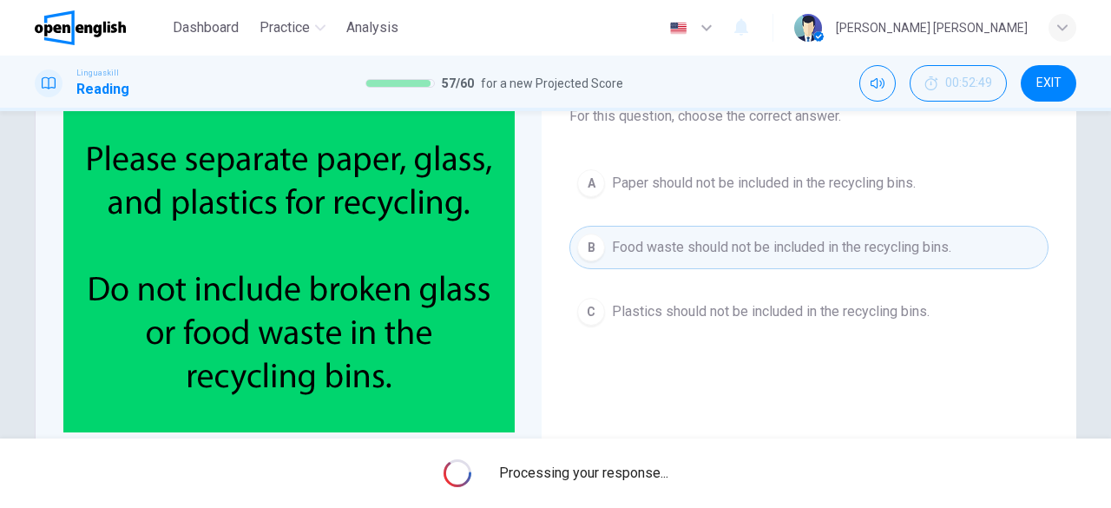
click at [637, 464] on span "Processing your response..." at bounding box center [583, 473] width 169 height 21
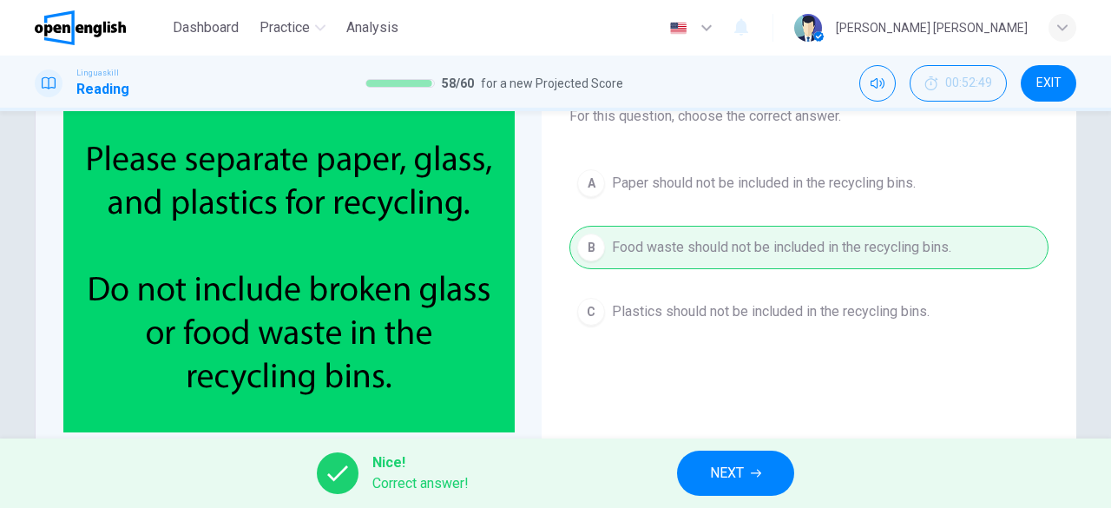
click at [637, 464] on div "Nice! Correct answer! NEXT" at bounding box center [555, 472] width 1111 height 69
click at [719, 474] on span "NEXT" at bounding box center [727, 473] width 34 height 24
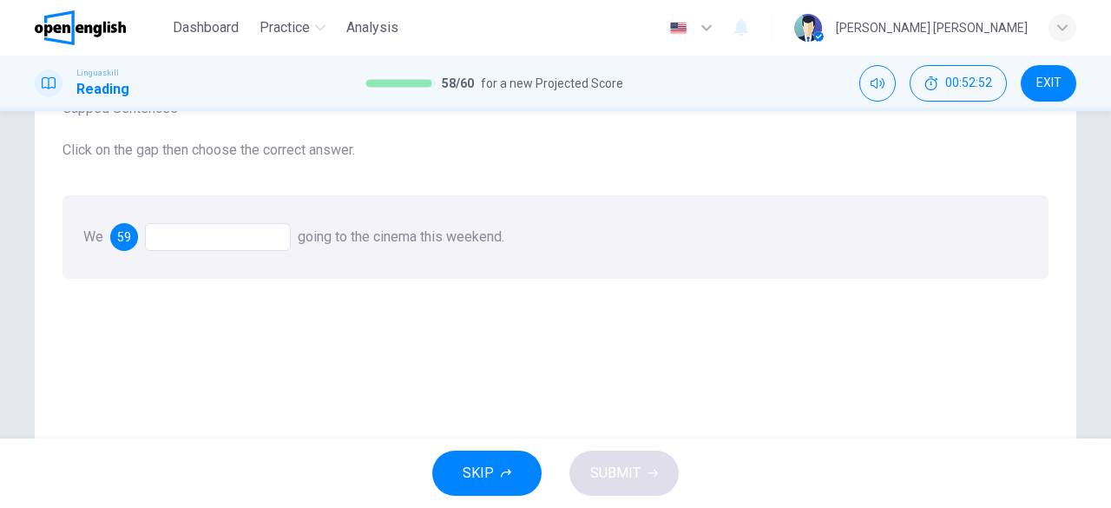
scroll to position [122, 0]
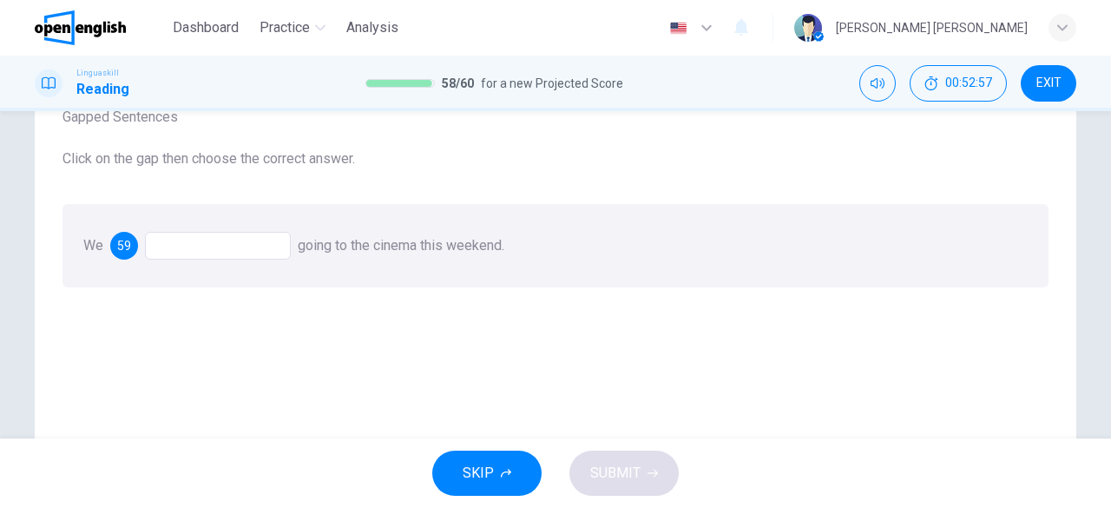
click at [215, 256] on div at bounding box center [218, 246] width 146 height 28
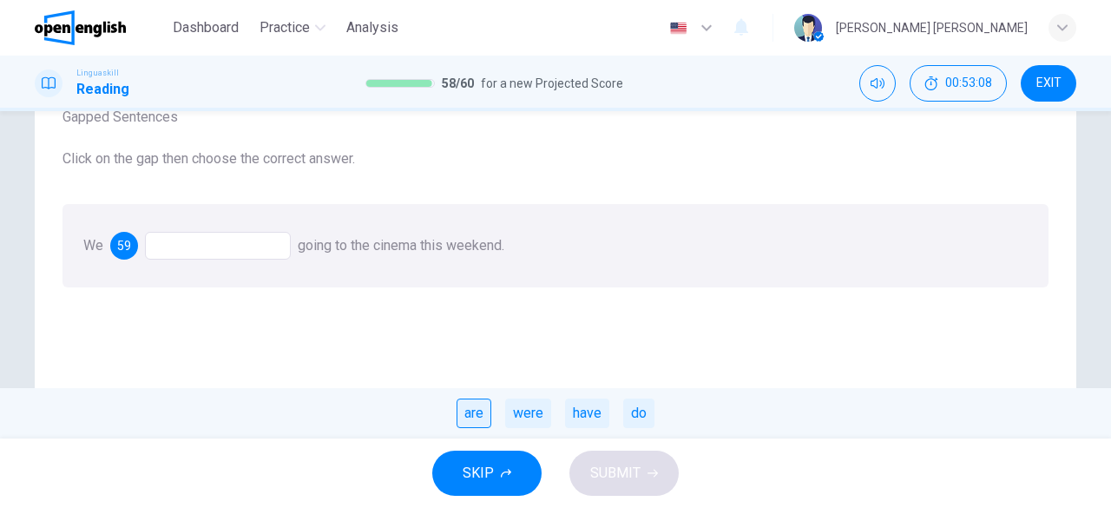
click at [478, 415] on div "are" at bounding box center [474, 414] width 35 height 30
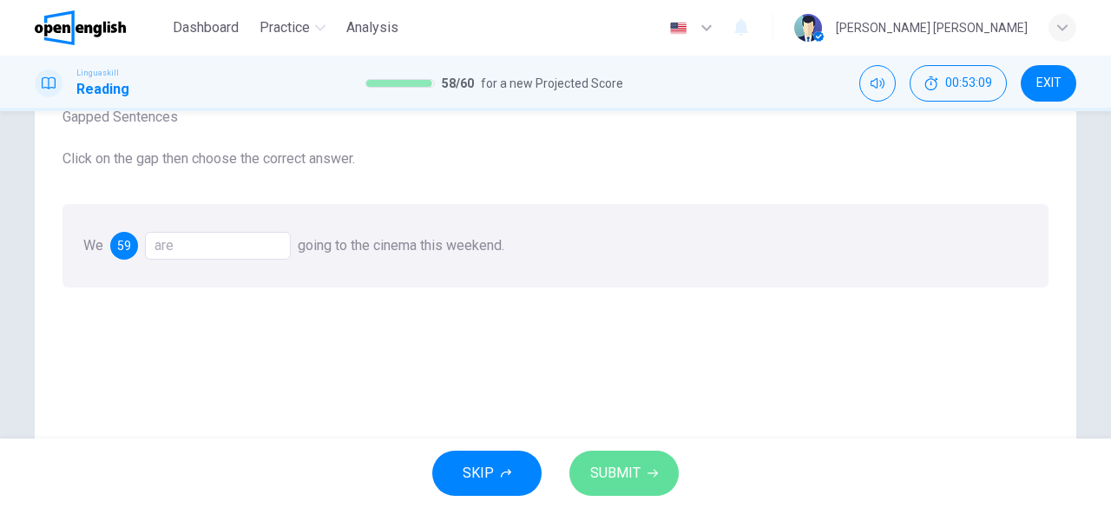
click at [615, 468] on span "SUBMIT" at bounding box center [615, 473] width 50 height 24
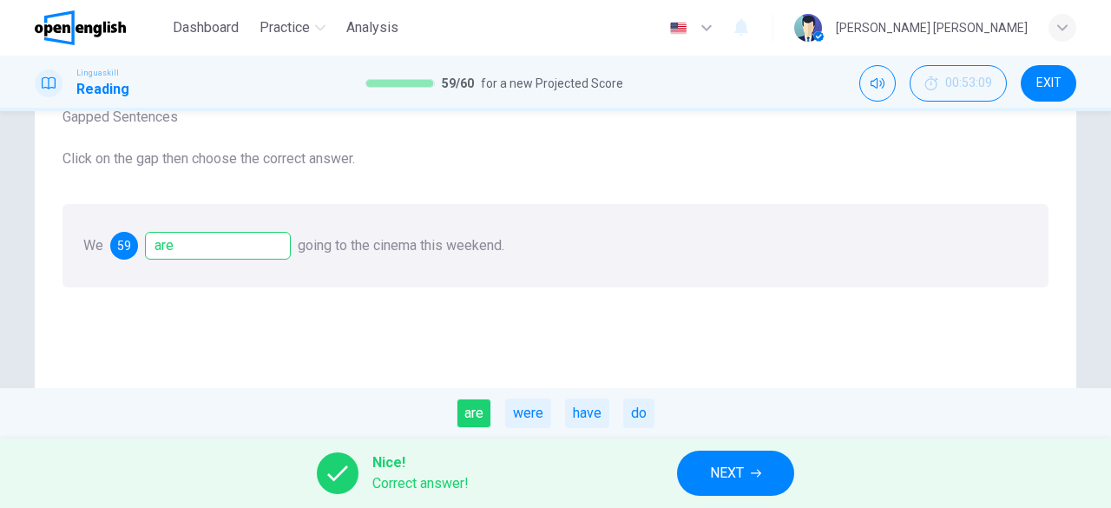
click at [715, 477] on span "NEXT" at bounding box center [727, 473] width 34 height 24
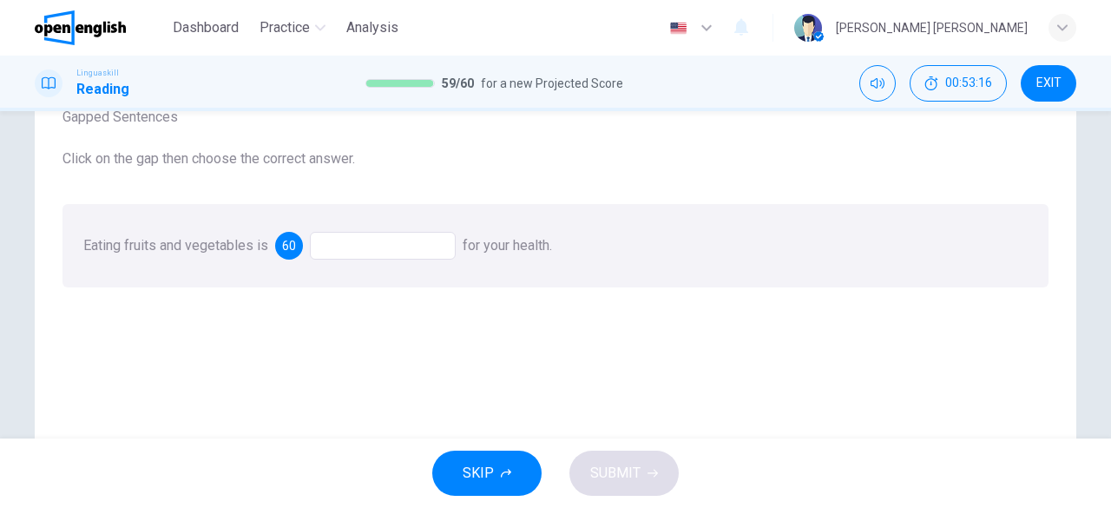
click at [379, 251] on div at bounding box center [383, 246] width 146 height 28
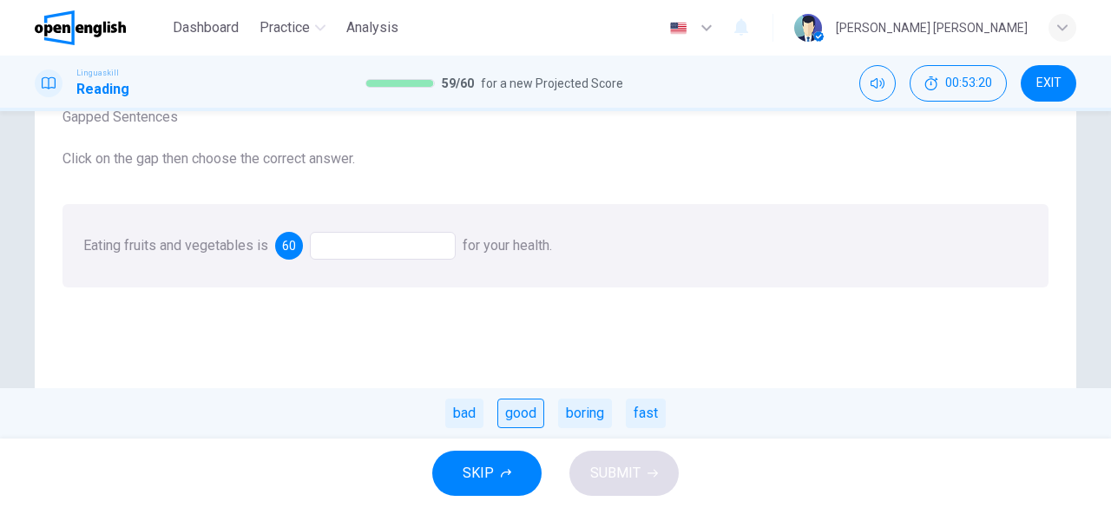
click at [533, 419] on div "good" at bounding box center [520, 414] width 47 height 30
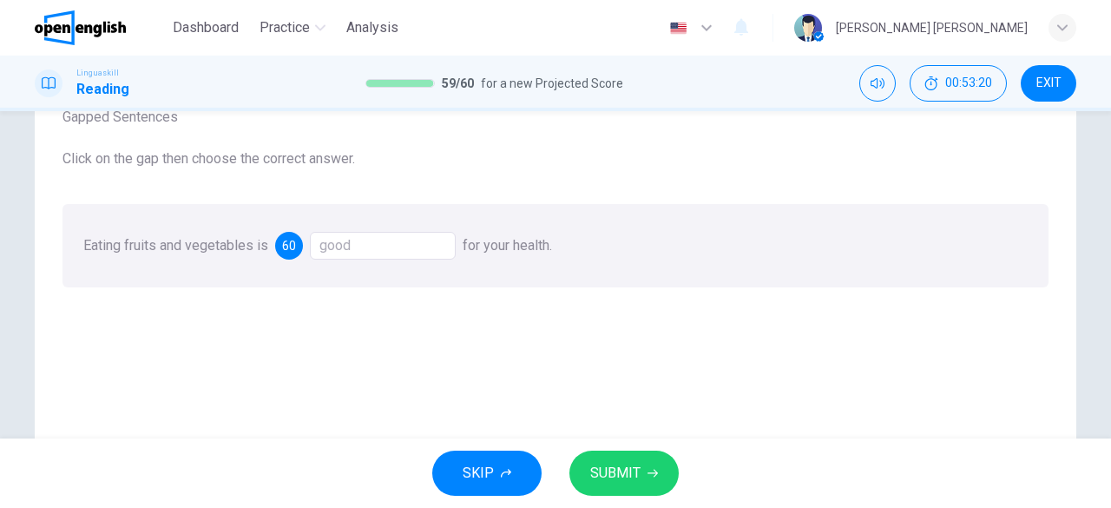
click at [634, 479] on span "SUBMIT" at bounding box center [615, 473] width 50 height 24
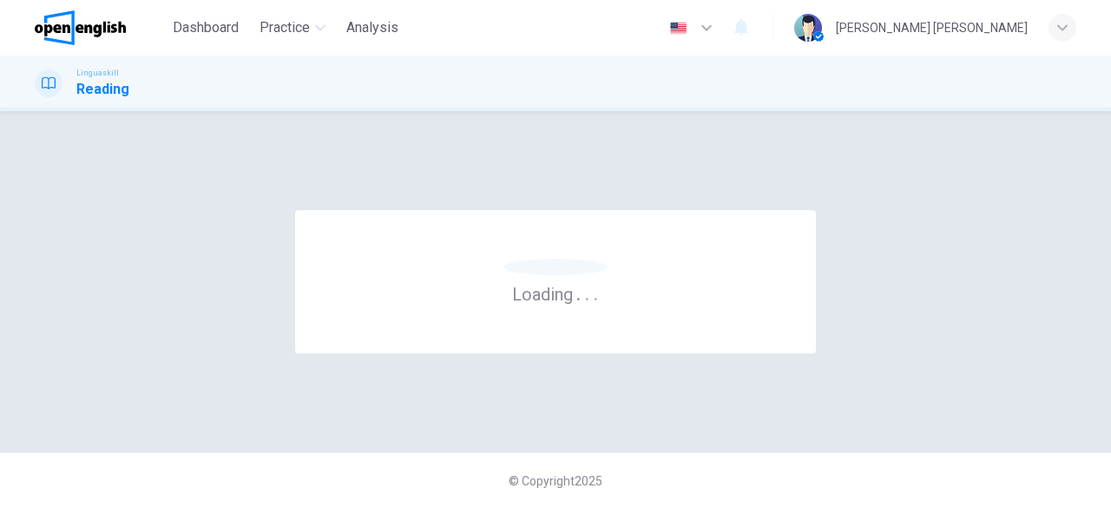
scroll to position [0, 0]
